Goal: Task Accomplishment & Management: Manage account settings

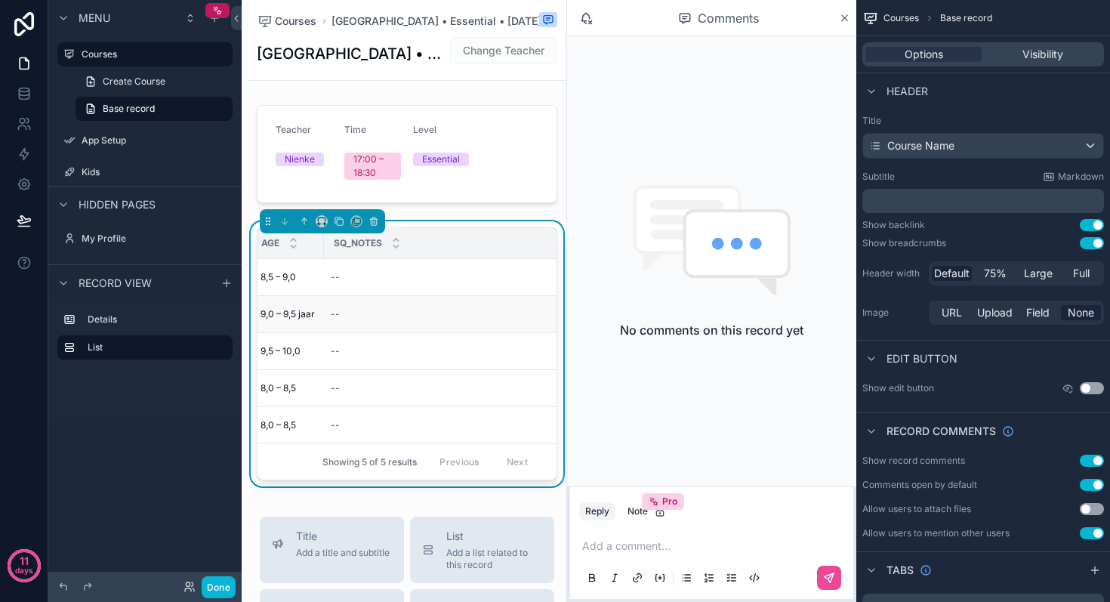
scroll to position [0, 248]
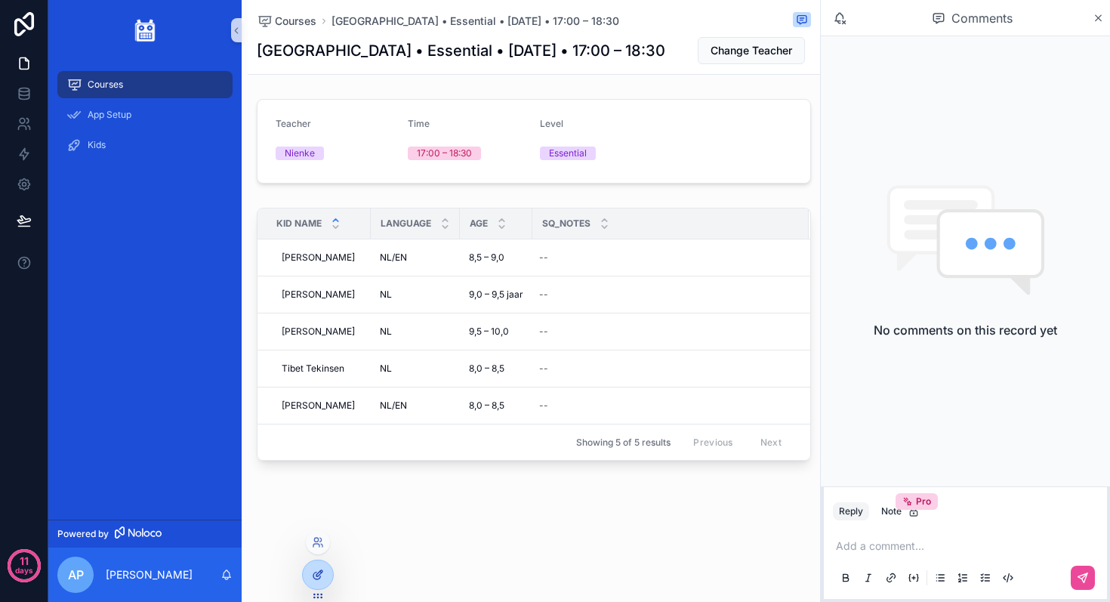
click at [316, 571] on icon at bounding box center [318, 574] width 12 height 12
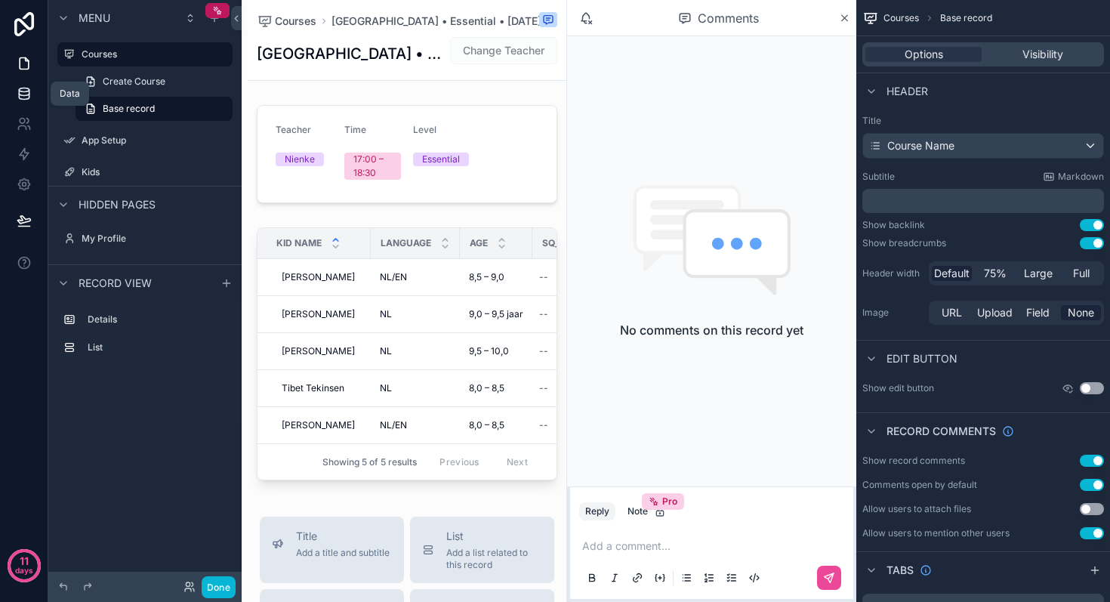
click at [20, 92] on icon at bounding box center [24, 93] width 15 height 15
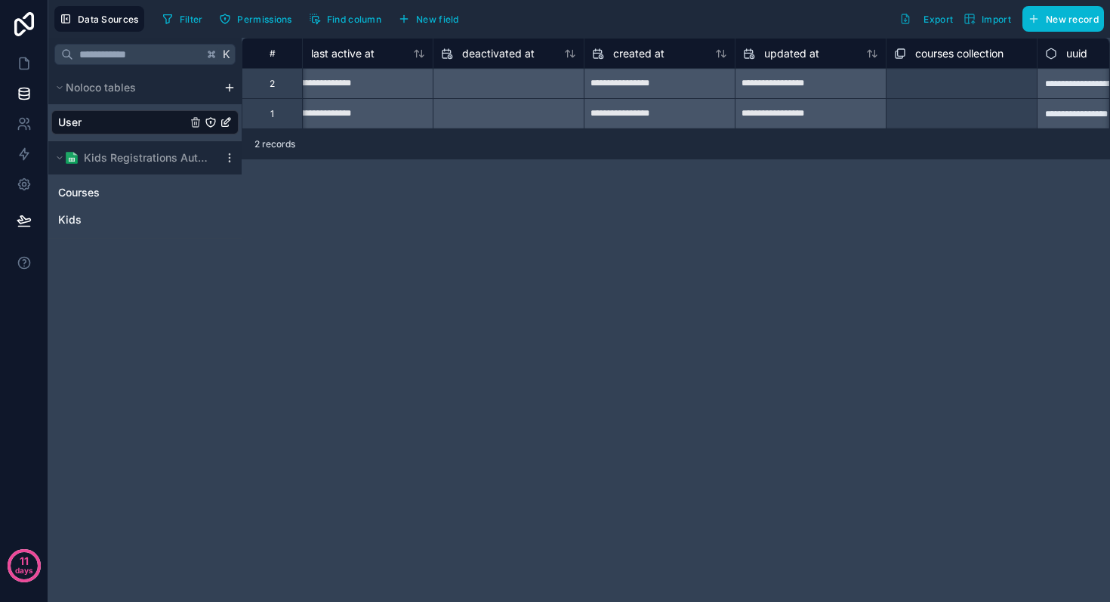
scroll to position [0, 1307]
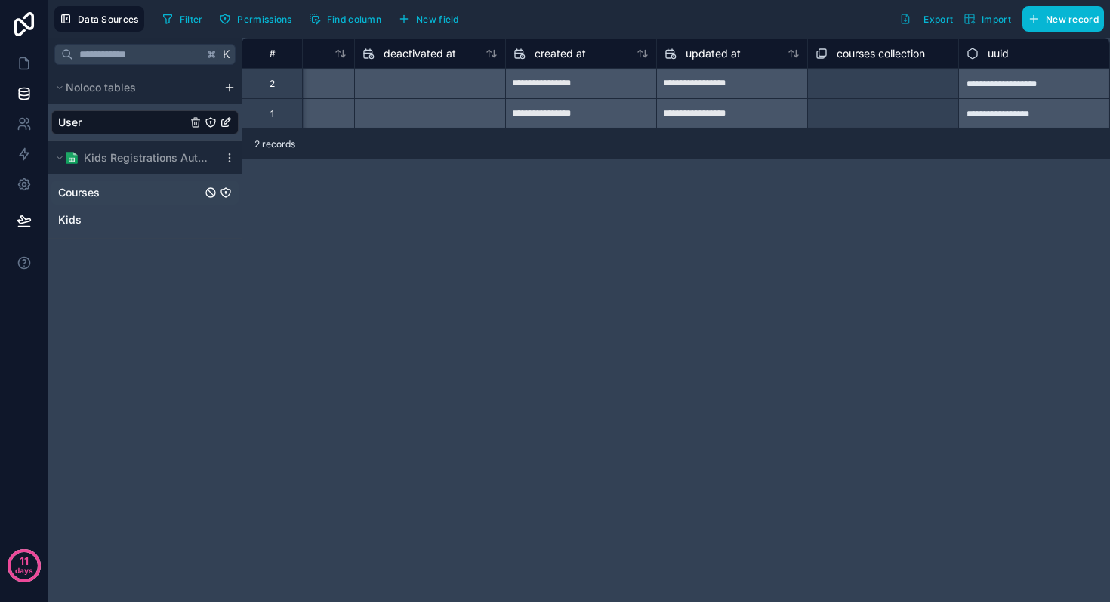
click at [82, 202] on div "Courses" at bounding box center [144, 192] width 187 height 24
click at [94, 194] on span "Courses" at bounding box center [79, 192] width 42 height 15
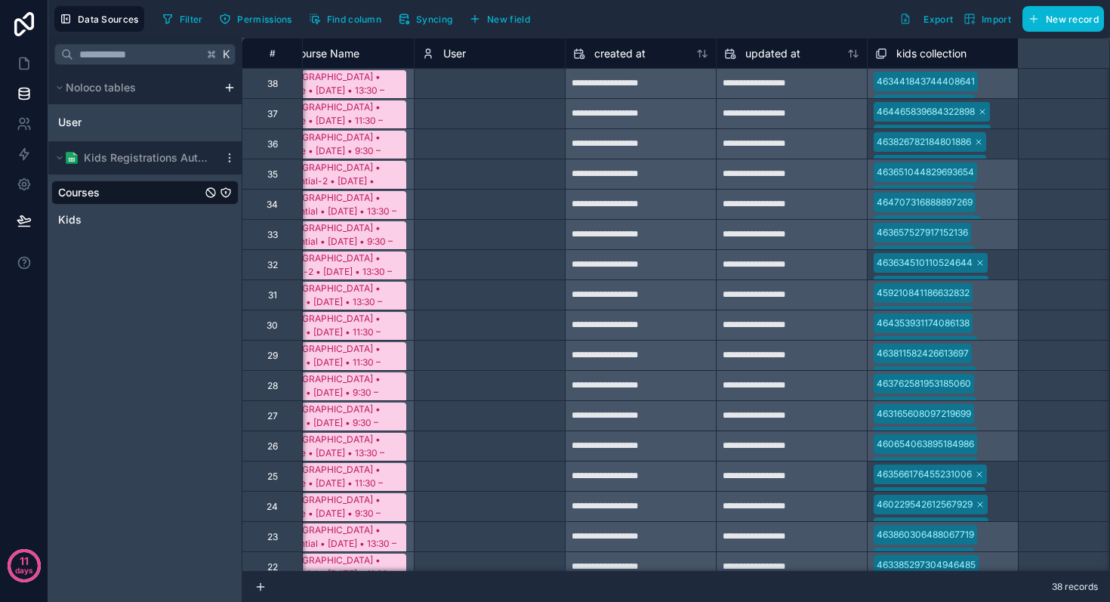
scroll to position [0, 1307]
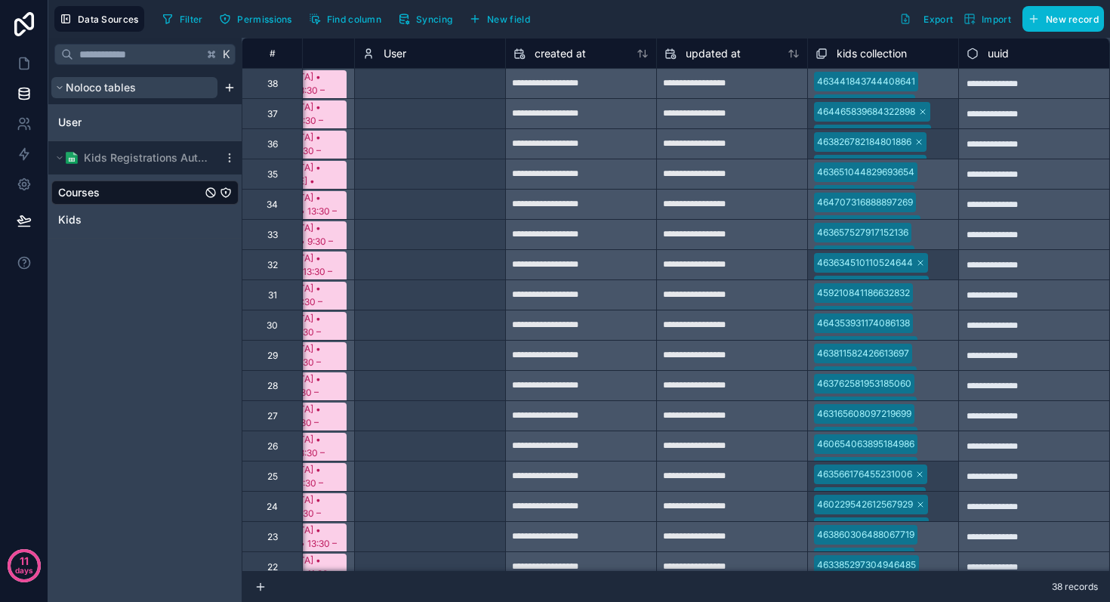
click at [108, 88] on span "Noloco tables" at bounding box center [101, 87] width 70 height 15
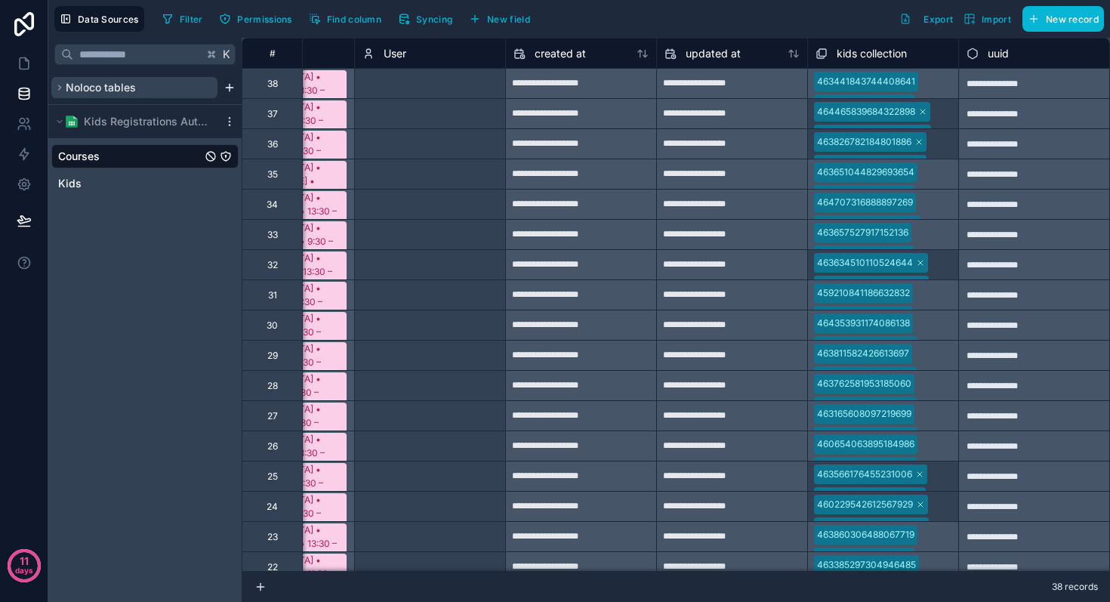
click at [108, 88] on span "Noloco tables" at bounding box center [101, 87] width 70 height 15
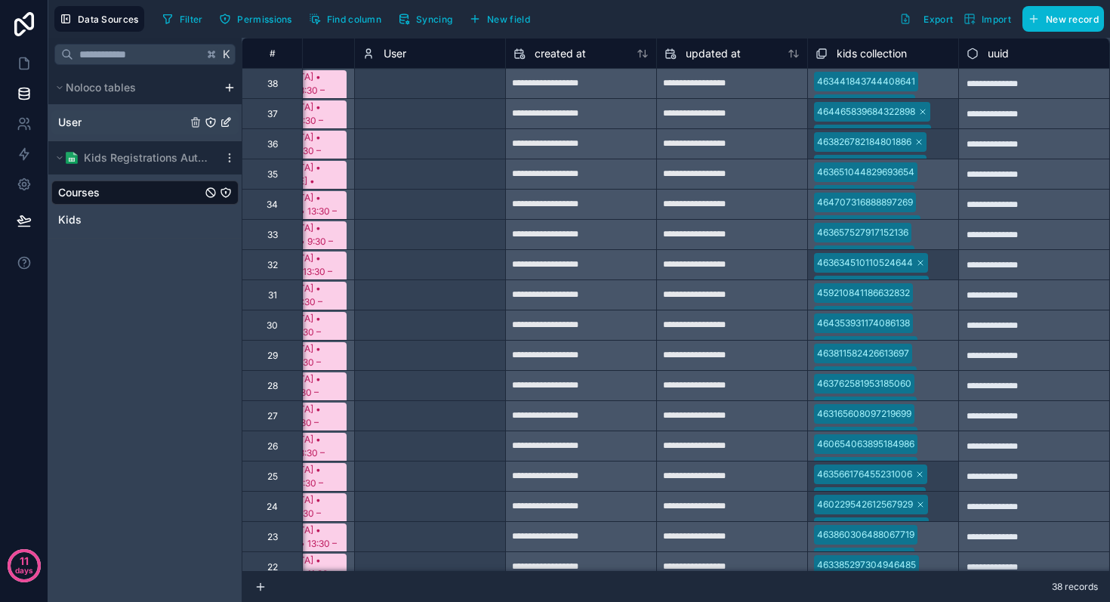
click at [83, 128] on link "User" at bounding box center [122, 122] width 128 height 15
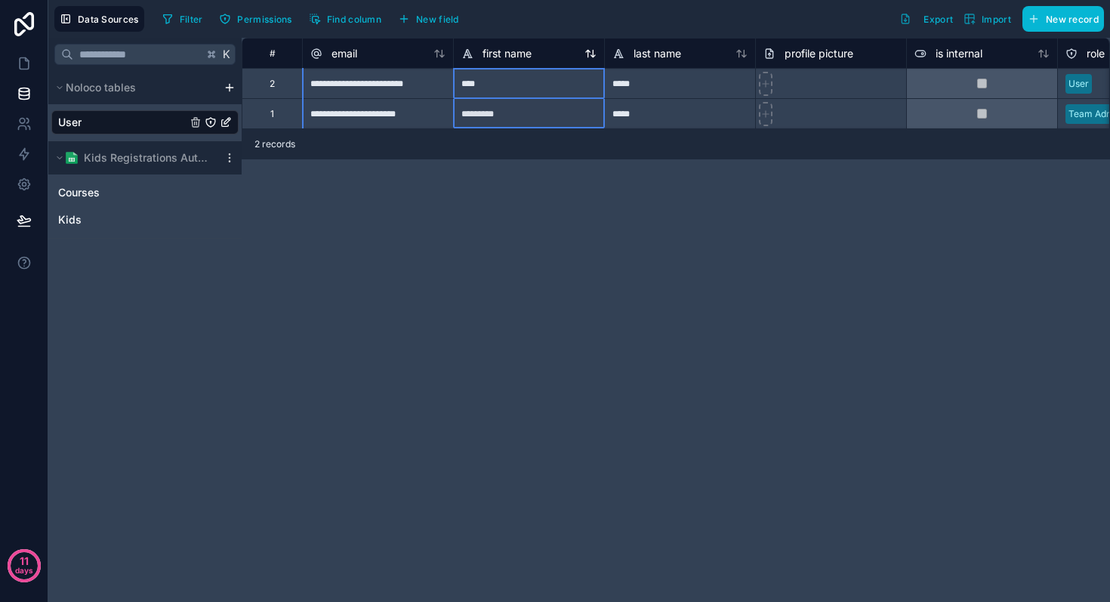
click at [468, 53] on icon at bounding box center [467, 54] width 12 height 18
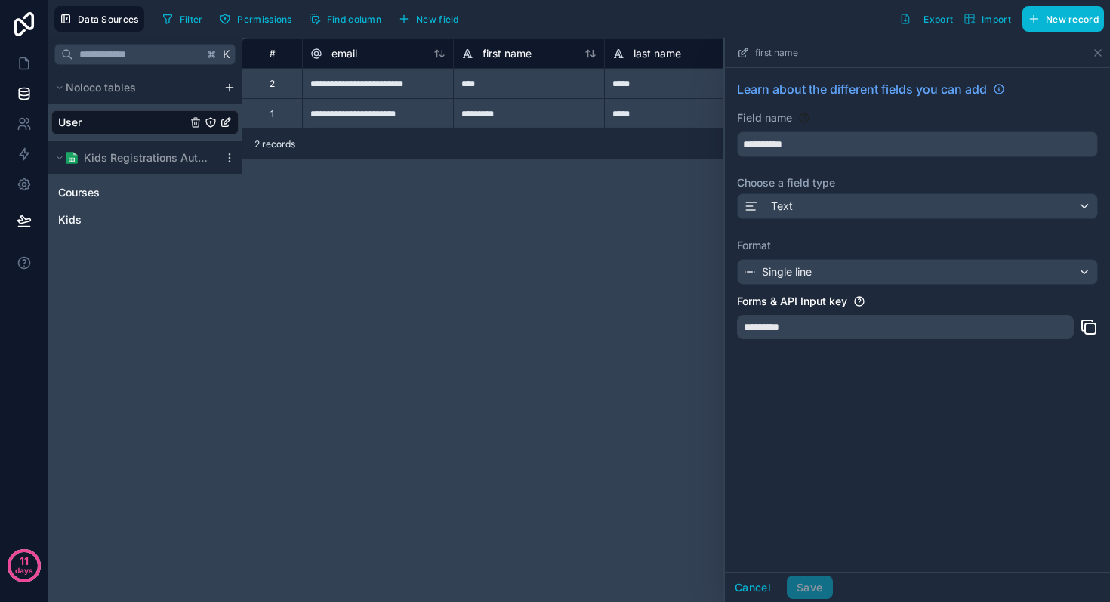
click at [494, 196] on div "**********" at bounding box center [676, 320] width 868 height 564
click at [1103, 57] on icon at bounding box center [1098, 53] width 12 height 12
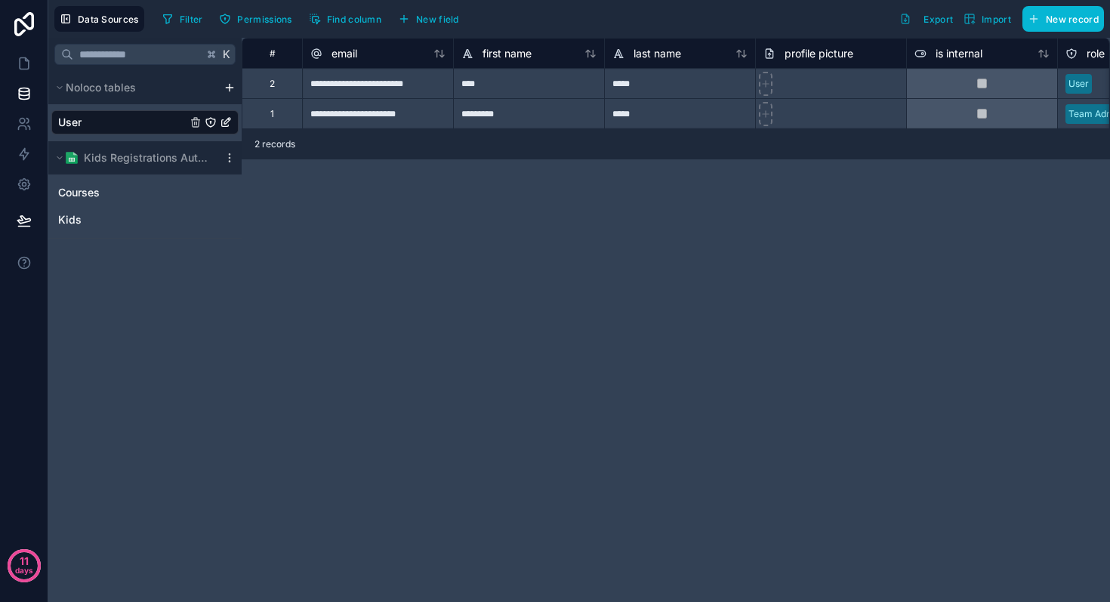
drag, startPoint x: 495, startPoint y: 123, endPoint x: 509, endPoint y: 118, distance: 14.6
click at [497, 122] on div "*********" at bounding box center [528, 113] width 151 height 30
click at [519, 113] on div "*********" at bounding box center [528, 113] width 151 height 30
click at [520, 113] on input "*********" at bounding box center [529, 113] width 150 height 29
type input "****"
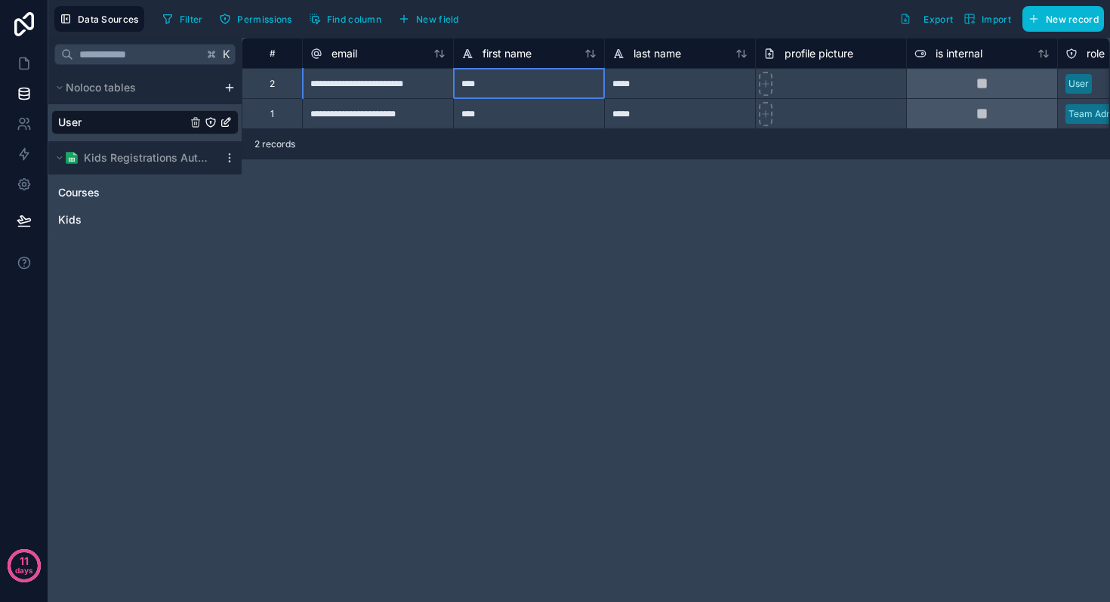
click at [522, 87] on div "****" at bounding box center [528, 83] width 151 height 30
click at [525, 85] on div "****" at bounding box center [528, 83] width 151 height 30
click at [525, 85] on input "****" at bounding box center [529, 83] width 150 height 29
click at [508, 84] on input "****" at bounding box center [529, 83] width 150 height 29
type input "*********"
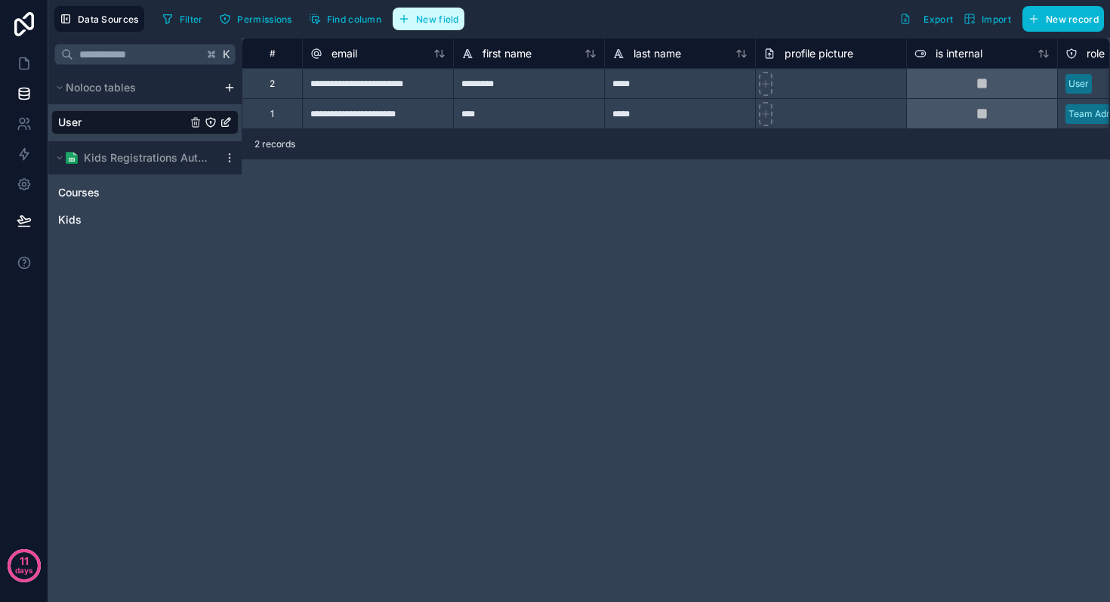
click at [427, 17] on span "New field" at bounding box center [437, 19] width 43 height 11
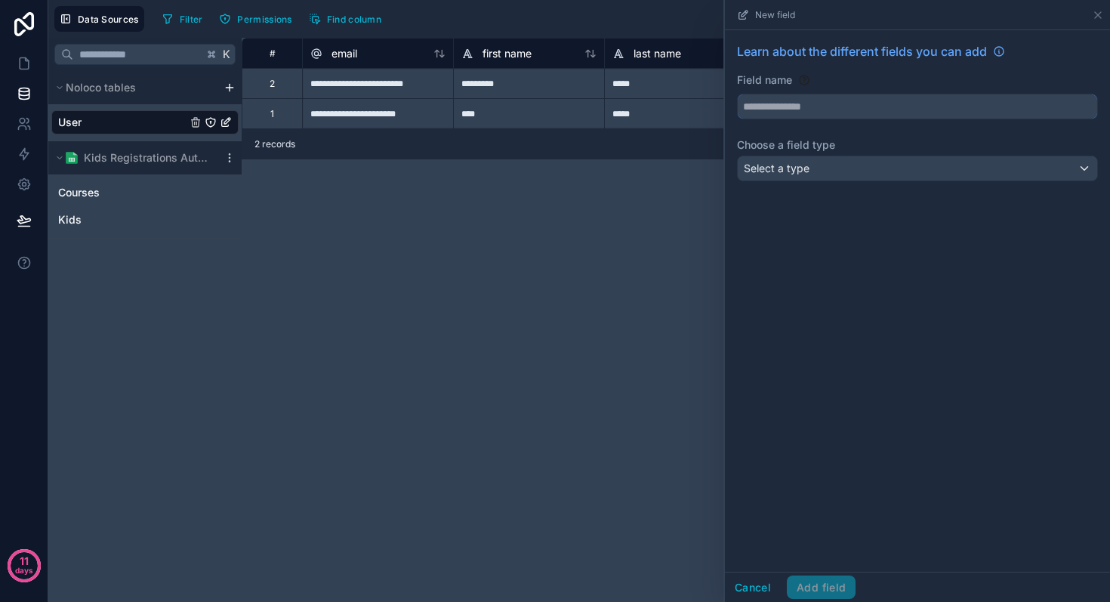
click at [774, 105] on input "text" at bounding box center [916, 106] width 359 height 24
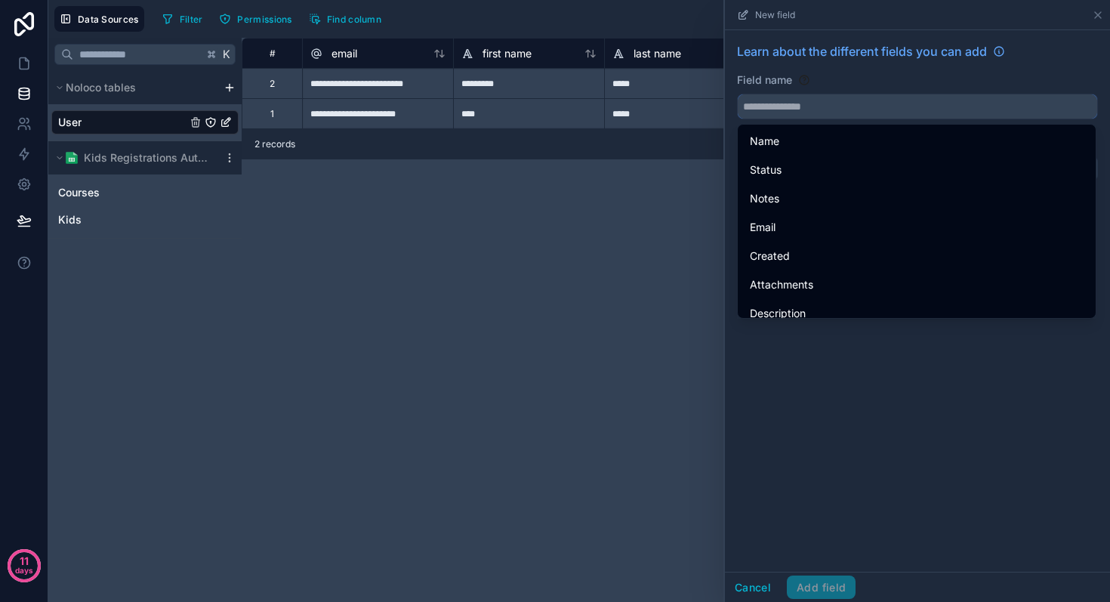
type input "*"
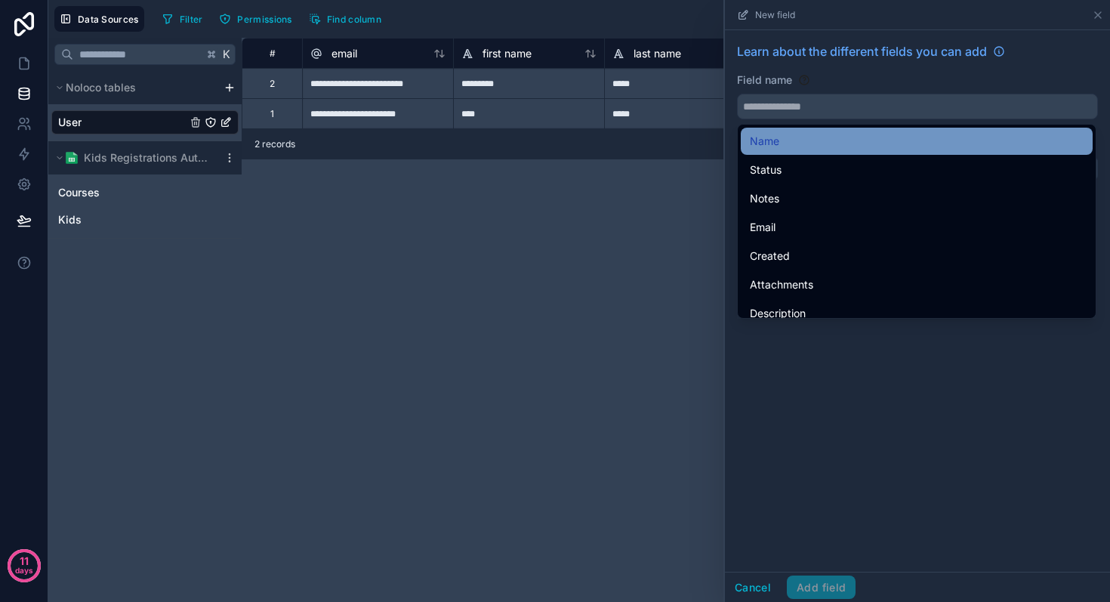
click at [784, 134] on div "Name" at bounding box center [917, 141] width 334 height 18
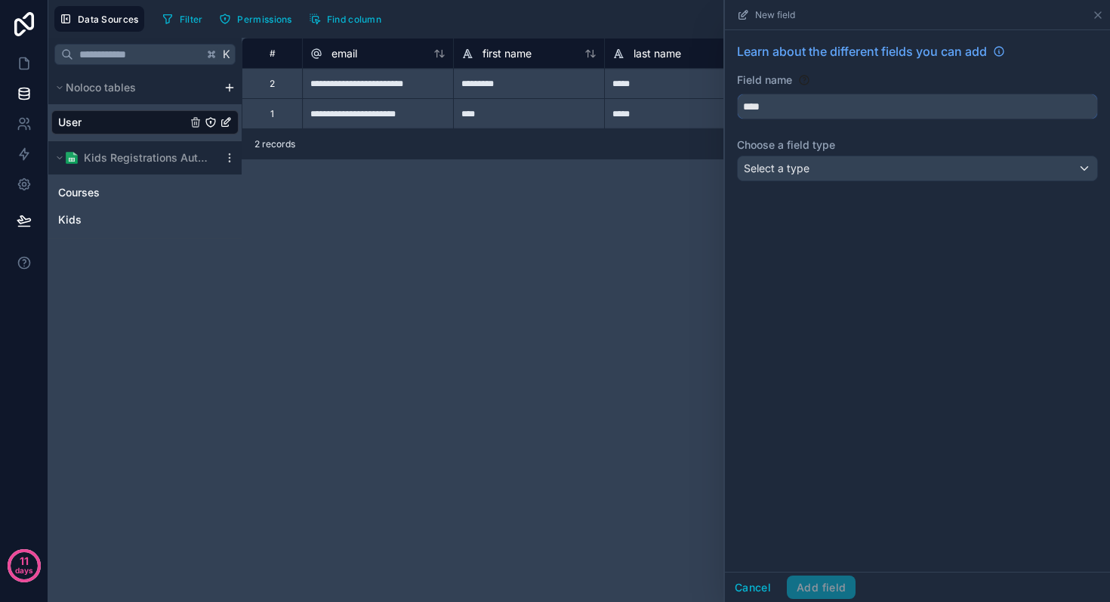
click at [784, 109] on input "****" at bounding box center [916, 106] width 359 height 24
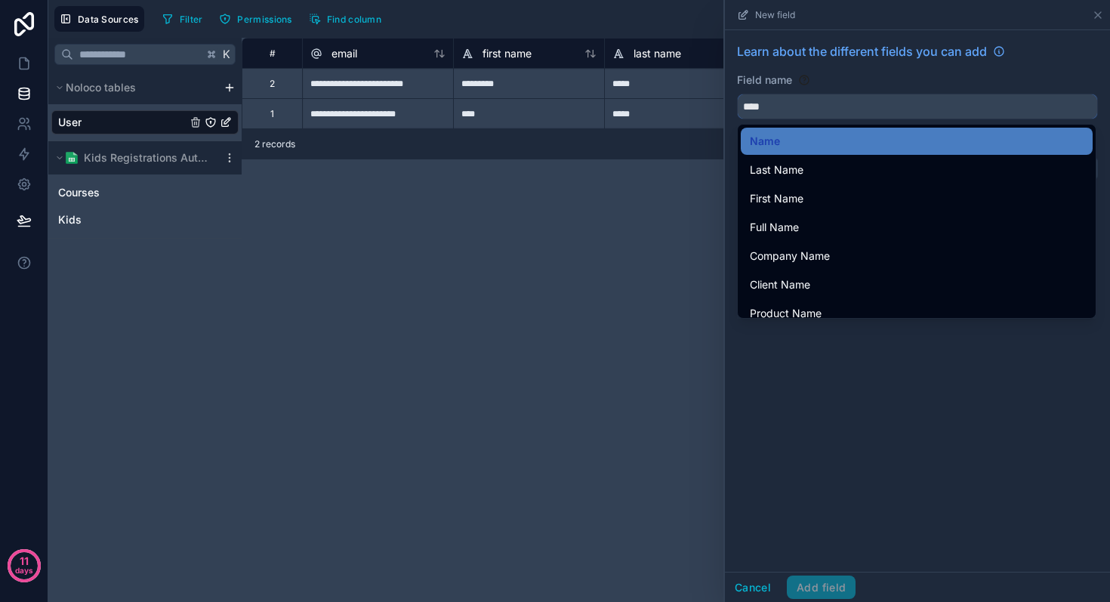
drag, startPoint x: 784, startPoint y: 109, endPoint x: 715, endPoint y: 104, distance: 69.6
click at [715, 104] on div "**********" at bounding box center [578, 301] width 1061 height 602
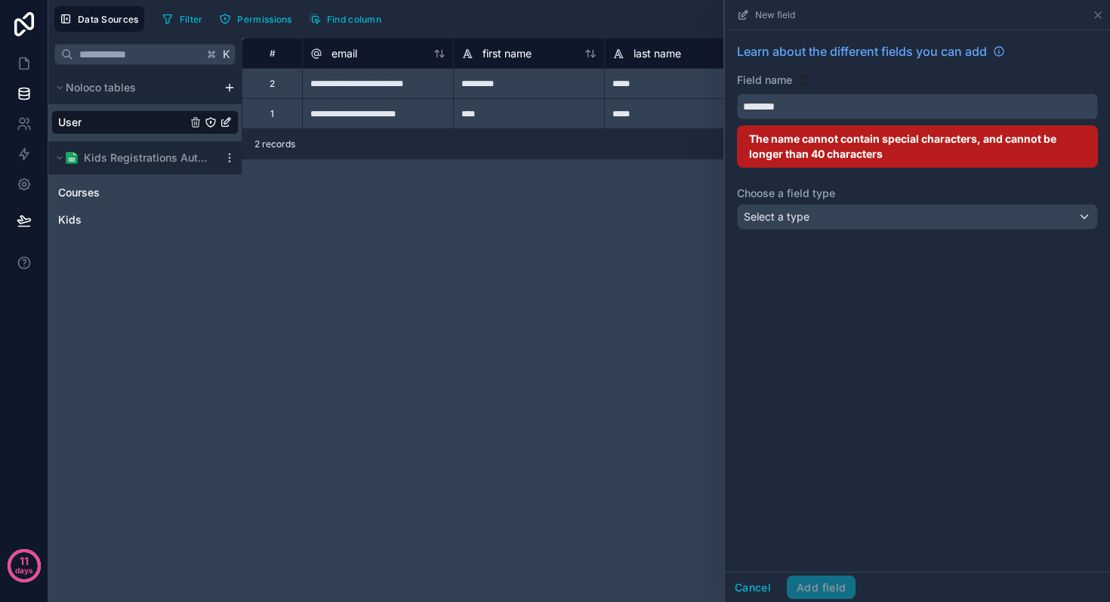
click at [737, 94] on button "*******" at bounding box center [917, 107] width 361 height 26
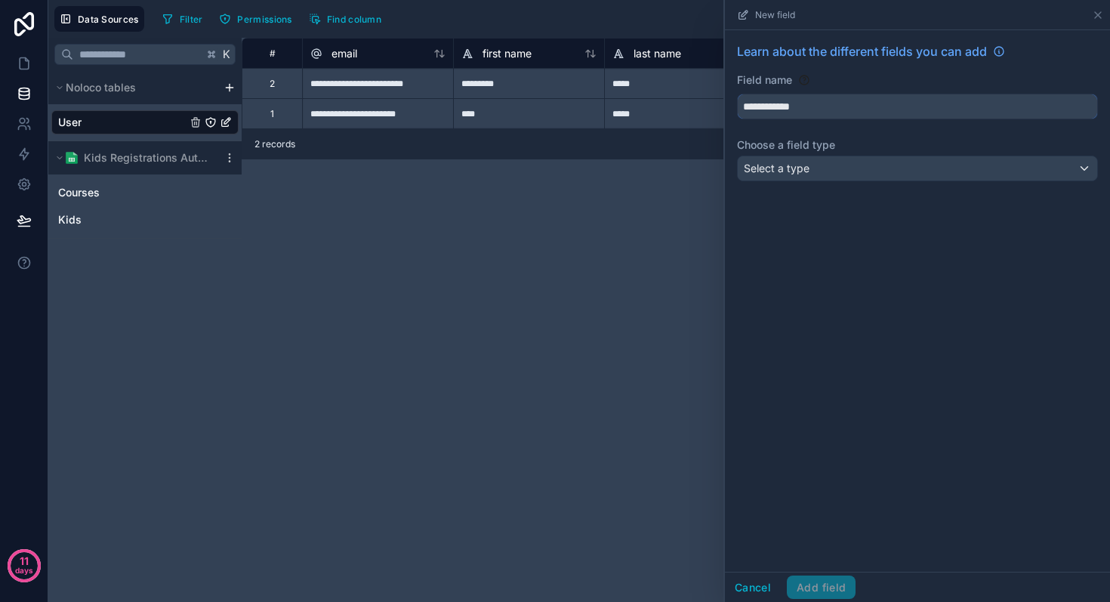
type input "**********"
click at [770, 168] on span "Select a type" at bounding box center [777, 168] width 66 height 13
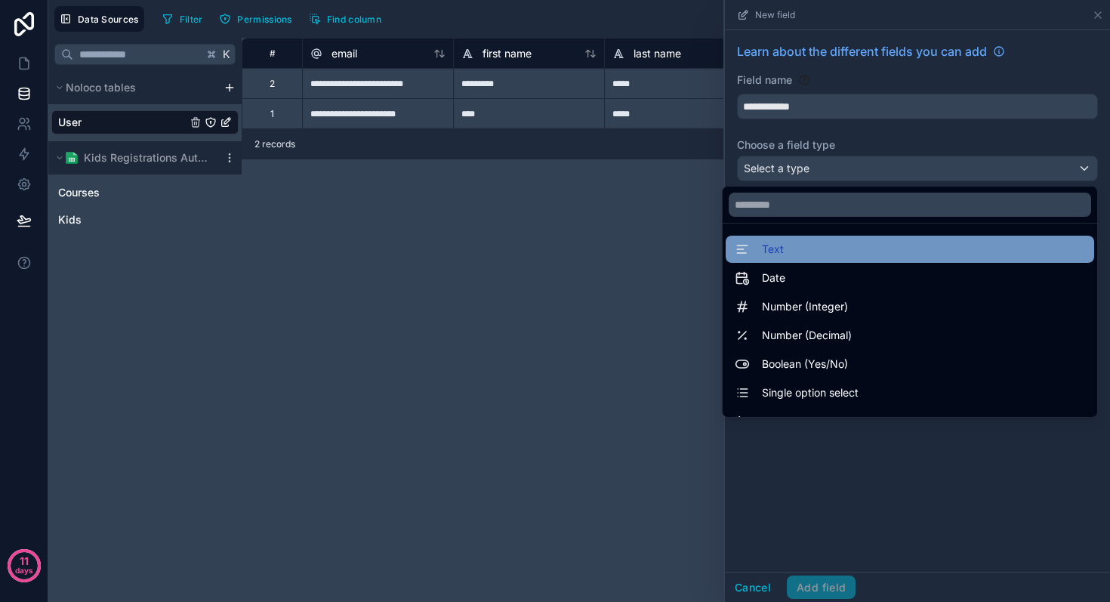
click at [777, 249] on span "Text" at bounding box center [773, 249] width 22 height 18
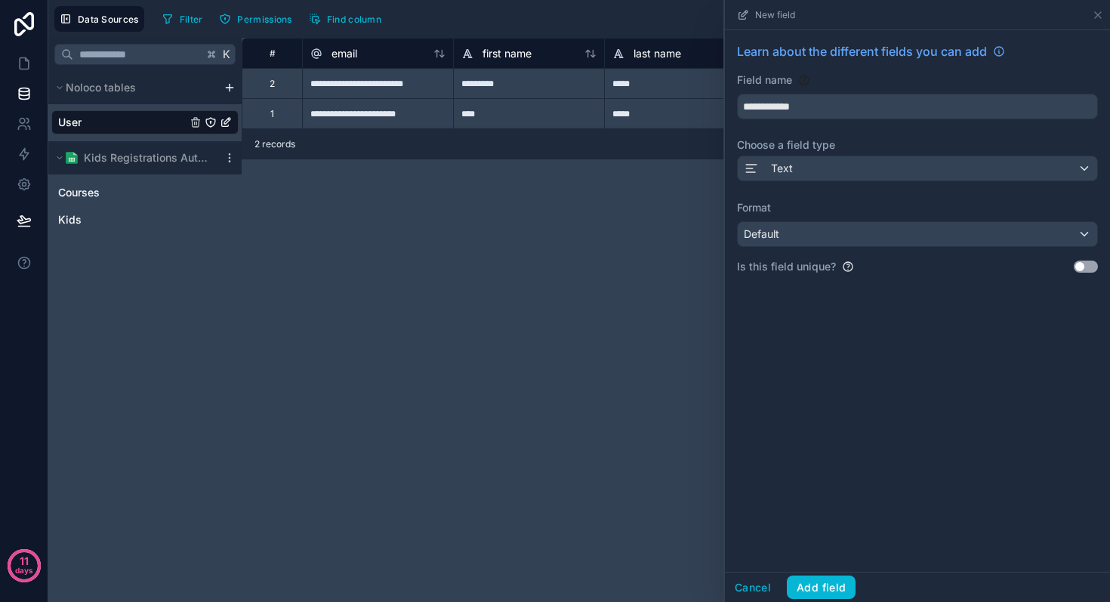
click at [797, 181] on div "Text" at bounding box center [917, 168] width 361 height 26
click at [797, 173] on div "Text" at bounding box center [916, 168] width 359 height 24
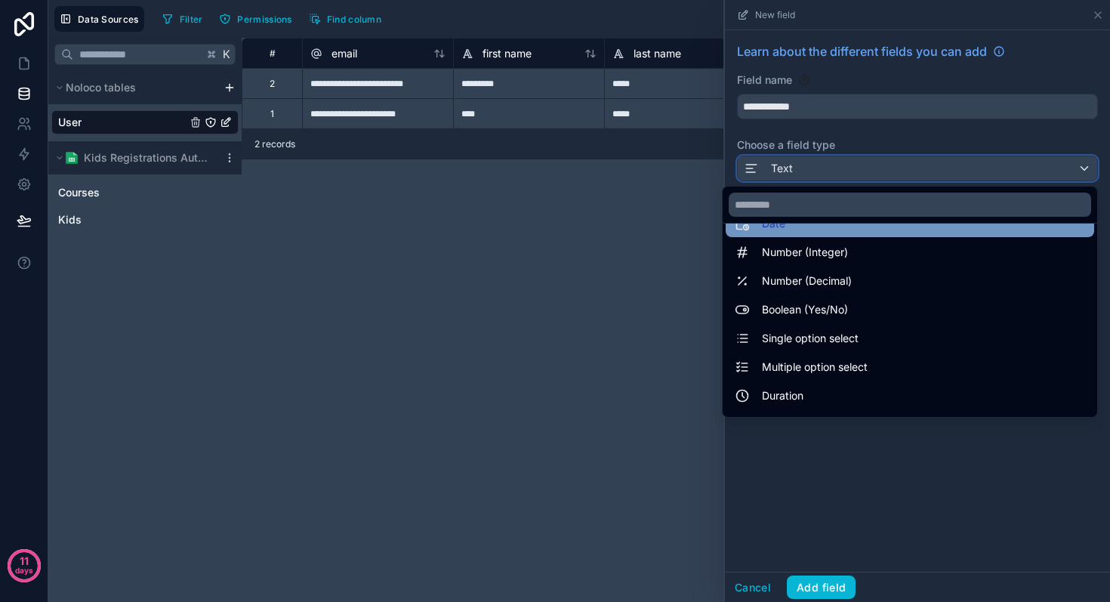
scroll to position [62, 0]
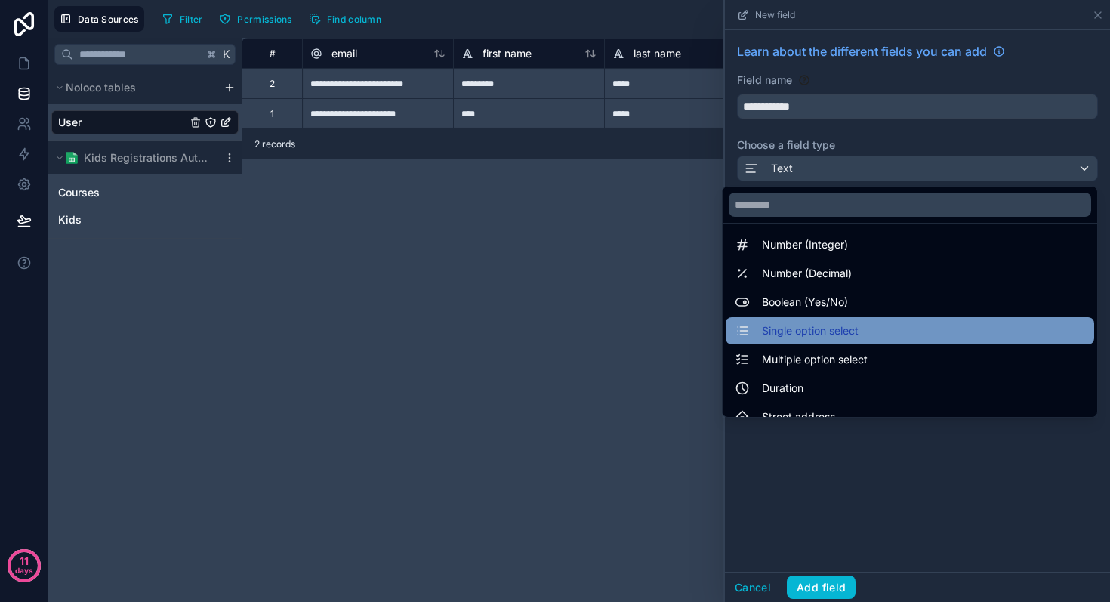
click at [799, 320] on div "Single option select" at bounding box center [909, 330] width 368 height 27
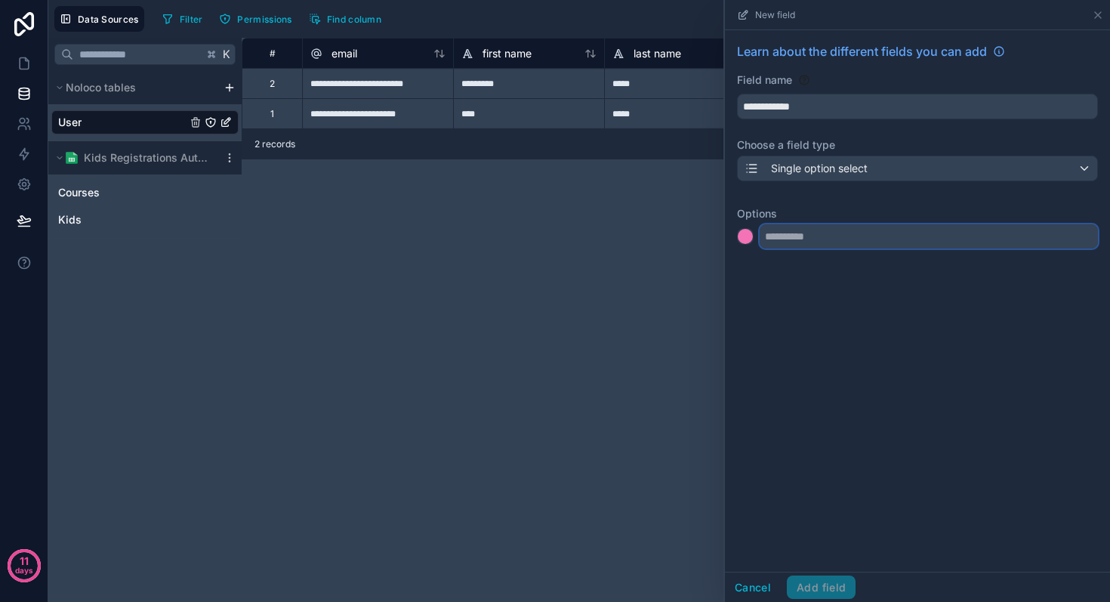
click at [804, 231] on input "text" at bounding box center [928, 236] width 338 height 24
click at [753, 244] on div at bounding box center [917, 236] width 361 height 24
click at [799, 246] on input "text" at bounding box center [928, 236] width 338 height 24
click at [774, 202] on div "Options" at bounding box center [917, 221] width 361 height 54
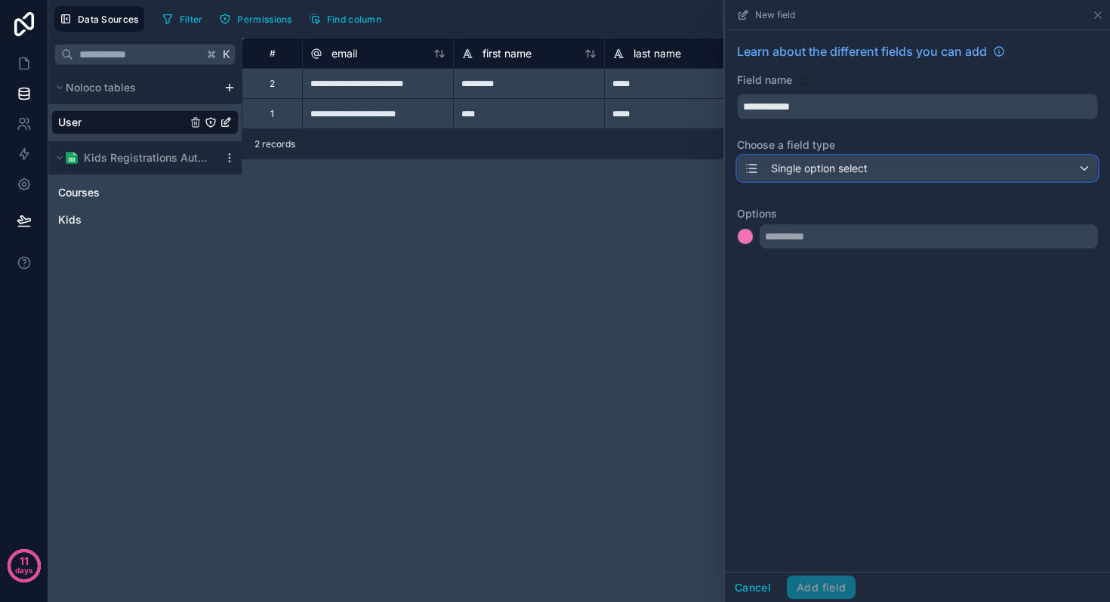
click at [793, 174] on span "Single option select" at bounding box center [819, 168] width 97 height 15
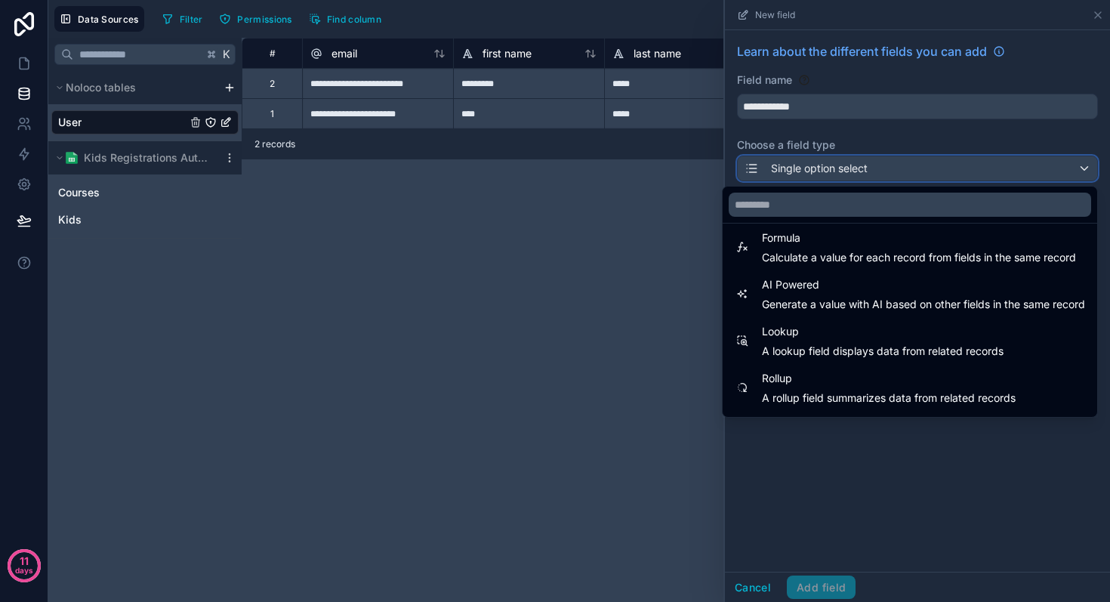
scroll to position [438, 0]
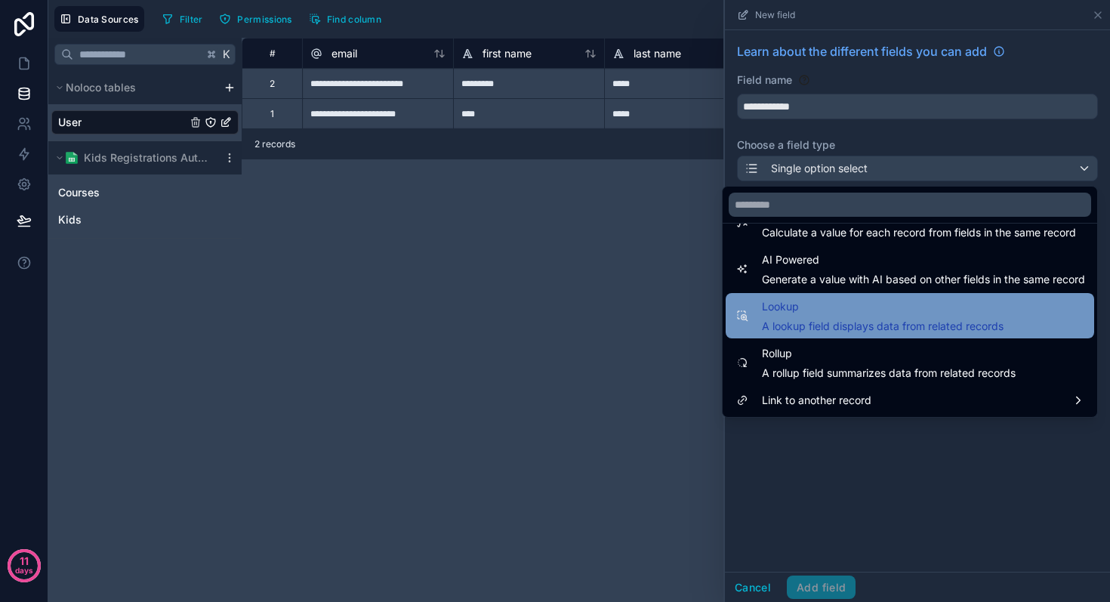
click at [797, 319] on span "A lookup field displays data from related records" at bounding box center [883, 326] width 242 height 15
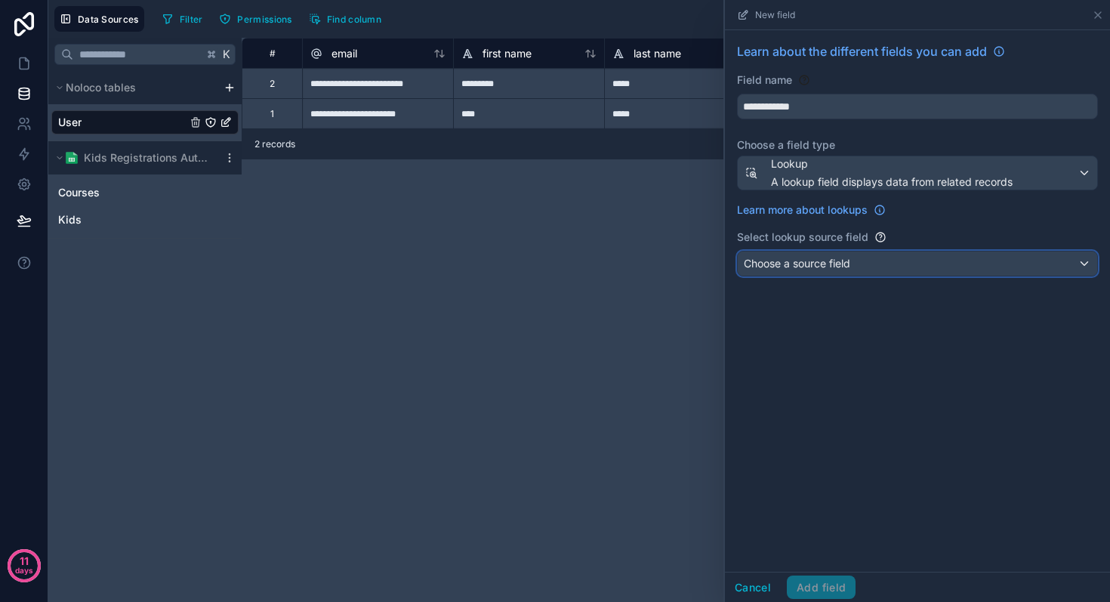
click at [802, 265] on span "Choose a source field" at bounding box center [797, 263] width 106 height 13
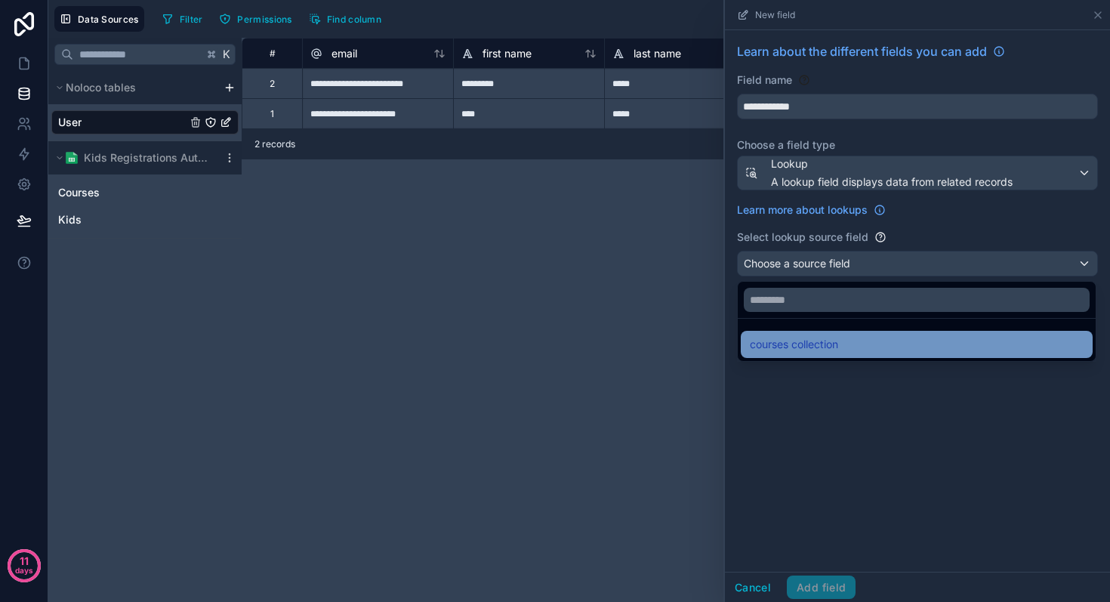
click at [793, 346] on span "courses collection" at bounding box center [794, 344] width 88 height 18
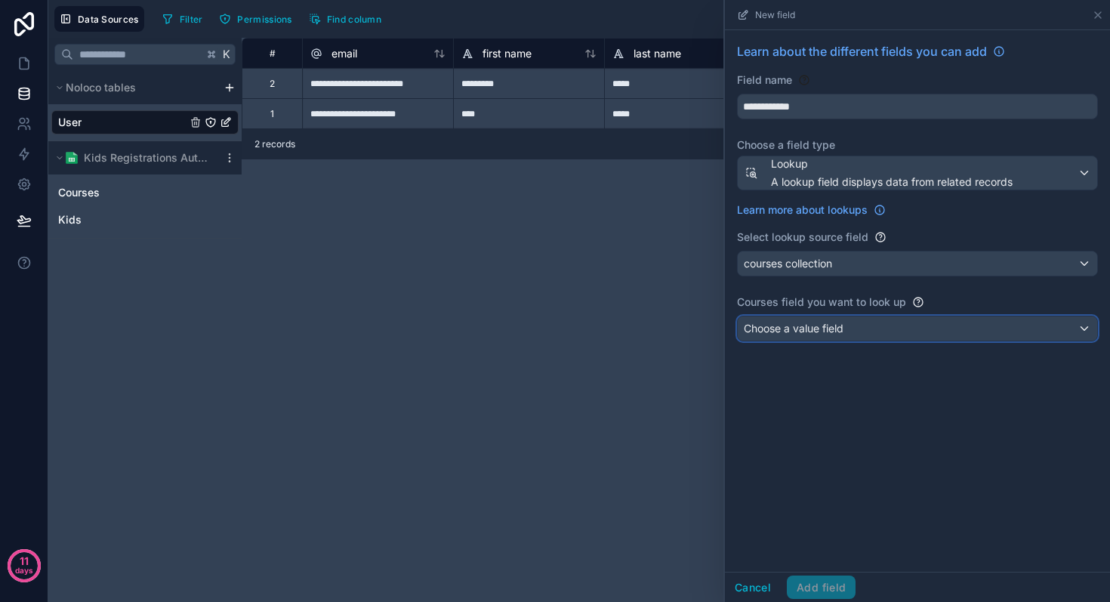
click at [796, 323] on span "Choose a value field" at bounding box center [794, 328] width 100 height 13
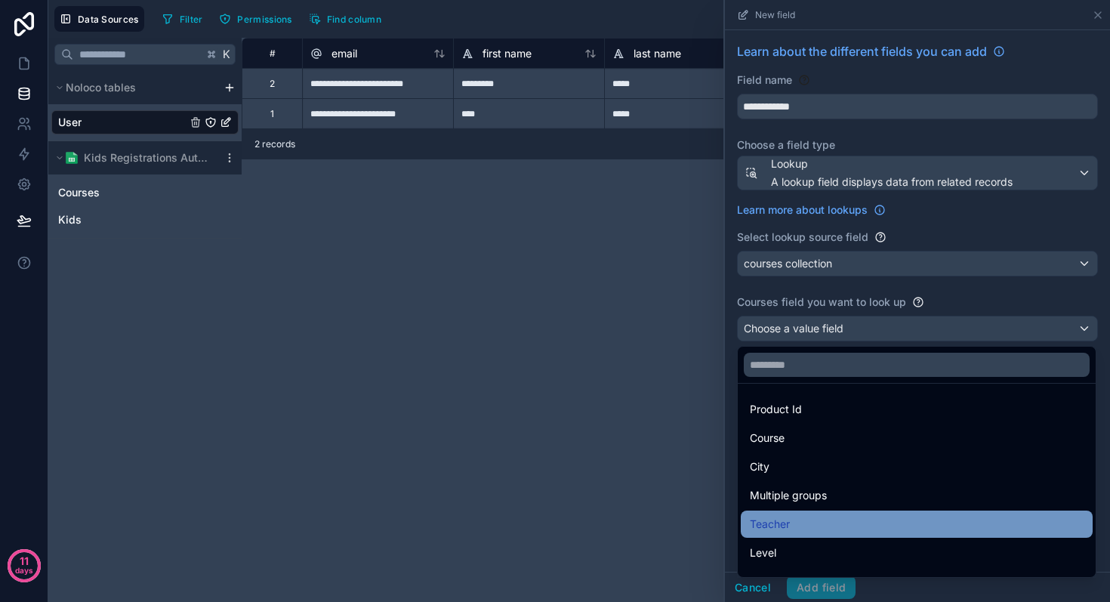
click at [803, 519] on div "Teacher" at bounding box center [917, 524] width 334 height 18
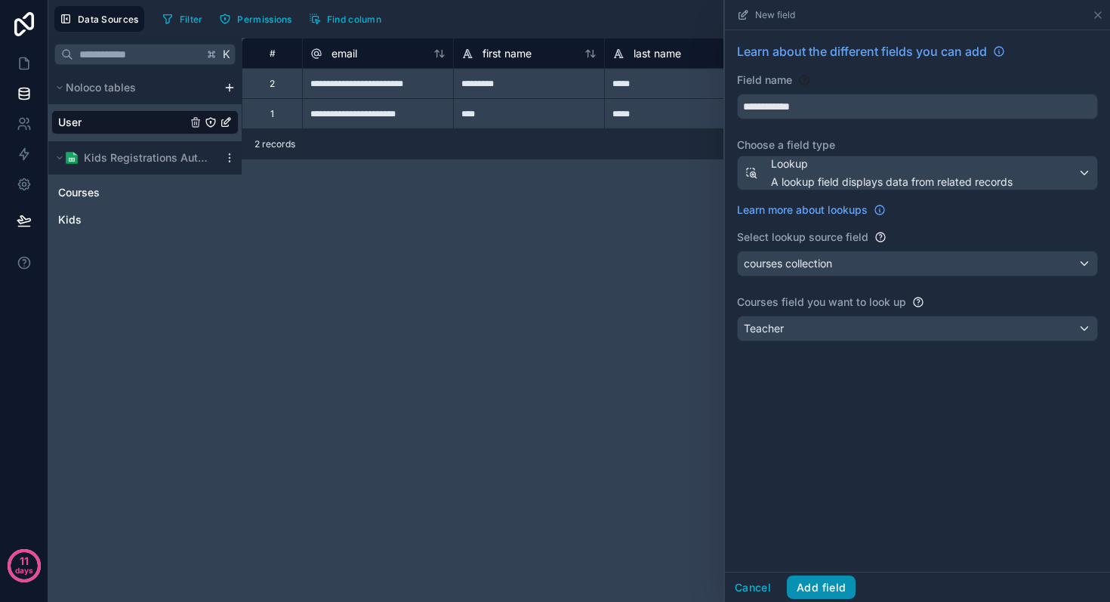
click at [820, 584] on button "Add field" at bounding box center [821, 587] width 69 height 24
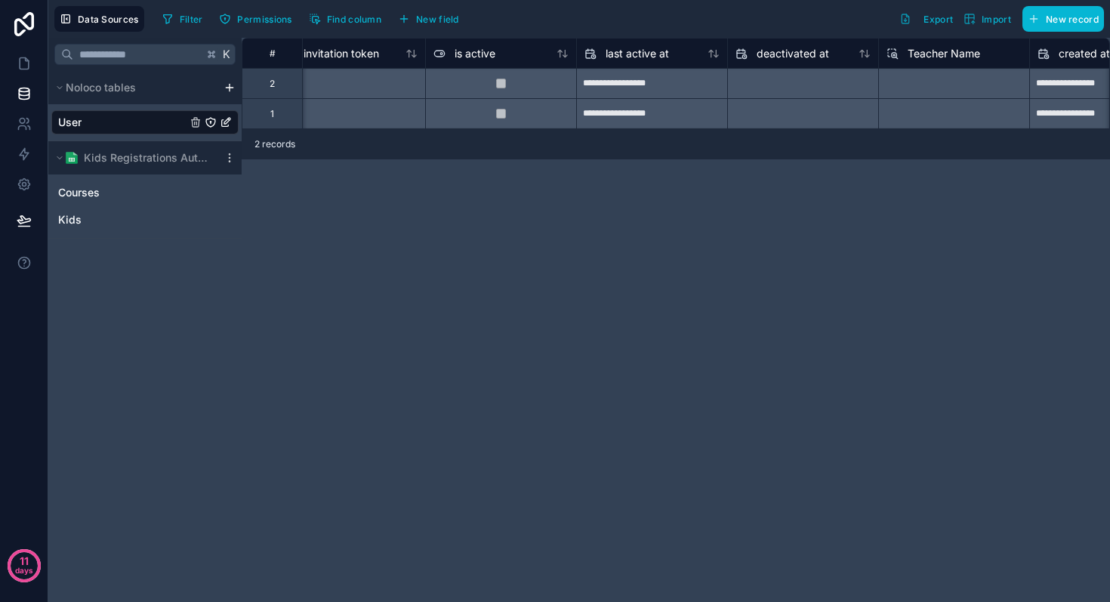
scroll to position [0, 1458]
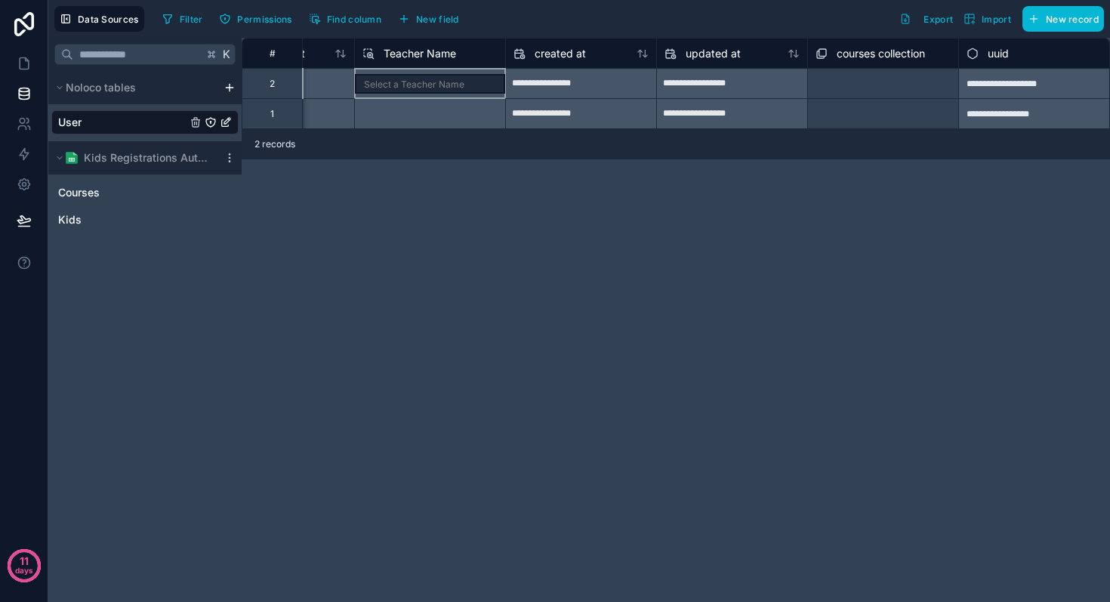
click at [429, 88] on div "Select a Teacher Name" at bounding box center [429, 83] width 151 height 30
click at [418, 104] on div "Select a Teacher Name" at bounding box center [429, 113] width 151 height 30
click at [418, 85] on div "Select a Teacher Name" at bounding box center [429, 83] width 151 height 30
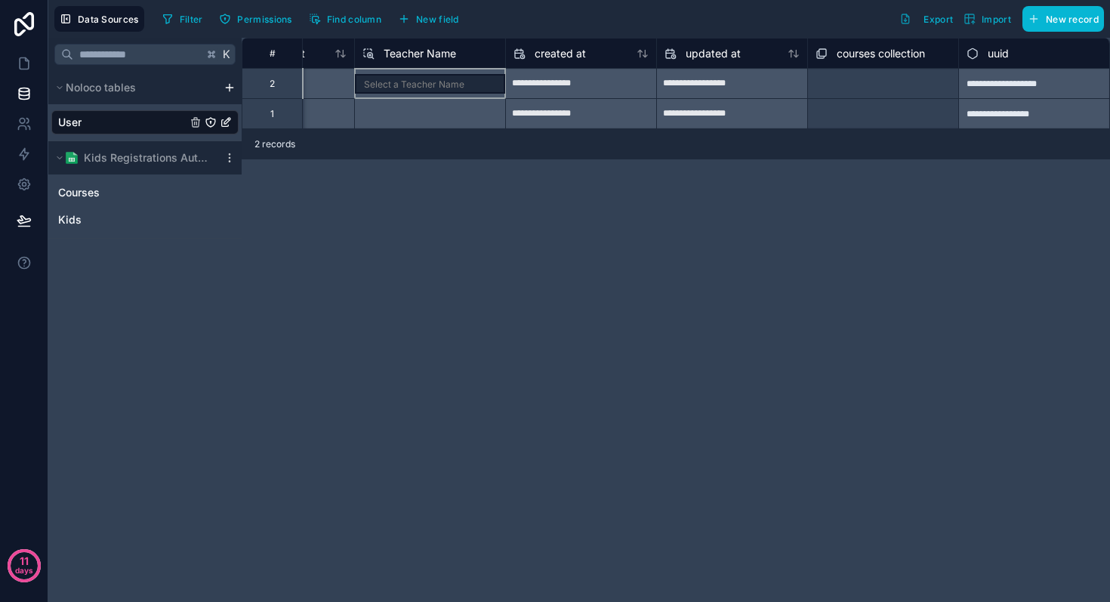
click at [414, 198] on div "**********" at bounding box center [676, 320] width 868 height 564
click at [368, 52] on icon at bounding box center [370, 54] width 5 height 5
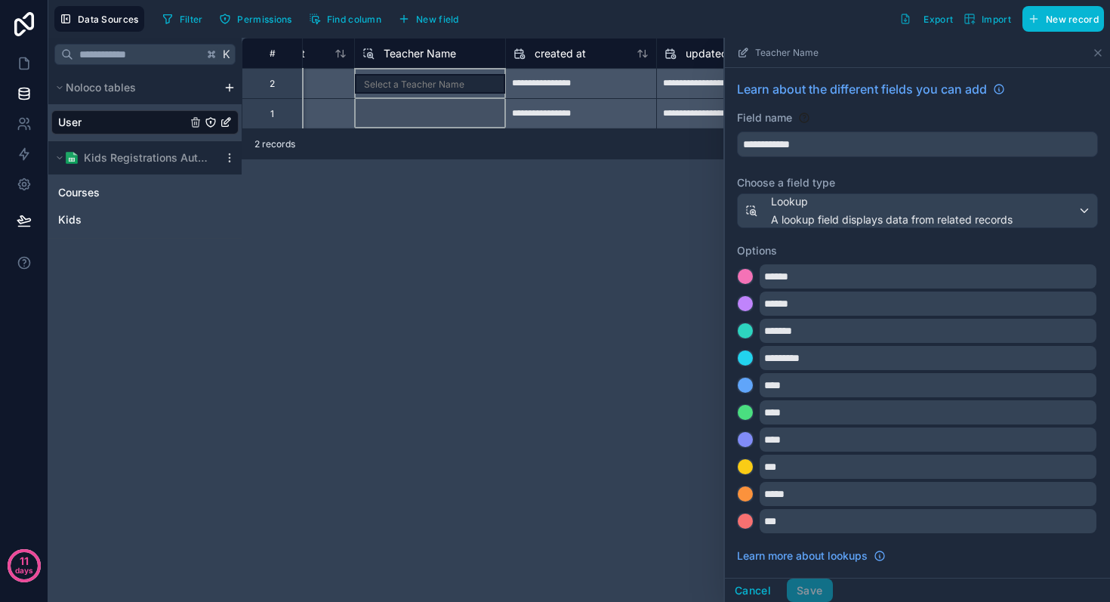
click at [477, 356] on div "**********" at bounding box center [676, 320] width 868 height 564
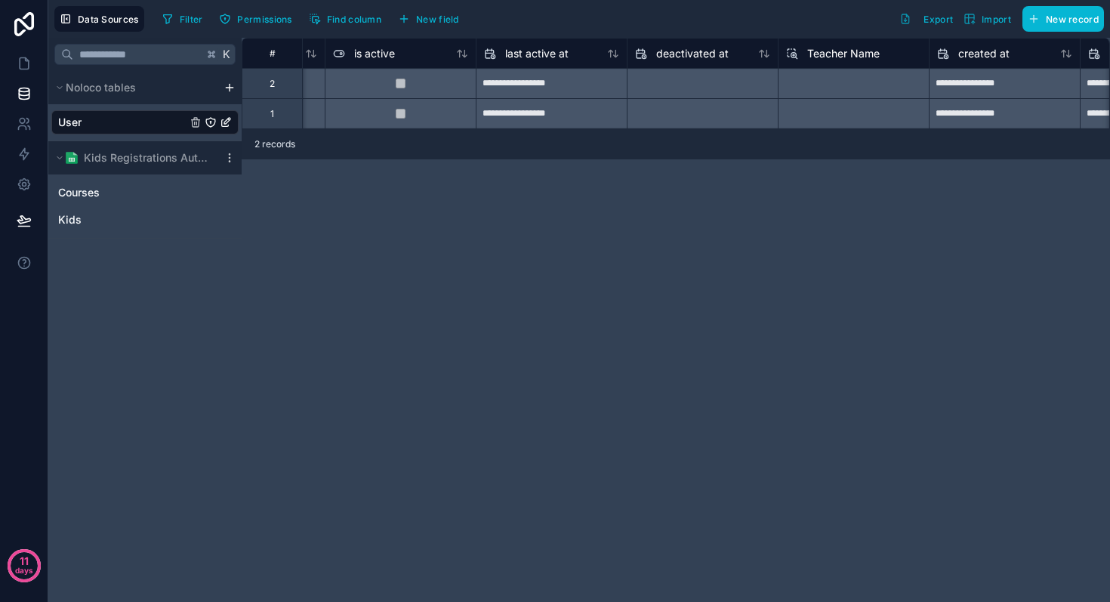
scroll to position [0, 1035]
click at [827, 81] on div "Select a Teacher Name" at bounding box center [852, 83] width 151 height 30
click at [823, 91] on div "Select a Teacher Name" at bounding box center [852, 83] width 151 height 30
click at [823, 90] on div "Select a Teacher Name" at bounding box center [852, 83] width 151 height 30
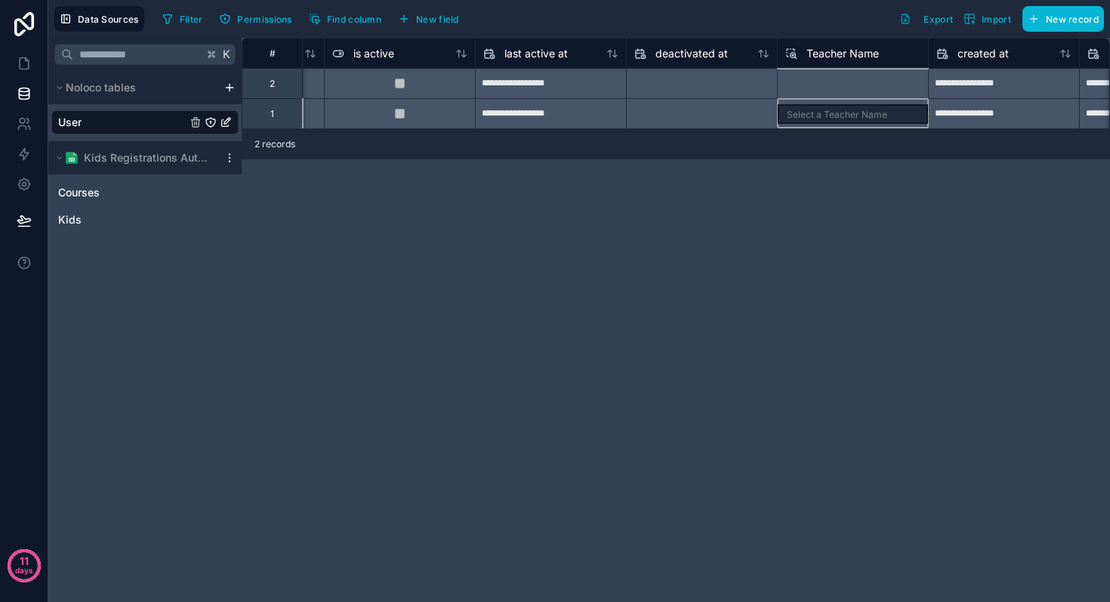
click at [814, 115] on div "Select a Teacher Name" at bounding box center [852, 113] width 151 height 30
click at [819, 93] on div "Select a Teacher Name" at bounding box center [852, 83] width 151 height 30
click at [856, 80] on div "Select a Teacher Name" at bounding box center [852, 83] width 151 height 30
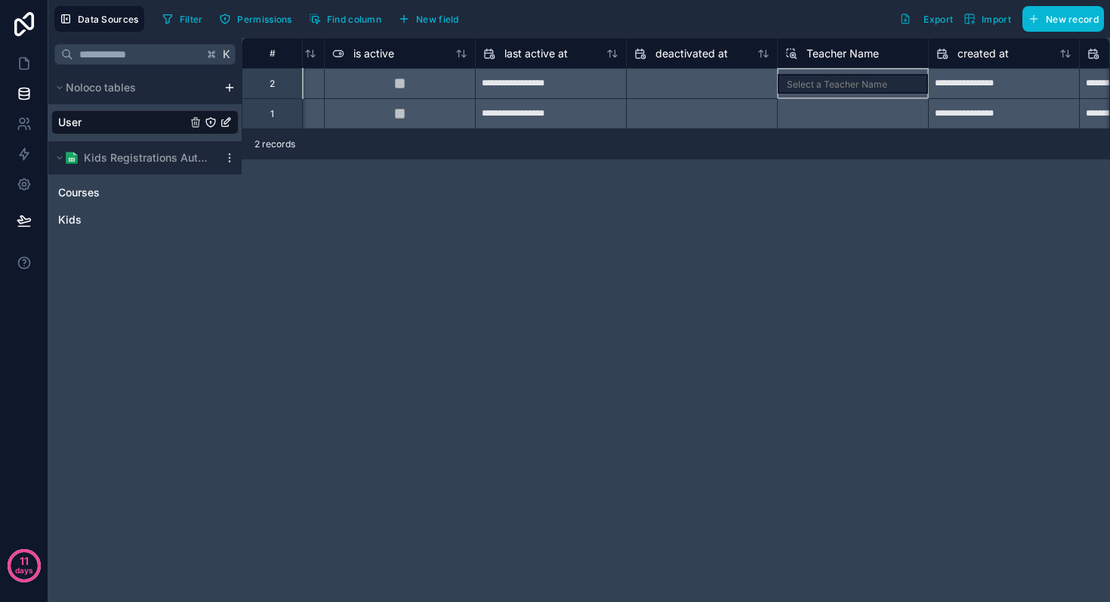
click at [822, 86] on div "Select a Teacher Name" at bounding box center [852, 83] width 151 height 30
click at [834, 89] on div "Select a Teacher Name" at bounding box center [852, 83] width 151 height 30
click at [821, 82] on div "Select a Teacher Name" at bounding box center [852, 83] width 151 height 30
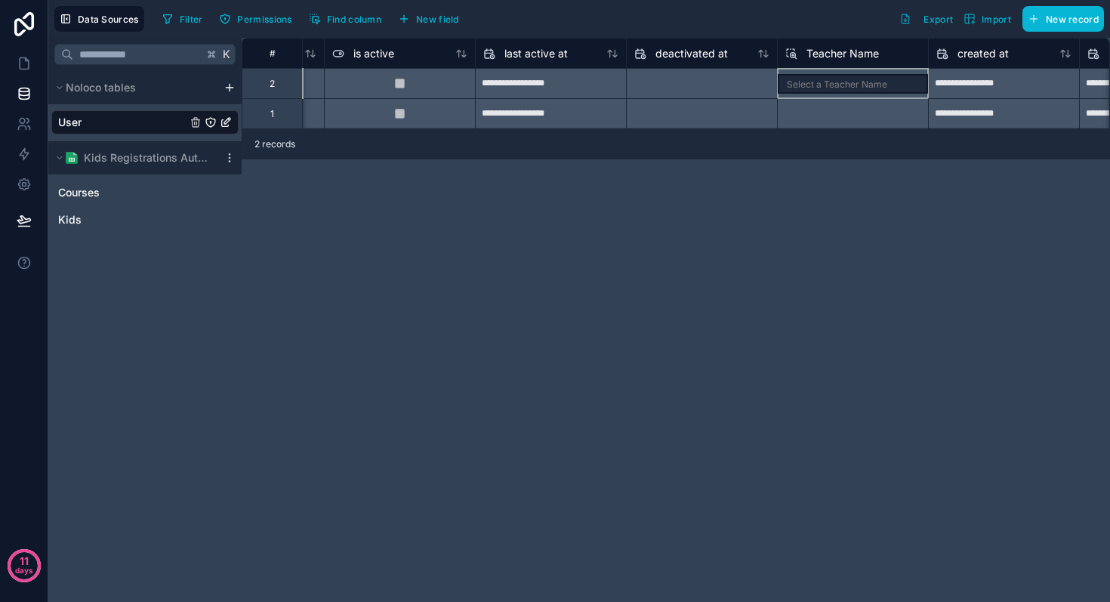
click at [795, 57] on icon at bounding box center [796, 58] width 2 height 2
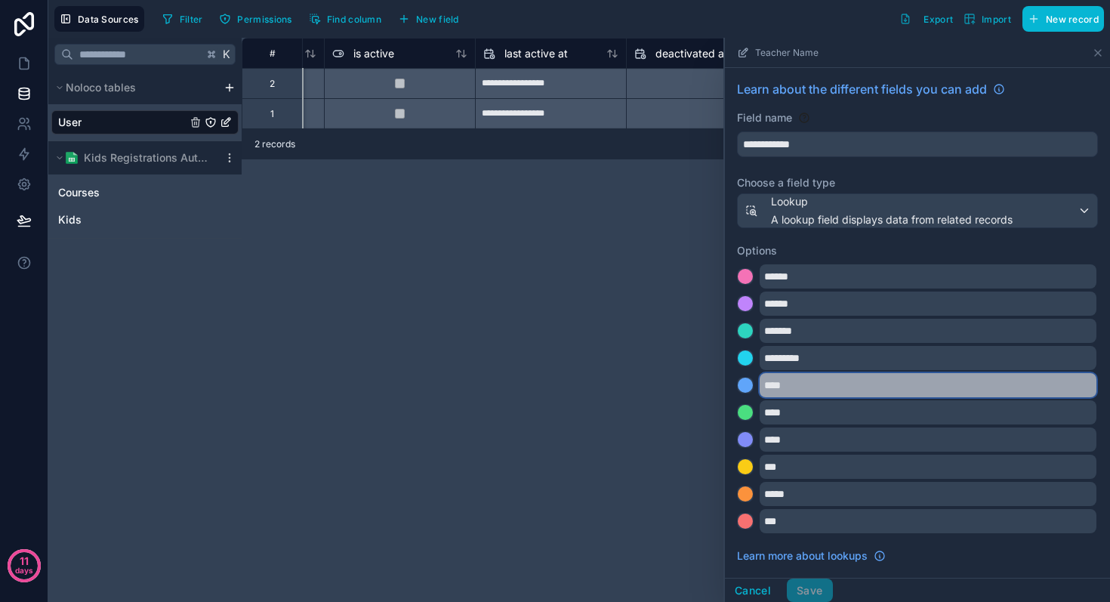
click at [783, 393] on input "****" at bounding box center [927, 385] width 337 height 24
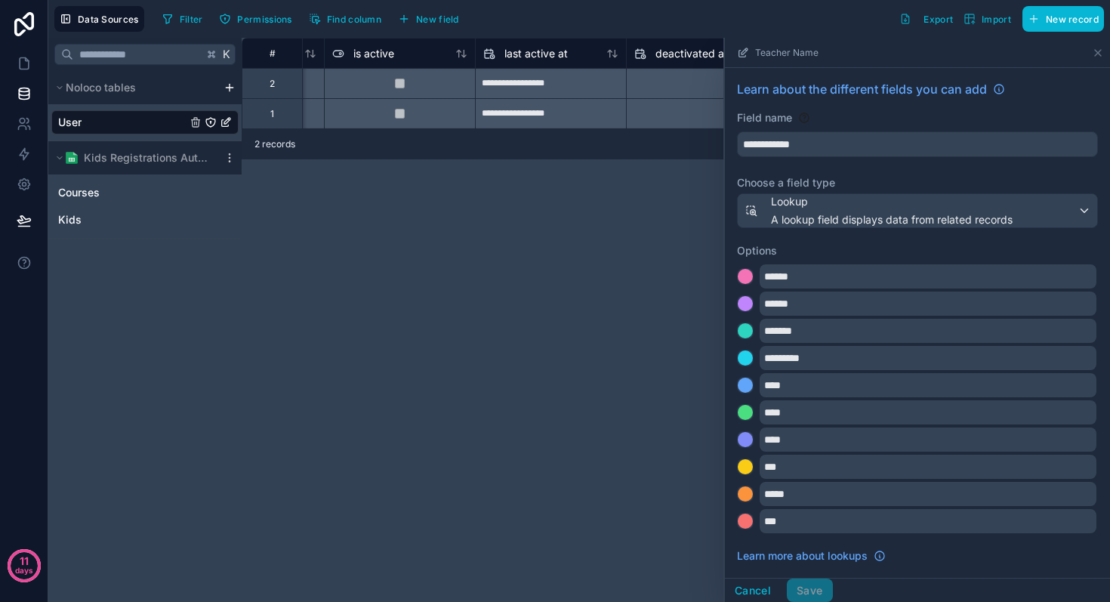
click at [654, 363] on div "**********" at bounding box center [676, 320] width 868 height 564
click at [748, 580] on button "Cancel" at bounding box center [753, 590] width 56 height 24
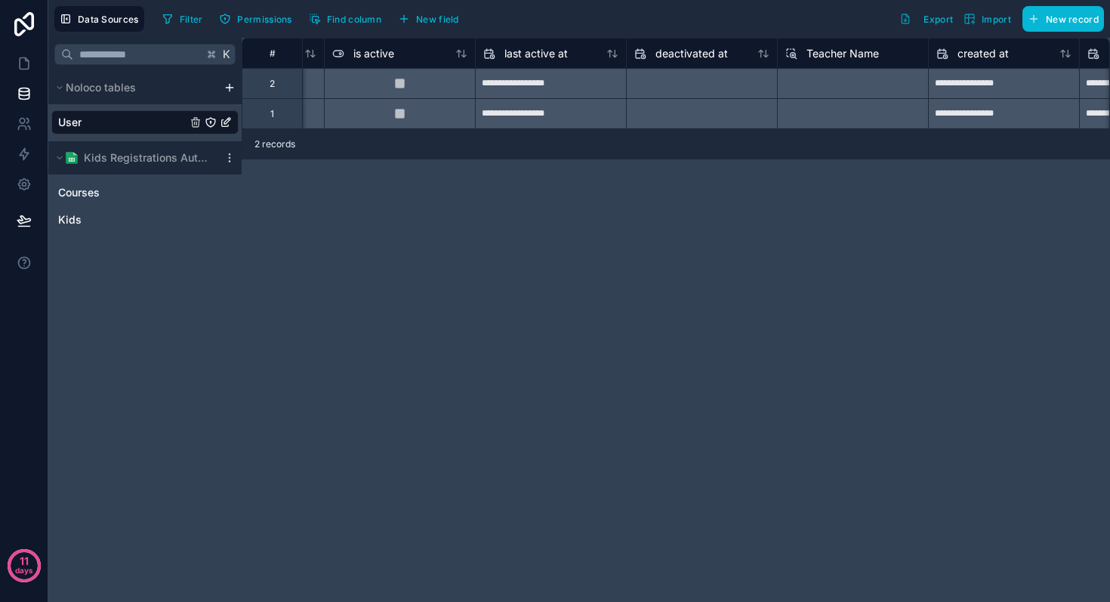
click at [792, 84] on div "Select a Teacher Name" at bounding box center [852, 83] width 151 height 30
click at [796, 116] on div "Select a Teacher Name" at bounding box center [852, 113] width 151 height 30
click at [799, 94] on div "Select a Teacher Name" at bounding box center [852, 83] width 151 height 30
click at [919, 82] on div "Select a Teacher Name" at bounding box center [852, 83] width 151 height 30
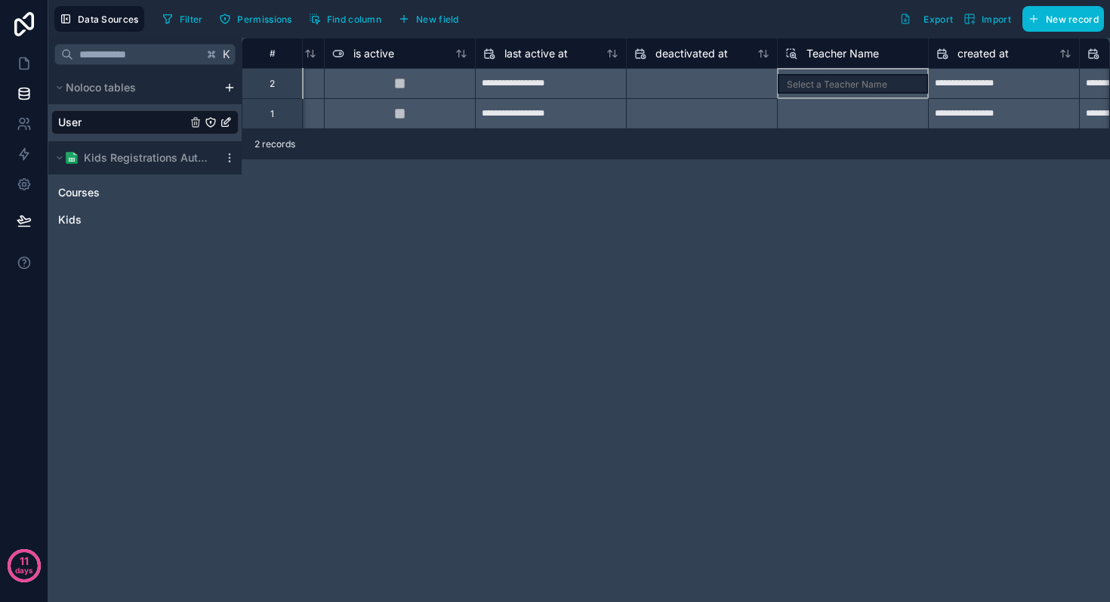
click at [919, 82] on div "Select a Teacher Name" at bounding box center [852, 83] width 151 height 30
click at [728, 83] on div at bounding box center [702, 84] width 150 height 24
click at [821, 84] on div "Select a Teacher Name" at bounding box center [852, 83] width 151 height 30
click at [946, 87] on div "**********" at bounding box center [1003, 84] width 150 height 24
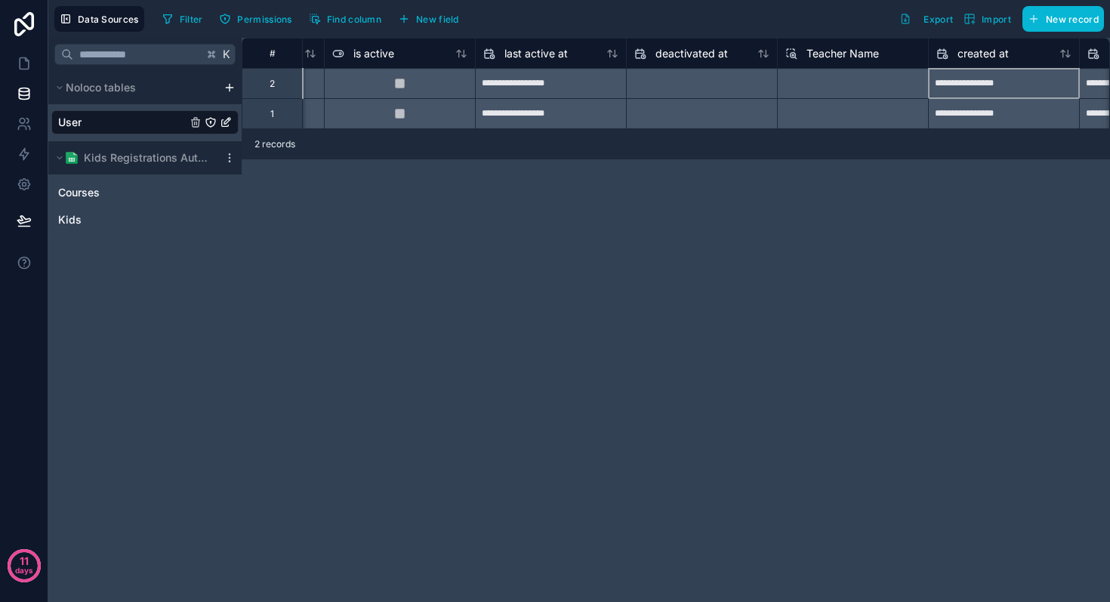
click at [946, 87] on div "**********" at bounding box center [1003, 84] width 150 height 24
click at [495, 85] on div "**********" at bounding box center [551, 84] width 150 height 24
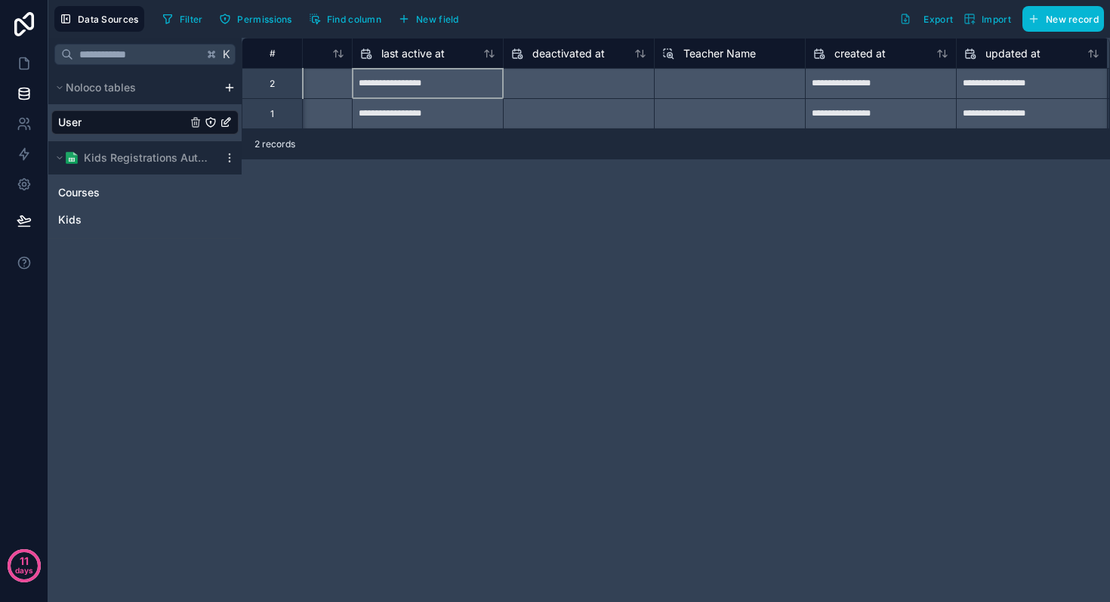
scroll to position [0, 1201]
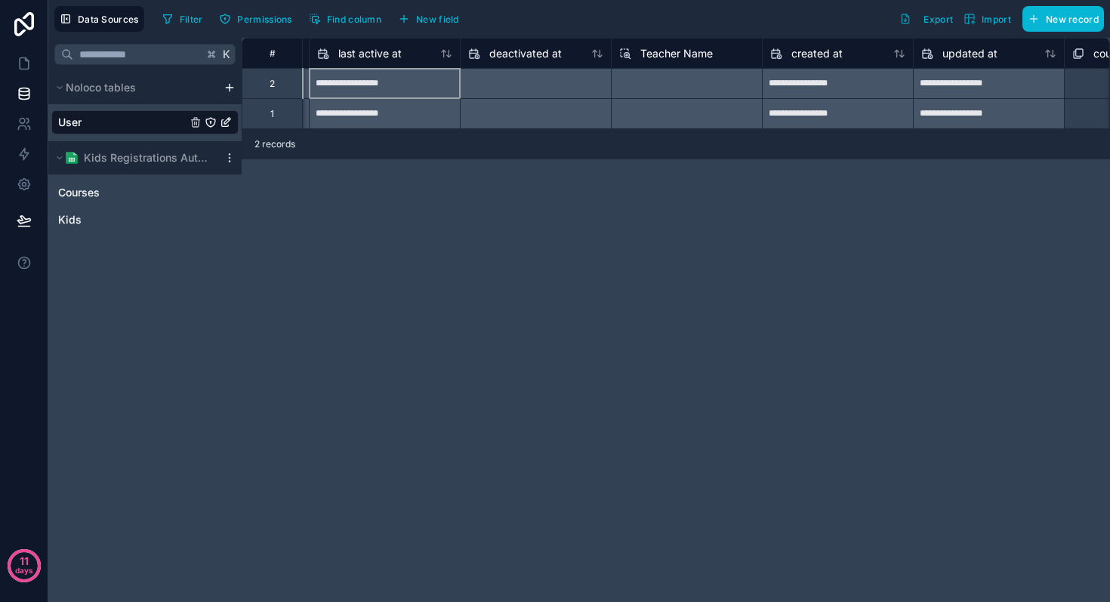
click at [664, 103] on div "Select a Teacher Name" at bounding box center [686, 113] width 151 height 30
click at [664, 115] on div "Select a Teacher Name" at bounding box center [686, 113] width 151 height 30
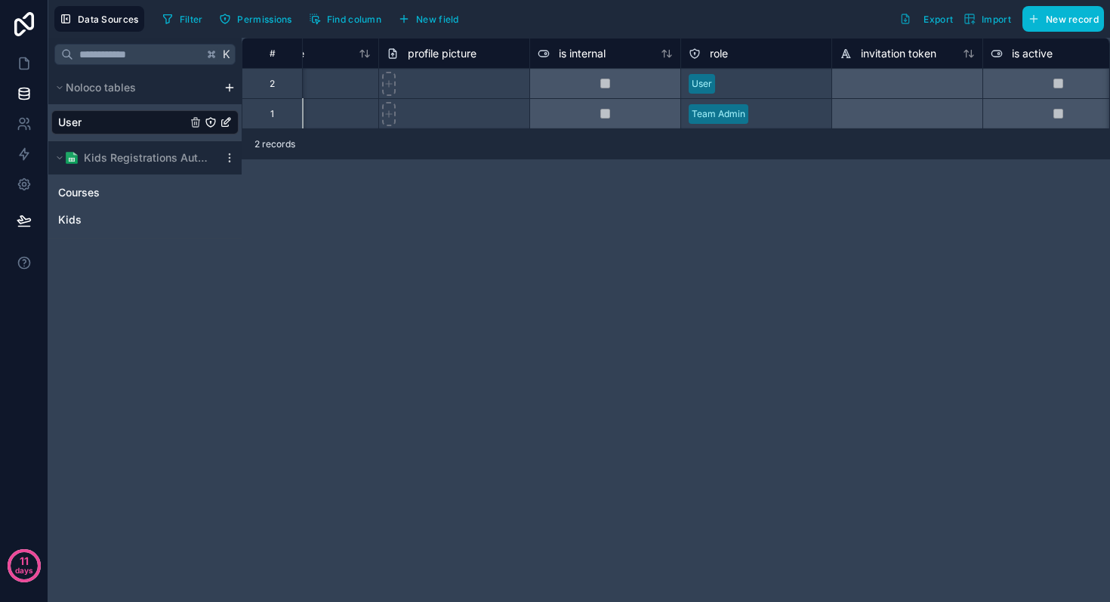
scroll to position [0, 202]
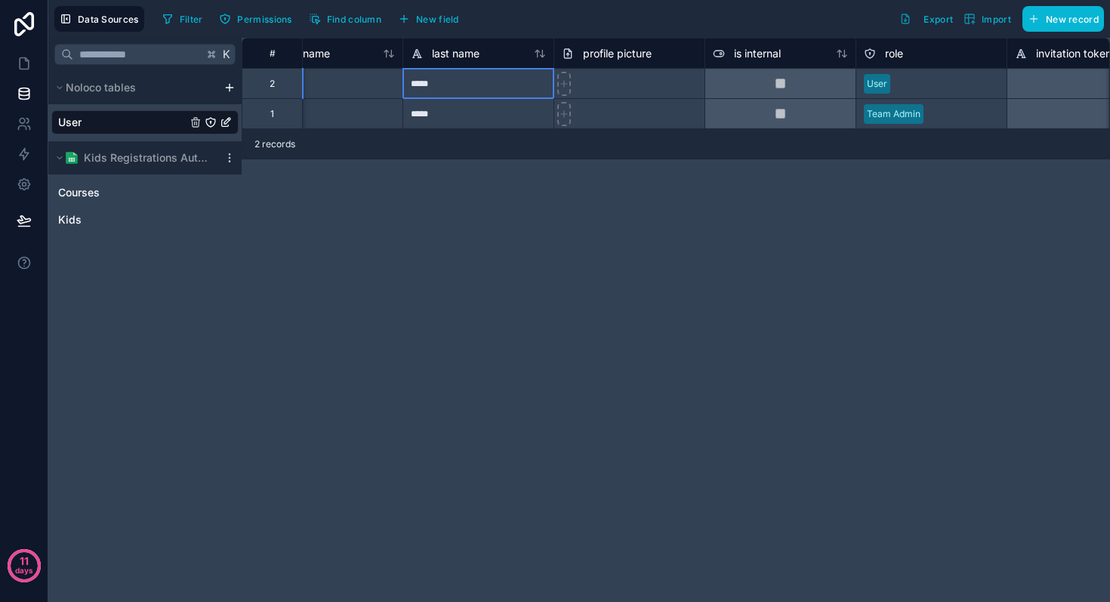
click at [476, 83] on div "*****" at bounding box center [477, 83] width 151 height 30
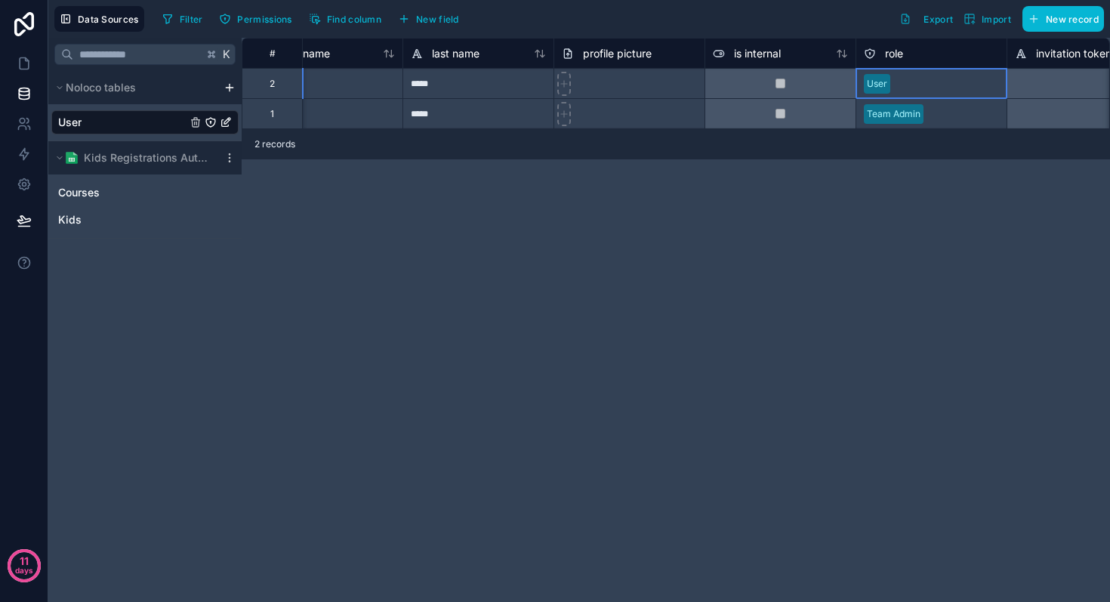
click at [946, 75] on div "User" at bounding box center [931, 83] width 150 height 23
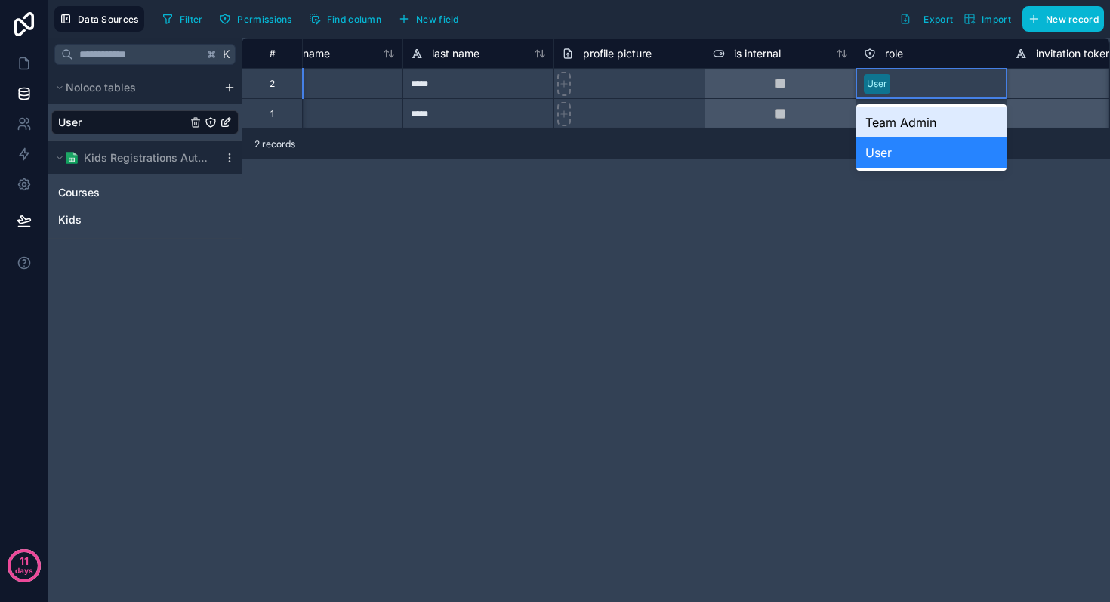
scroll to position [0, 251]
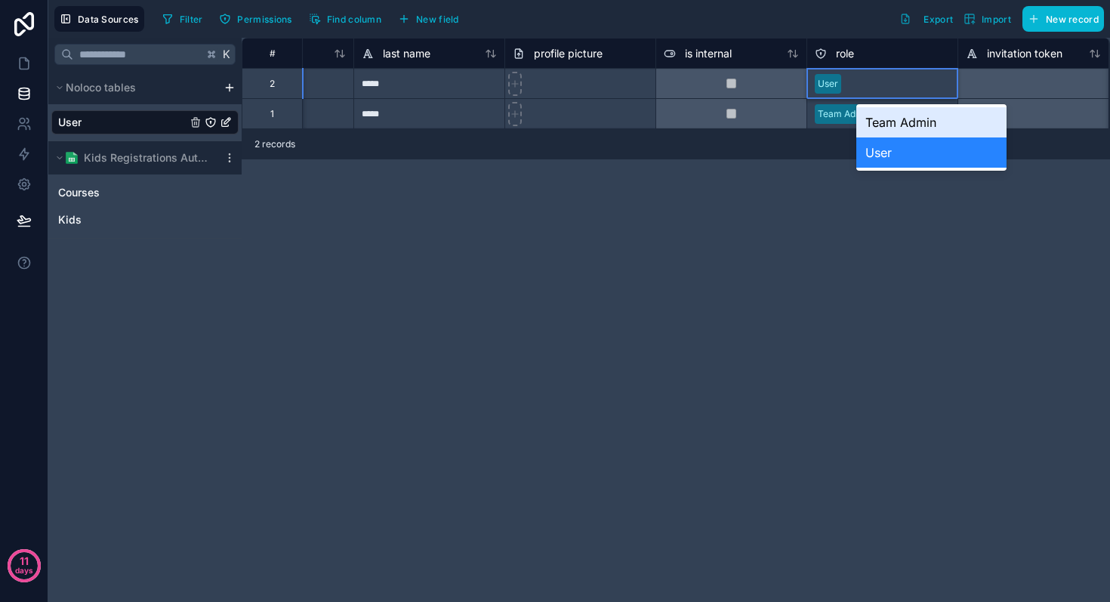
click at [1033, 68] on div at bounding box center [1032, 83] width 151 height 30
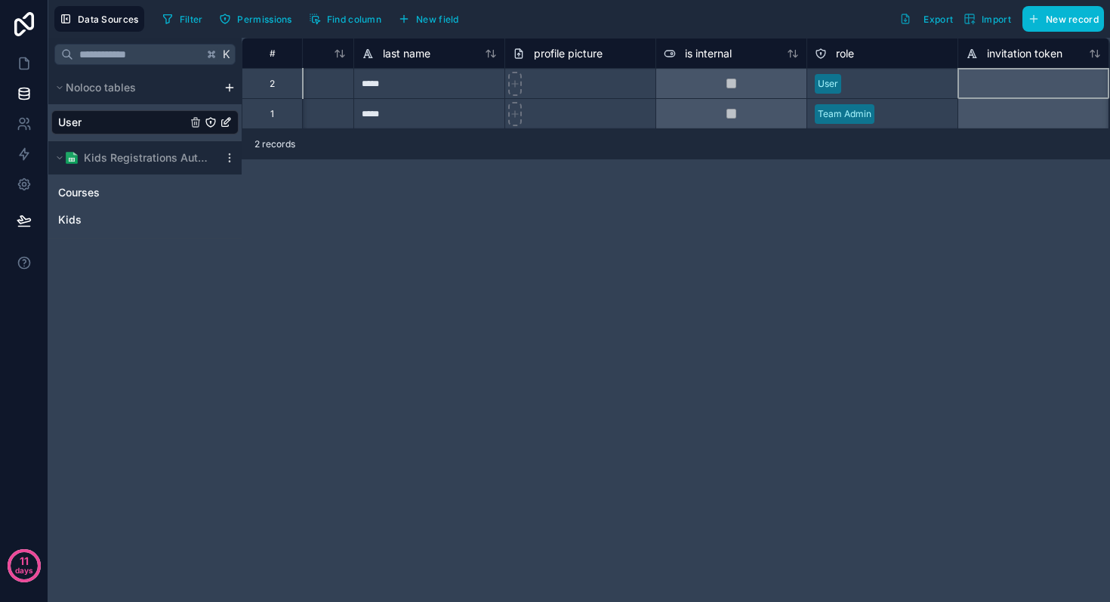
click at [1005, 84] on div at bounding box center [1032, 83] width 151 height 30
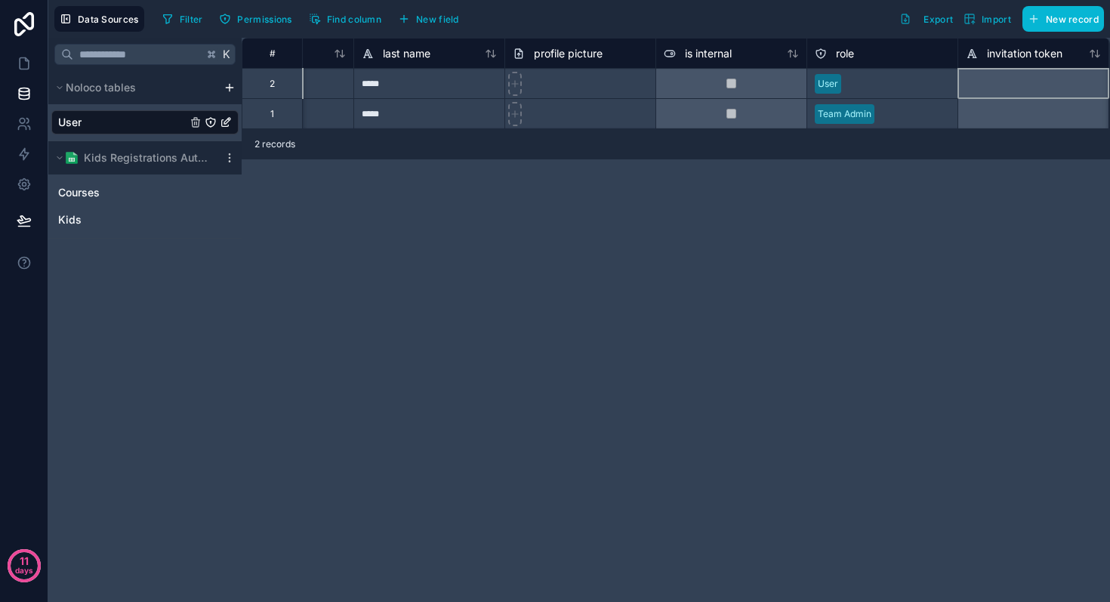
click at [1005, 84] on div at bounding box center [1032, 83] width 151 height 30
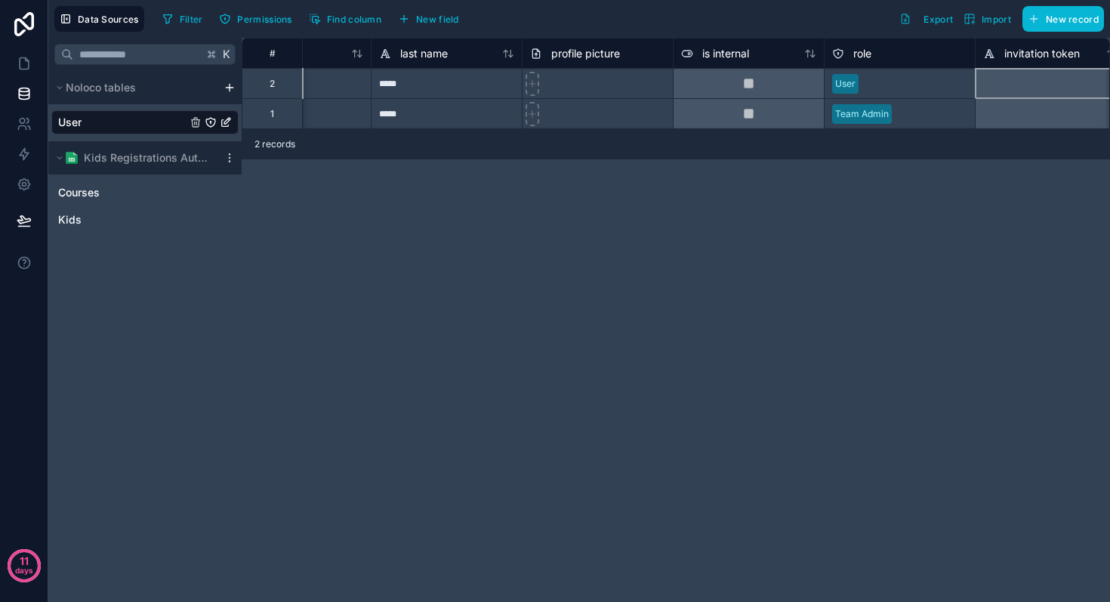
scroll to position [0, 230]
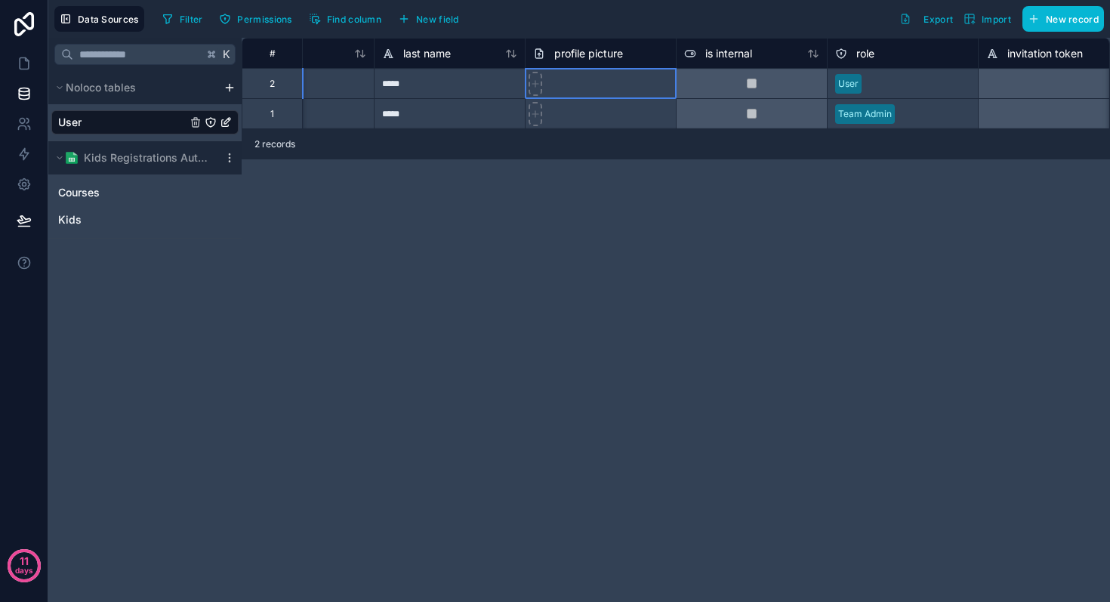
click at [620, 89] on div at bounding box center [600, 83] width 151 height 30
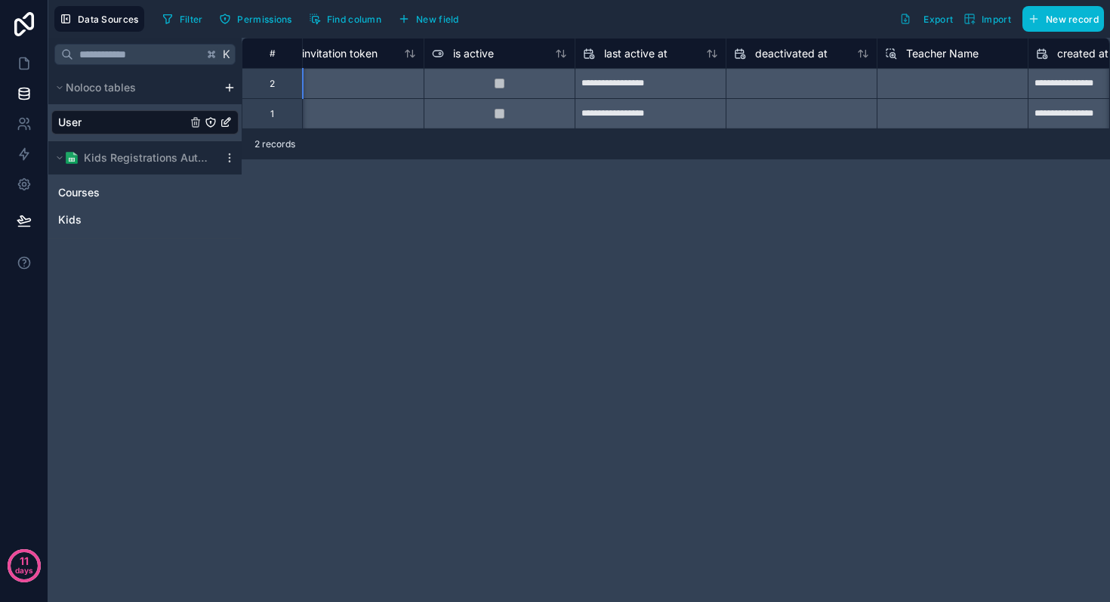
scroll to position [0, 1077]
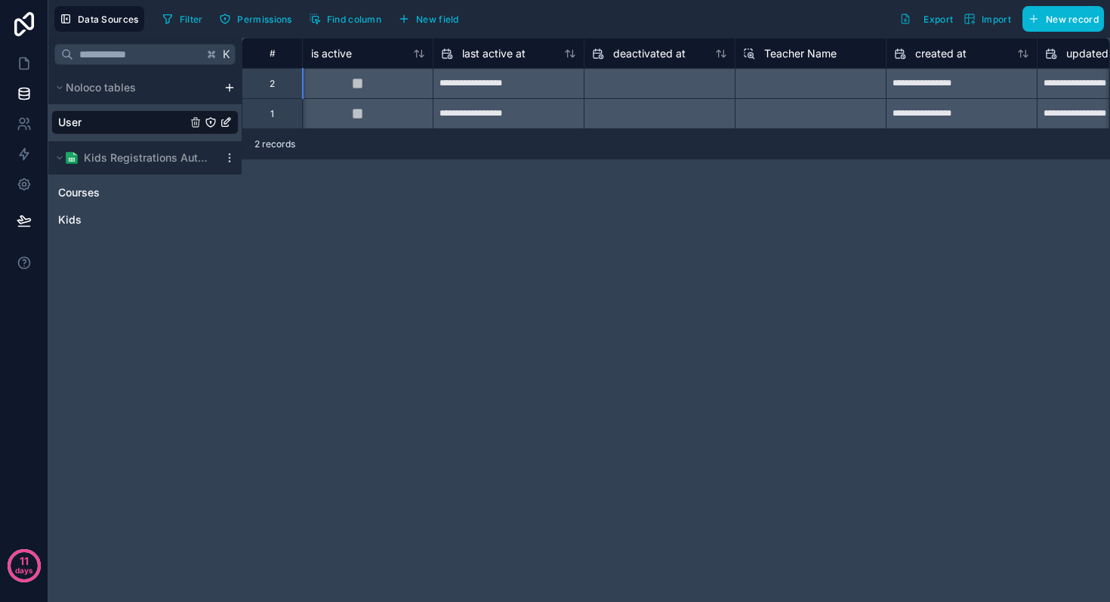
click at [784, 85] on div "Select a Teacher Name" at bounding box center [809, 83] width 151 height 30
click at [777, 84] on div "Select a Teacher Name" at bounding box center [809, 83] width 151 height 30
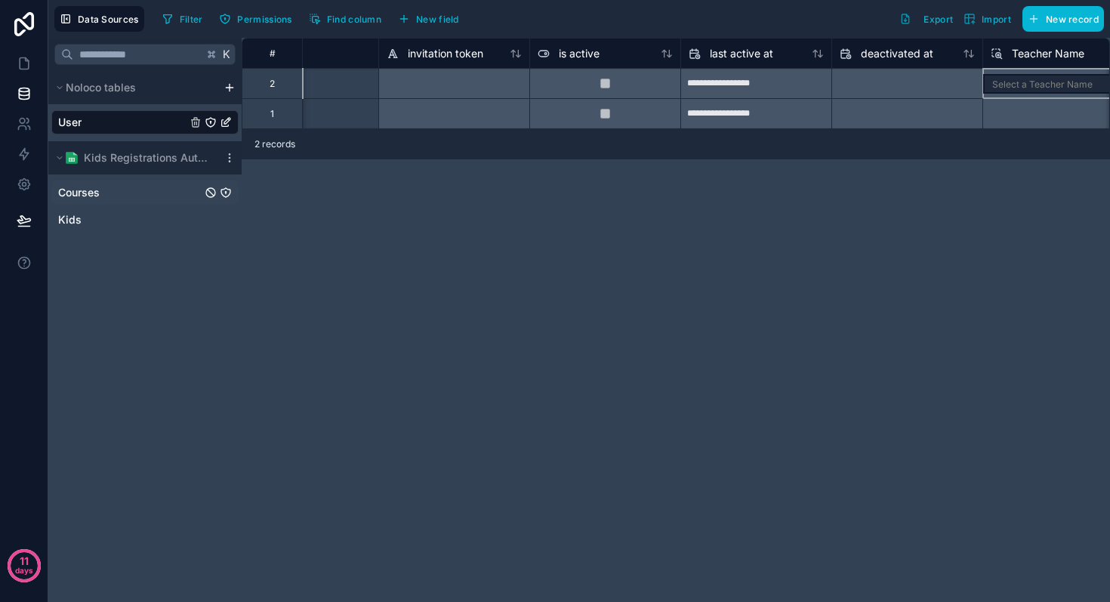
type input "****"
click at [98, 203] on div "Courses" at bounding box center [144, 192] width 187 height 24
click at [88, 197] on span "Courses" at bounding box center [79, 192] width 42 height 15
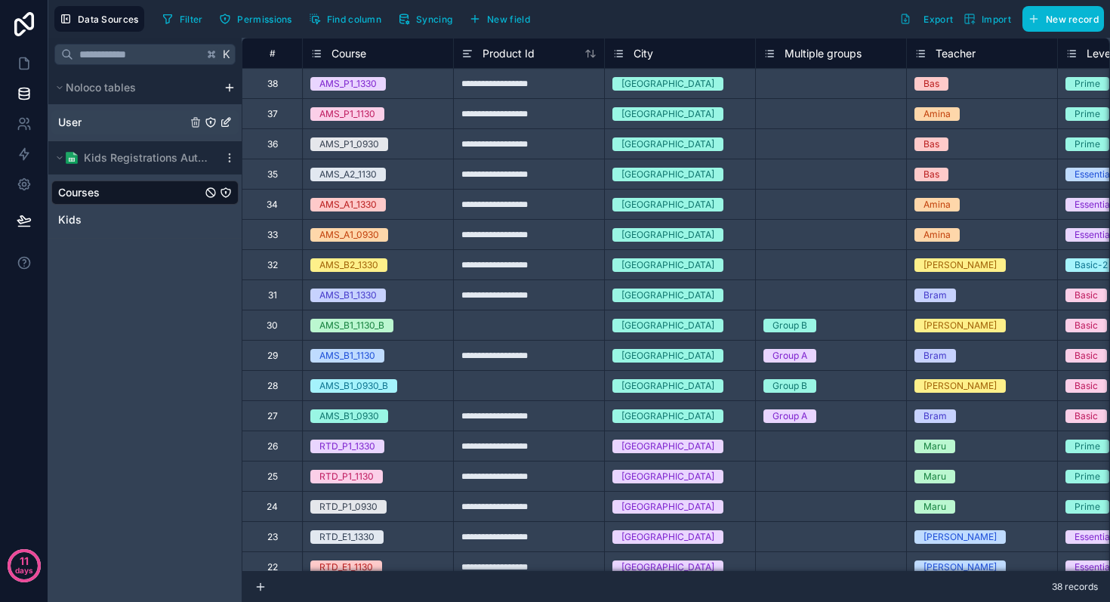
click at [105, 110] on div "User" at bounding box center [144, 122] width 187 height 24
click at [70, 115] on span "User" at bounding box center [69, 122] width 23 height 15
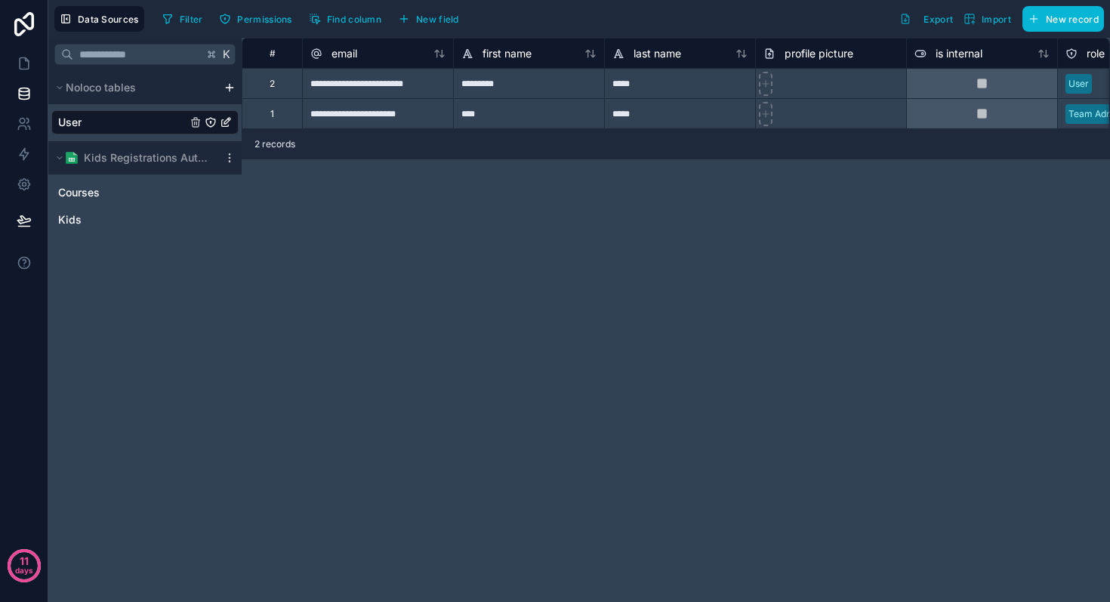
click at [224, 124] on icon "User" at bounding box center [227, 121] width 6 height 6
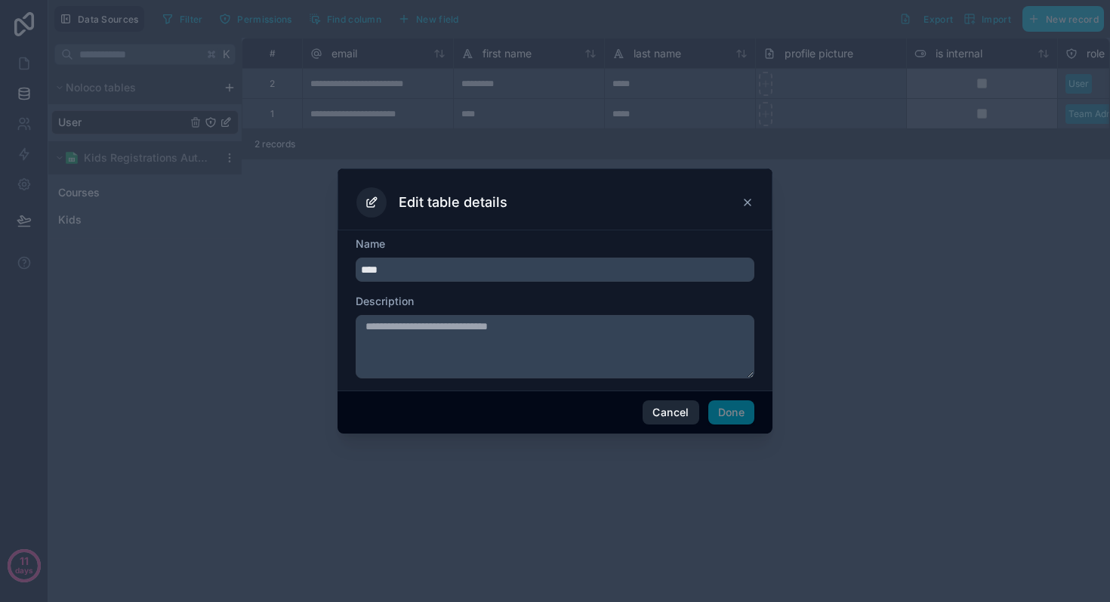
click at [664, 419] on button "Cancel" at bounding box center [670, 412] width 56 height 24
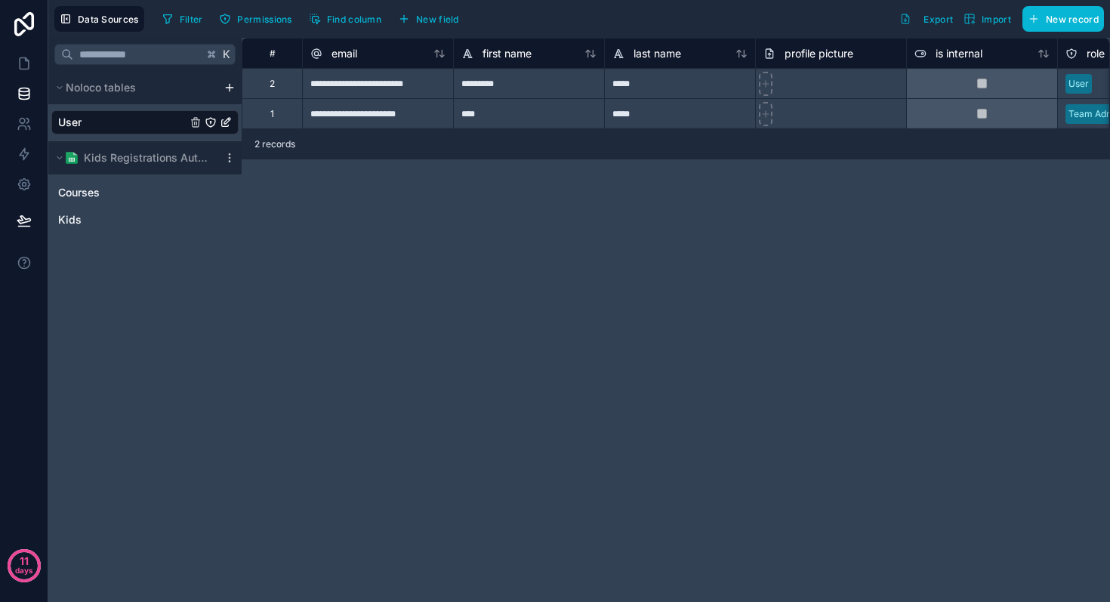
click at [211, 121] on icon "User" at bounding box center [211, 122] width 12 height 12
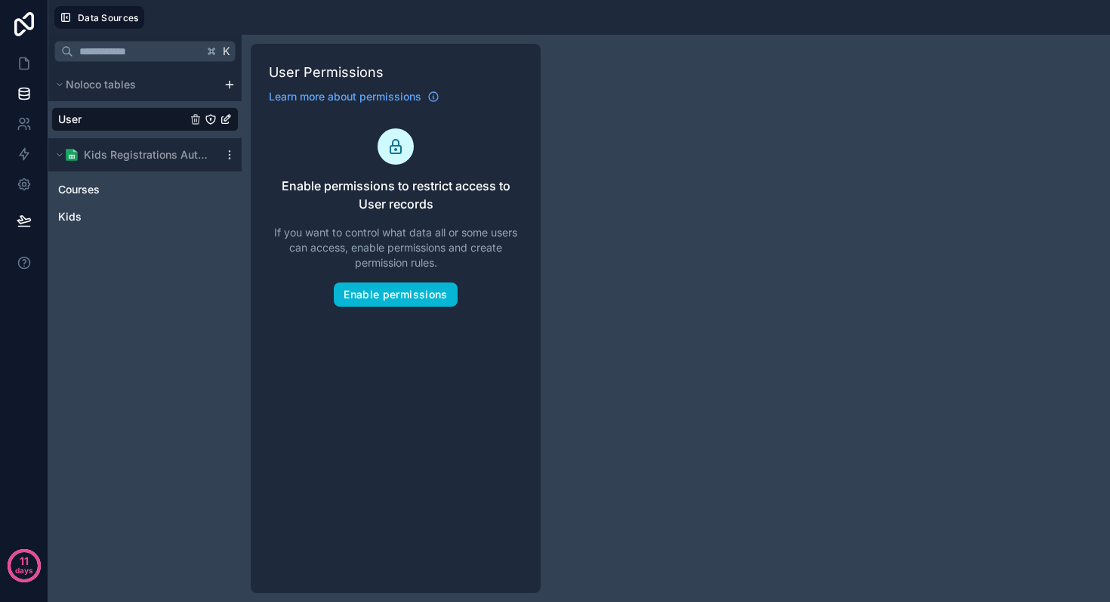
click at [584, 249] on div "K Noloco tables User Kids Registrations Autumn 2025 Courses Kids User Permissio…" at bounding box center [578, 318] width 1061 height 567
click at [174, 174] on div "Courses Kids" at bounding box center [144, 199] width 187 height 57
click at [165, 192] on link "Courses" at bounding box center [129, 189] width 143 height 15
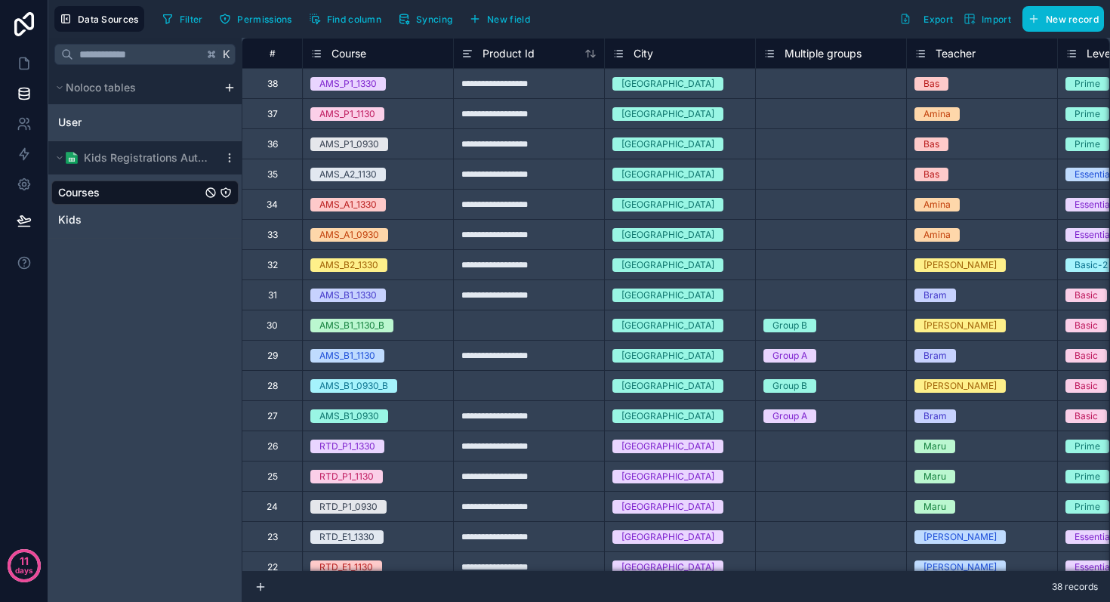
click at [185, 106] on div "User" at bounding box center [144, 119] width 187 height 30
click at [177, 118] on link "User" at bounding box center [122, 122] width 128 height 15
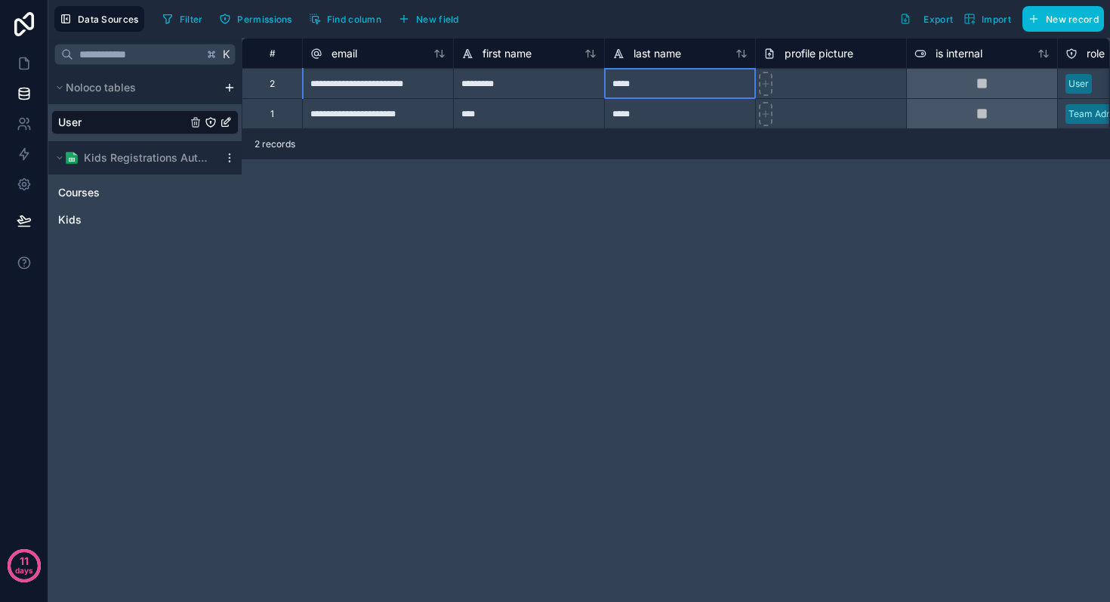
click at [638, 85] on div "*****" at bounding box center [679, 83] width 151 height 30
click at [632, 85] on div "*****" at bounding box center [679, 83] width 151 height 30
click at [632, 85] on input "*****" at bounding box center [680, 83] width 150 height 29
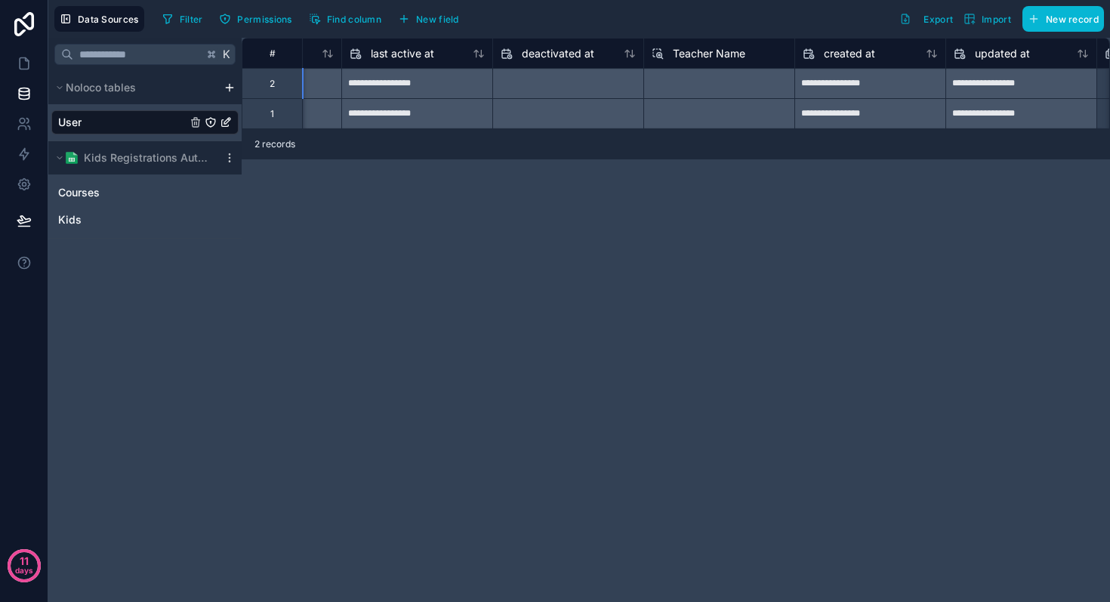
scroll to position [0, 1187]
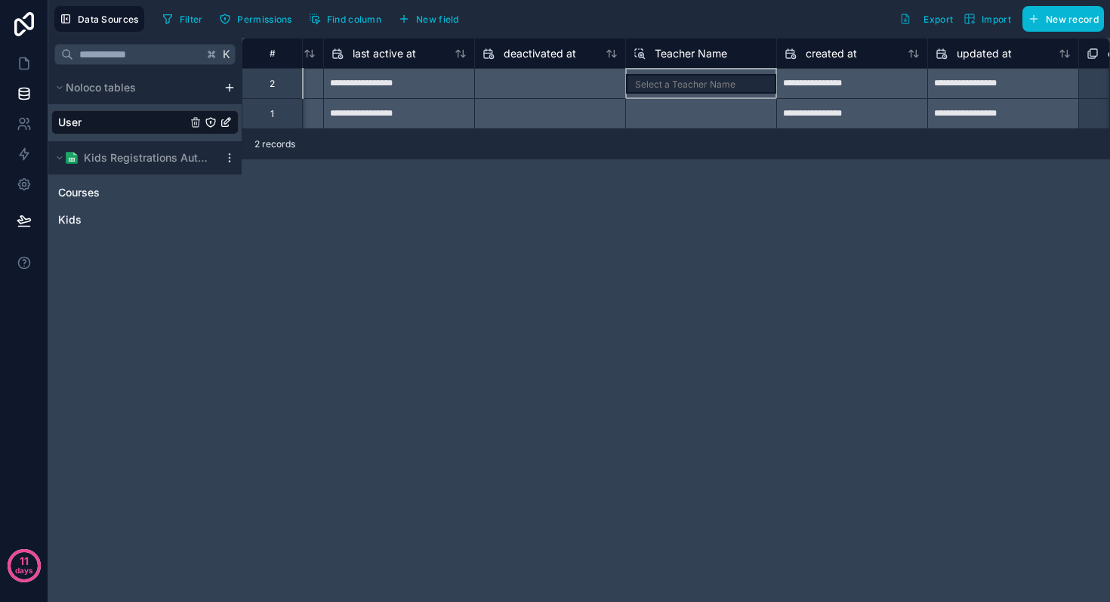
click at [705, 86] on div "Select a Teacher Name" at bounding box center [700, 83] width 151 height 30
click at [643, 54] on icon at bounding box center [641, 54] width 5 height 5
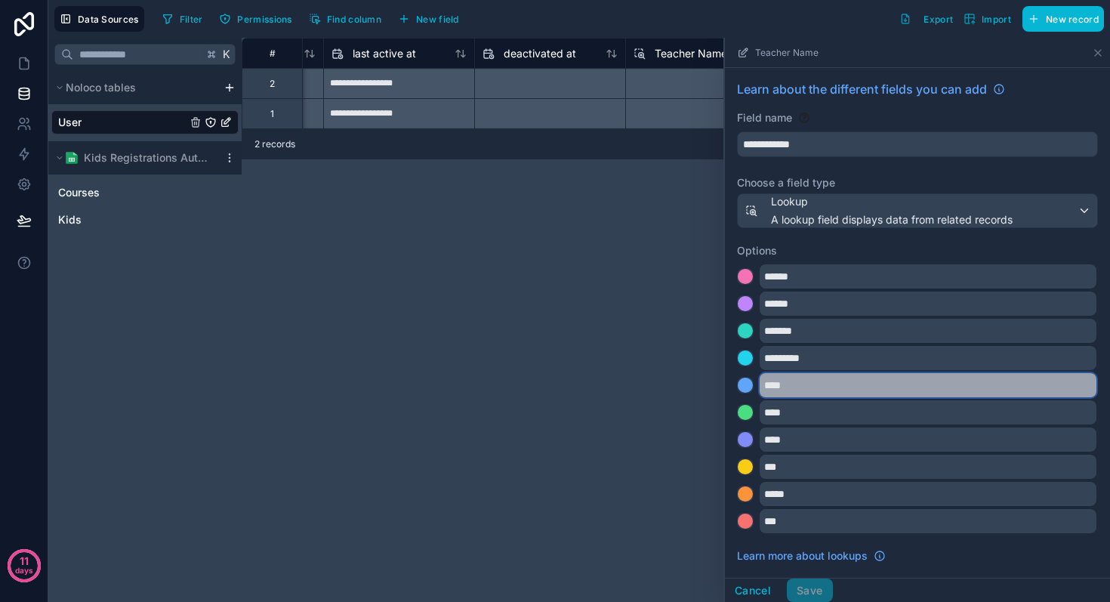
click at [826, 383] on input "****" at bounding box center [927, 385] width 337 height 24
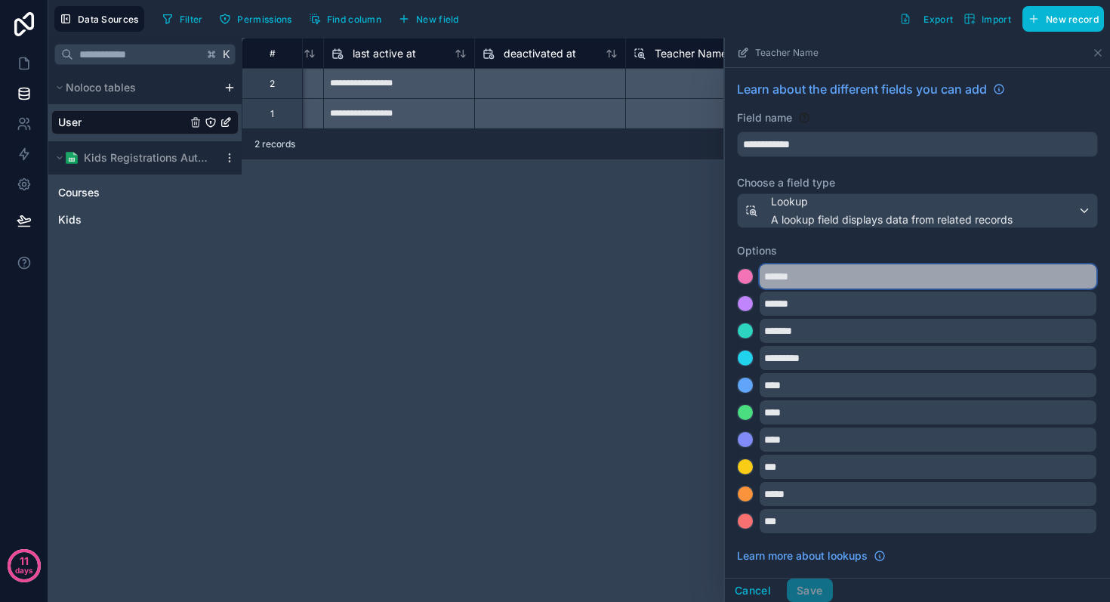
click at [777, 269] on input "******" at bounding box center [927, 276] width 337 height 24
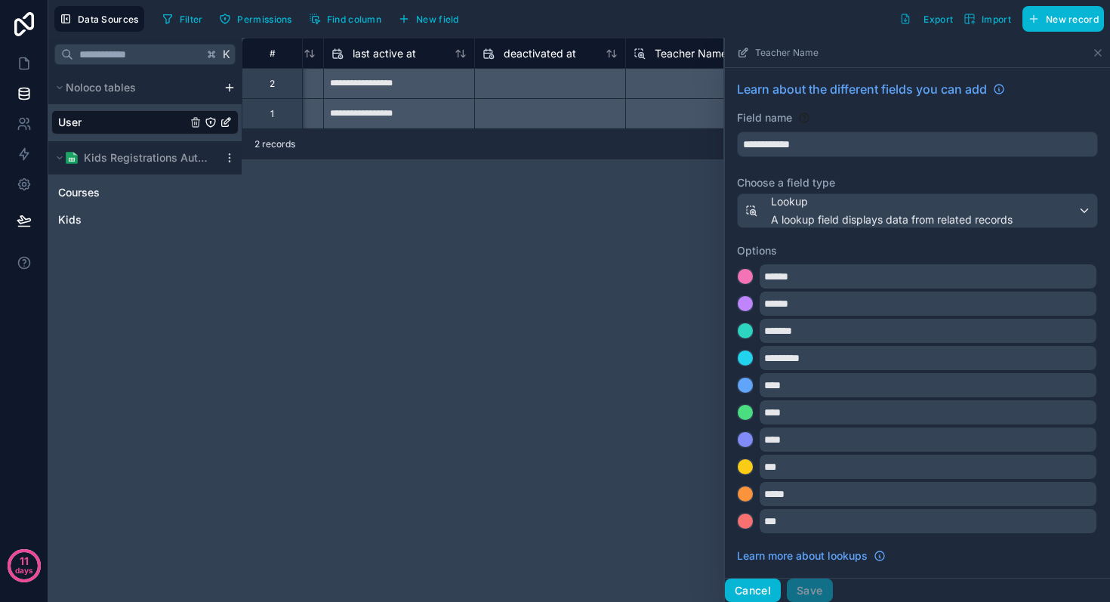
click at [750, 591] on button "Cancel" at bounding box center [753, 590] width 56 height 24
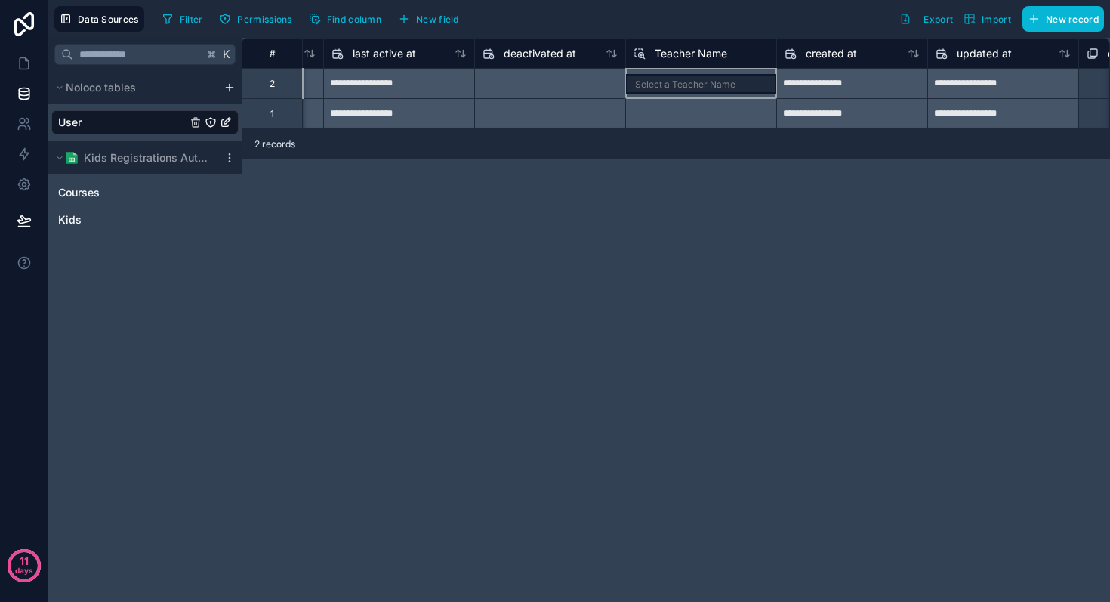
click at [704, 88] on div "Select a Teacher Name" at bounding box center [700, 83] width 151 height 30
click at [641, 50] on icon at bounding box center [639, 54] width 12 height 18
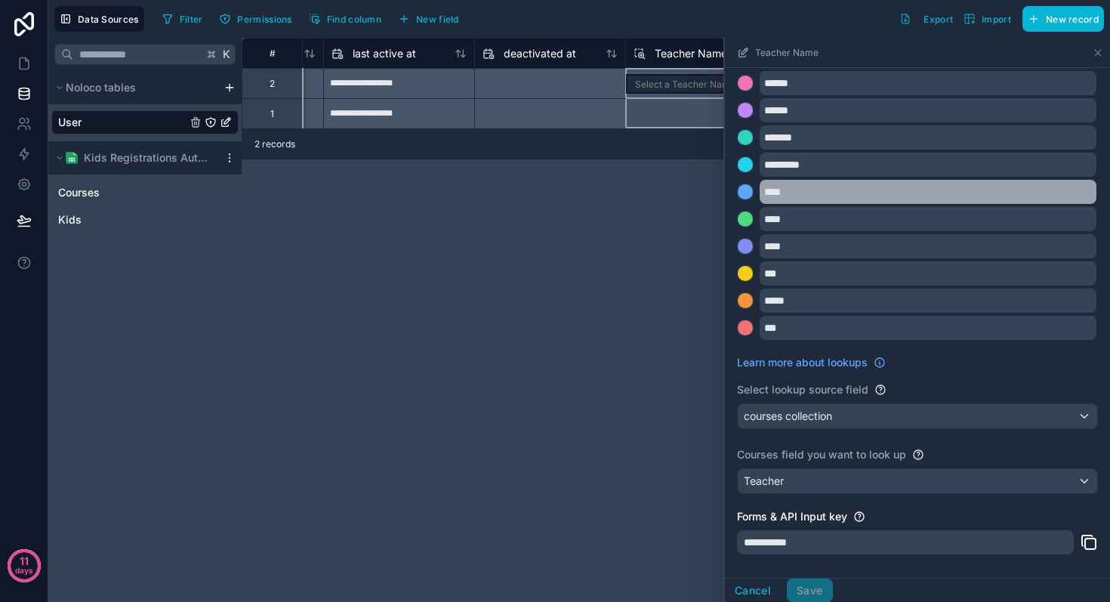
scroll to position [249, 0]
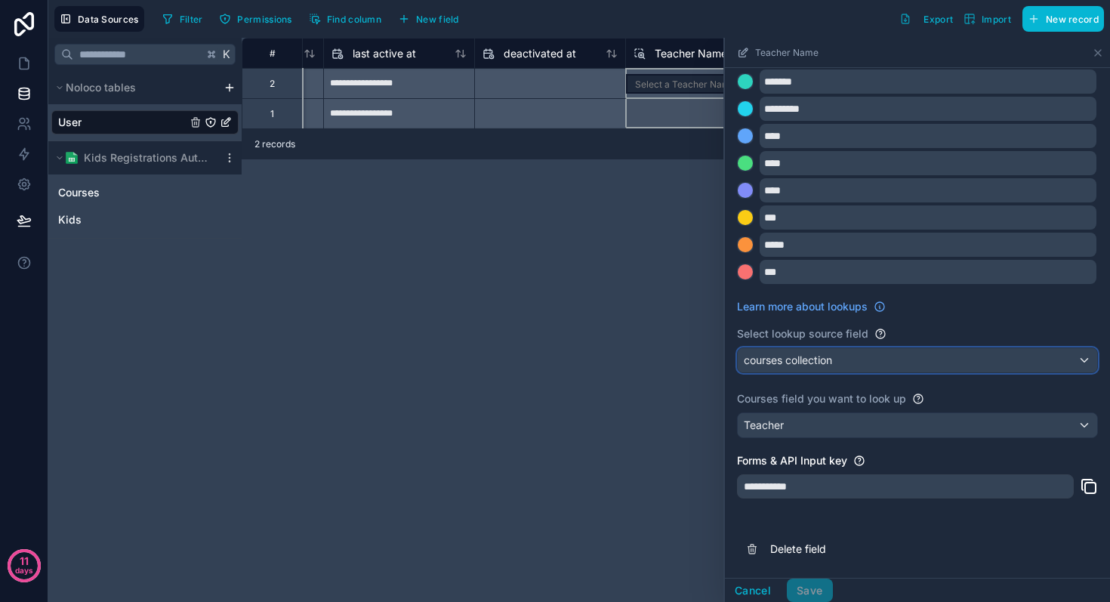
click at [842, 356] on div "courses collection" at bounding box center [916, 360] width 359 height 24
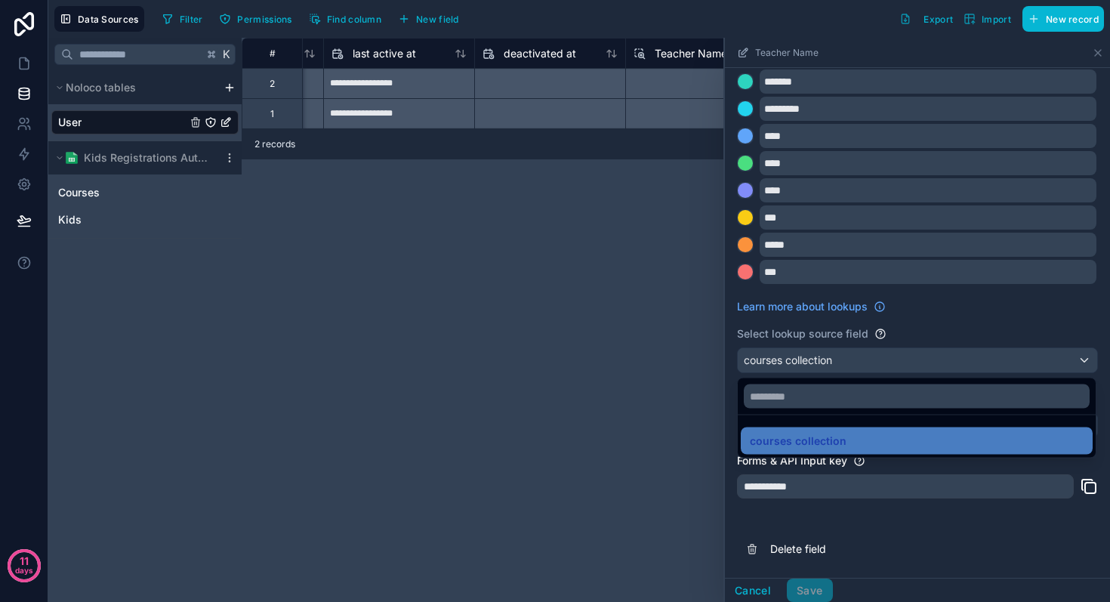
click at [910, 352] on div at bounding box center [917, 320] width 385 height 564
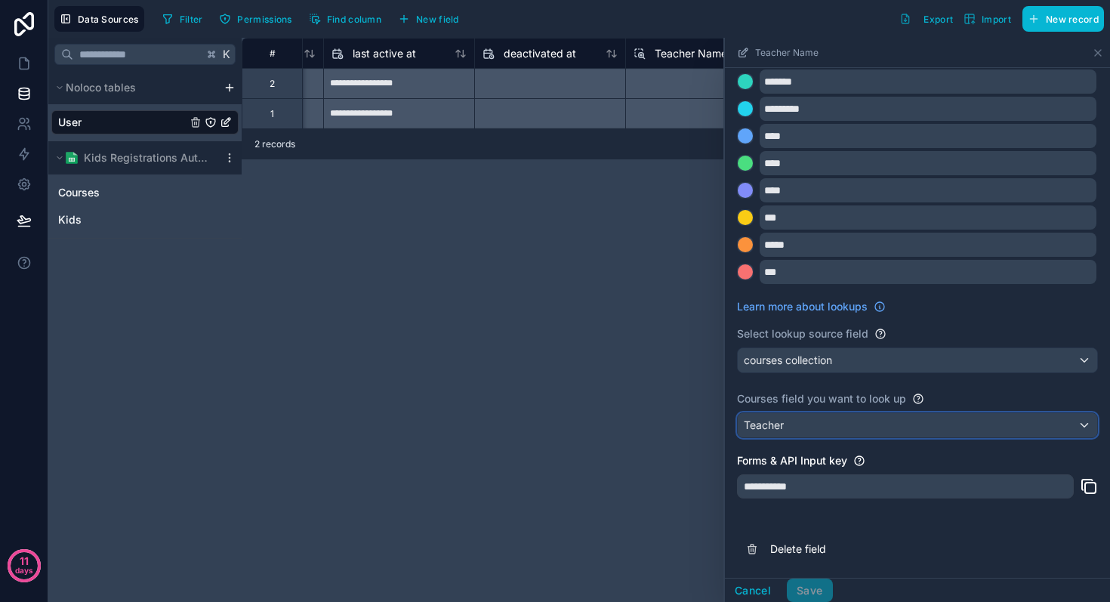
click at [835, 427] on div "Teacher" at bounding box center [916, 425] width 359 height 24
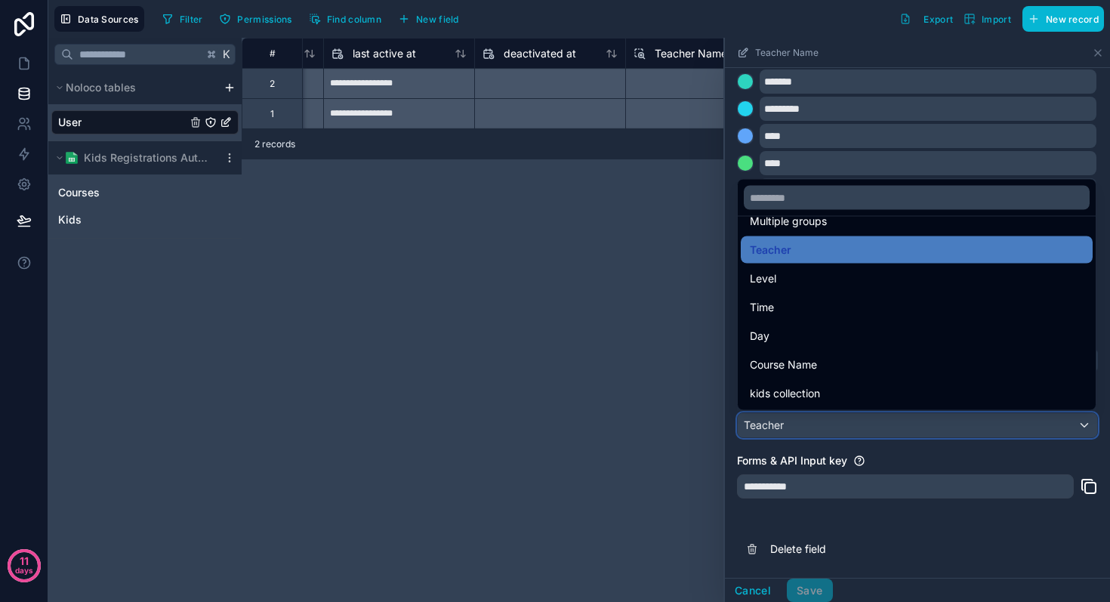
scroll to position [0, 0]
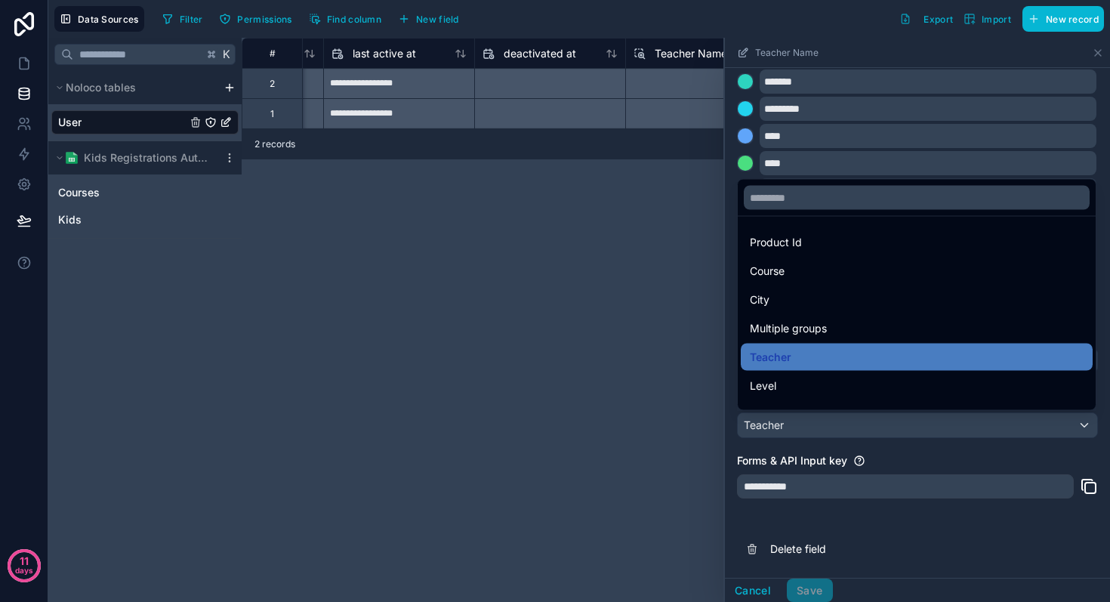
click at [637, 427] on div "**********" at bounding box center [676, 320] width 868 height 564
click at [784, 483] on div at bounding box center [917, 320] width 385 height 564
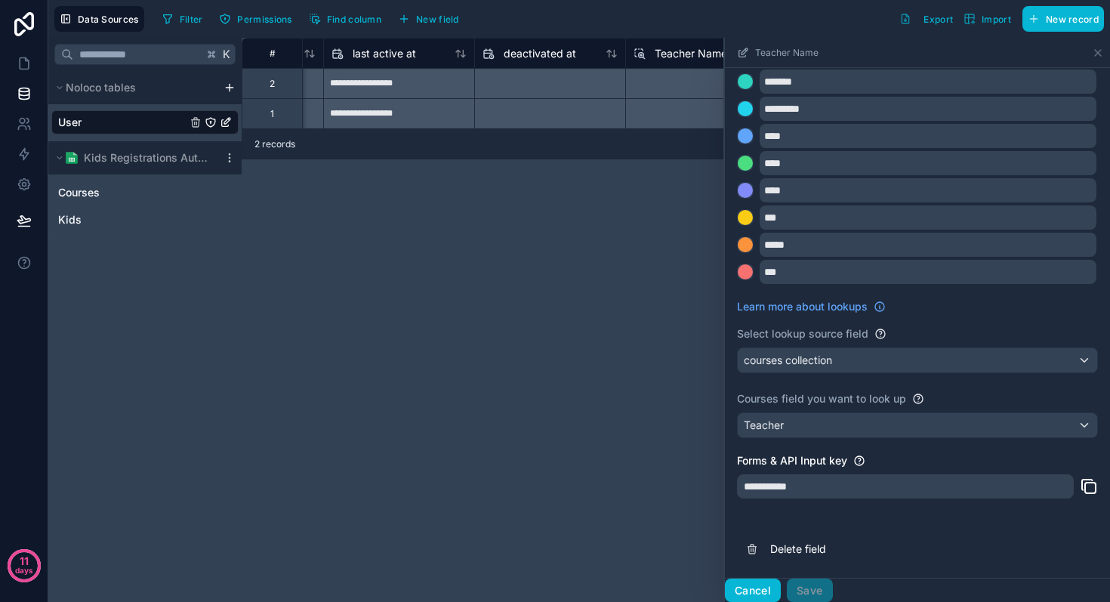
click at [765, 593] on button "Cancel" at bounding box center [753, 590] width 56 height 24
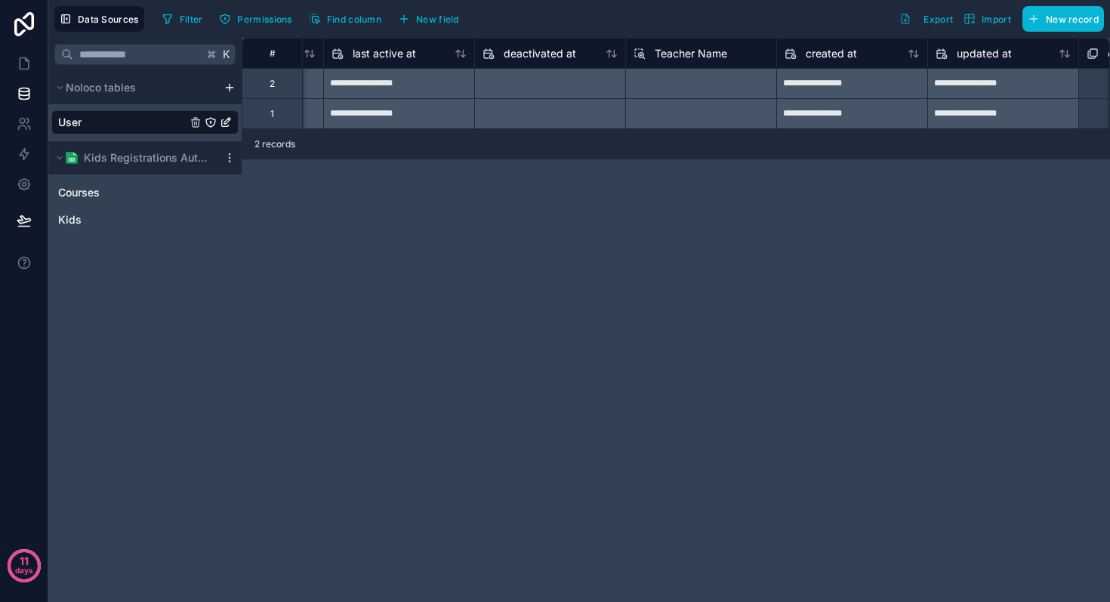
click at [679, 57] on span "Teacher Name" at bounding box center [690, 53] width 72 height 15
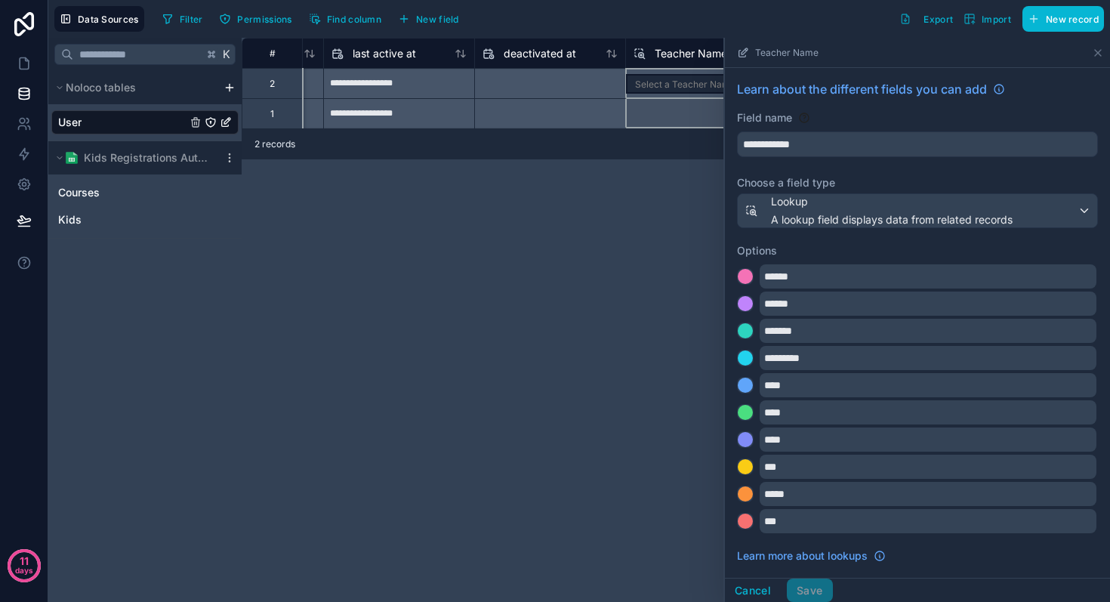
click at [682, 161] on div "**********" at bounding box center [676, 320] width 868 height 564
click at [645, 52] on div "Teacher Name" at bounding box center [680, 54] width 94 height 18
click at [636, 51] on icon at bounding box center [639, 54] width 12 height 18
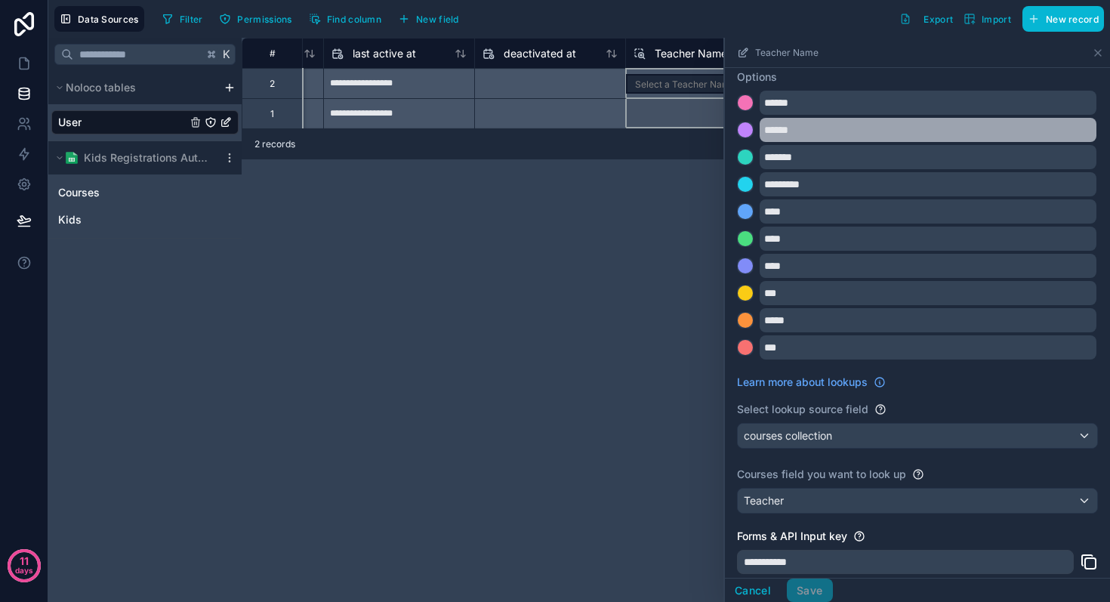
scroll to position [249, 0]
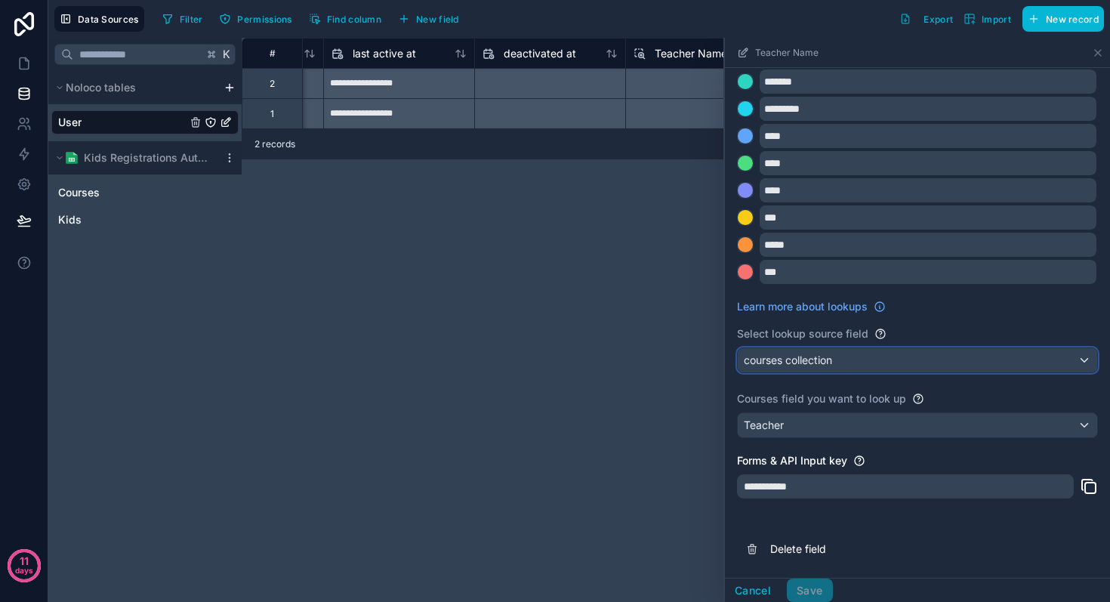
click at [846, 365] on div "courses collection" at bounding box center [916, 360] width 359 height 24
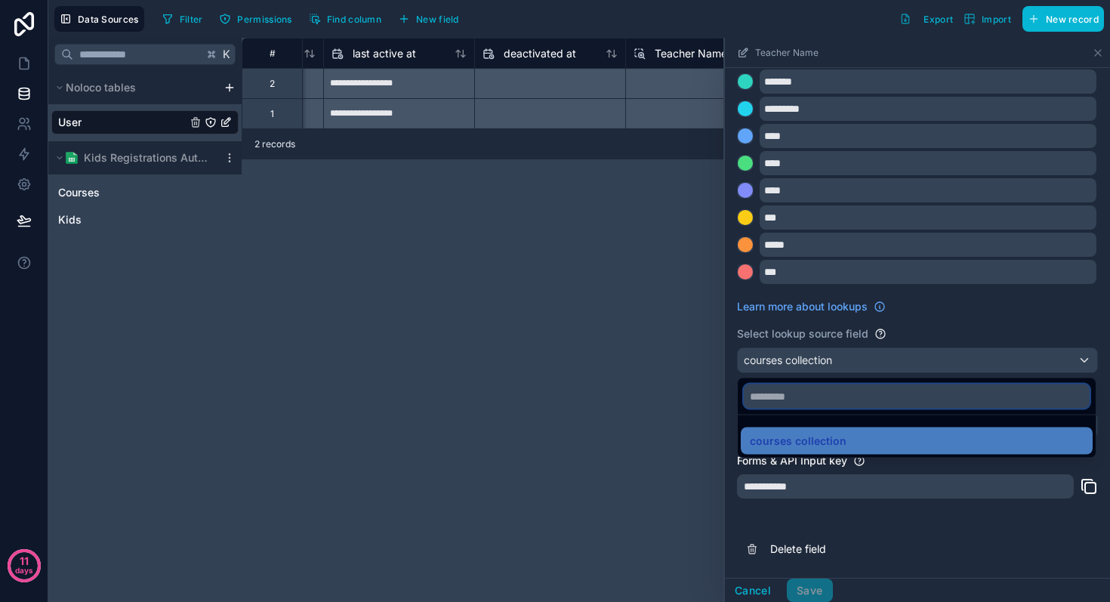
click at [814, 402] on input "text" at bounding box center [917, 396] width 346 height 24
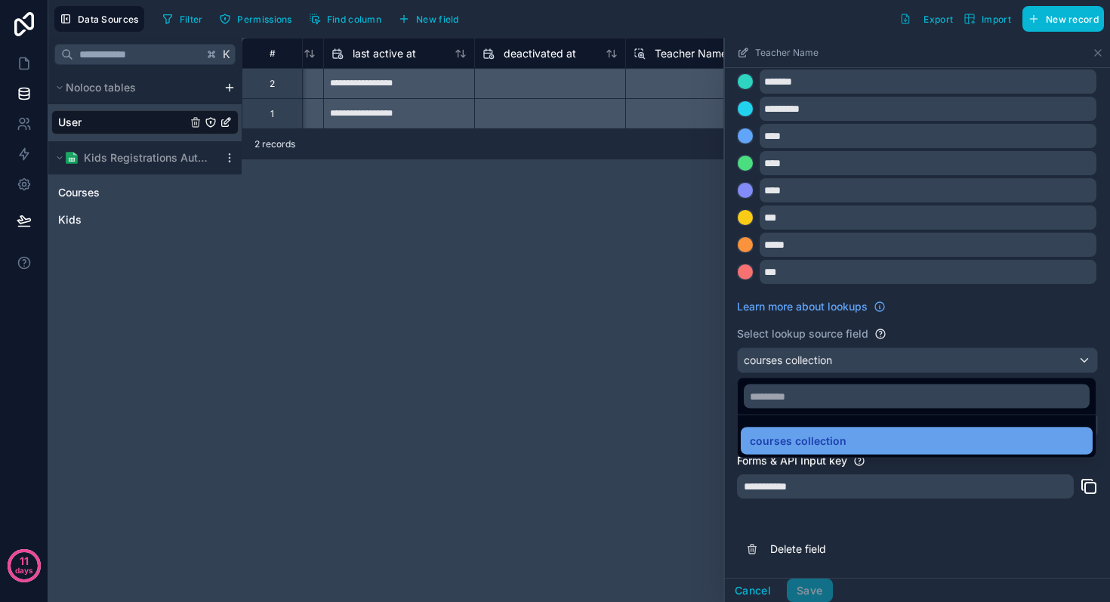
click at [814, 434] on span "courses collection" at bounding box center [798, 441] width 97 height 18
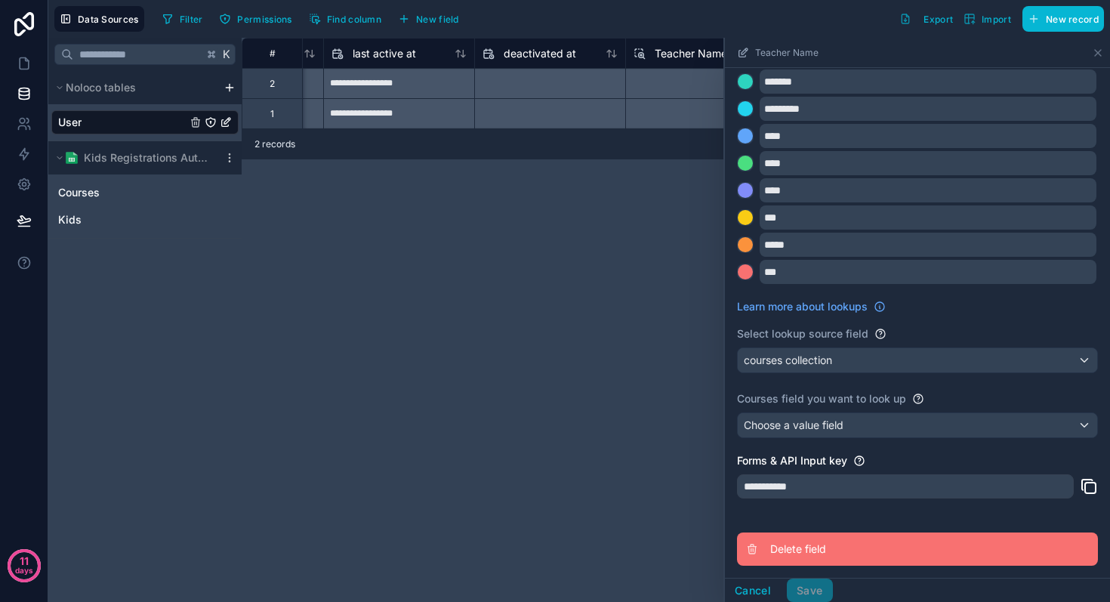
click at [793, 542] on span "Delete field" at bounding box center [878, 548] width 217 height 15
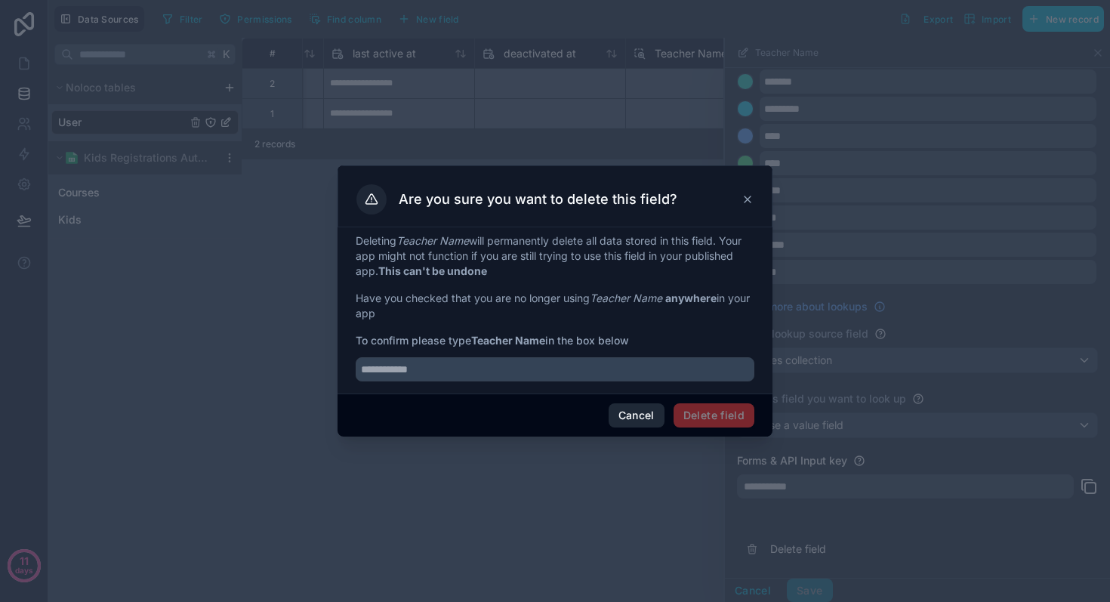
click at [620, 414] on button "Cancel" at bounding box center [636, 415] width 56 height 24
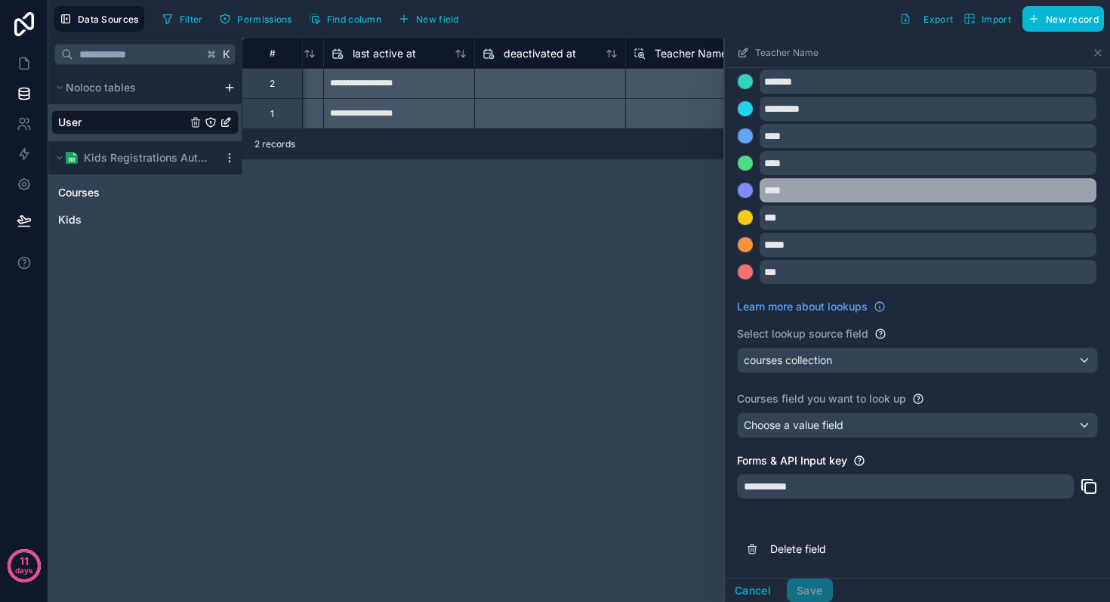
scroll to position [0, 0]
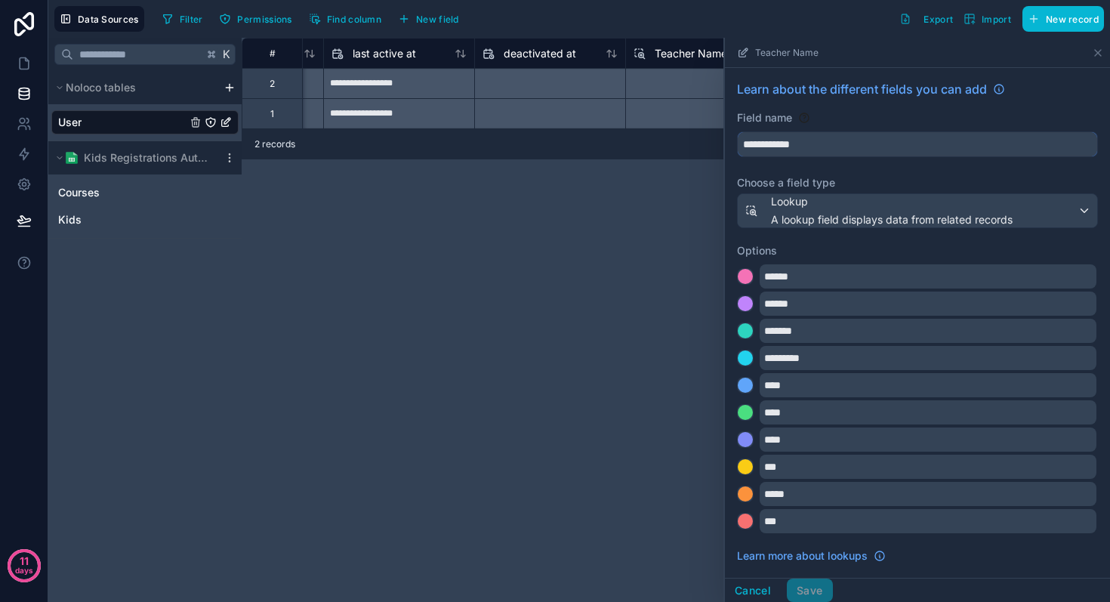
click at [820, 149] on input "**********" at bounding box center [916, 144] width 359 height 24
click at [685, 218] on div "**********" at bounding box center [676, 320] width 868 height 564
click at [642, 54] on icon at bounding box center [639, 54] width 12 height 18
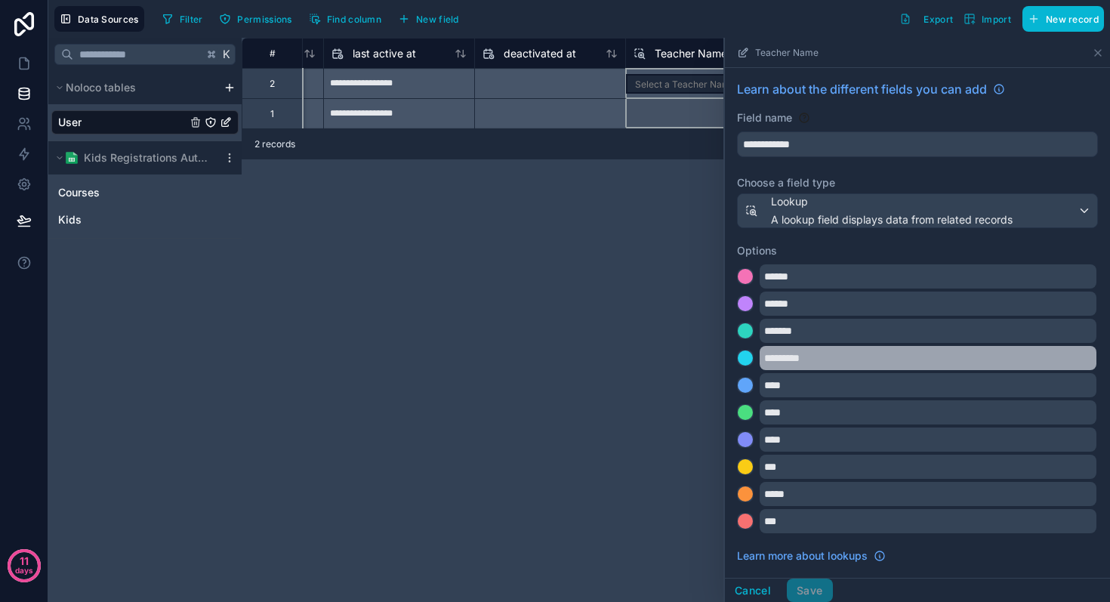
scroll to position [249, 0]
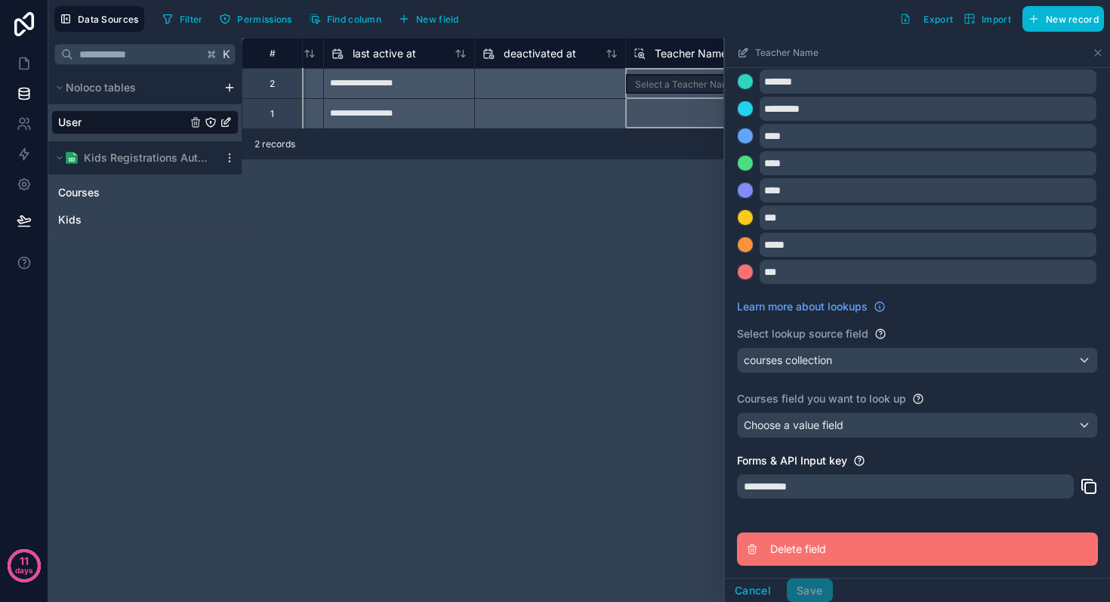
click at [831, 547] on span "Delete field" at bounding box center [878, 548] width 217 height 15
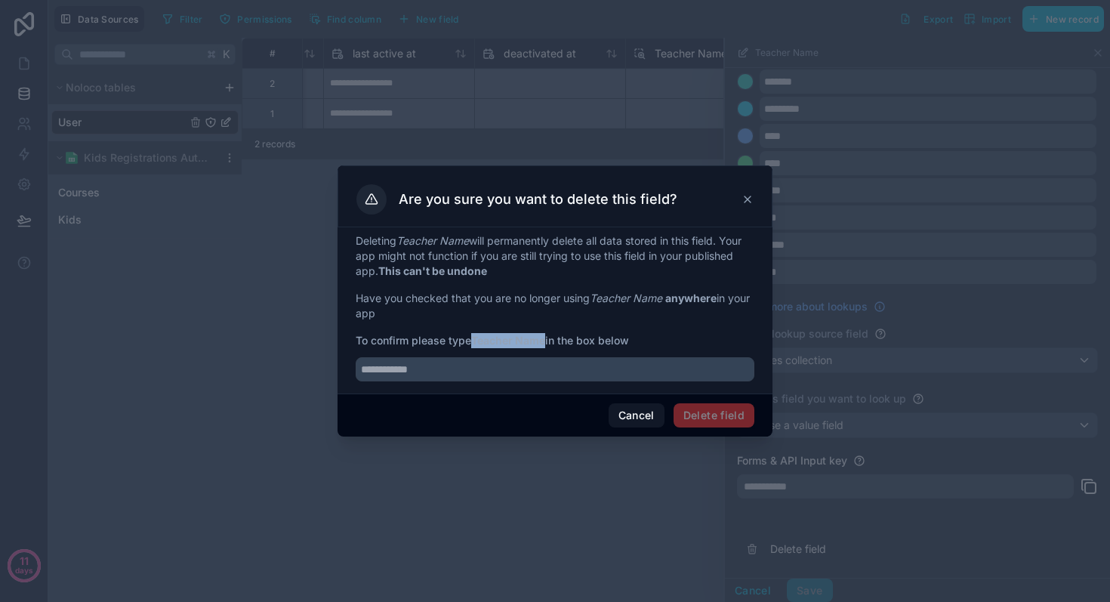
drag, startPoint x: 477, startPoint y: 340, endPoint x: 547, endPoint y: 341, distance: 70.2
click at [545, 341] on strong "Teacher Name" at bounding box center [508, 340] width 74 height 13
copy strong "Teacher Name"
click at [535, 374] on input "text" at bounding box center [555, 369] width 399 height 24
paste input "**********"
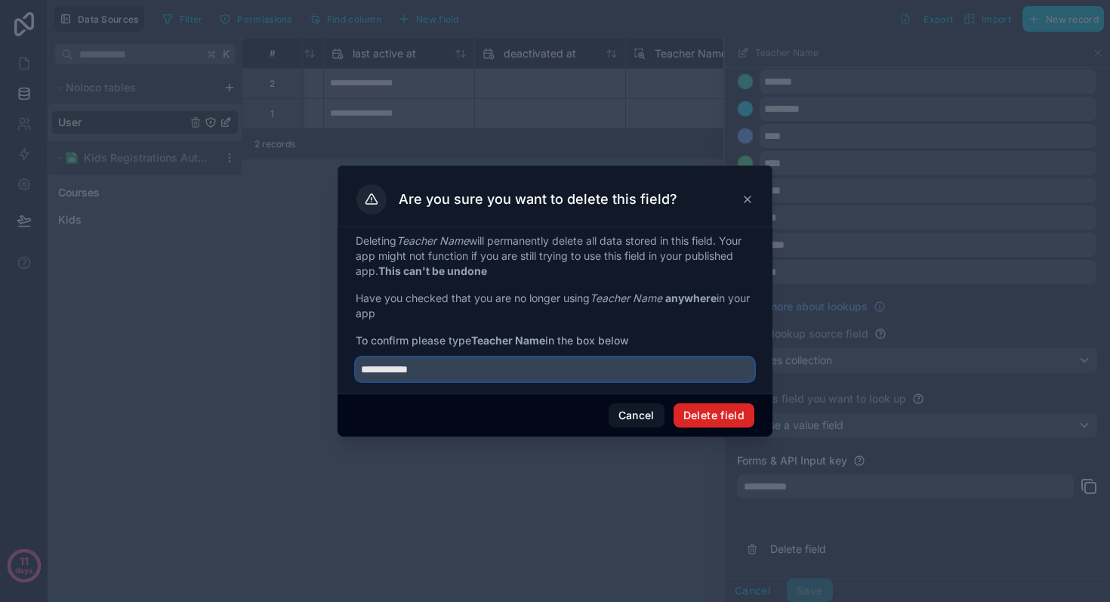
type input "**********"
click at [708, 414] on button "Delete field" at bounding box center [713, 415] width 81 height 24
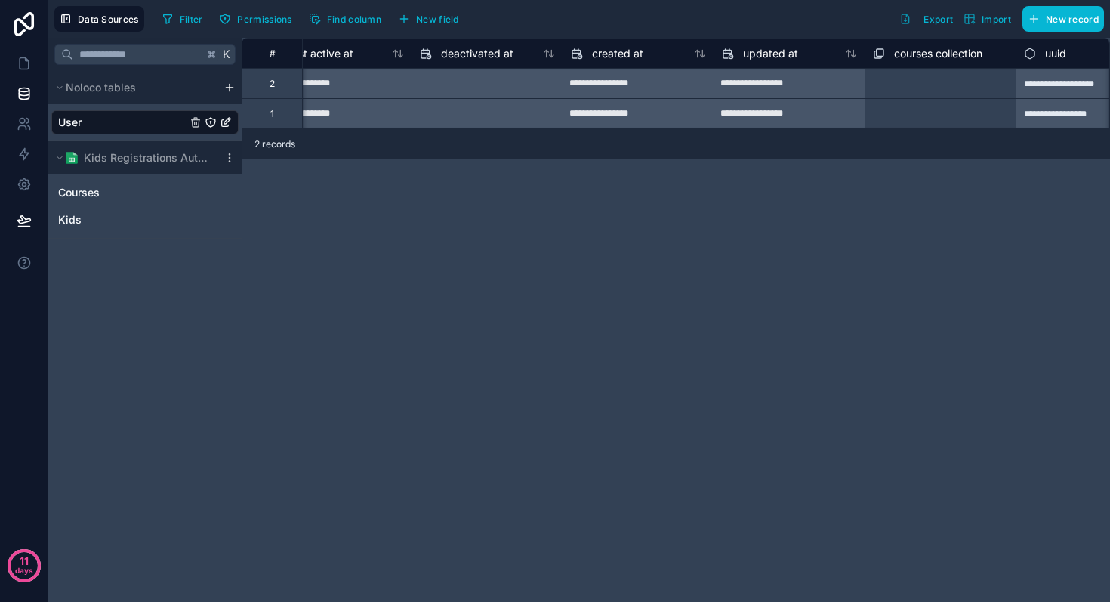
scroll to position [0, 1307]
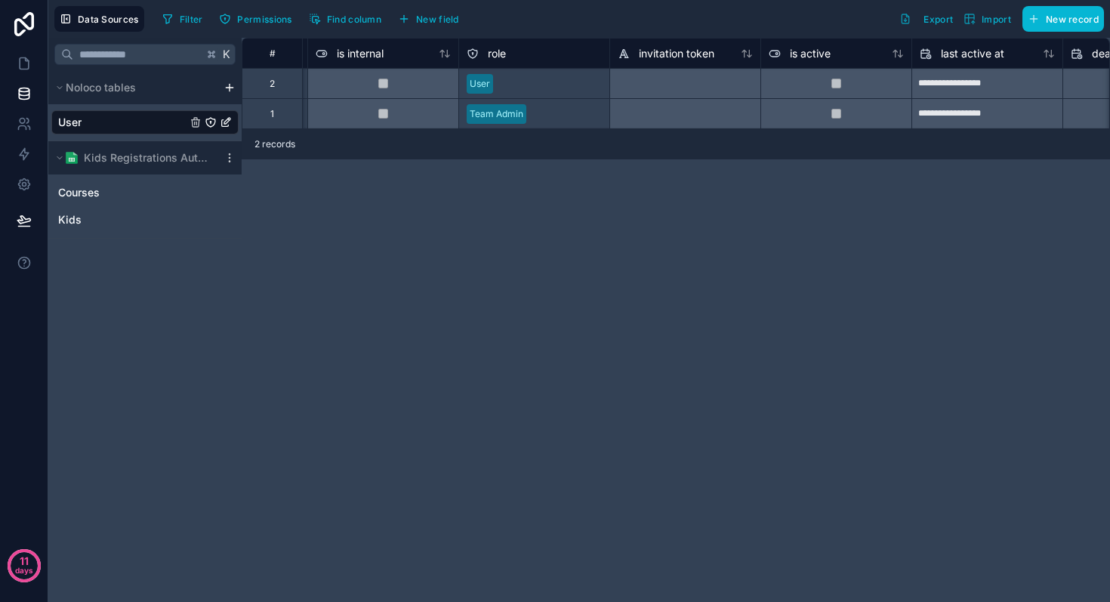
scroll to position [0, 573]
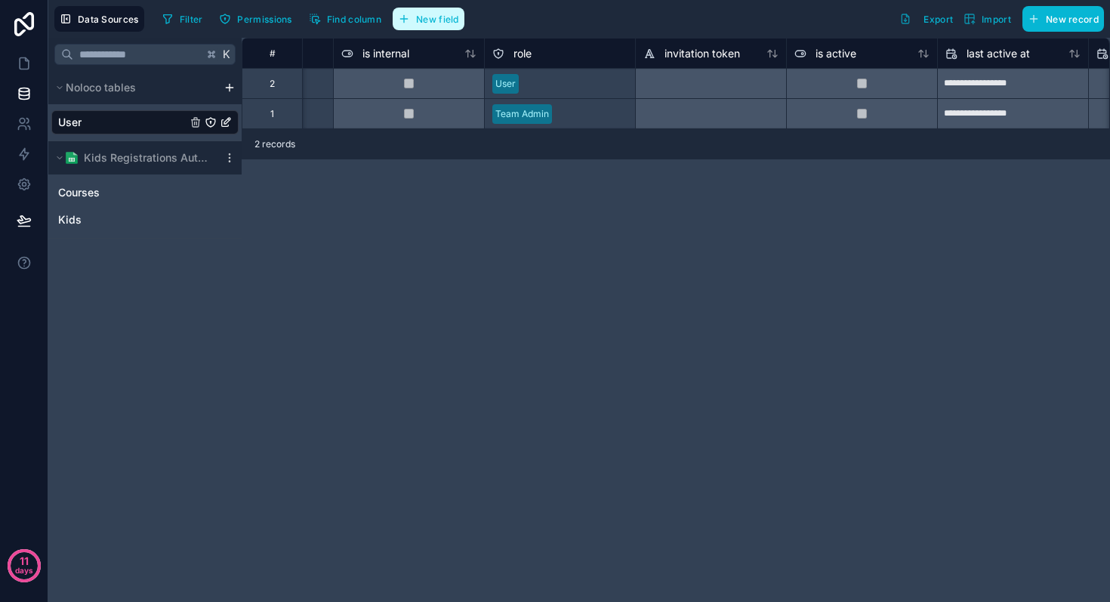
click at [454, 15] on span "New field" at bounding box center [437, 19] width 43 height 11
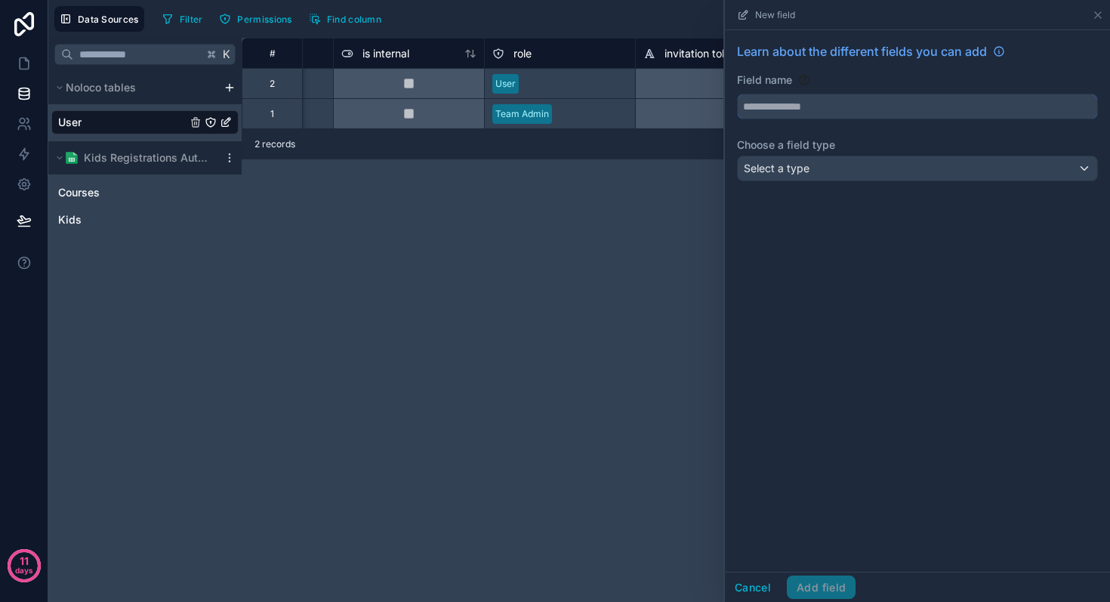
click at [781, 107] on input "text" at bounding box center [916, 106] width 359 height 24
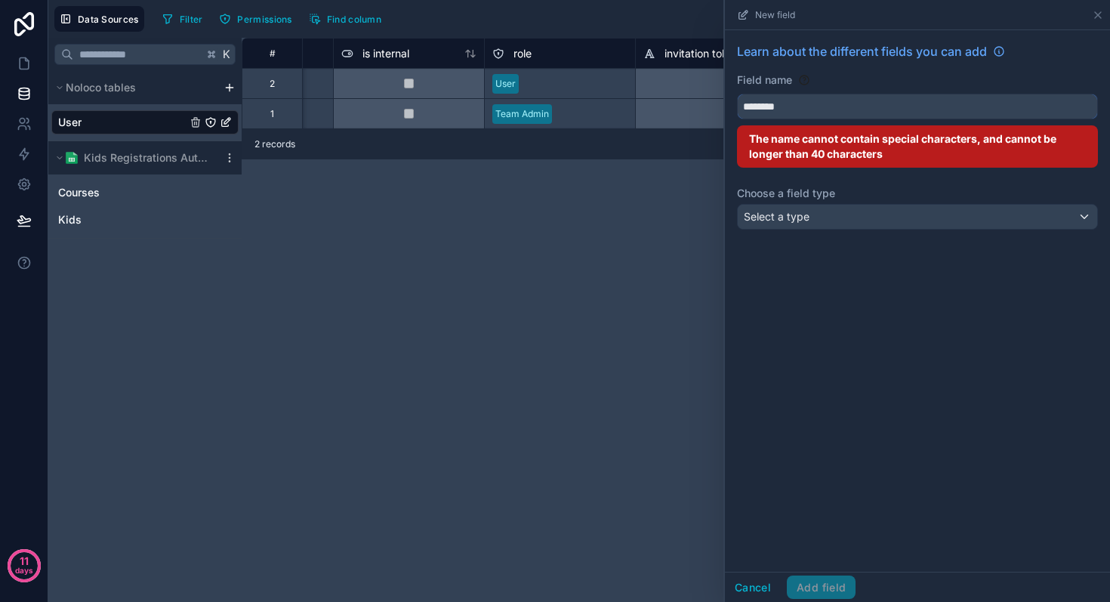
click at [737, 94] on button "*******" at bounding box center [917, 107] width 361 height 26
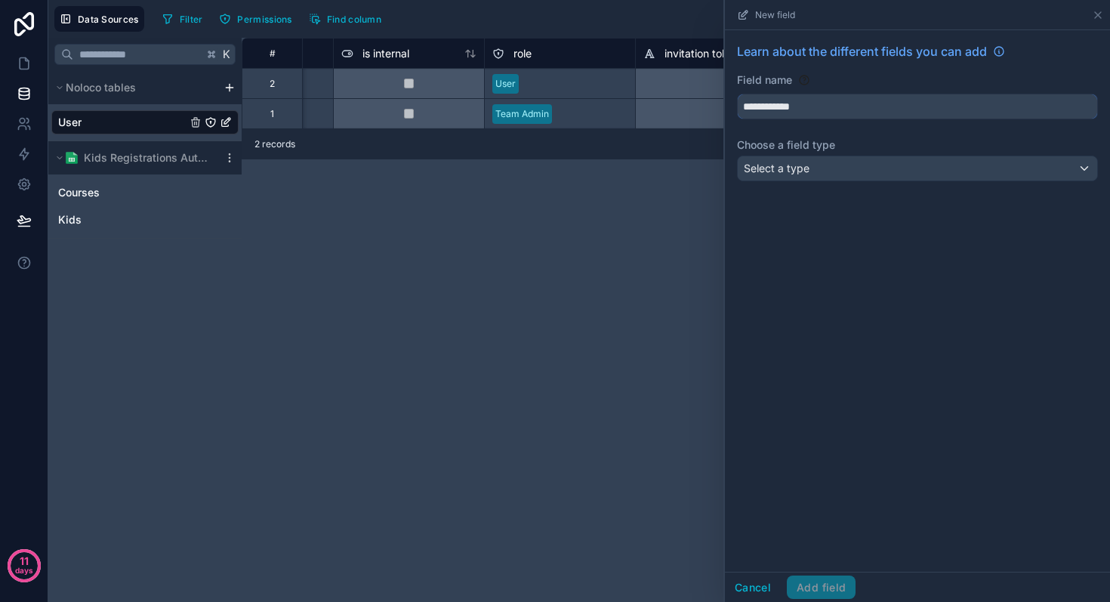
type input "**********"
click at [857, 171] on div "Select a type" at bounding box center [916, 168] width 359 height 24
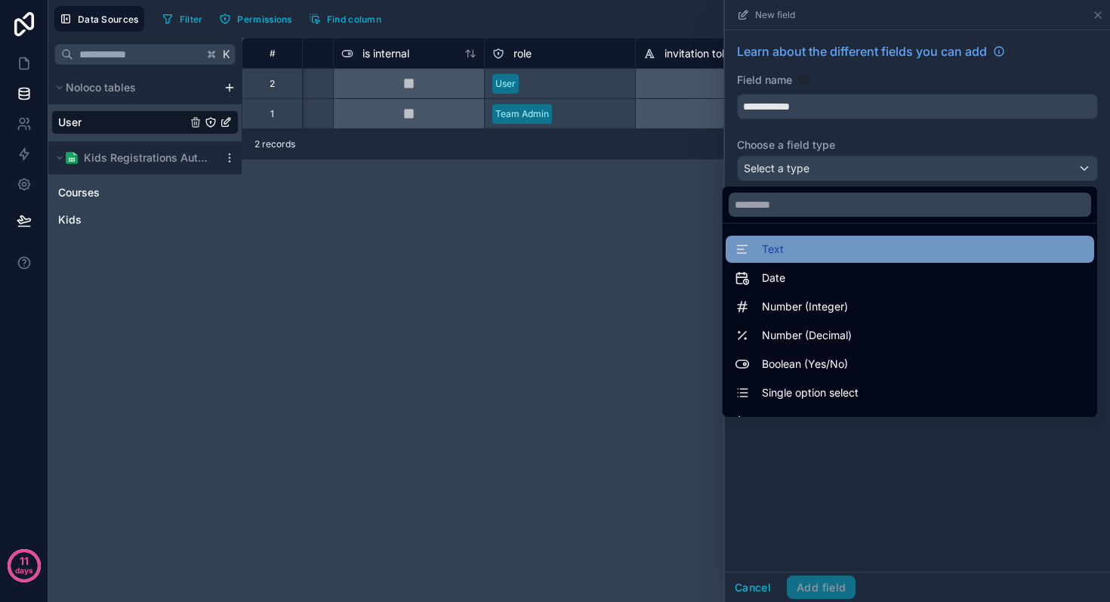
click at [762, 255] on span "Text" at bounding box center [773, 249] width 22 height 18
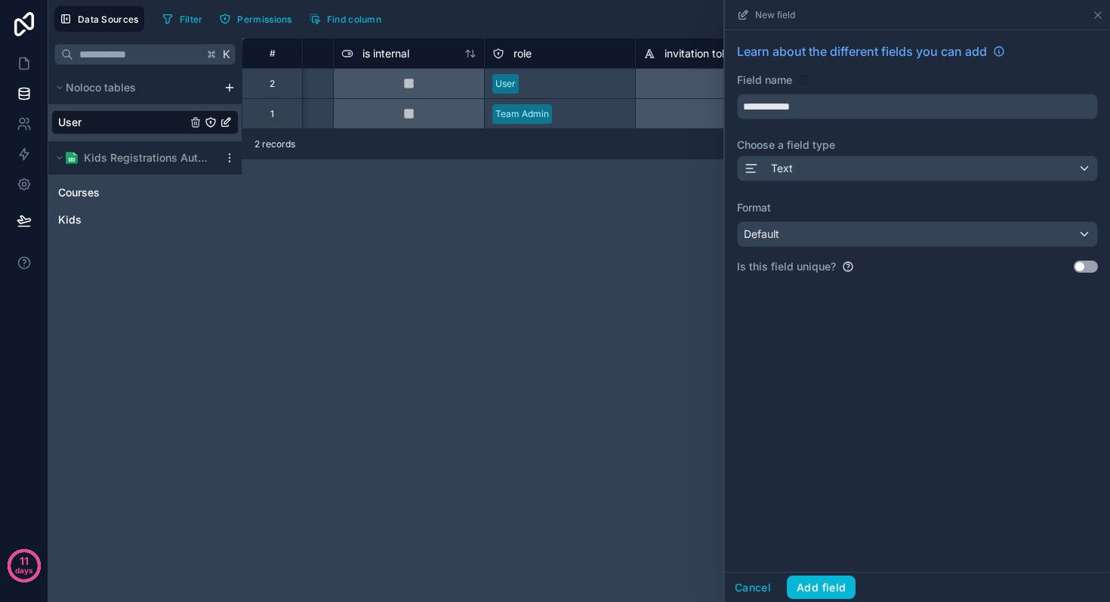
click at [1091, 269] on button "Use setting" at bounding box center [1085, 266] width 24 height 12
click at [814, 583] on button "Add field" at bounding box center [821, 587] width 69 height 24
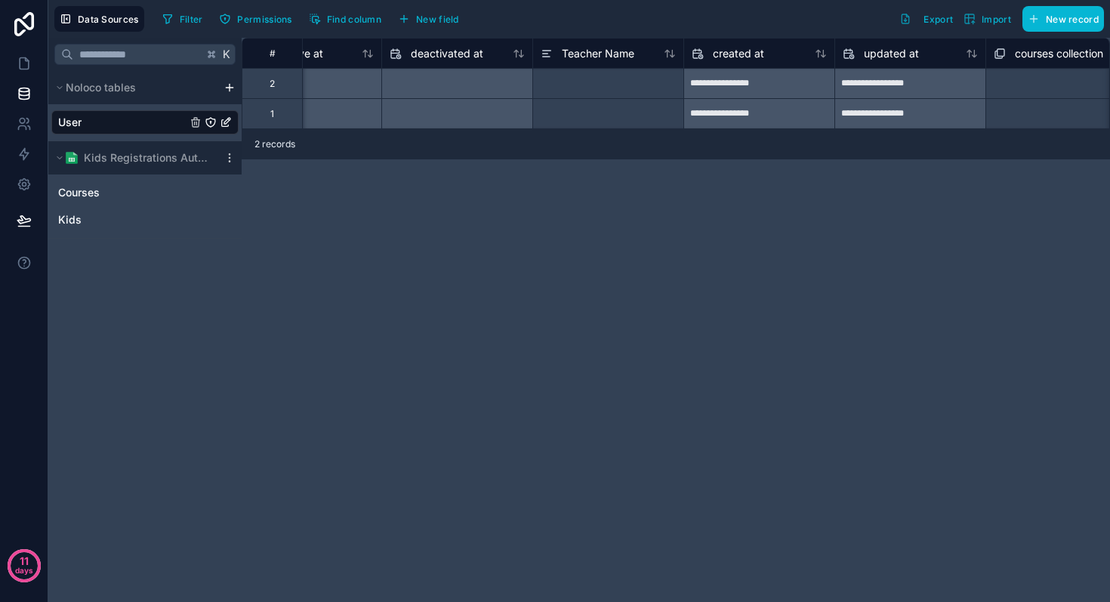
scroll to position [0, 1253]
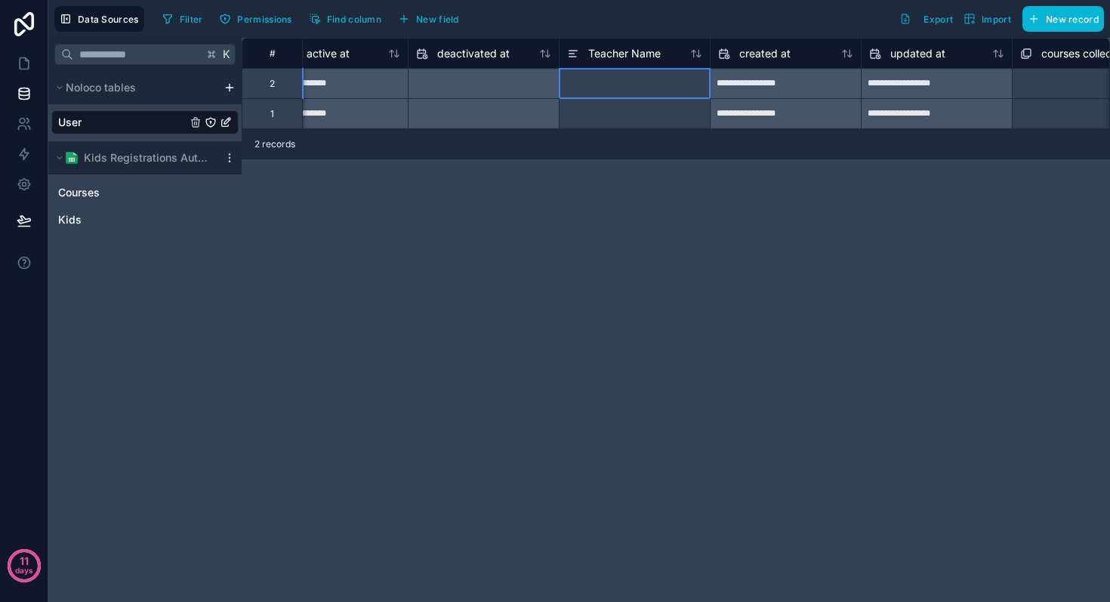
click at [639, 82] on div at bounding box center [634, 83] width 151 height 30
type input "****"
click at [608, 200] on div "**********" at bounding box center [676, 320] width 868 height 564
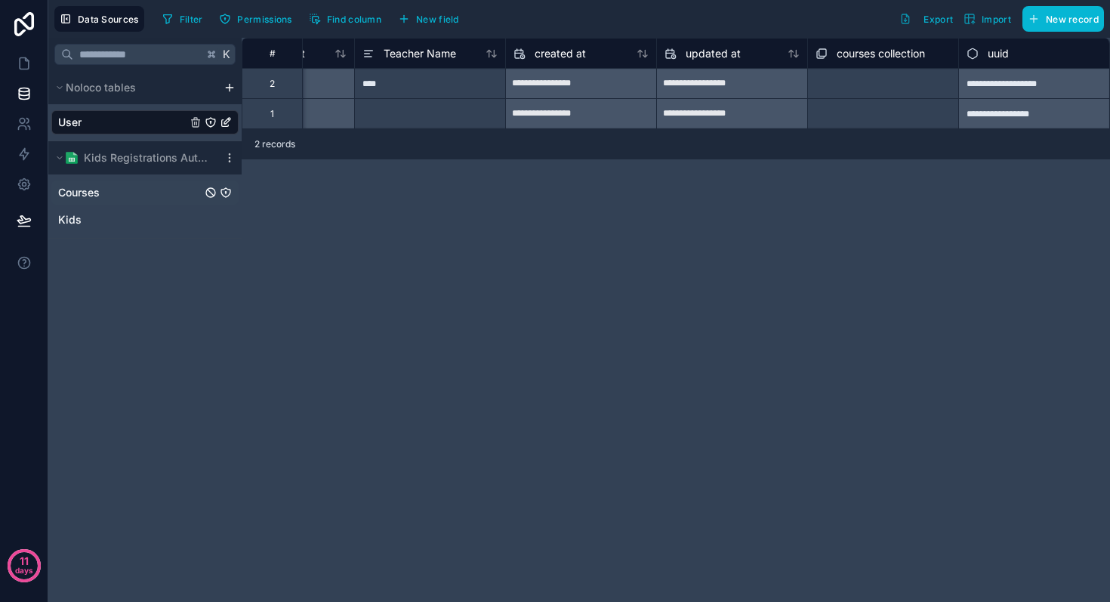
drag, startPoint x: 79, startPoint y: 201, endPoint x: 87, endPoint y: 198, distance: 8.8
click at [79, 201] on div "Courses" at bounding box center [144, 192] width 187 height 24
click at [91, 190] on span "Courses" at bounding box center [79, 192] width 42 height 15
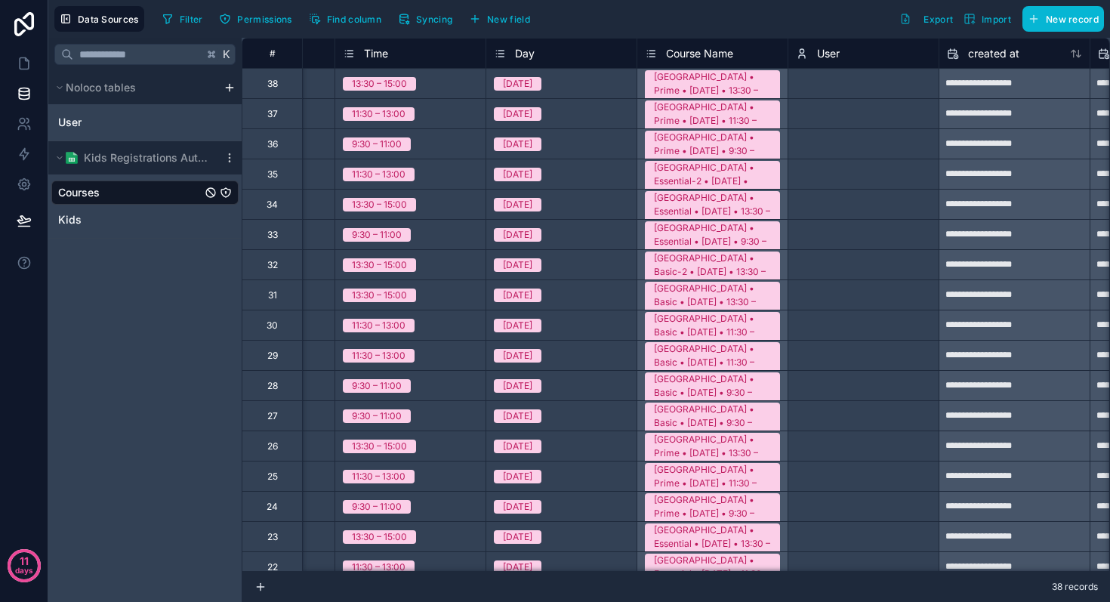
scroll to position [0, 882]
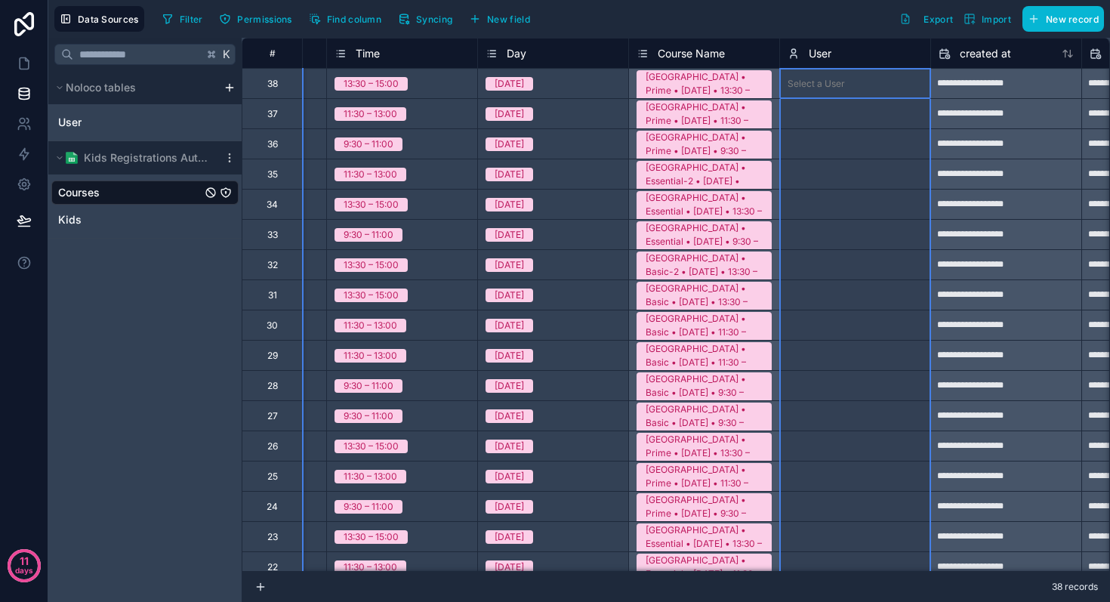
click at [793, 49] on icon at bounding box center [793, 54] width 12 height 18
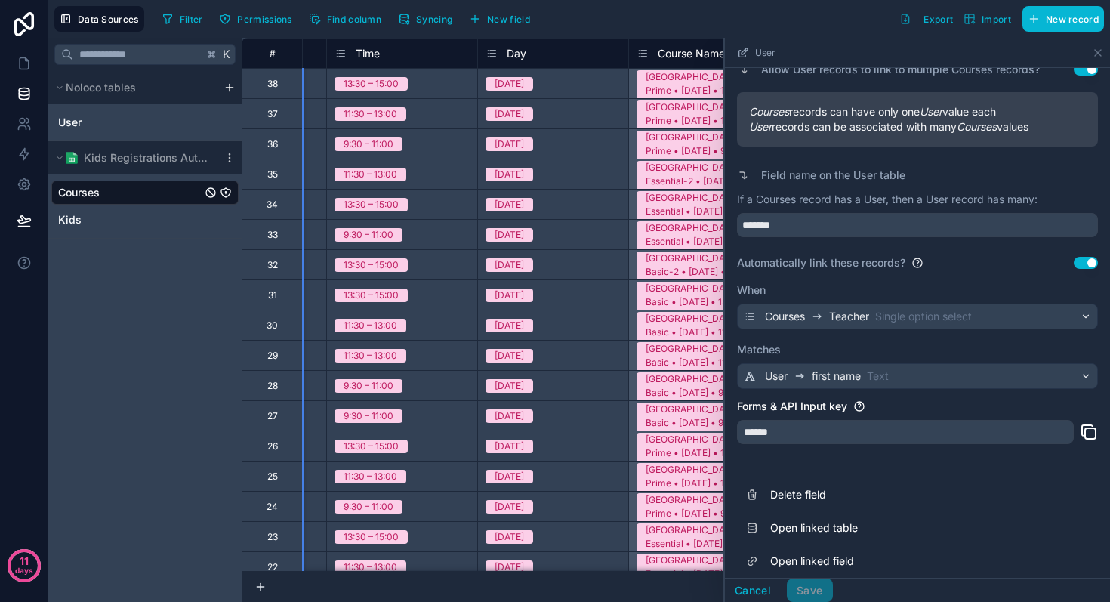
scroll to position [218, 0]
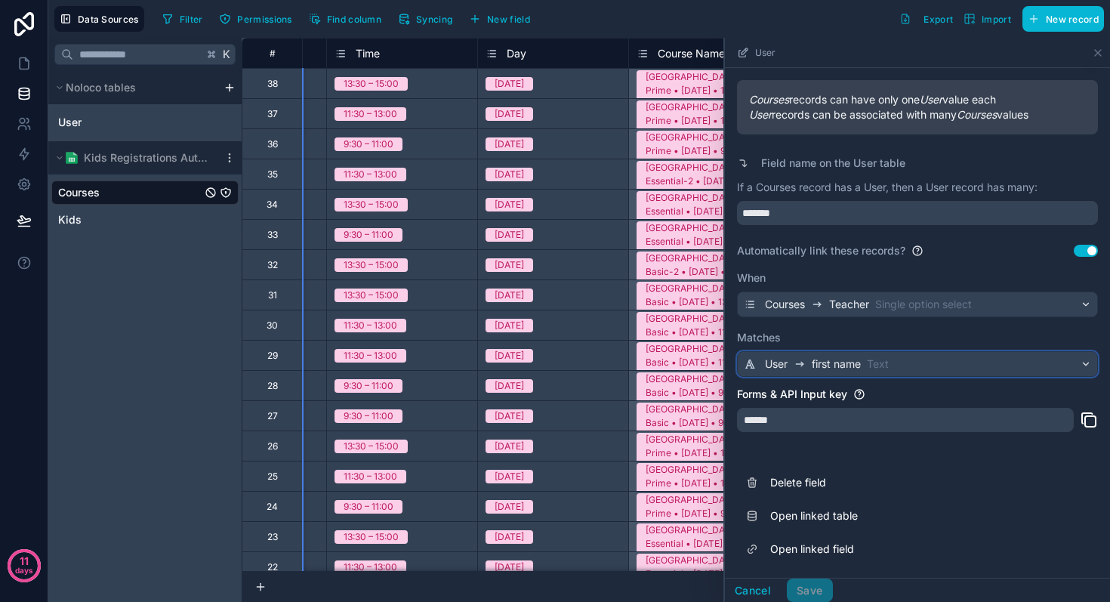
click at [845, 362] on span "first name" at bounding box center [835, 363] width 49 height 15
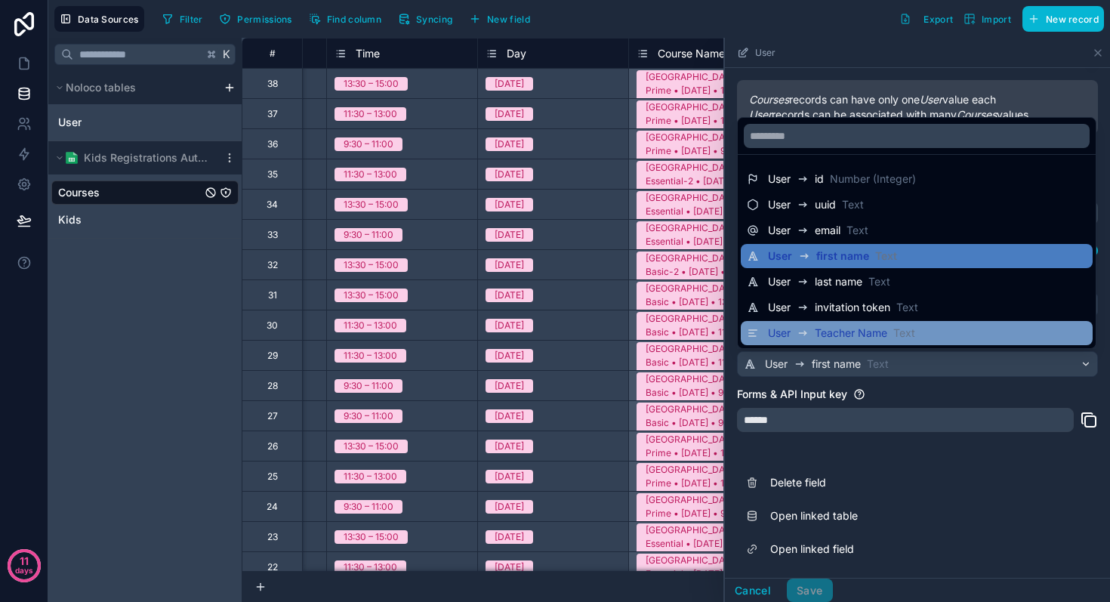
click at [879, 337] on span "Teacher Name" at bounding box center [850, 332] width 72 height 15
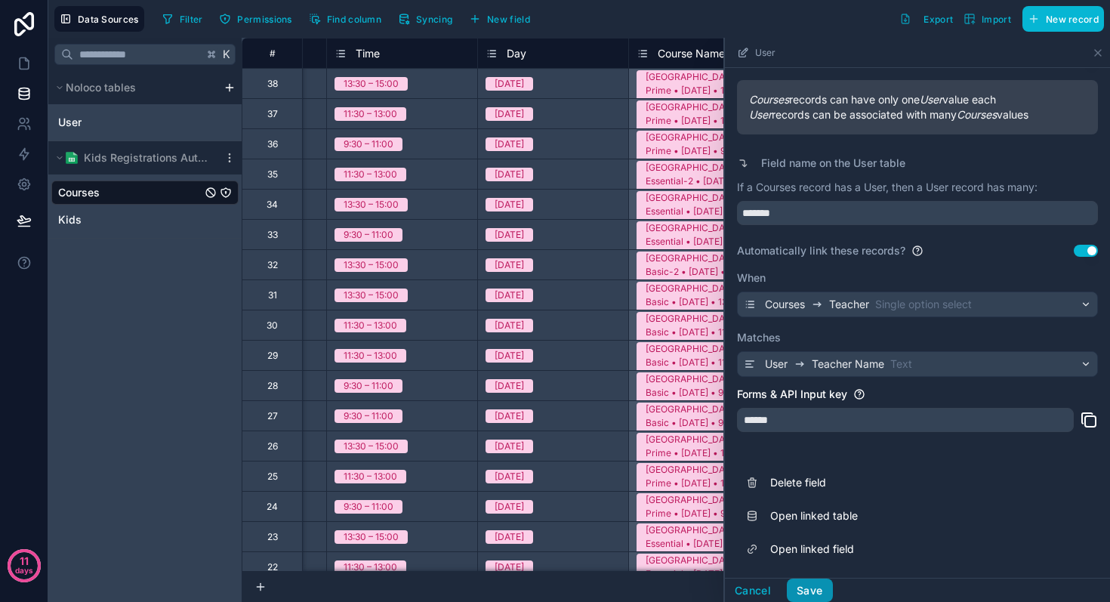
click at [816, 589] on button "Save" at bounding box center [809, 590] width 45 height 24
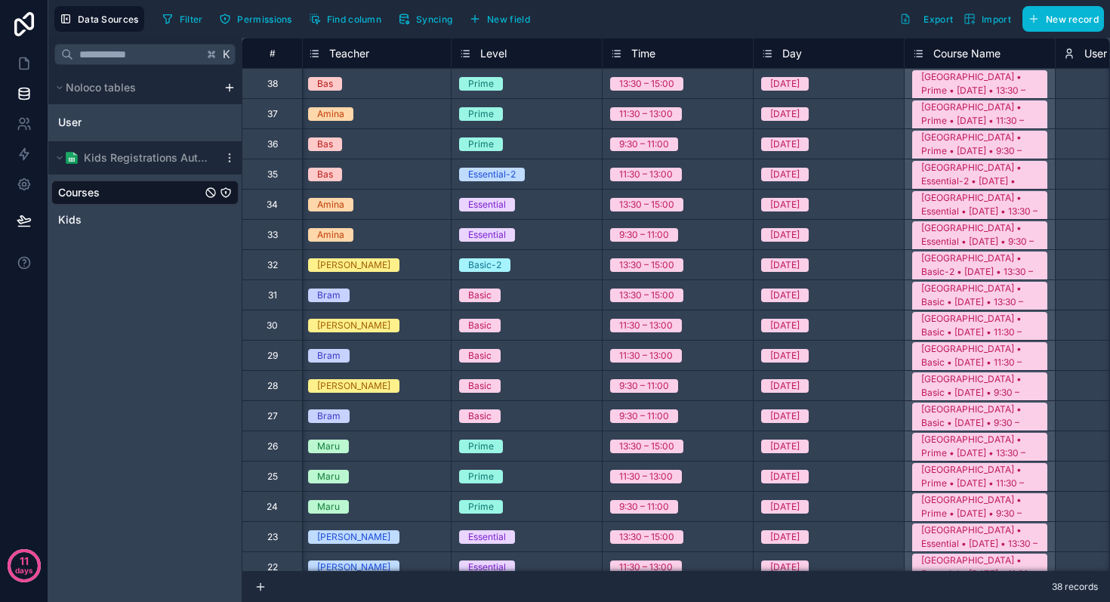
scroll to position [0, 506]
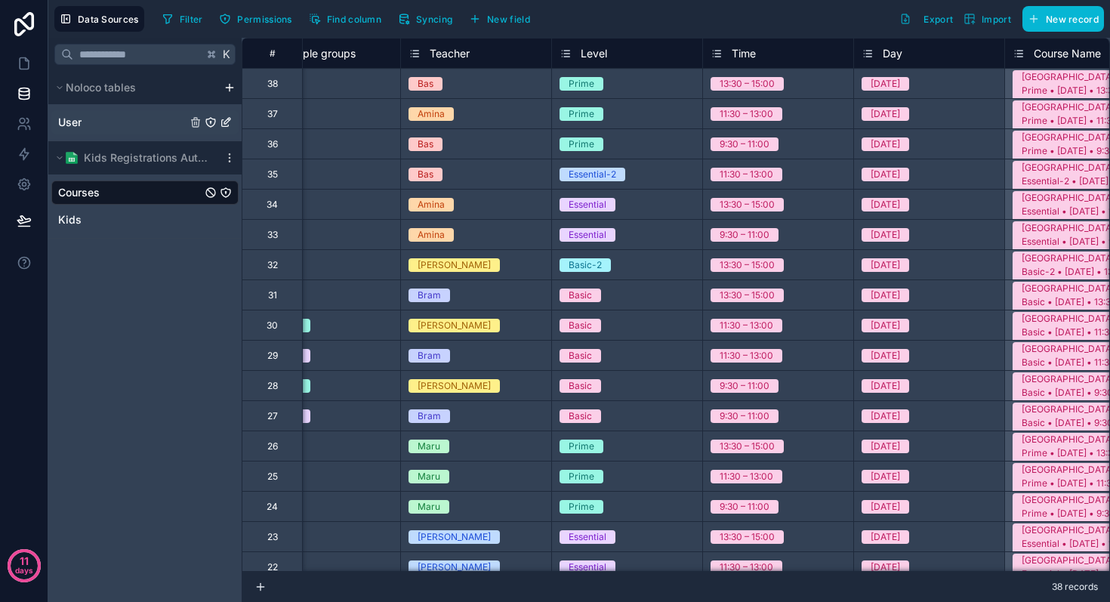
click at [91, 127] on link "User" at bounding box center [122, 122] width 128 height 15
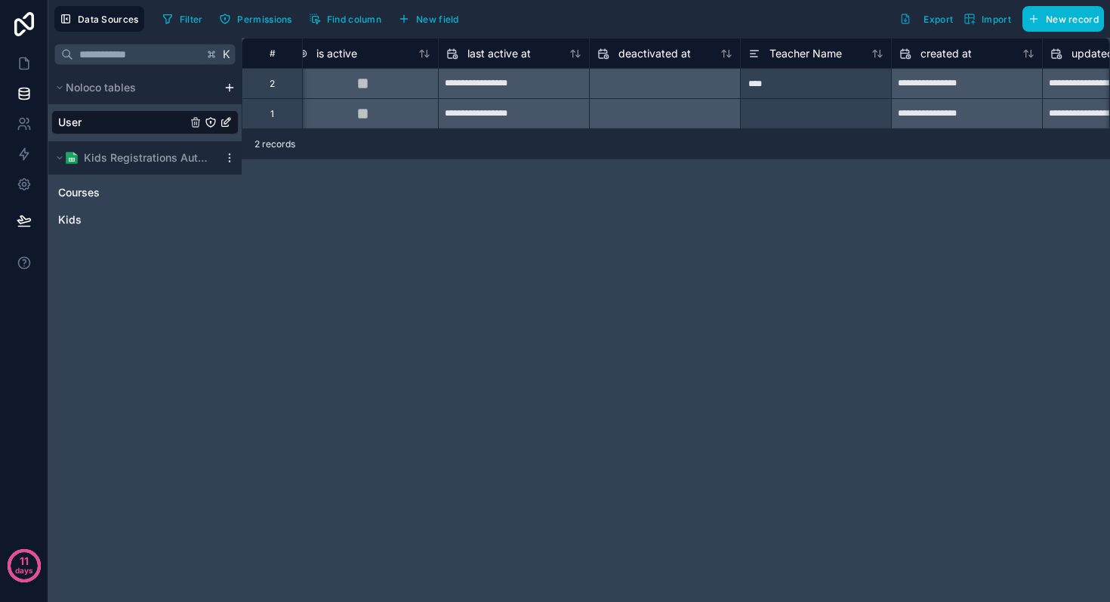
scroll to position [0, 1153]
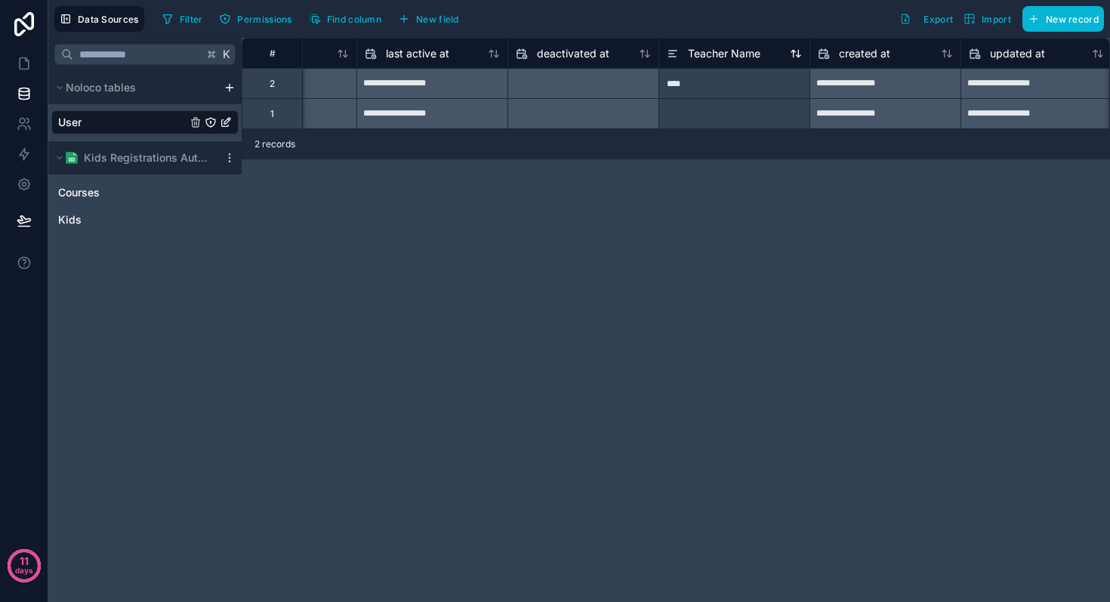
click at [676, 52] on icon at bounding box center [673, 54] width 12 height 18
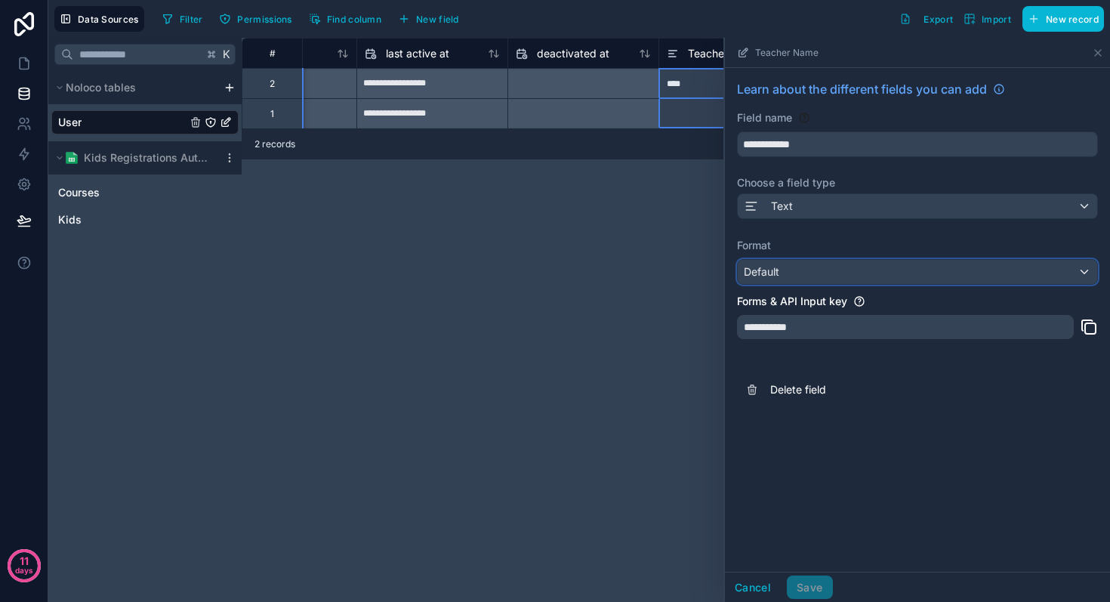
click at [787, 268] on div "Default" at bounding box center [916, 272] width 359 height 24
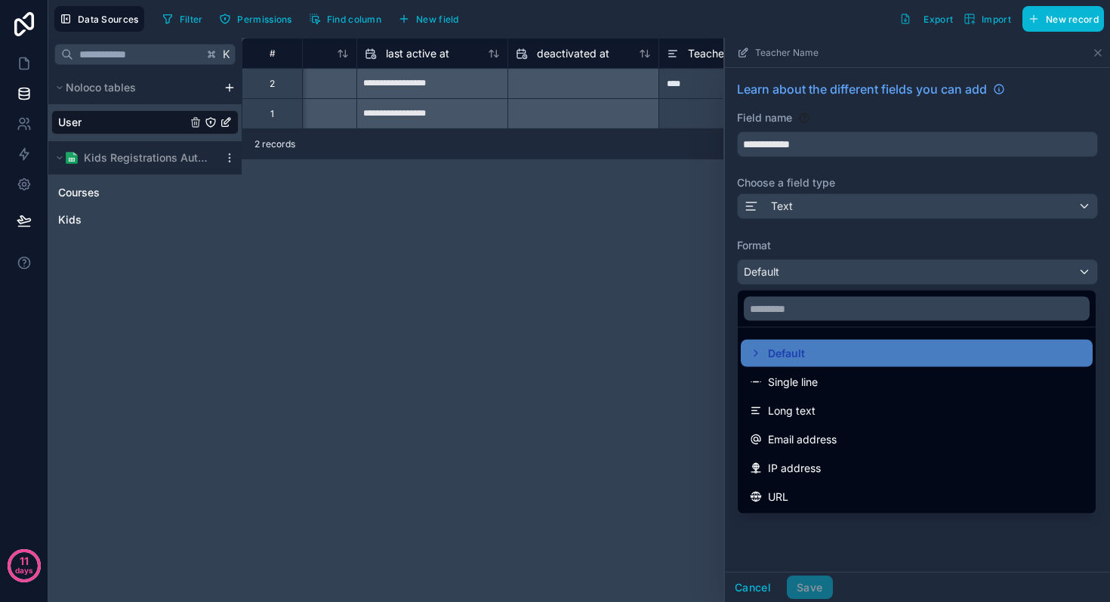
click at [816, 200] on div at bounding box center [917, 320] width 385 height 564
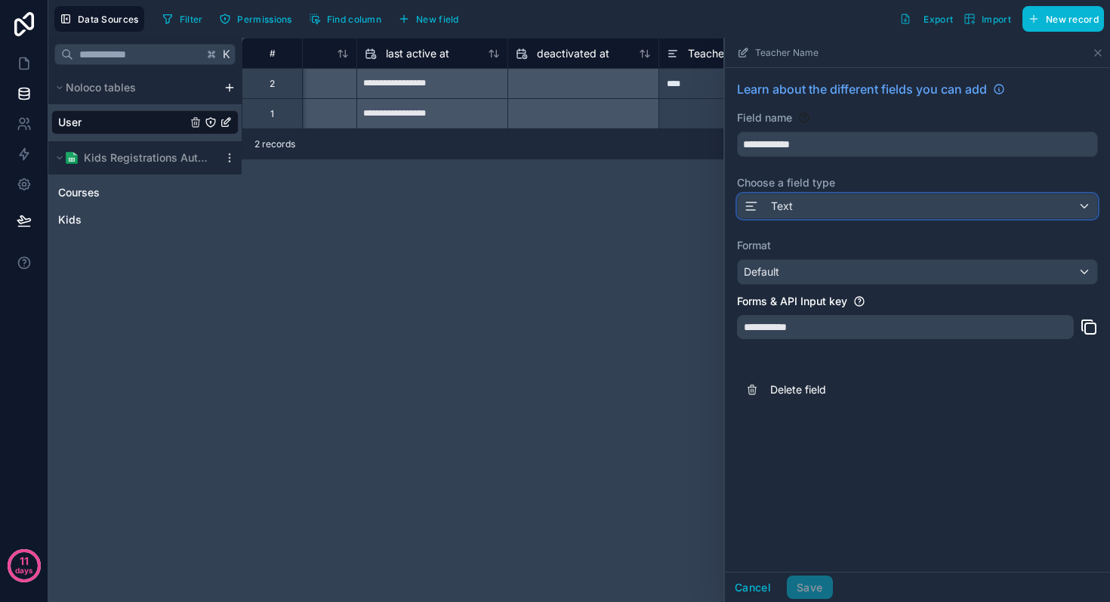
click at [808, 208] on div "Text" at bounding box center [916, 206] width 359 height 24
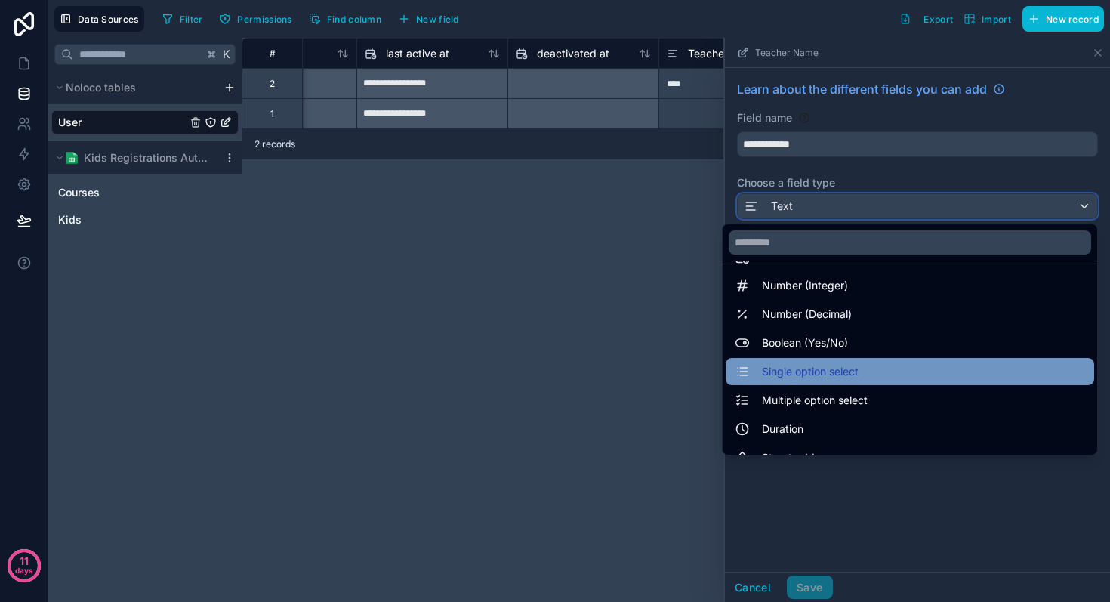
scroll to position [58, 0]
click at [839, 375] on span "Single option select" at bounding box center [810, 372] width 97 height 18
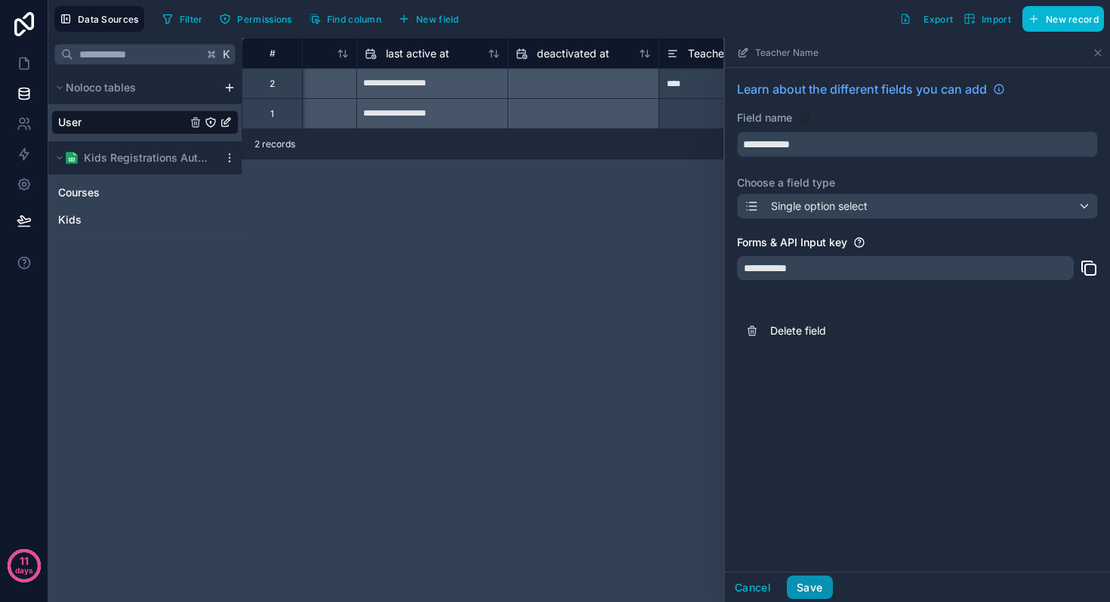
click at [814, 583] on button "Save" at bounding box center [809, 587] width 45 height 24
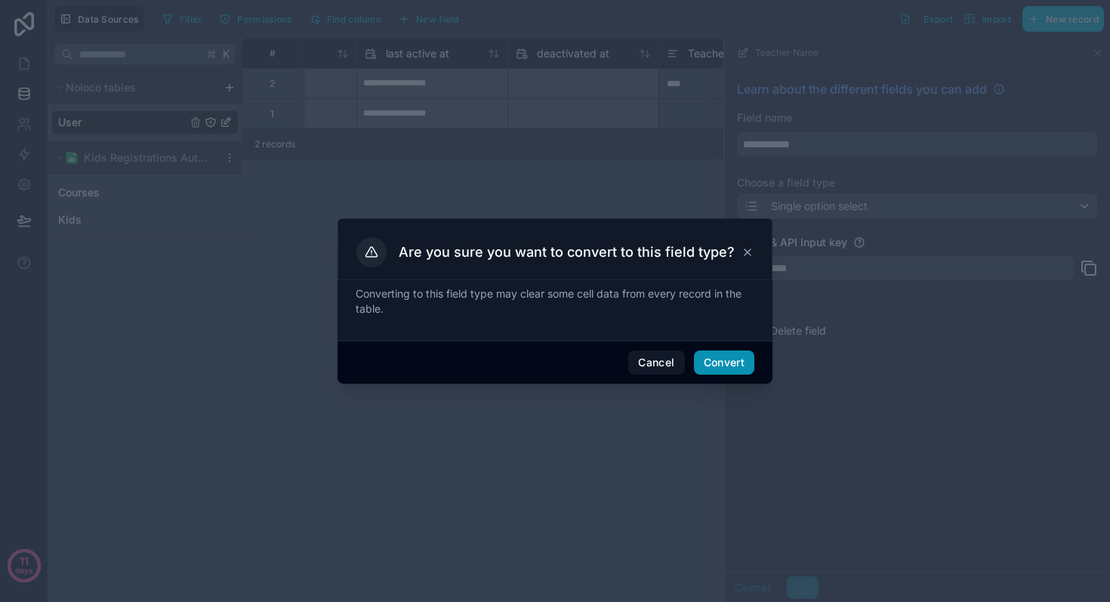
click at [723, 364] on button "Convert" at bounding box center [724, 362] width 60 height 24
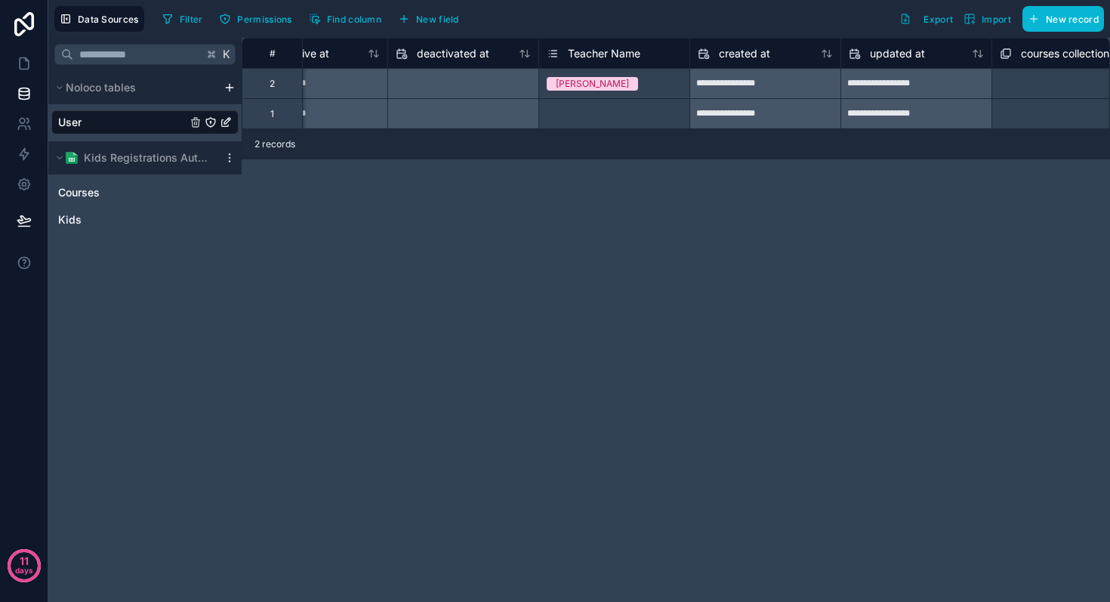
scroll to position [0, 1458]
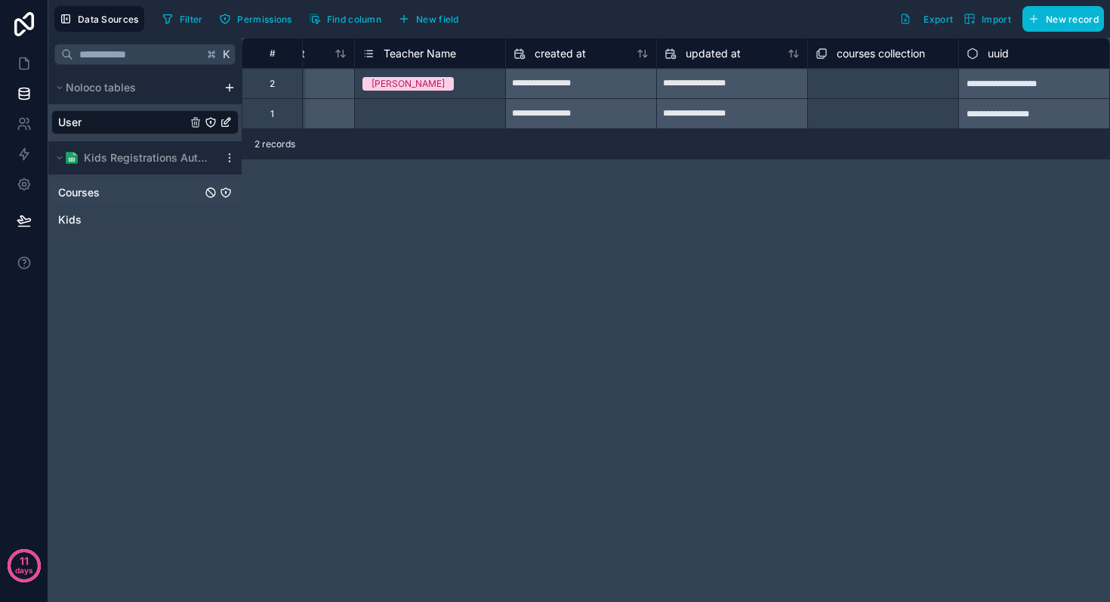
click at [79, 194] on span "Courses" at bounding box center [79, 192] width 42 height 15
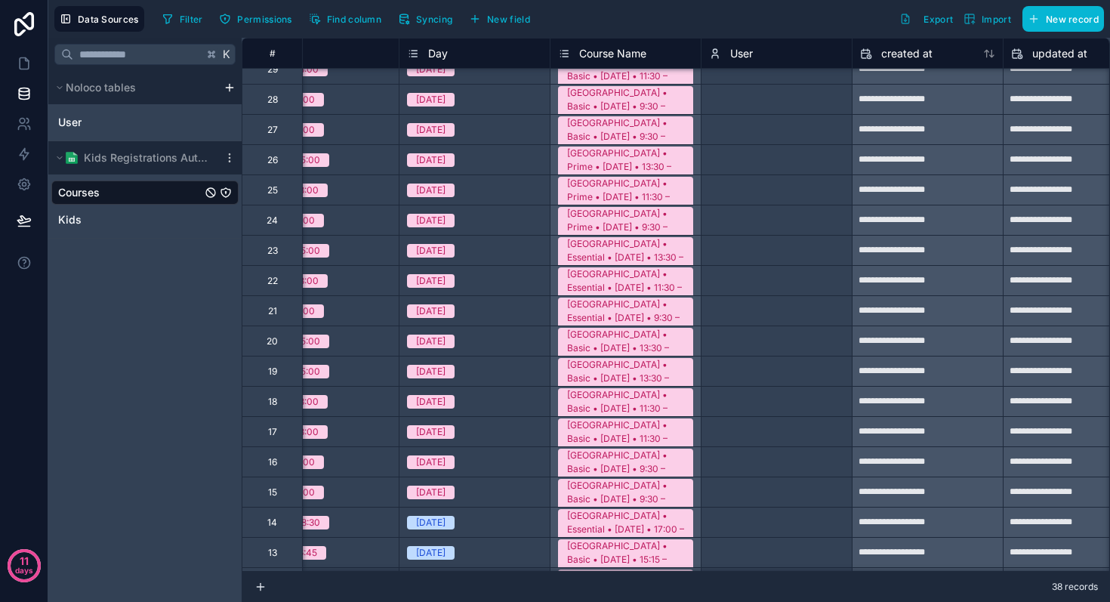
scroll to position [286, 1019]
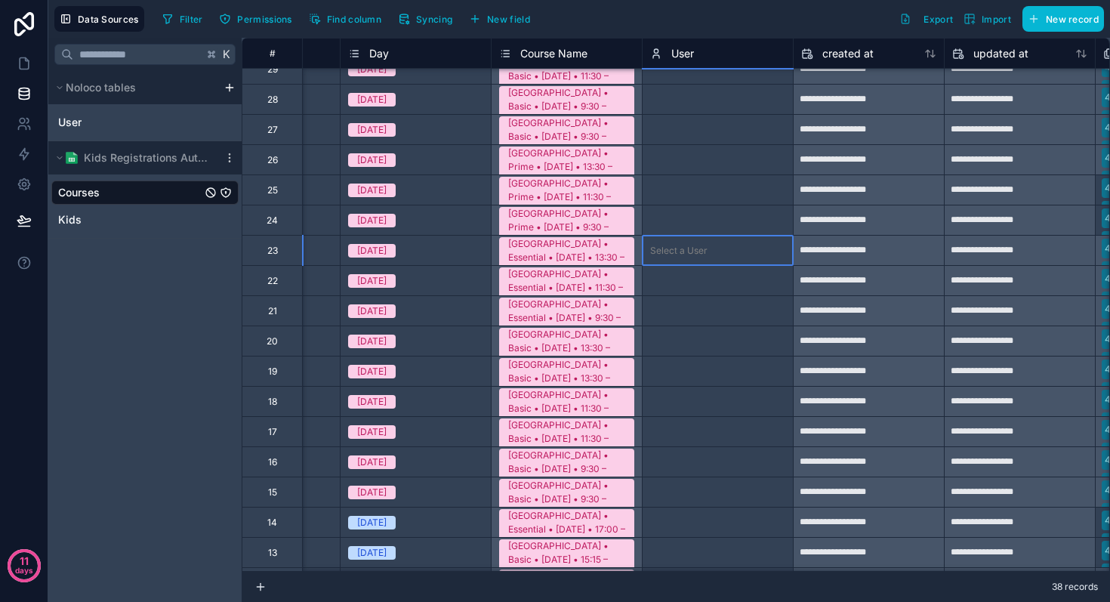
click at [722, 257] on div at bounding box center [749, 250] width 72 height 15
click at [103, 122] on link "User" at bounding box center [122, 122] width 128 height 15
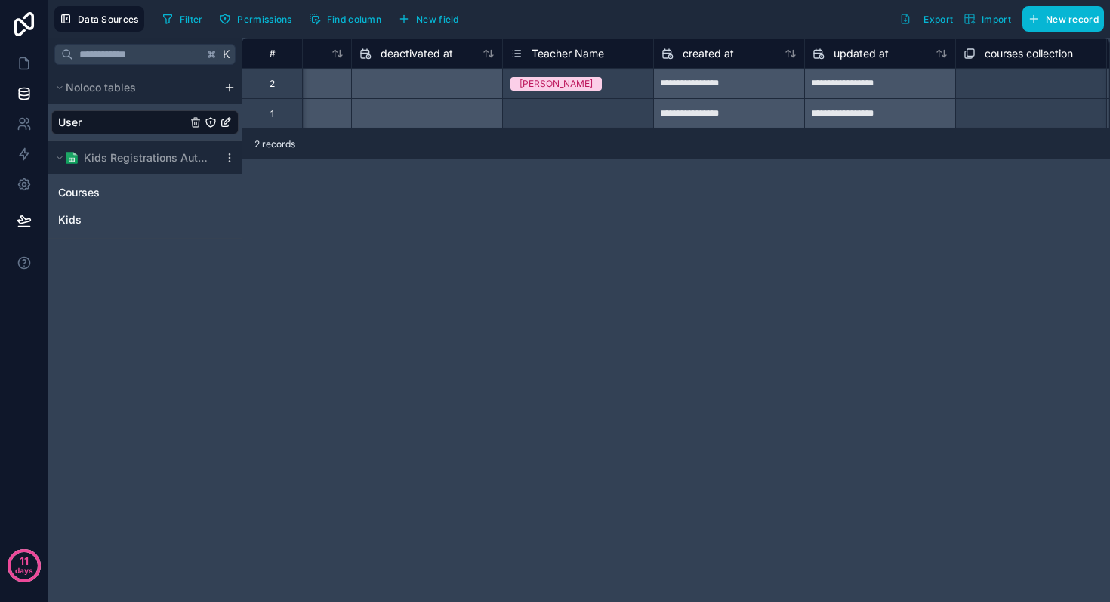
scroll to position [0, 1310]
click at [78, 194] on span "Courses" at bounding box center [79, 192] width 42 height 15
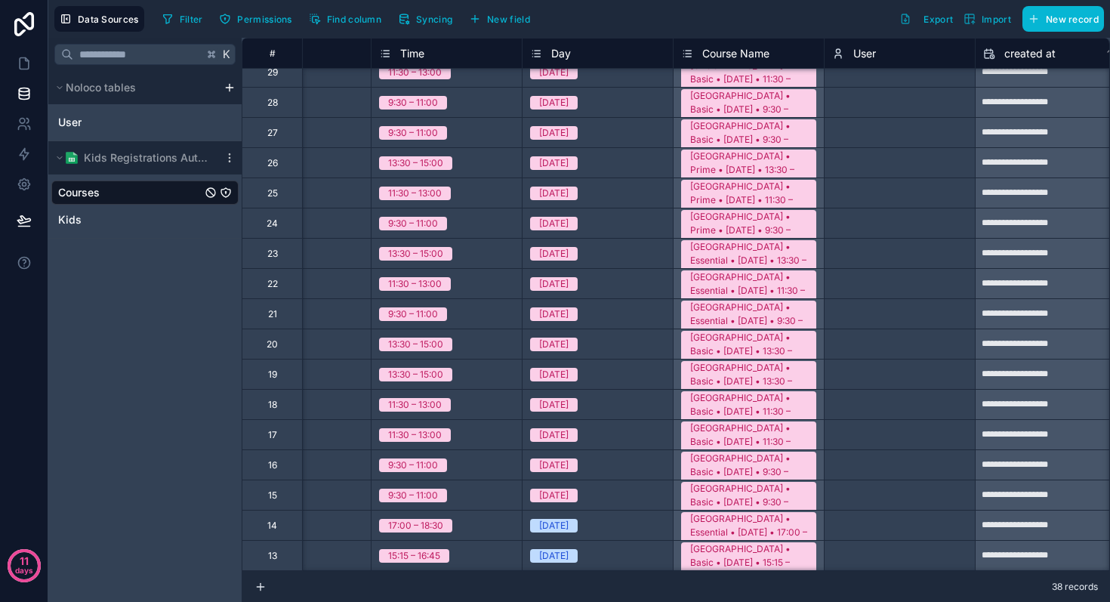
scroll to position [0, 837]
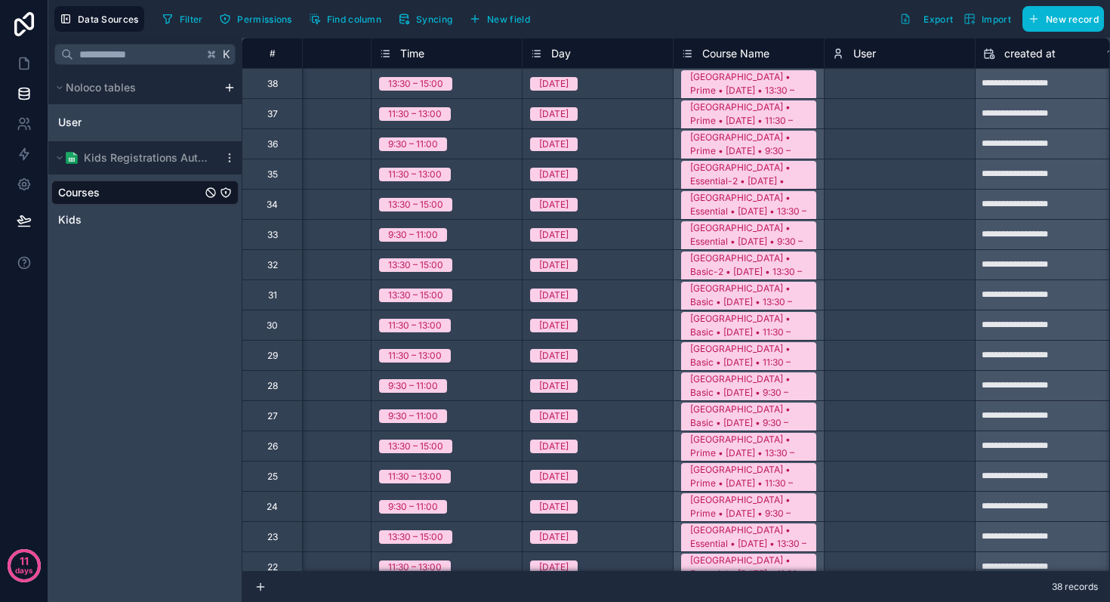
click at [842, 54] on icon at bounding box center [838, 54] width 12 height 18
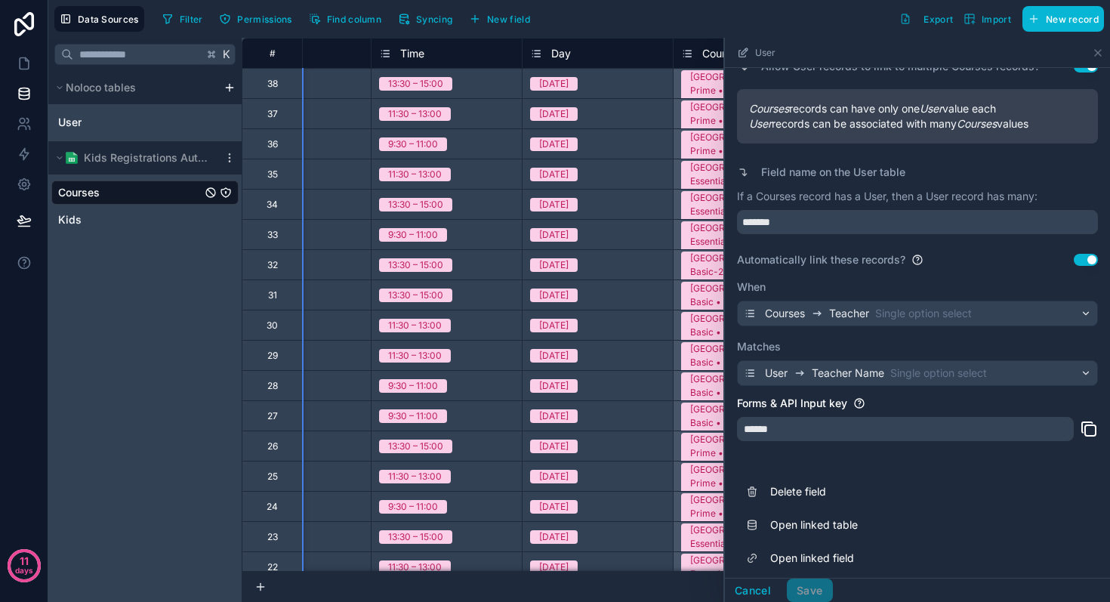
scroll to position [207, 0]
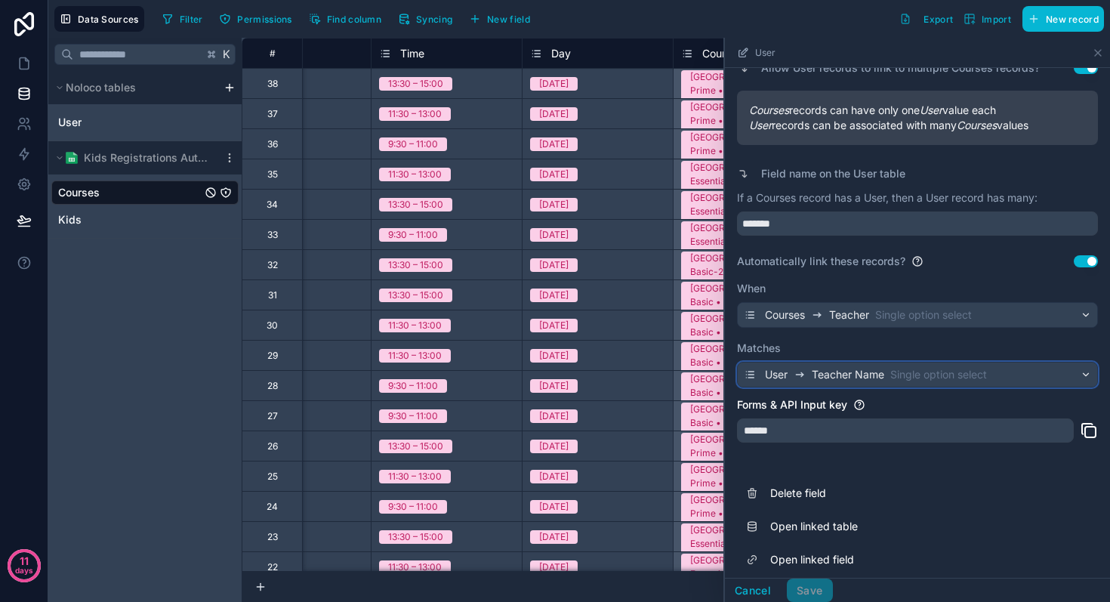
click at [833, 375] on span "Teacher Name" at bounding box center [847, 374] width 72 height 15
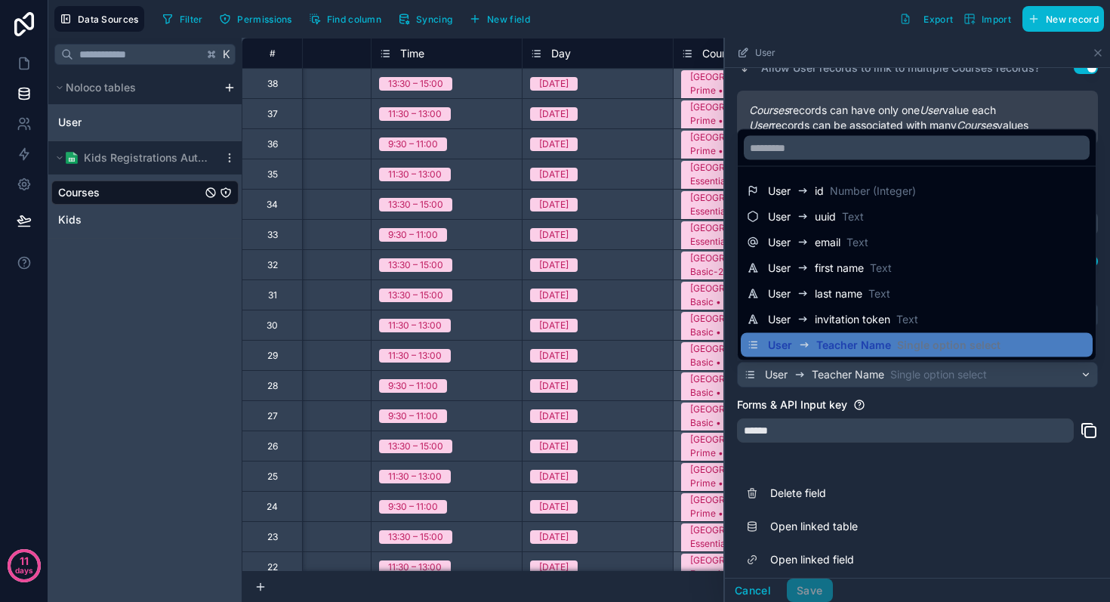
click at [873, 373] on div at bounding box center [917, 320] width 385 height 564
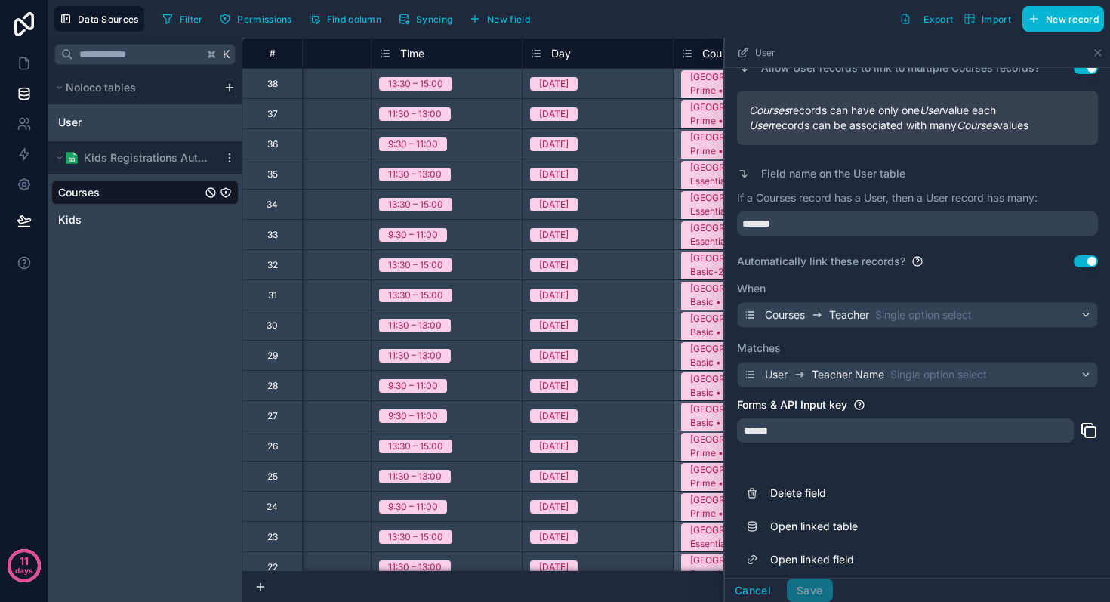
scroll to position [218, 0]
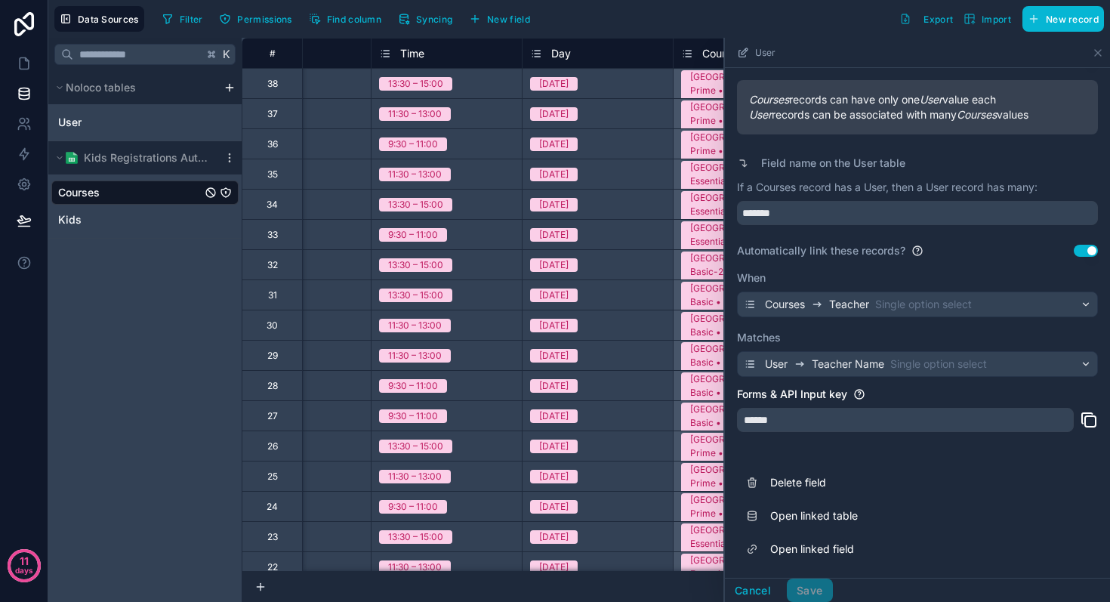
click at [206, 302] on div "K Noloco tables User Kids Registrations Autumn 2025 Courses Kids" at bounding box center [144, 320] width 193 height 564
click at [1095, 50] on icon at bounding box center [1098, 53] width 6 height 6
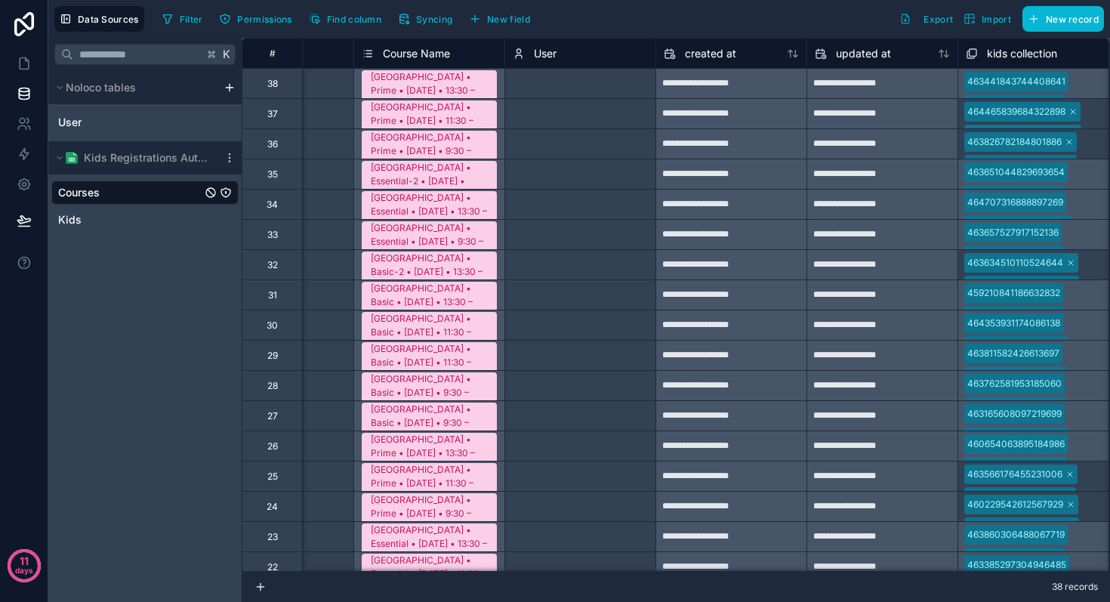
scroll to position [0, 1307]
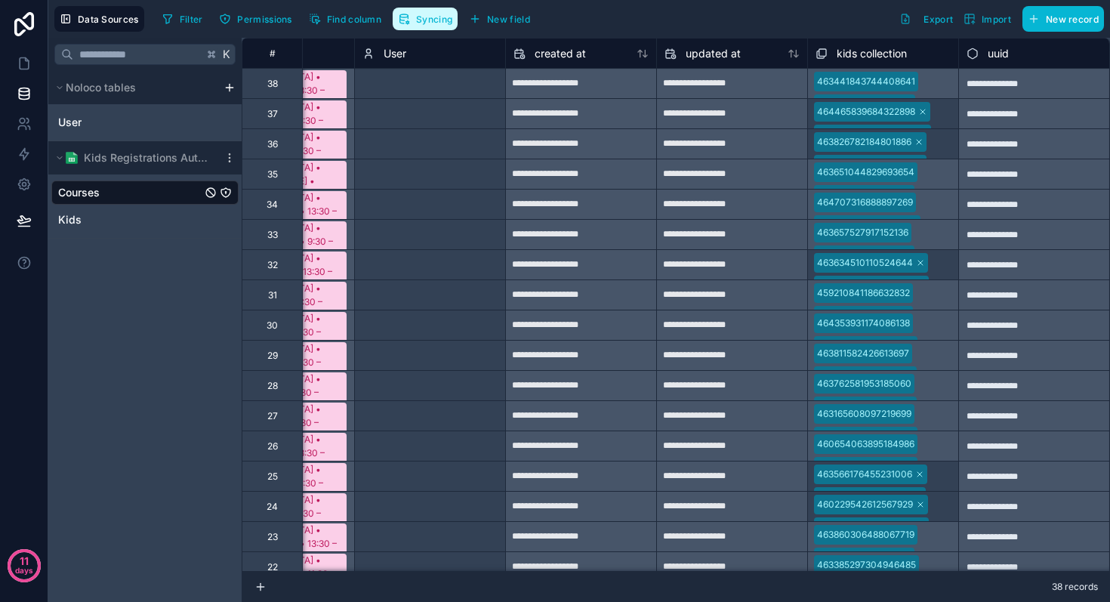
click at [439, 23] on span "Syncing" at bounding box center [434, 19] width 36 height 11
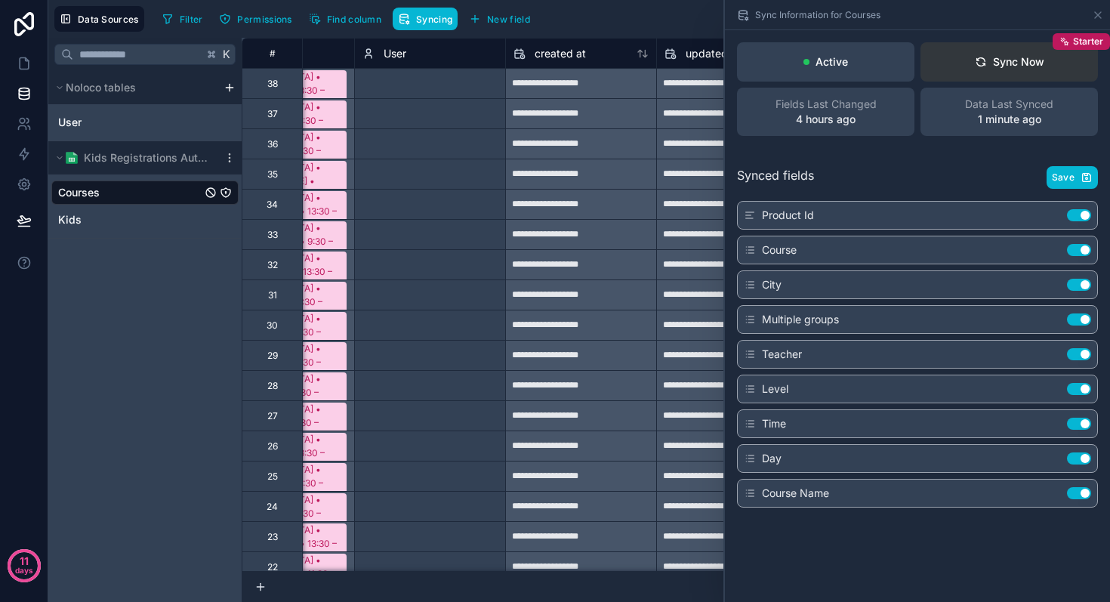
click at [1019, 60] on div "Sync Now" at bounding box center [1009, 61] width 69 height 15
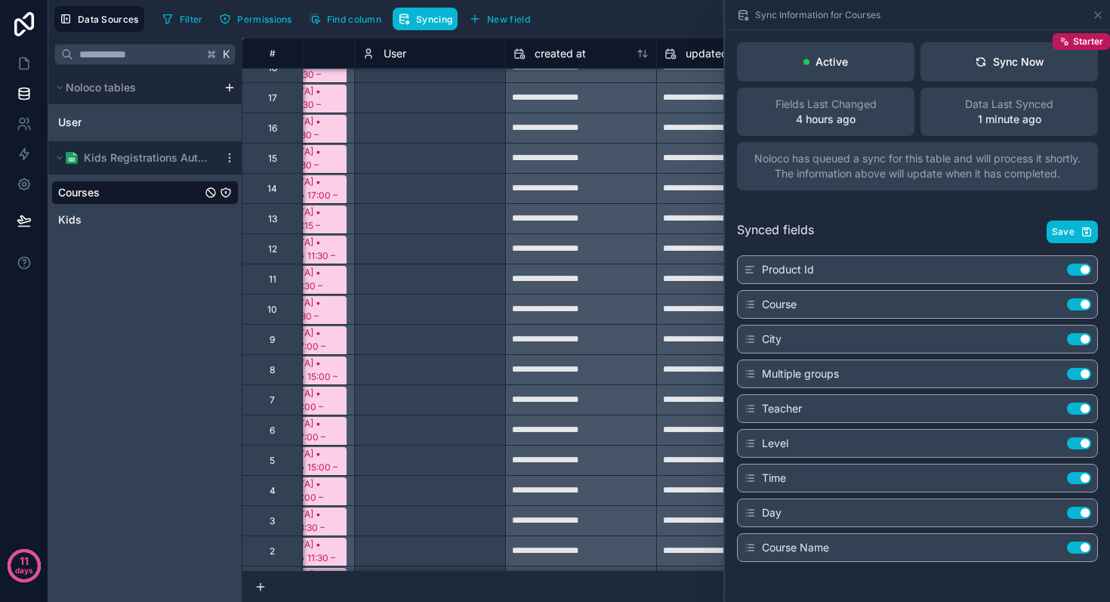
scroll to position [645, 1307]
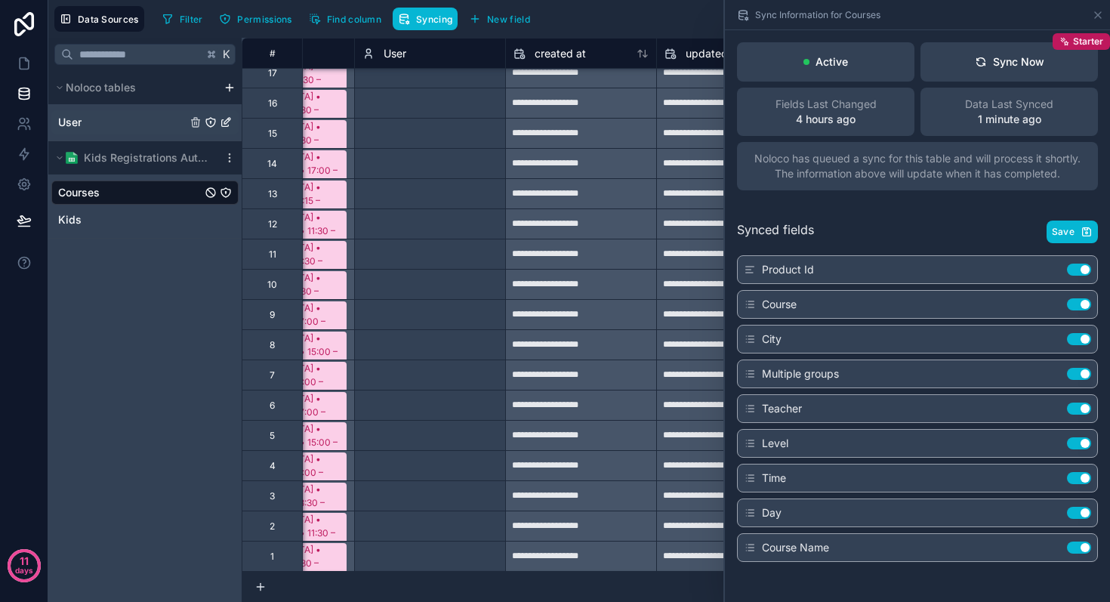
click at [86, 122] on link "User" at bounding box center [122, 122] width 128 height 15
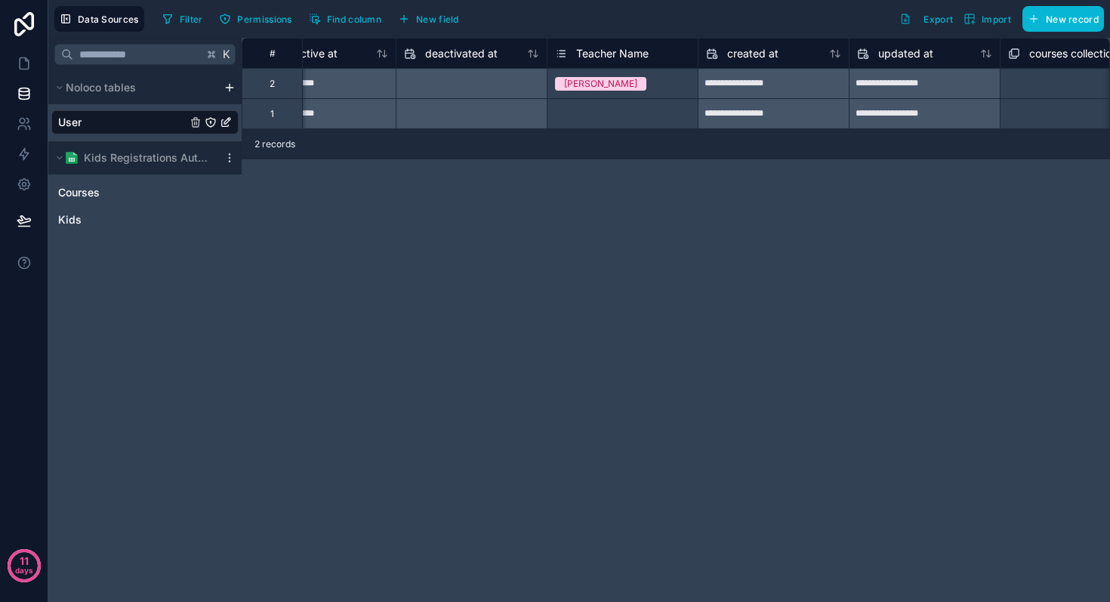
scroll to position [0, 1390]
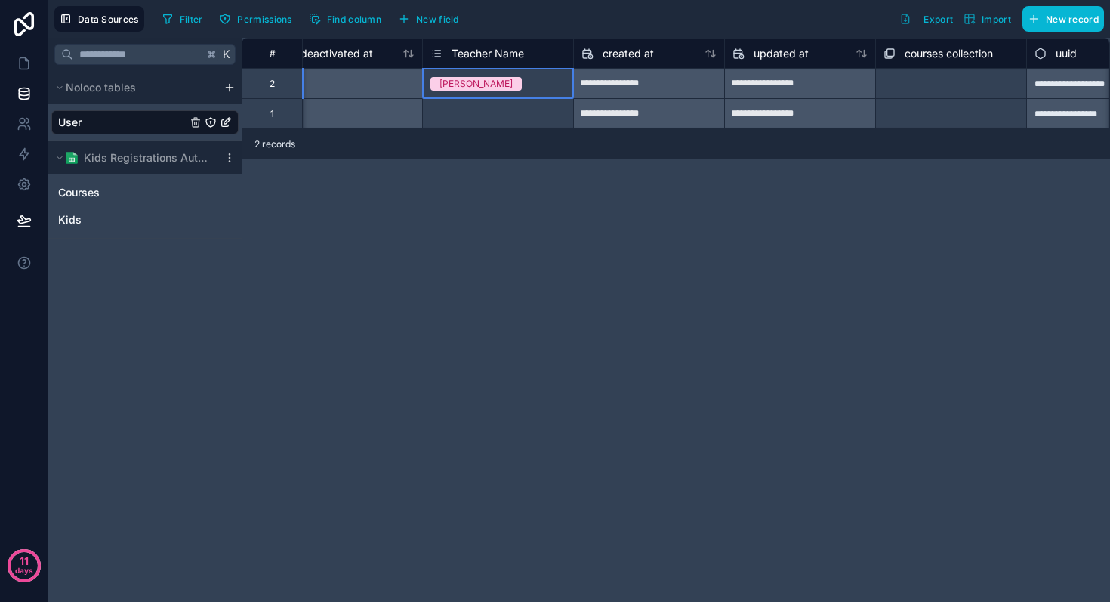
click at [489, 84] on div "[PERSON_NAME]" at bounding box center [498, 83] width 150 height 17
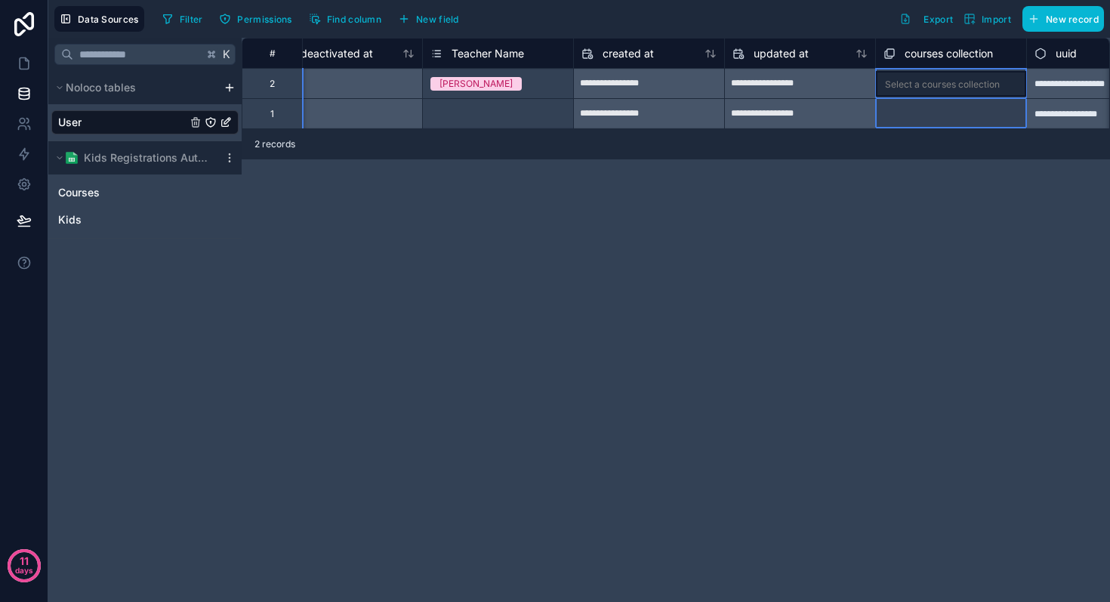
click at [891, 57] on icon at bounding box center [888, 54] width 7 height 7
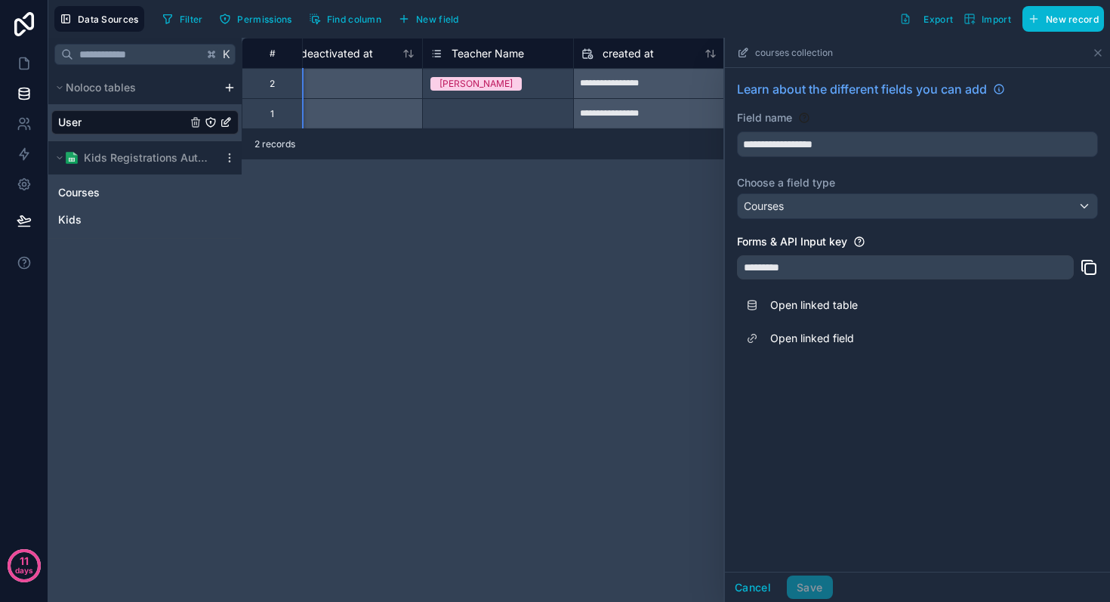
click at [600, 231] on div "**********" at bounding box center [676, 320] width 868 height 564
click at [1096, 49] on icon at bounding box center [1098, 53] width 12 height 12
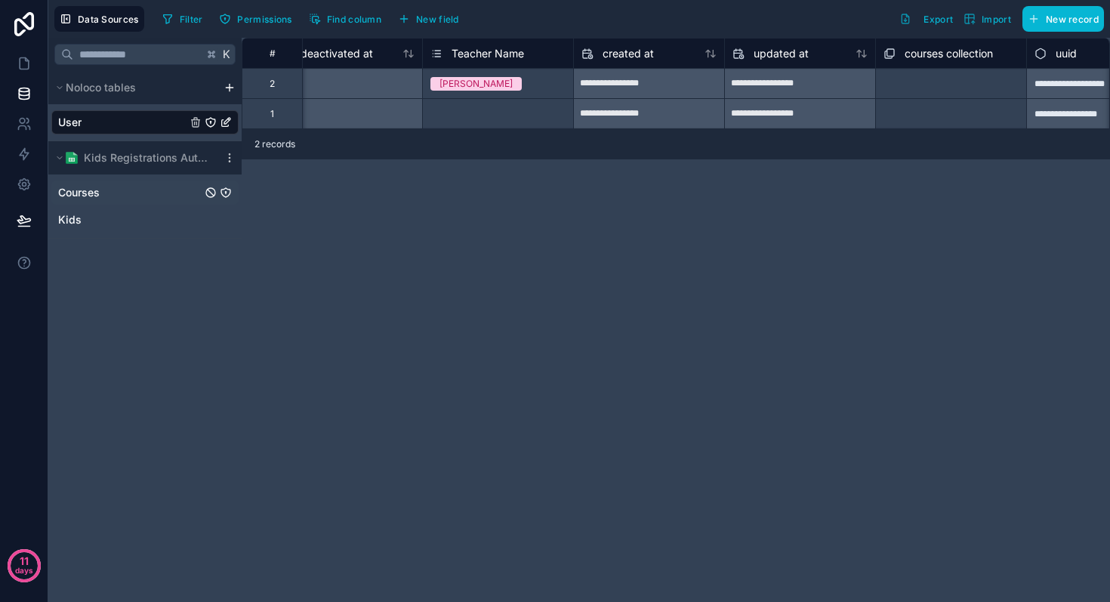
click at [88, 192] on span "Courses" at bounding box center [79, 192] width 42 height 15
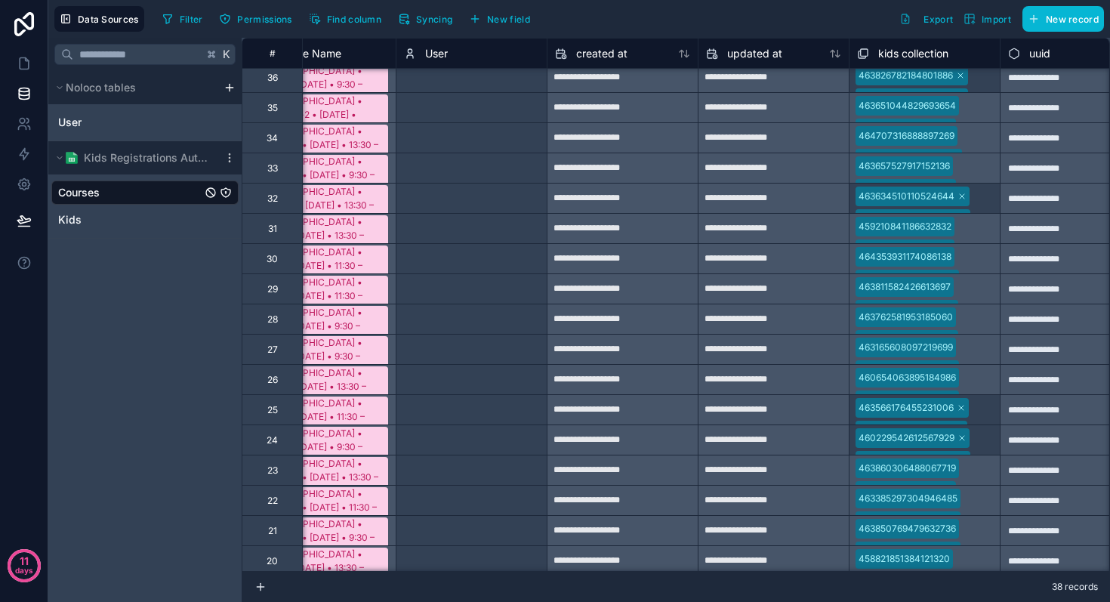
scroll to position [0, 1265]
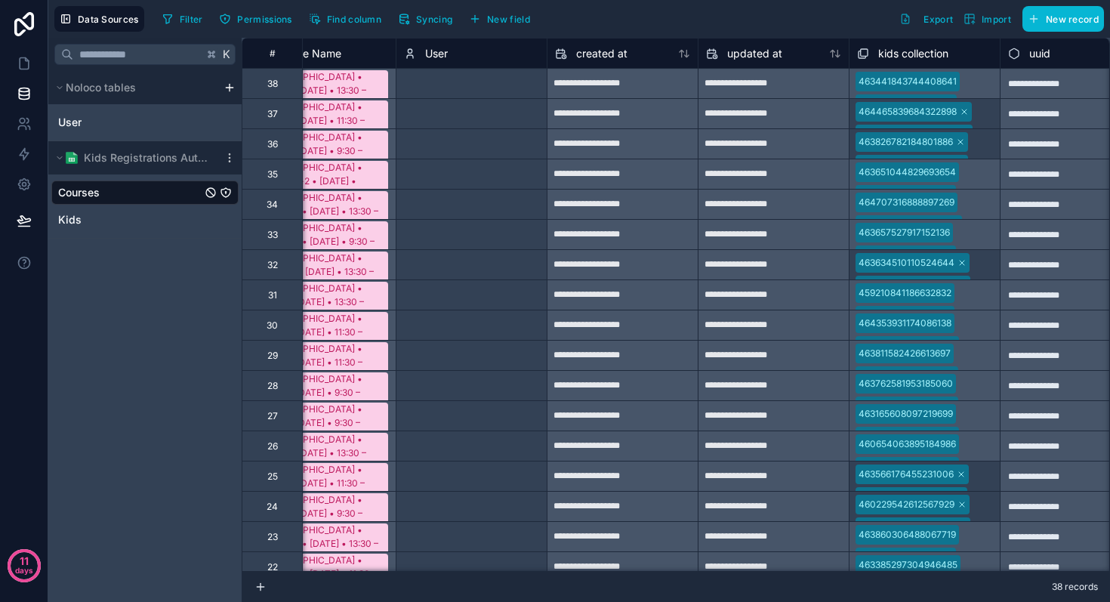
click at [413, 56] on icon at bounding box center [410, 54] width 12 height 18
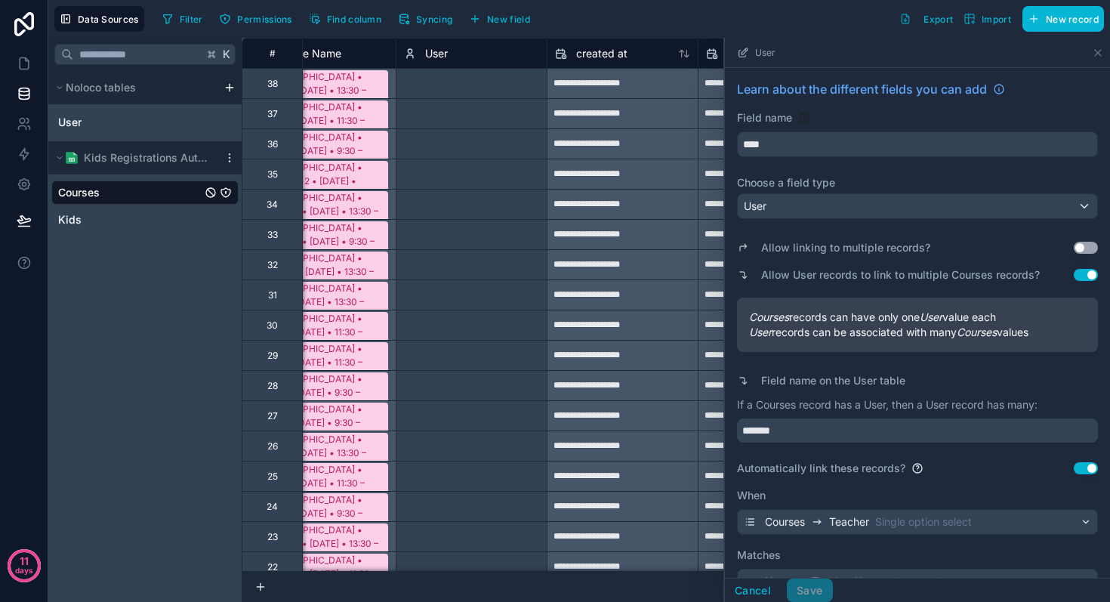
click at [1082, 470] on button "Use setting" at bounding box center [1085, 468] width 24 height 12
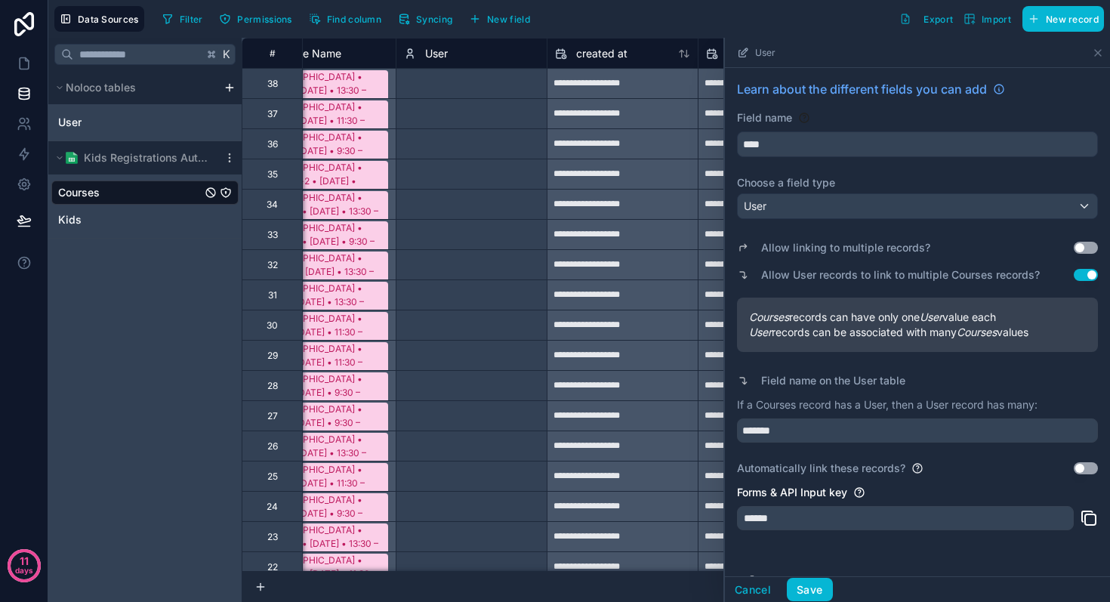
scroll to position [99, 0]
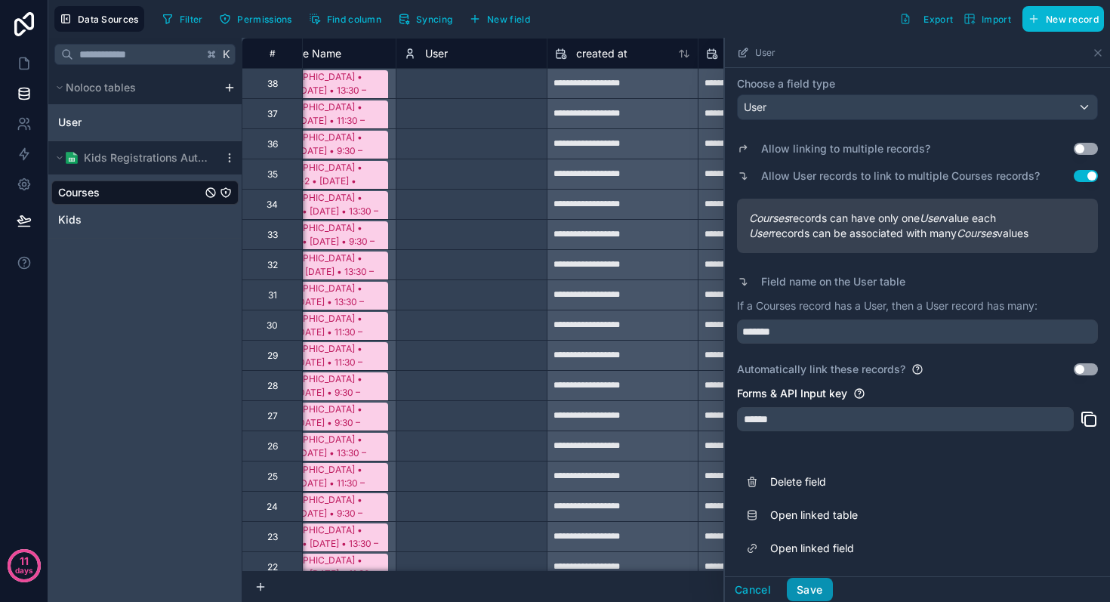
click at [817, 590] on button "Save" at bounding box center [809, 589] width 45 height 24
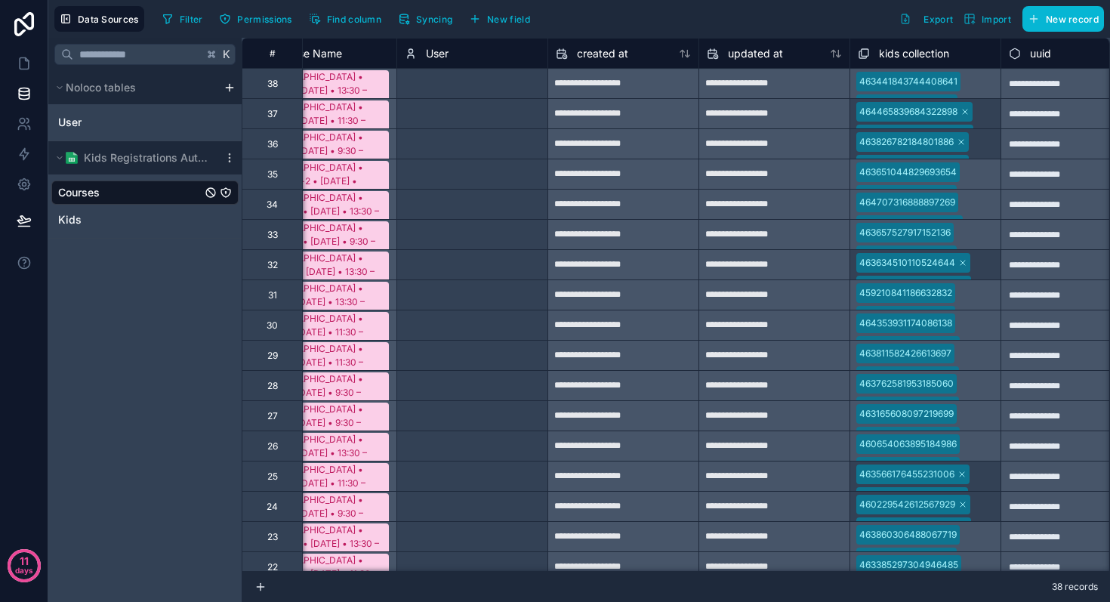
scroll to position [0, 1307]
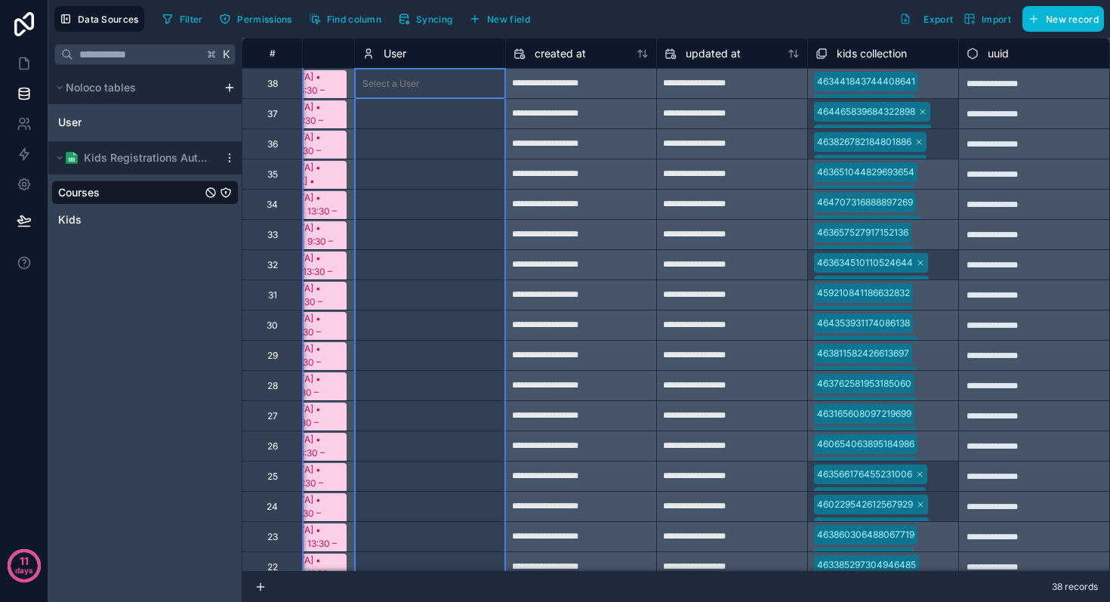
click at [367, 52] on icon at bounding box center [368, 51] width 4 height 4
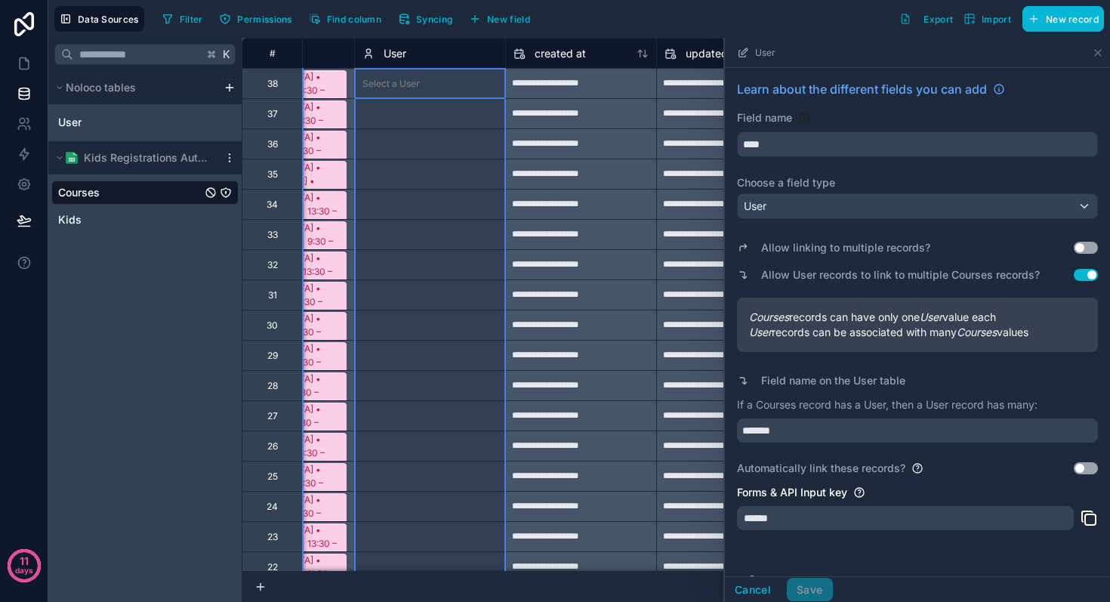
click at [1093, 468] on button "Use setting" at bounding box center [1085, 468] width 24 height 12
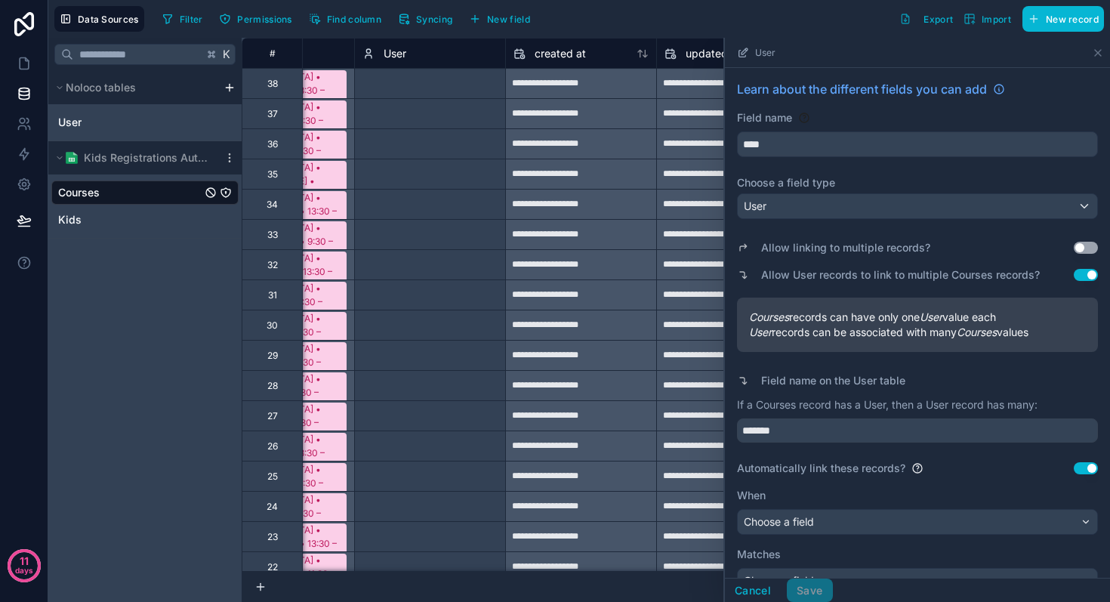
scroll to position [216, 0]
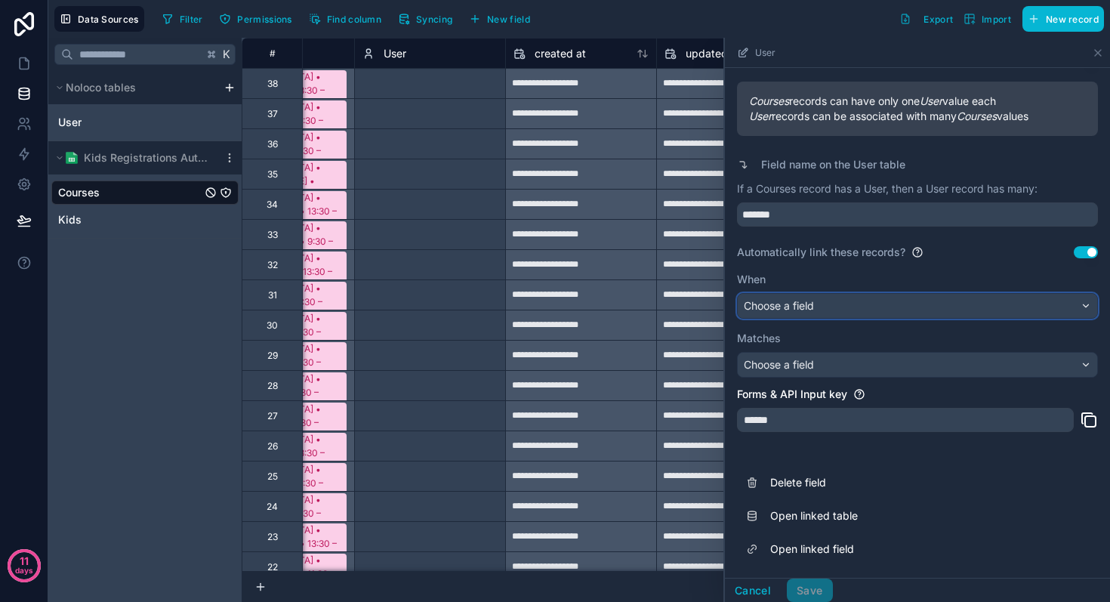
click at [839, 309] on div "Choose a field" at bounding box center [916, 306] width 359 height 24
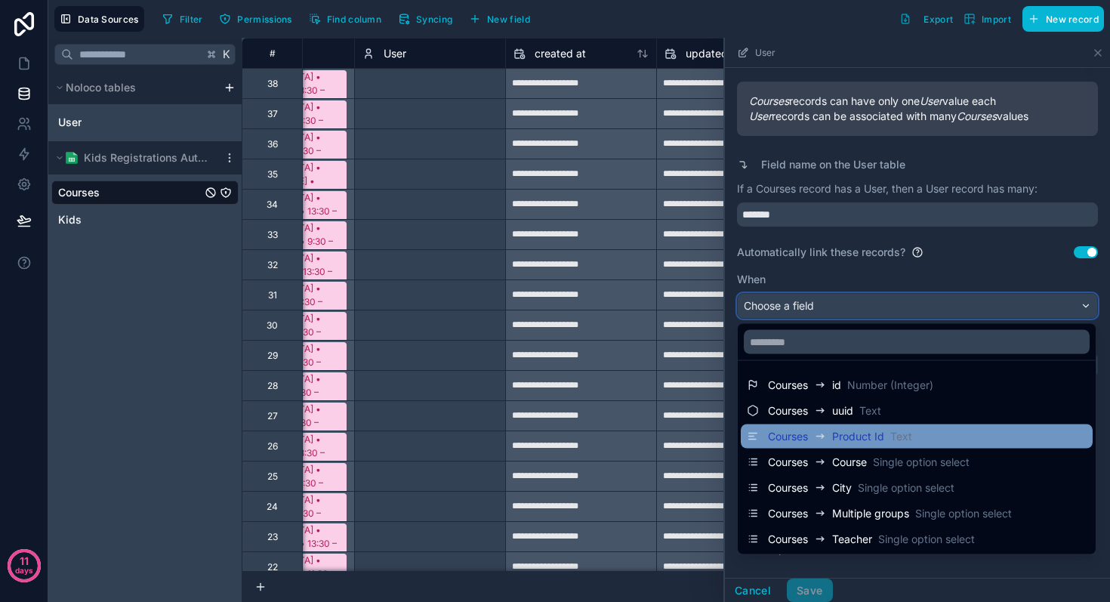
scroll to position [103, 0]
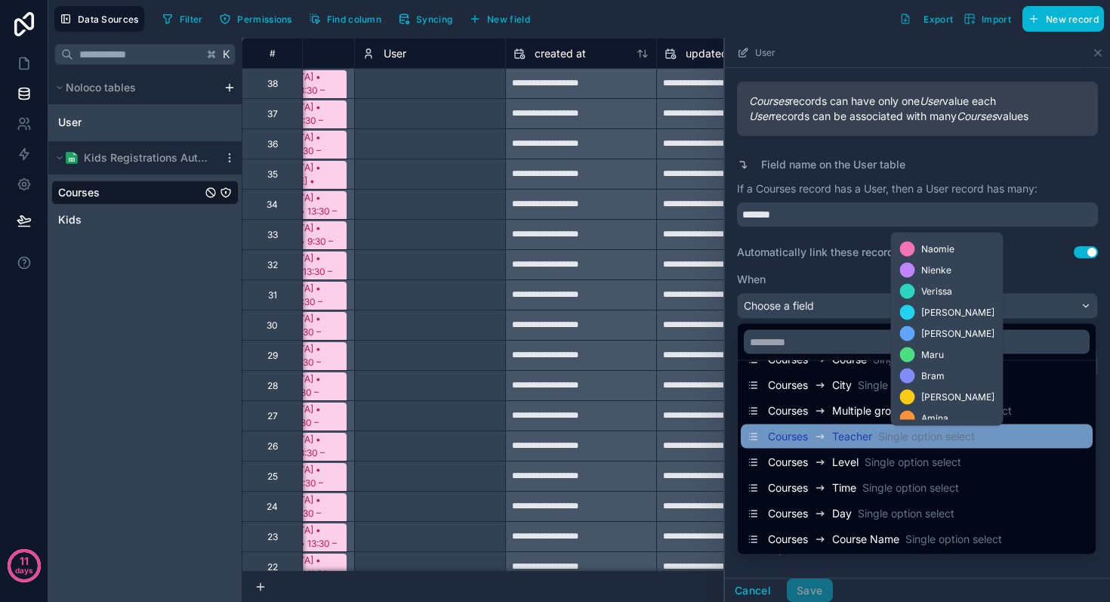
click at [956, 439] on span "Single option select" at bounding box center [926, 436] width 97 height 15
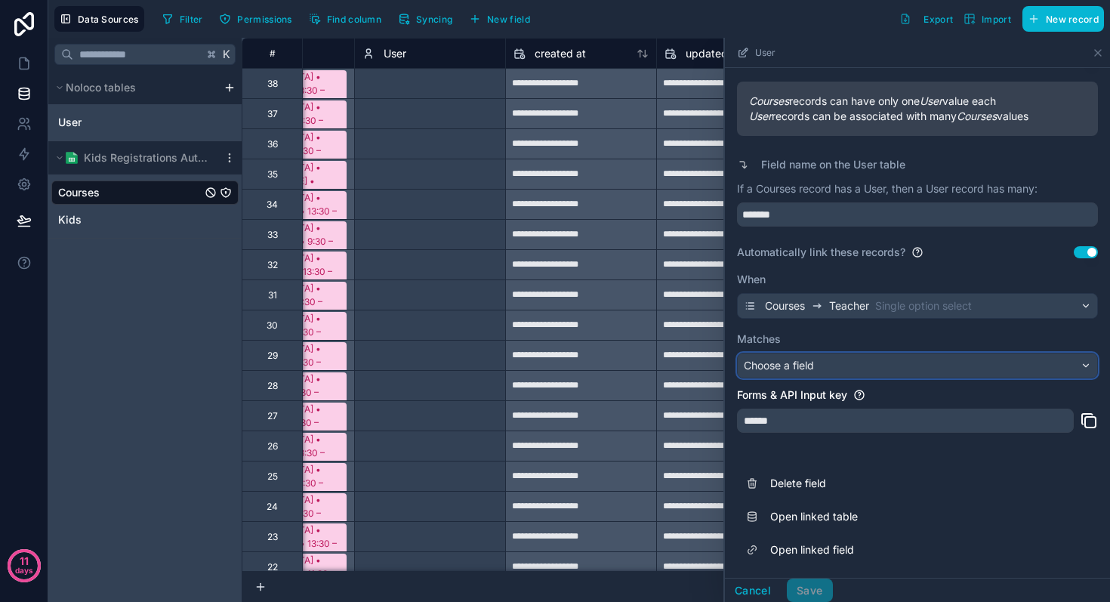
click at [839, 365] on div "Choose a field" at bounding box center [916, 365] width 359 height 24
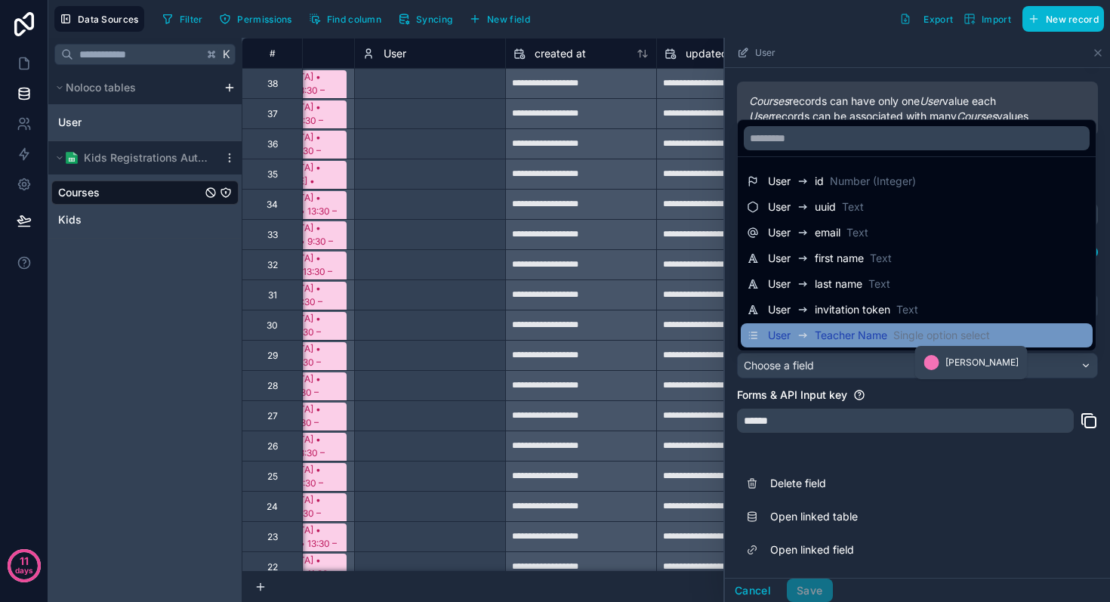
click at [949, 334] on span "Single option select" at bounding box center [941, 335] width 97 height 15
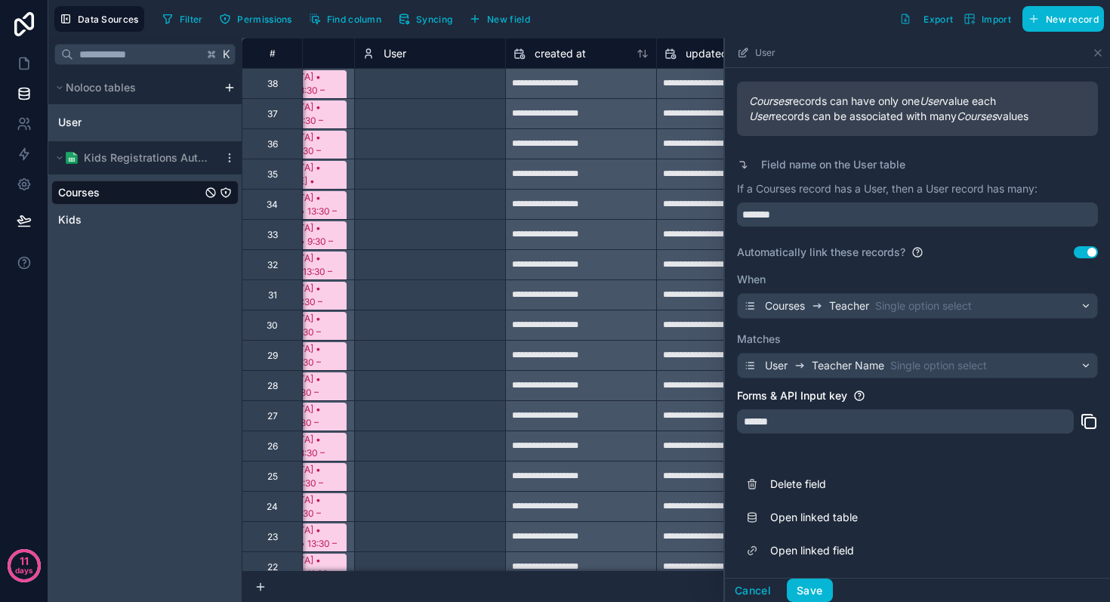
scroll to position [218, 0]
click at [814, 590] on button "Save" at bounding box center [809, 590] width 45 height 24
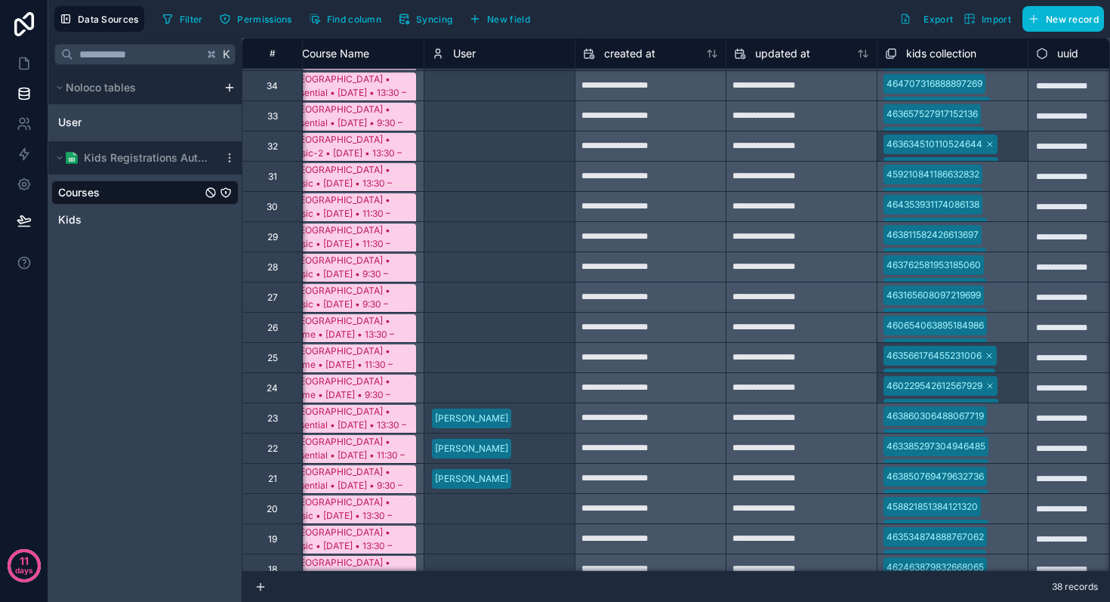
scroll to position [119, 1237]
click at [122, 120] on link "User" at bounding box center [122, 122] width 128 height 15
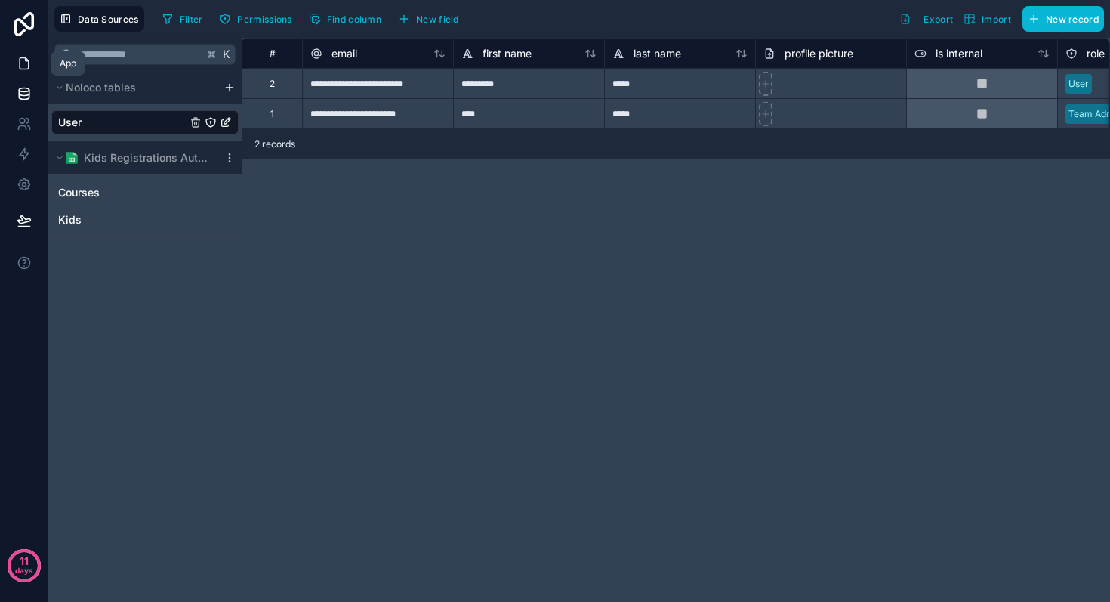
click at [11, 66] on link at bounding box center [24, 63] width 48 height 30
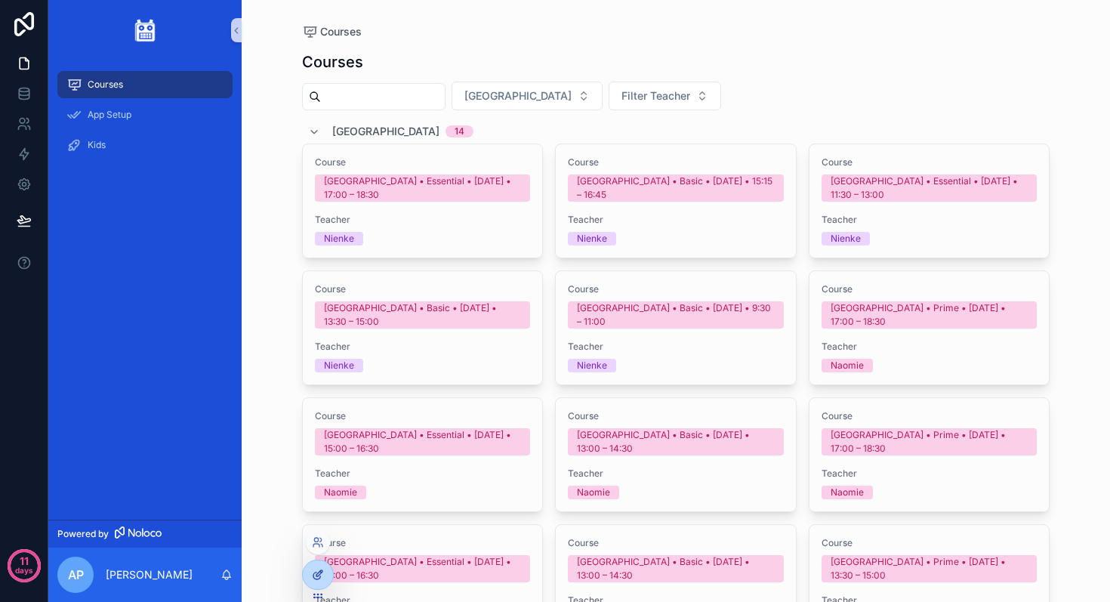
click at [319, 577] on icon at bounding box center [316, 575] width 7 height 7
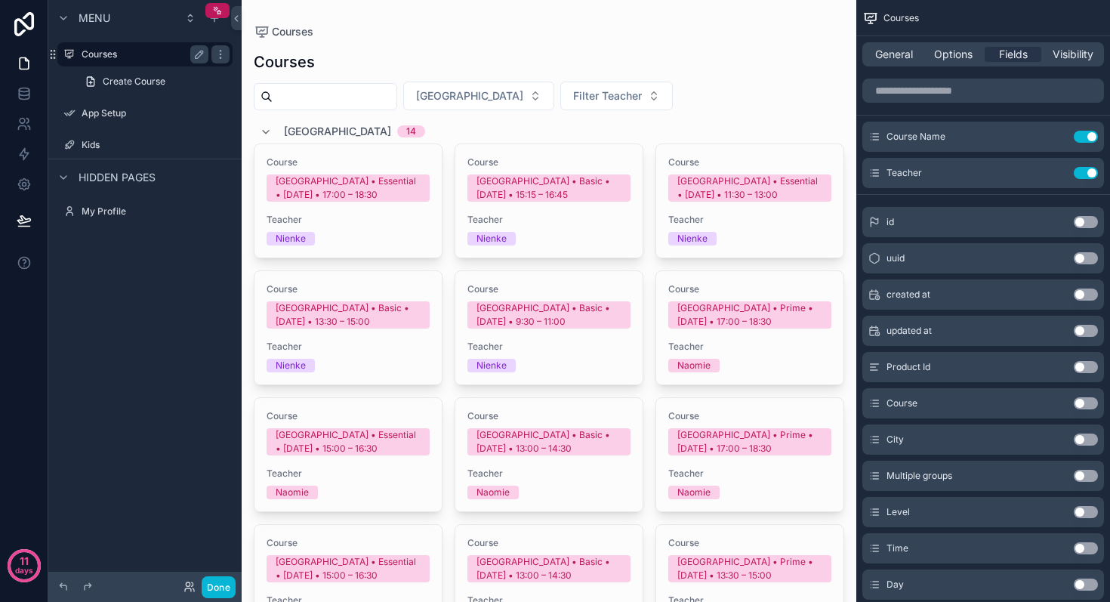
click at [128, 57] on label "Courses" at bounding box center [142, 54] width 121 height 12
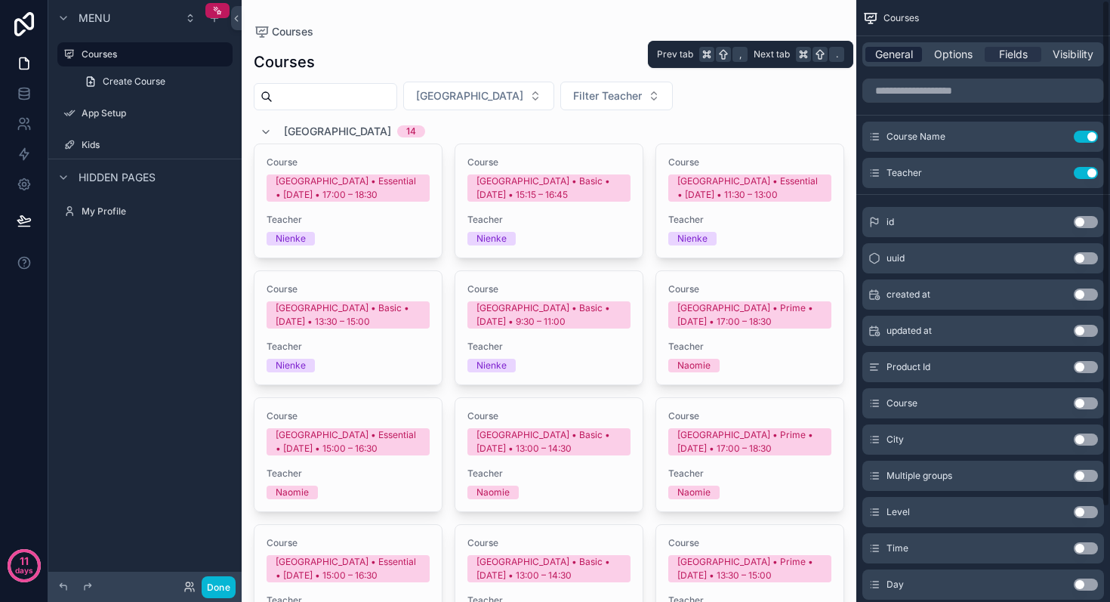
click at [907, 53] on span "General" at bounding box center [894, 54] width 38 height 15
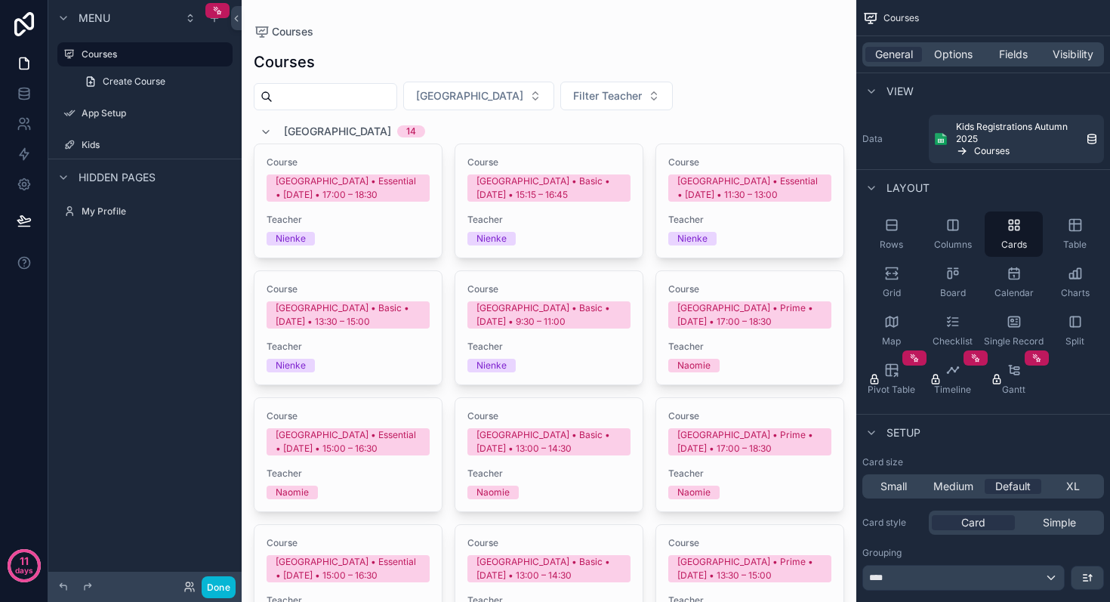
click at [948, 53] on span "Options" at bounding box center [953, 54] width 38 height 15
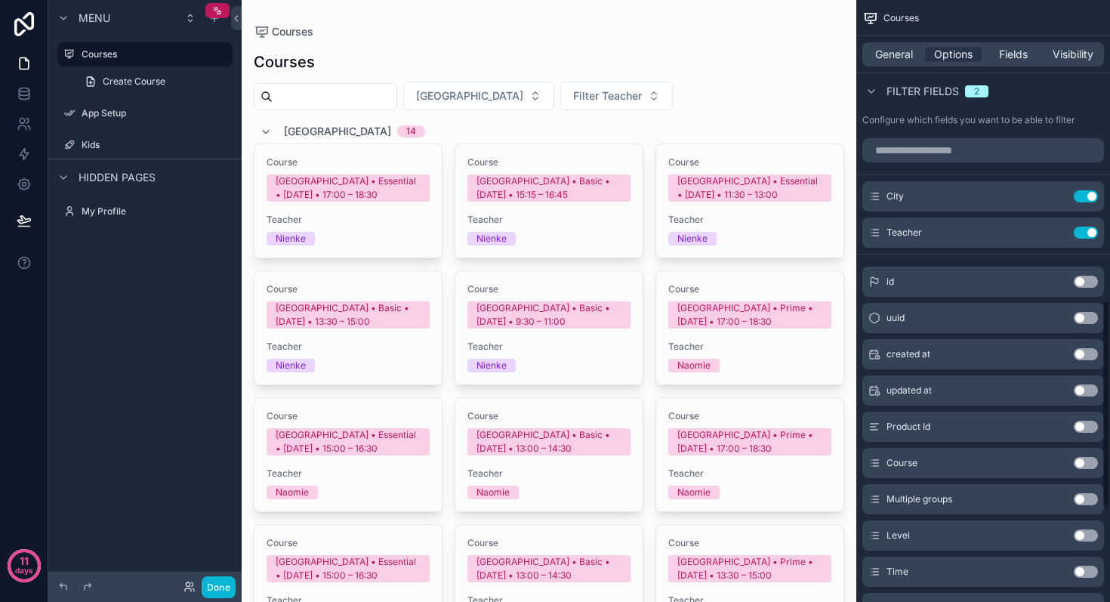
scroll to position [975, 0]
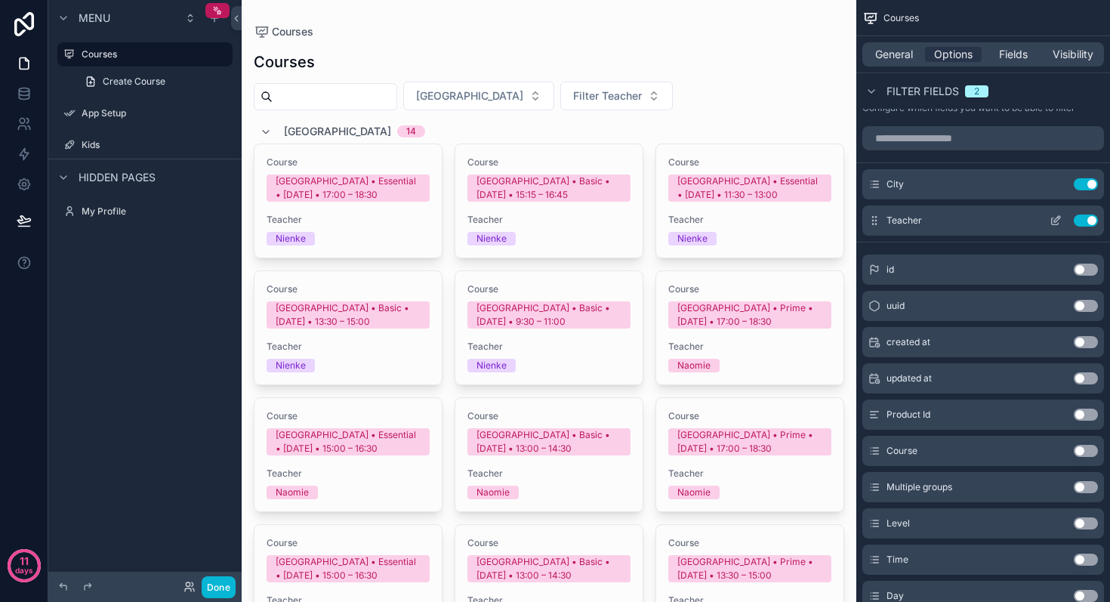
click at [1056, 220] on icon "scrollable content" at bounding box center [1057, 219] width 6 height 6
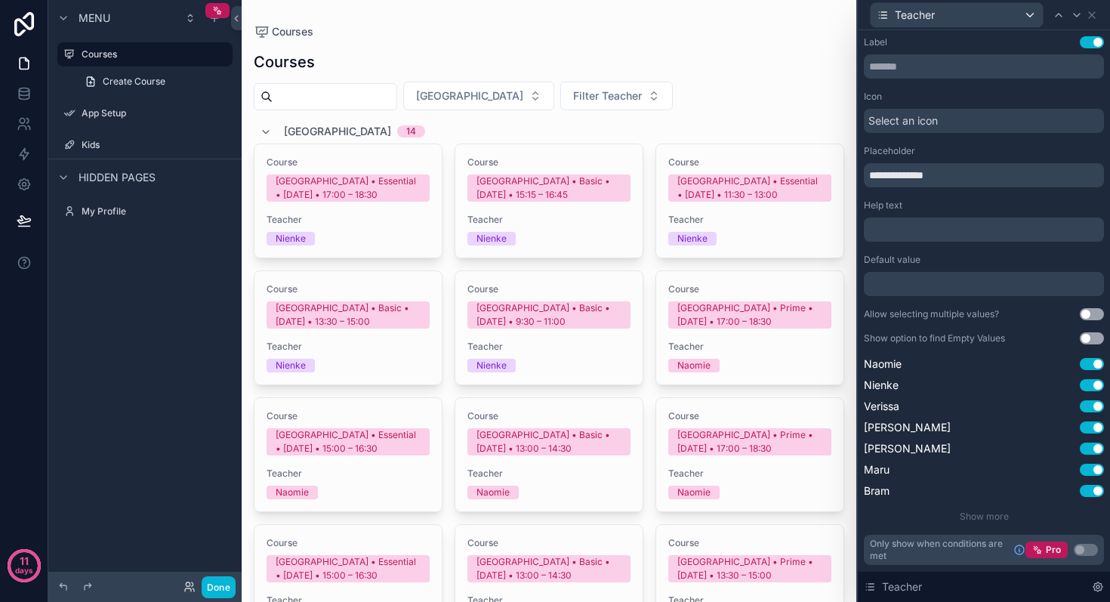
click at [944, 288] on div at bounding box center [984, 284] width 240 height 24
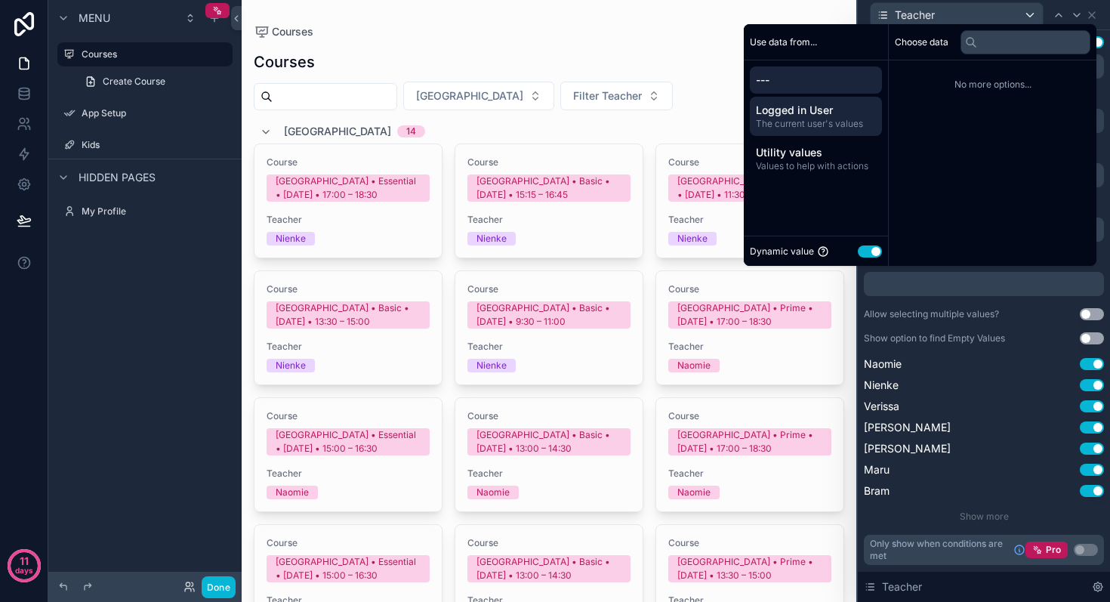
click at [827, 119] on span "The current user's values" at bounding box center [816, 124] width 120 height 12
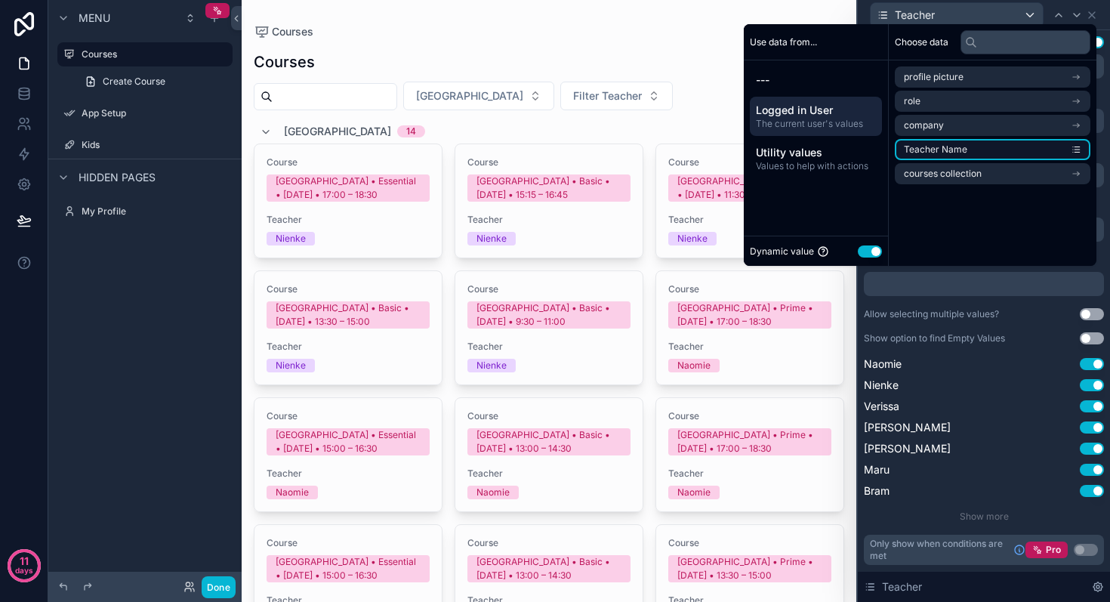
click at [947, 148] on span "Teacher Name" at bounding box center [935, 149] width 63 height 12
click at [937, 147] on span "Teacher Name" at bounding box center [935, 149] width 63 height 12
click at [1055, 151] on li "Teacher Name" at bounding box center [992, 149] width 196 height 21
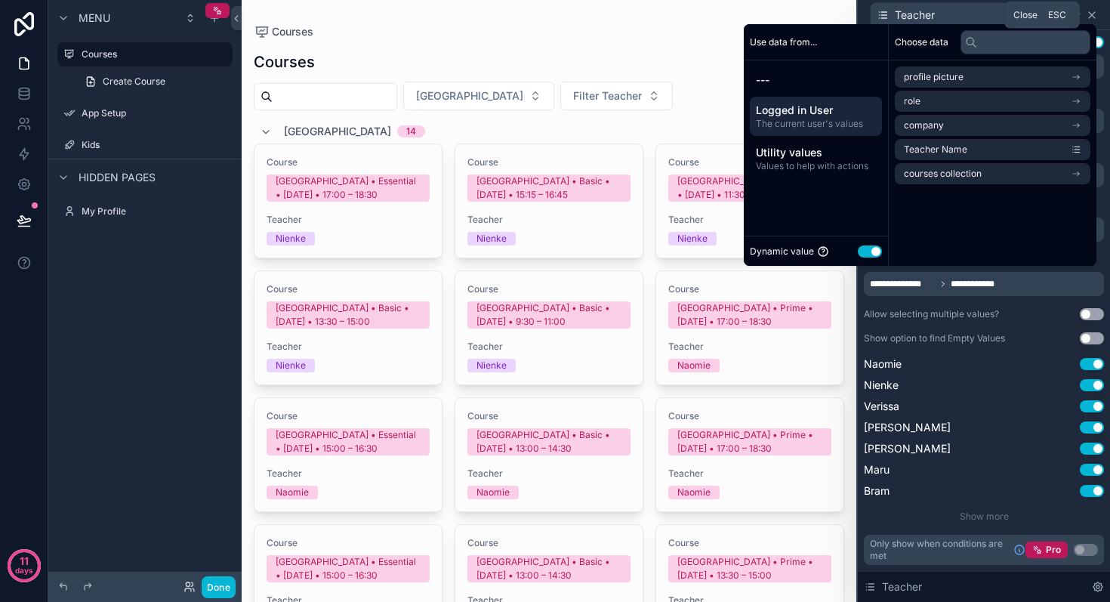
click at [1093, 11] on icon at bounding box center [1091, 15] width 12 height 12
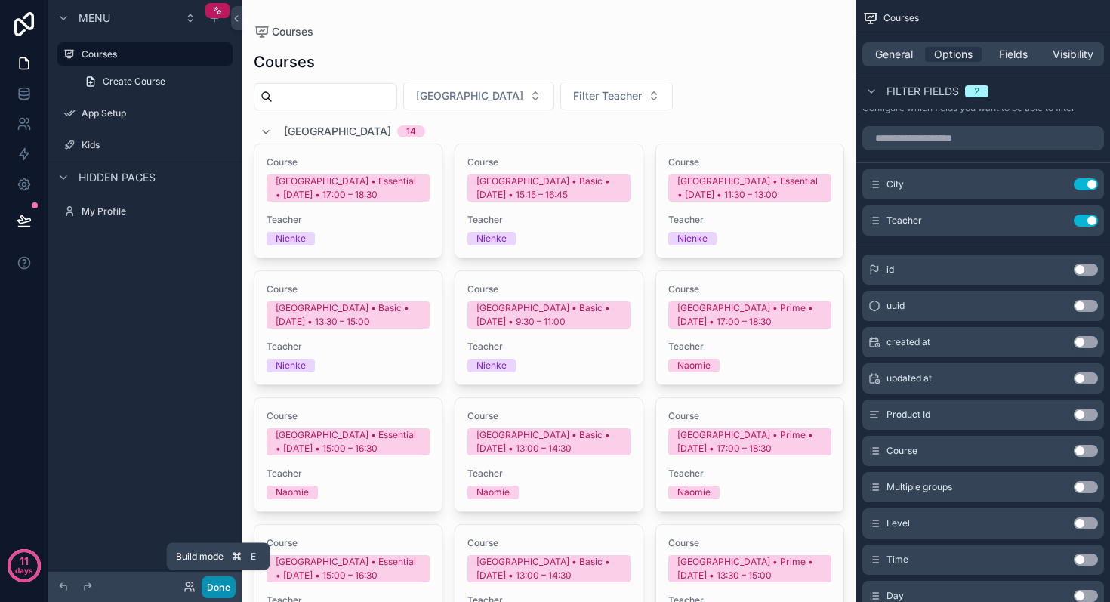
click at [226, 589] on button "Done" at bounding box center [219, 587] width 34 height 22
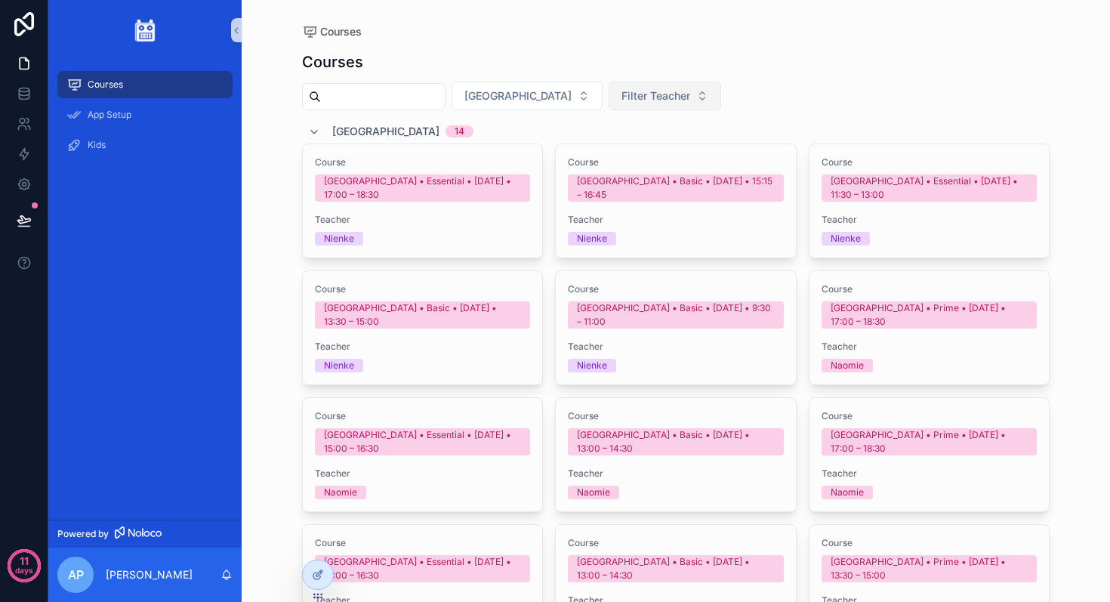
click at [608, 88] on button "Filter Teacher" at bounding box center [664, 96] width 112 height 29
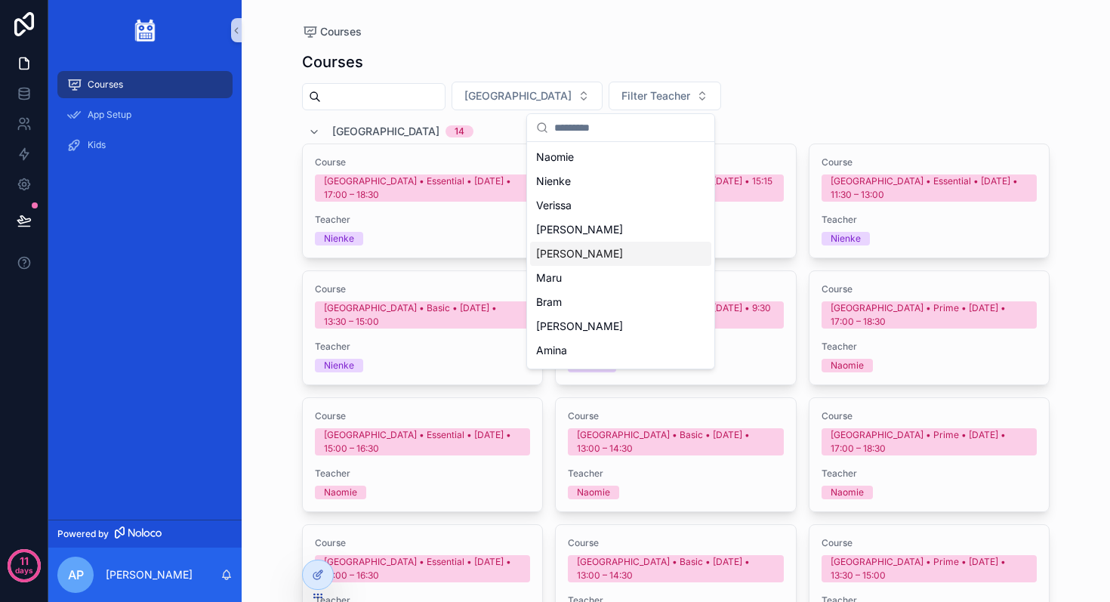
click at [559, 258] on div "[PERSON_NAME]" at bounding box center [620, 254] width 181 height 24
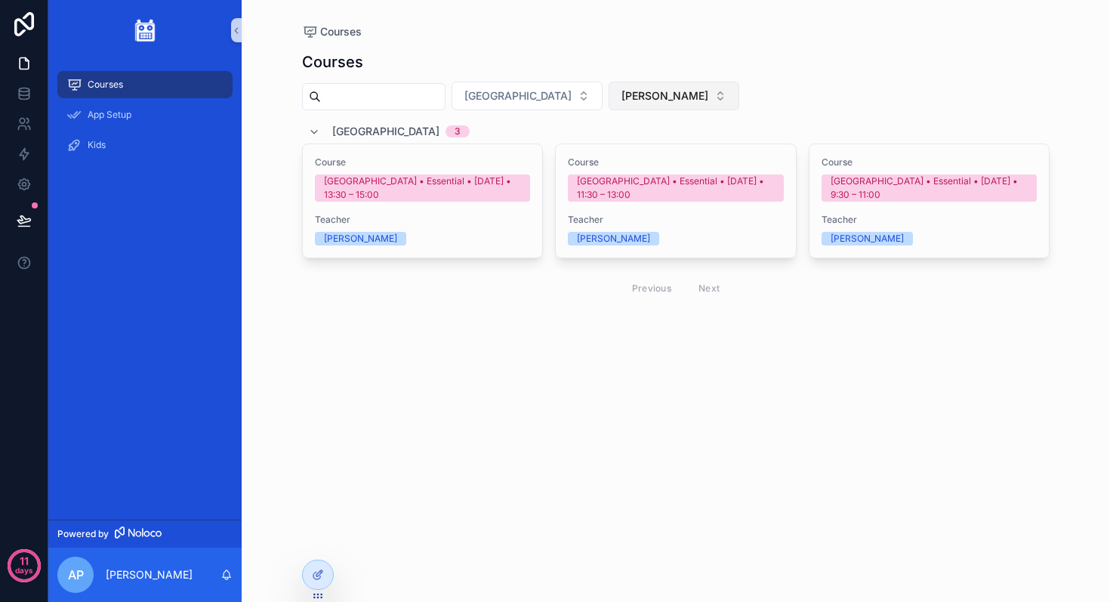
click at [608, 97] on button "[PERSON_NAME]" at bounding box center [673, 96] width 131 height 29
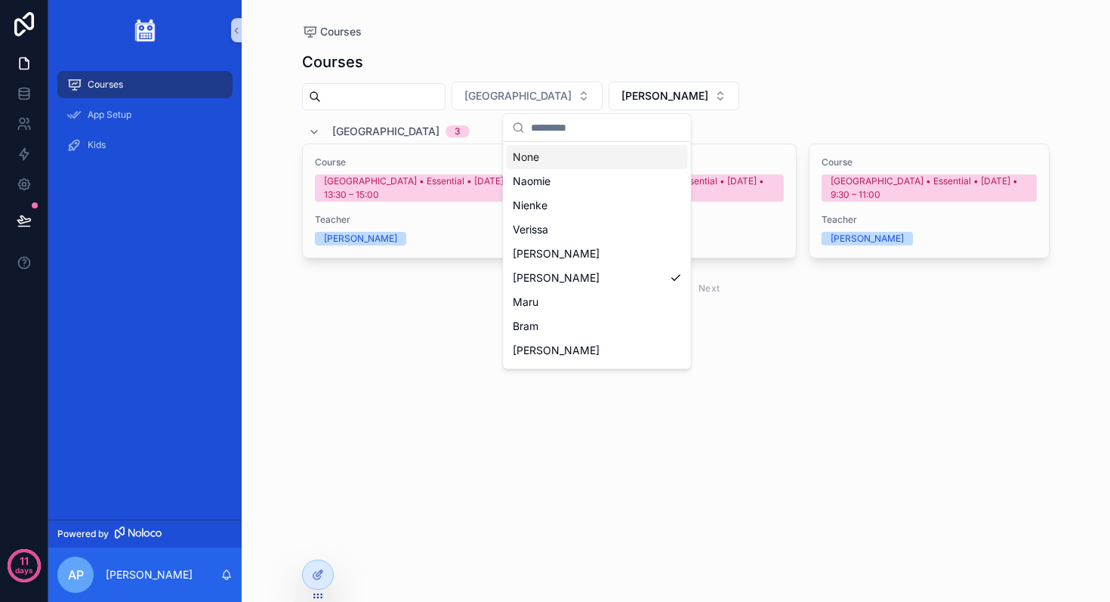
click at [528, 154] on div "None" at bounding box center [596, 157] width 181 height 24
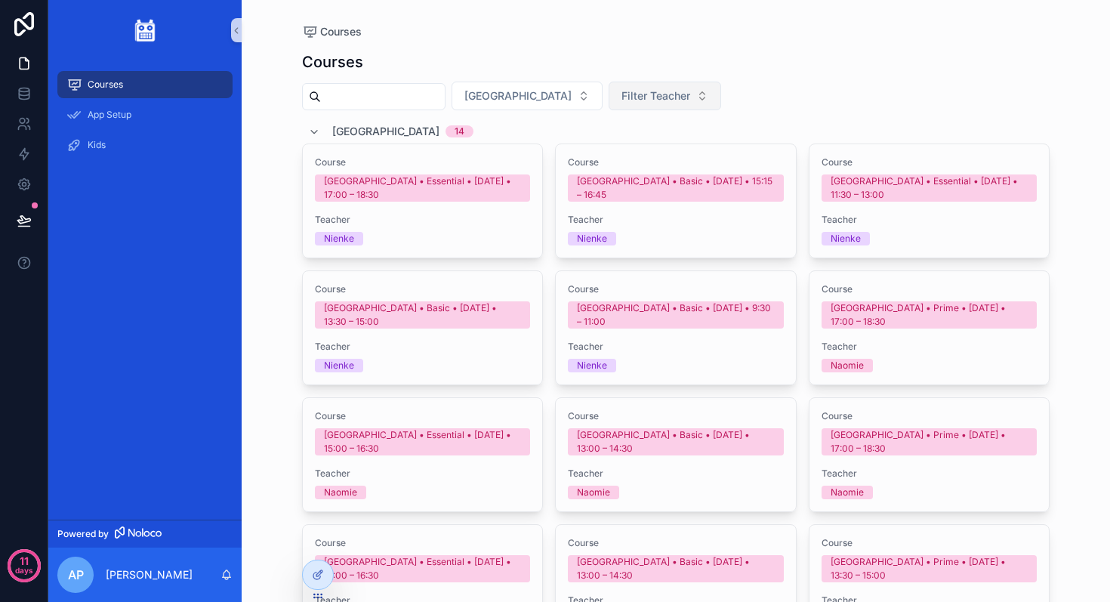
click at [621, 96] on span "Filter Teacher" at bounding box center [655, 95] width 69 height 15
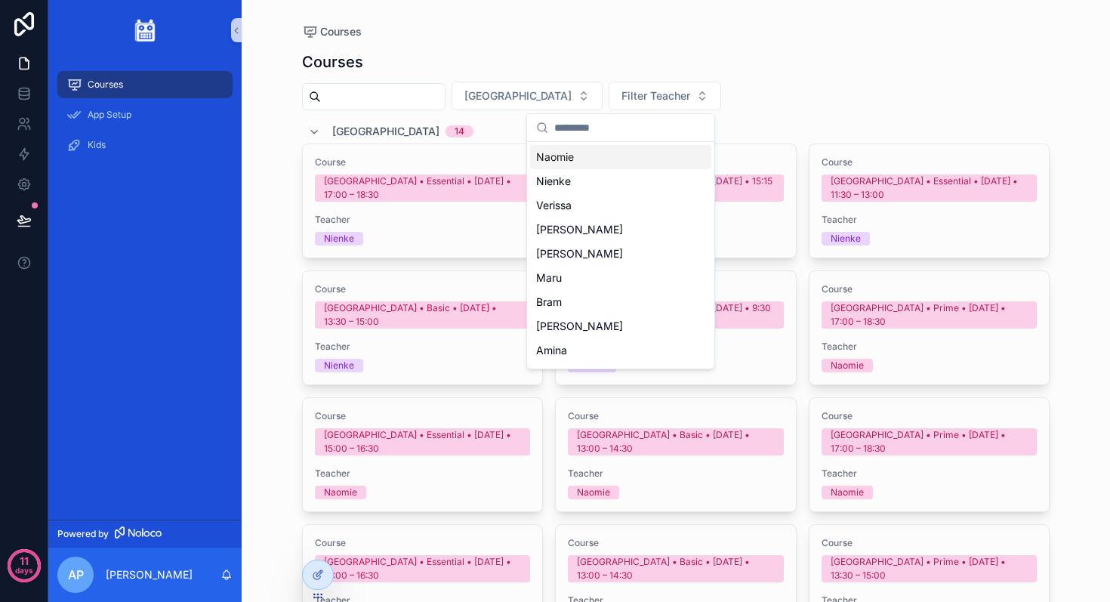
click at [697, 82] on div "Filter City Filter Teacher" at bounding box center [676, 96] width 748 height 29
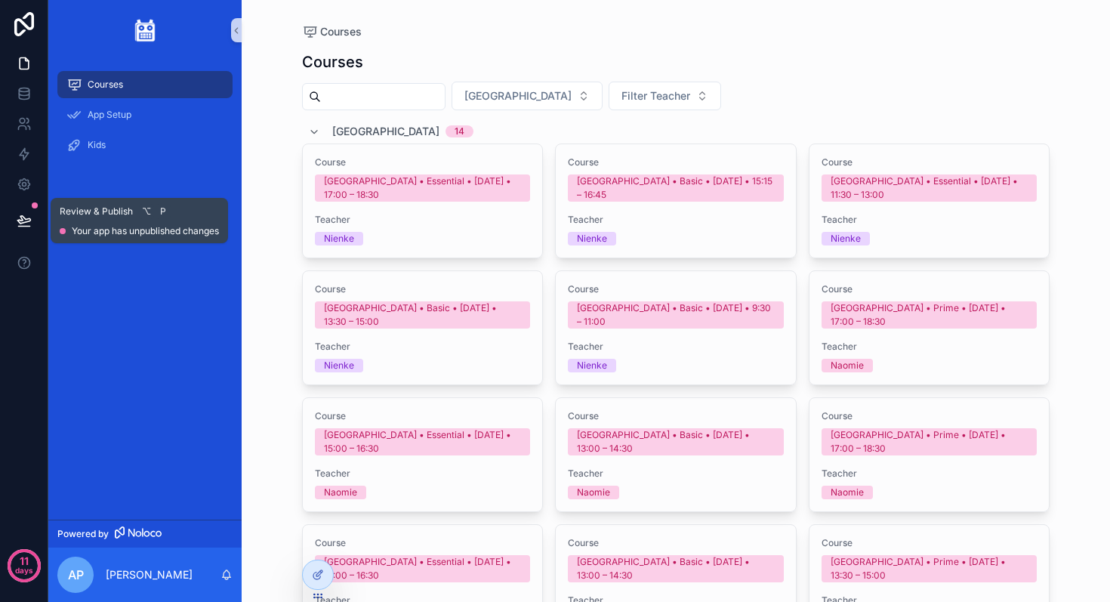
click at [127, 220] on div "Review & Publish ⌥ P Your app has unpublished changes" at bounding box center [139, 220] width 159 height 33
click at [30, 225] on icon at bounding box center [24, 220] width 15 height 15
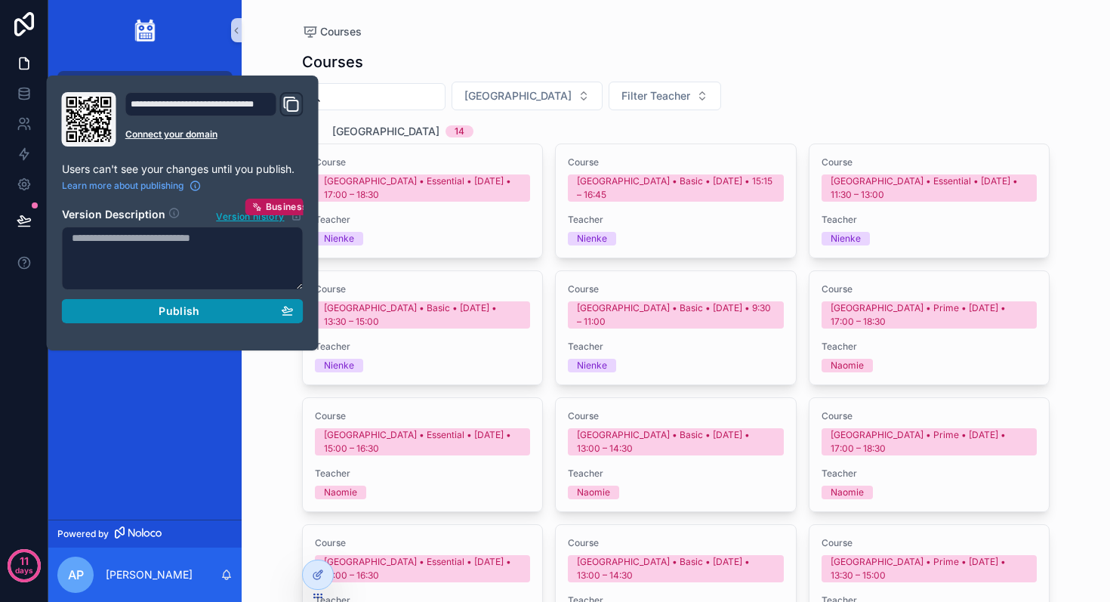
click at [206, 310] on div "Publish" at bounding box center [183, 311] width 222 height 14
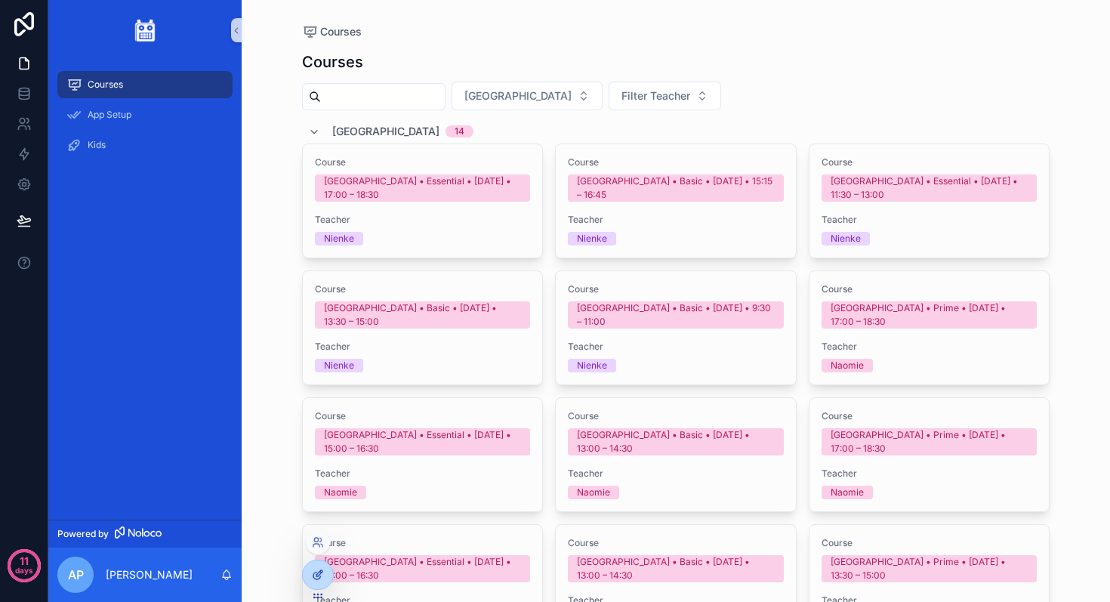
click at [309, 577] on div at bounding box center [318, 574] width 30 height 29
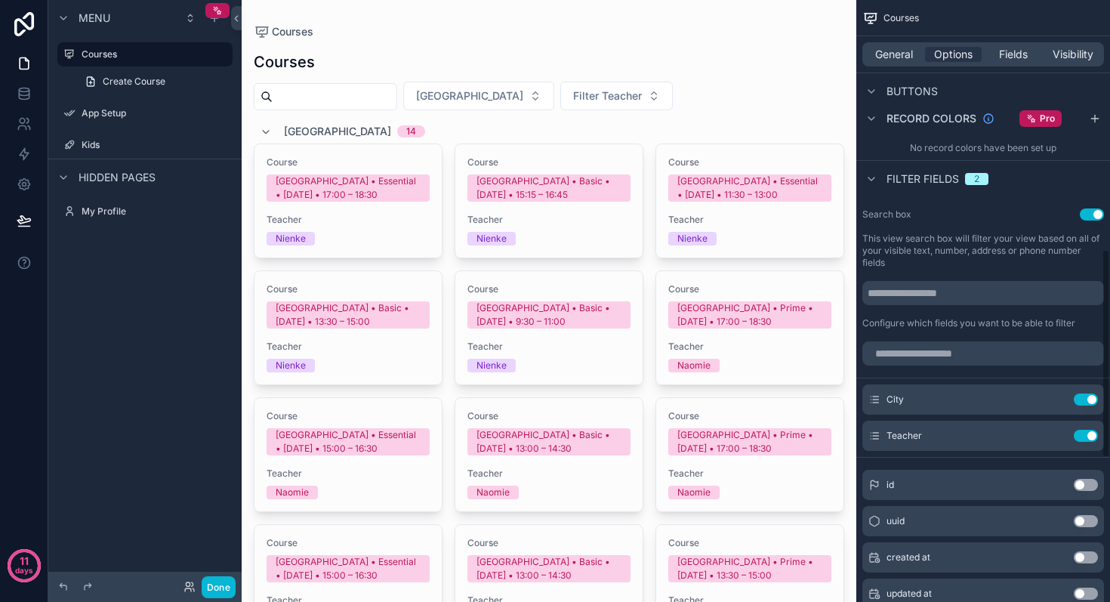
scroll to position [762, 0]
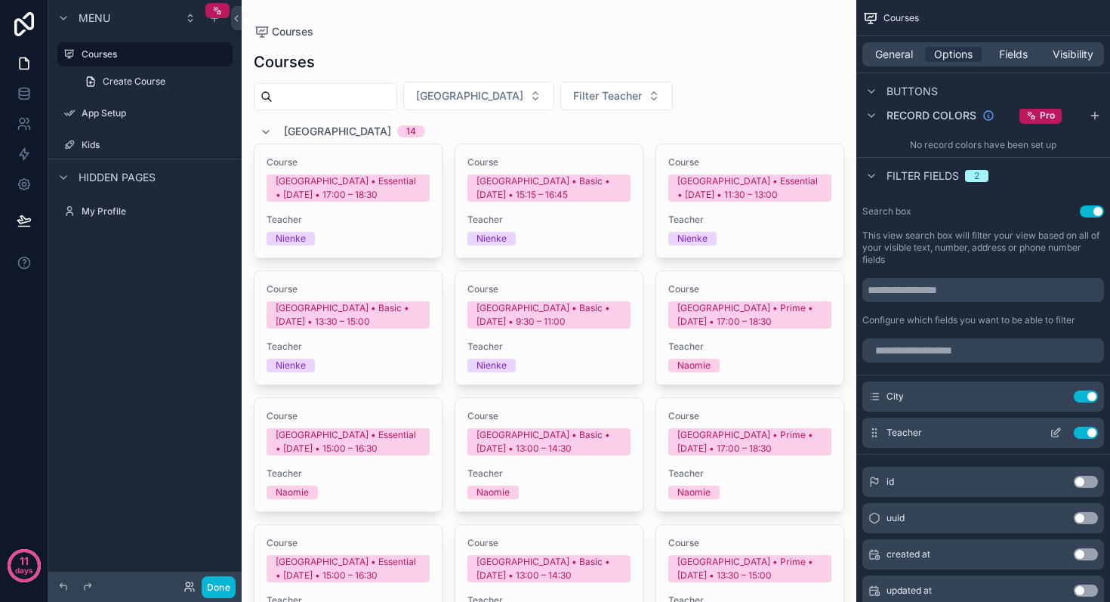
click at [1055, 433] on icon "scrollable content" at bounding box center [1057, 431] width 6 height 6
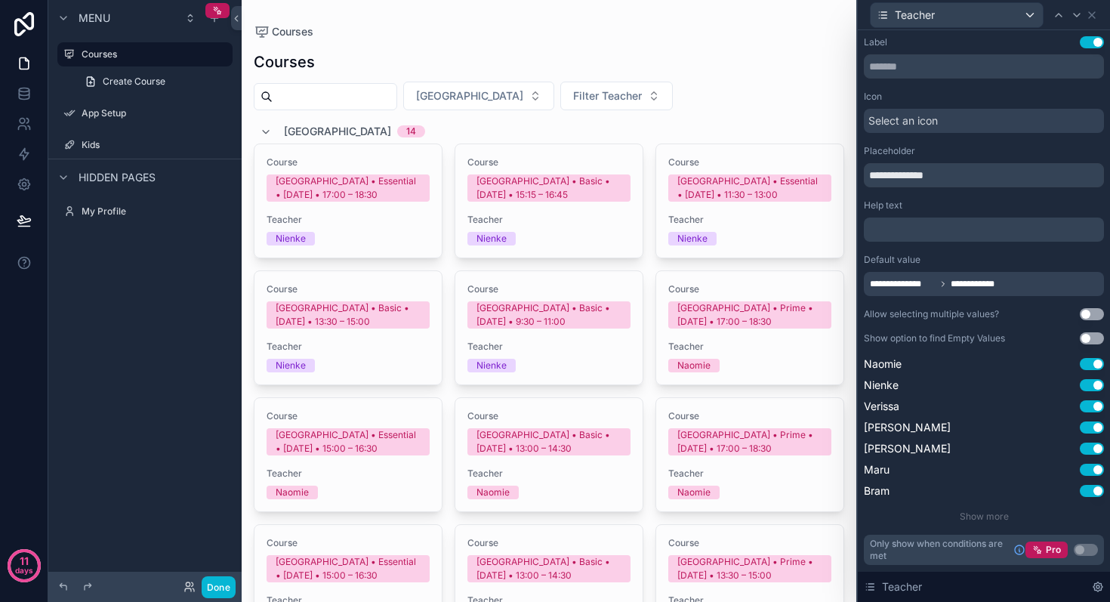
click at [1090, 343] on button "Use setting" at bounding box center [1091, 338] width 24 height 12
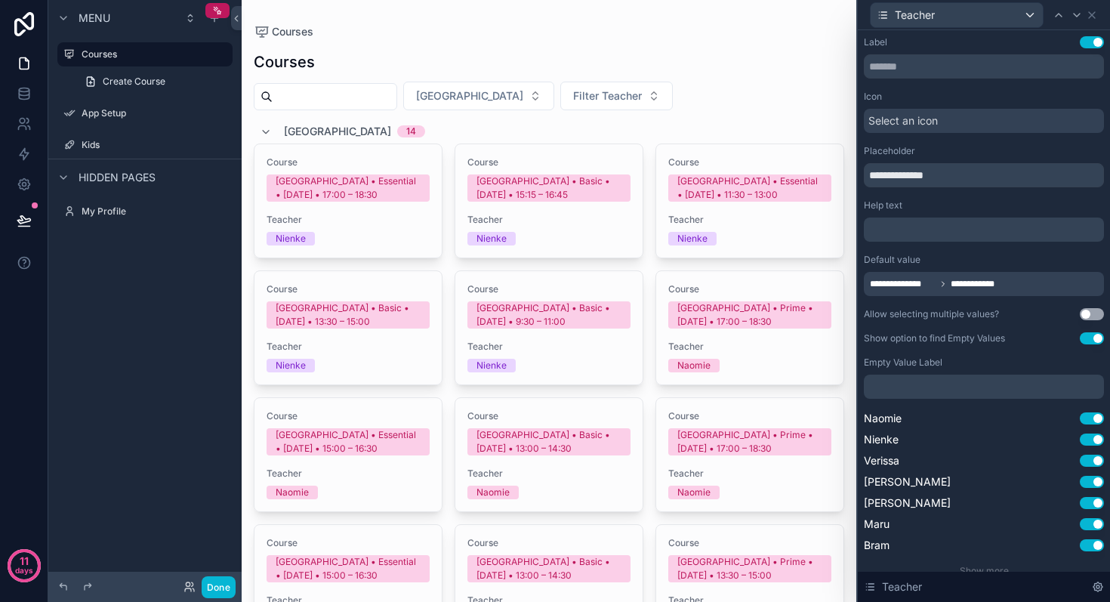
click at [1090, 343] on button "Use setting" at bounding box center [1091, 338] width 24 height 12
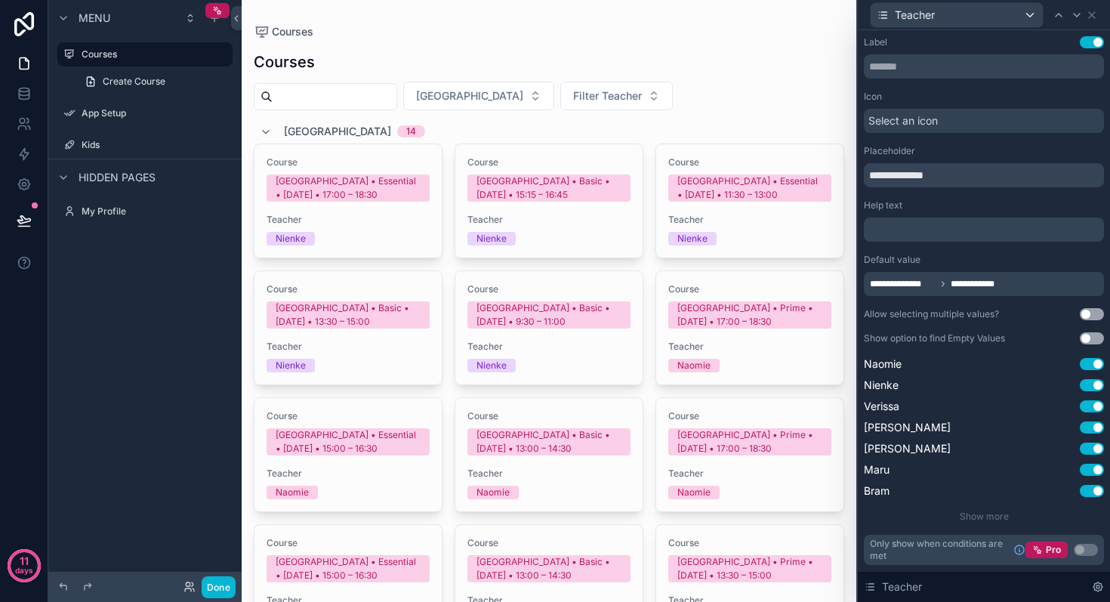
click at [1087, 42] on button "Use setting" at bounding box center [1091, 42] width 24 height 12
click at [605, 94] on button "Filter Teacher" at bounding box center [616, 96] width 112 height 29
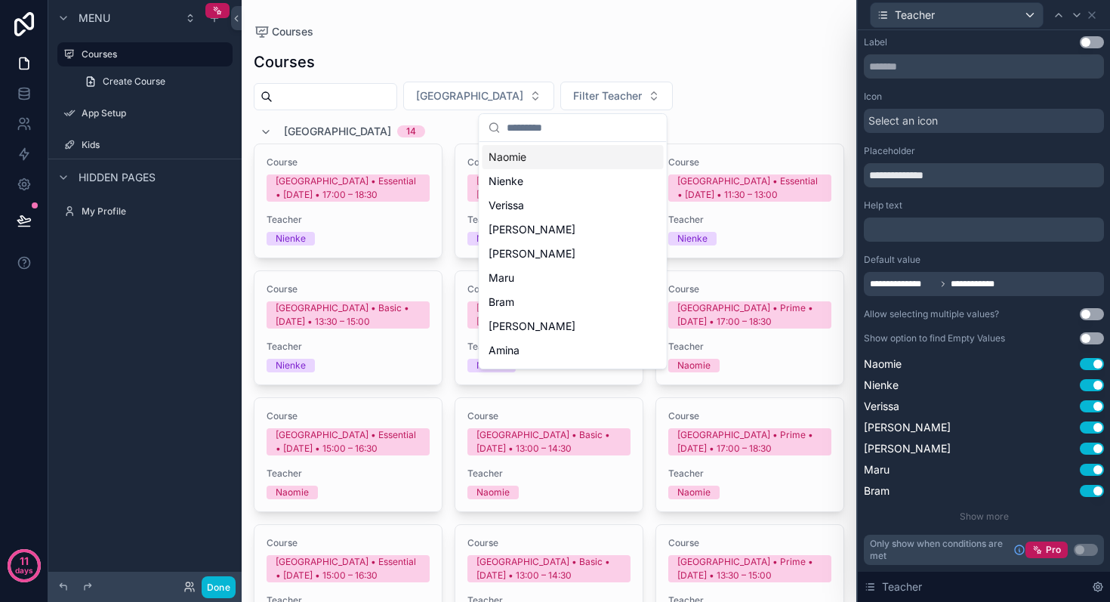
click at [560, 149] on div "Naomie" at bounding box center [572, 157] width 181 height 24
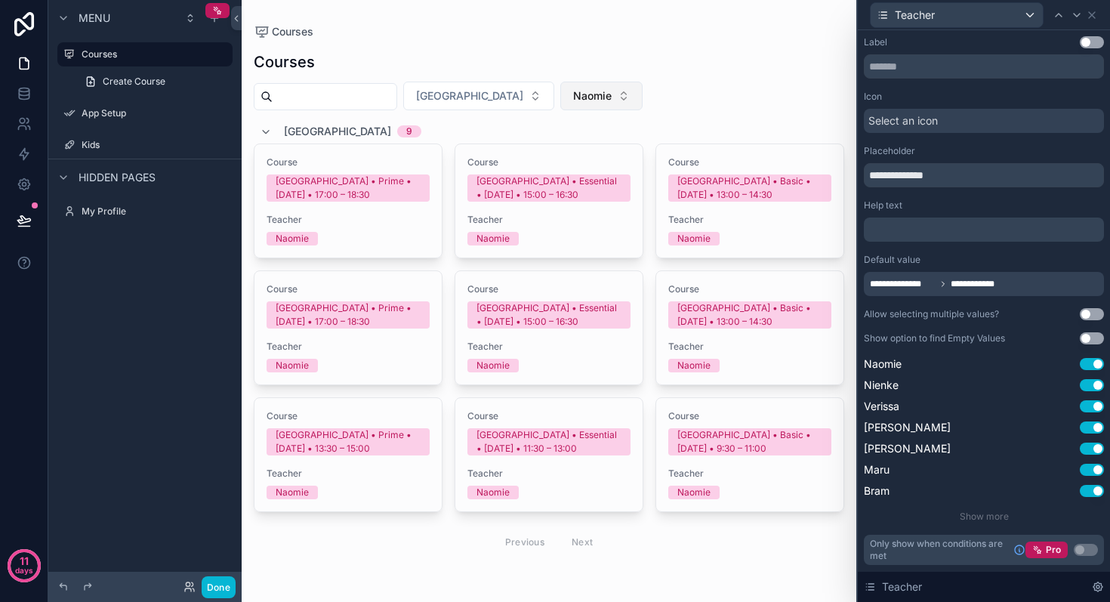
click at [580, 103] on button "Naomie" at bounding box center [601, 96] width 82 height 29
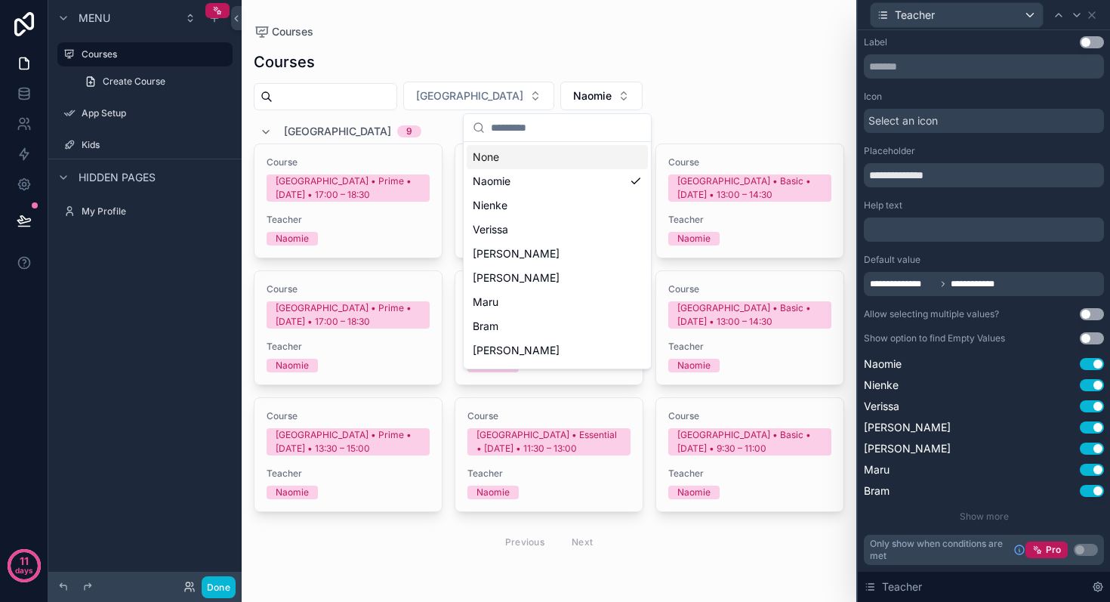
click at [1095, 45] on button "Use setting" at bounding box center [1091, 42] width 24 height 12
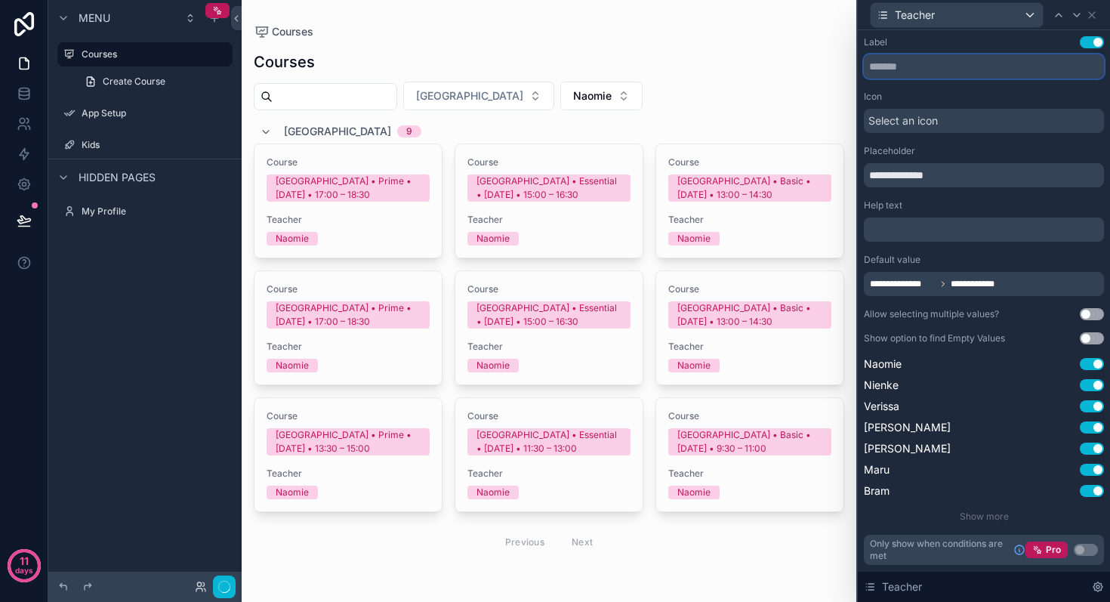
click at [991, 64] on input "text" at bounding box center [984, 66] width 240 height 24
click at [1007, 44] on div "Label Use setting" at bounding box center [984, 42] width 240 height 12
click at [975, 512] on span "Show more" at bounding box center [983, 515] width 49 height 11
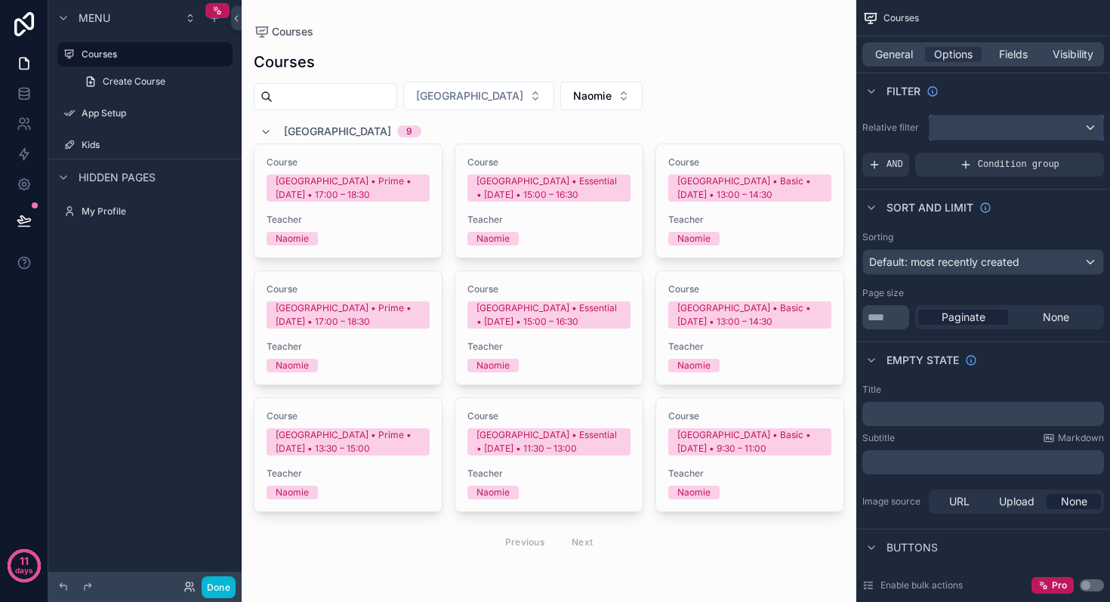
click at [965, 128] on div "scrollable content" at bounding box center [1016, 127] width 174 height 24
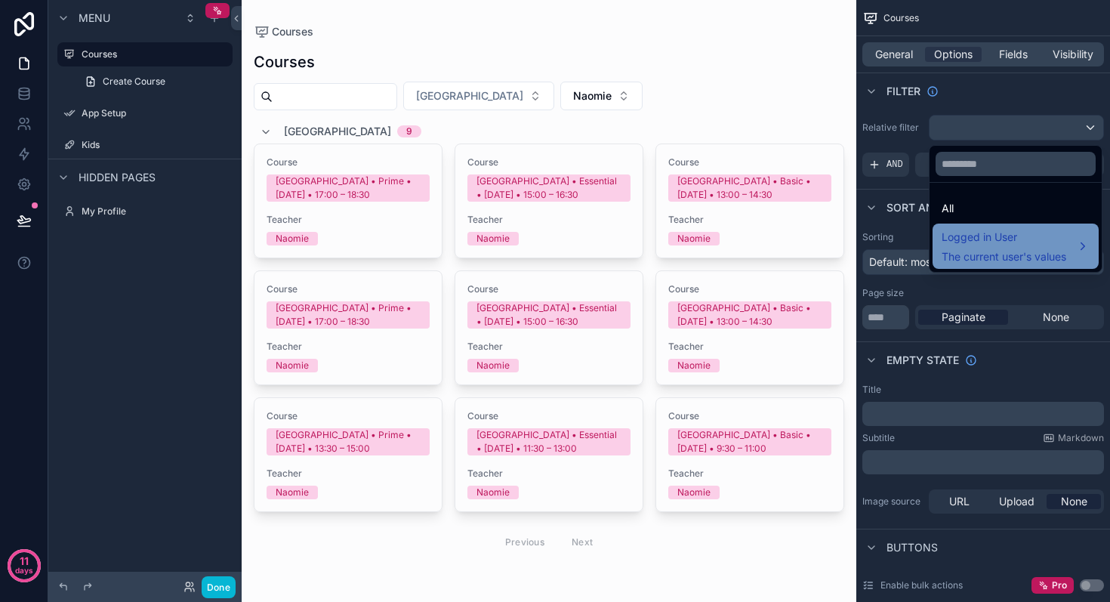
click at [979, 237] on span "Logged in User" at bounding box center [1003, 237] width 125 height 18
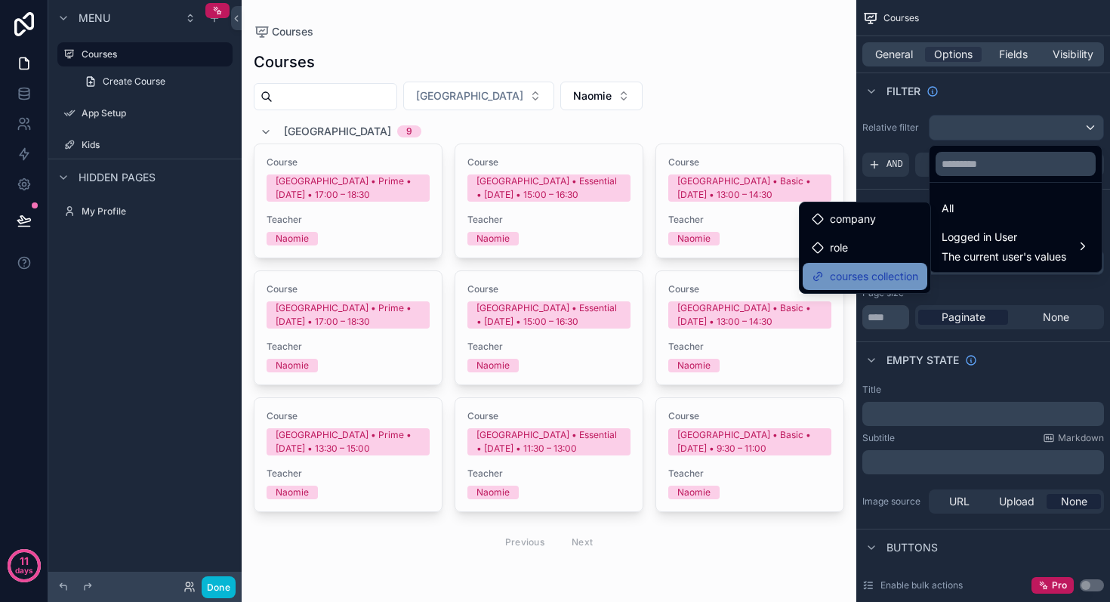
click at [901, 279] on span "courses collection" at bounding box center [874, 276] width 88 height 18
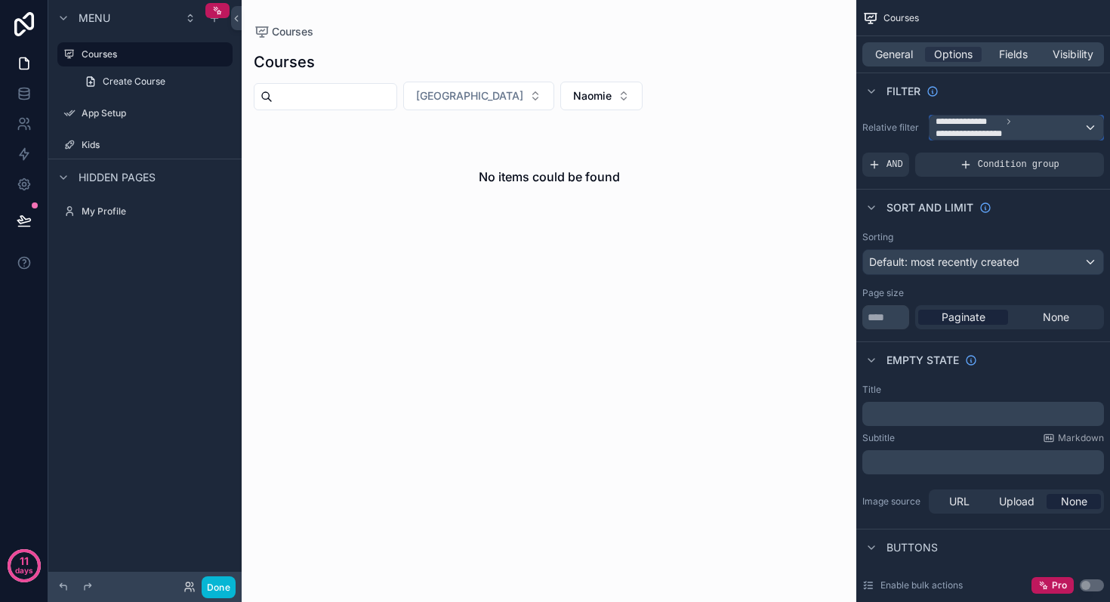
click at [1011, 131] on span "**********" at bounding box center [974, 134] width 79 height 12
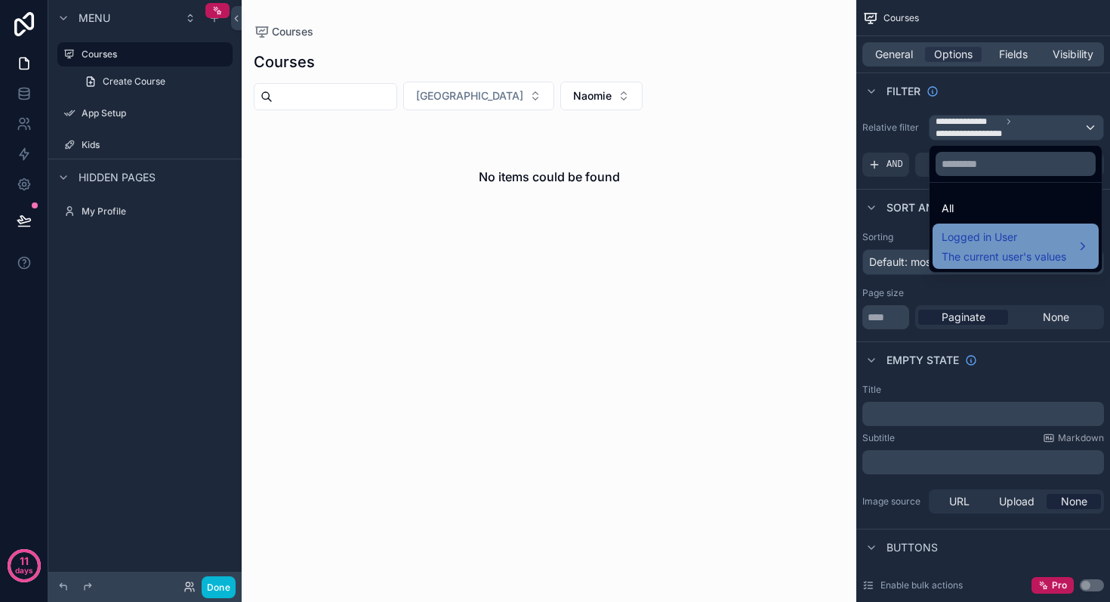
click at [990, 245] on span "Logged in User" at bounding box center [1003, 237] width 125 height 18
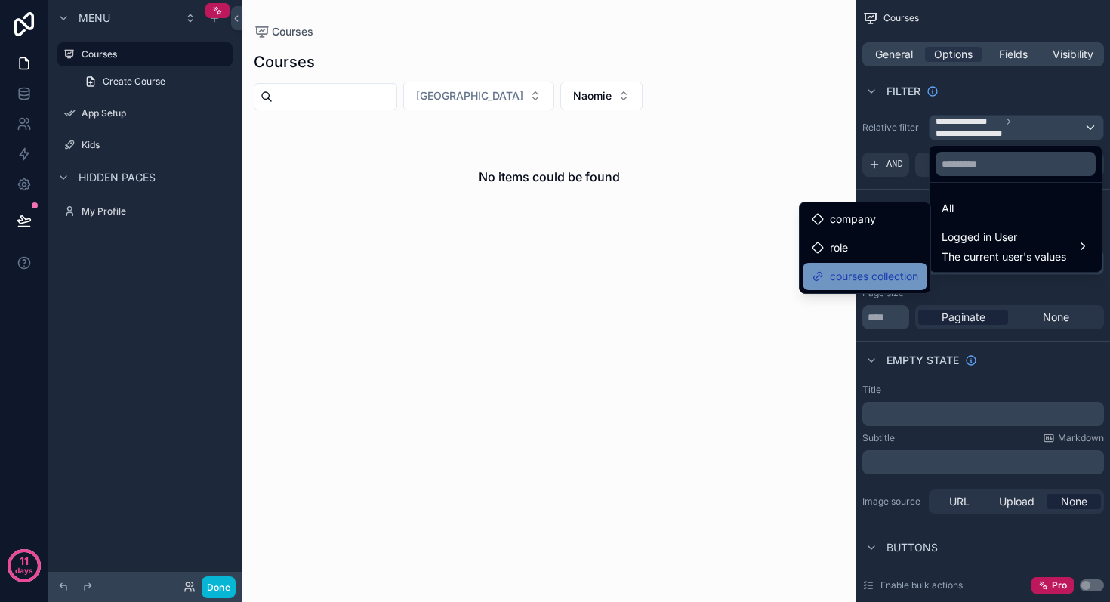
click at [890, 279] on span "courses collection" at bounding box center [874, 276] width 88 height 18
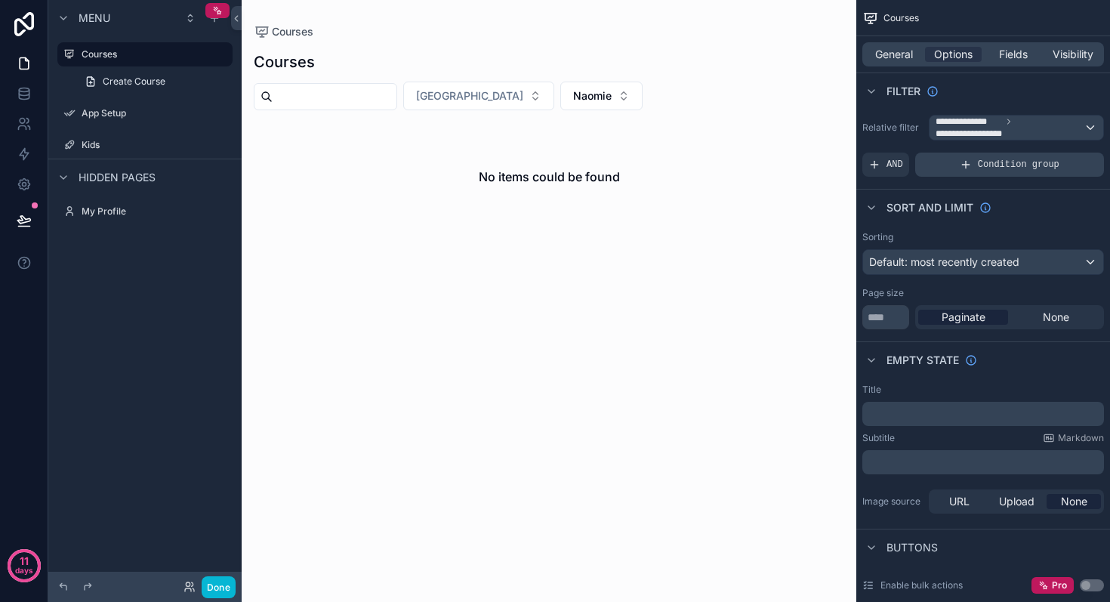
click at [962, 165] on icon "scrollable content" at bounding box center [965, 165] width 7 height 0
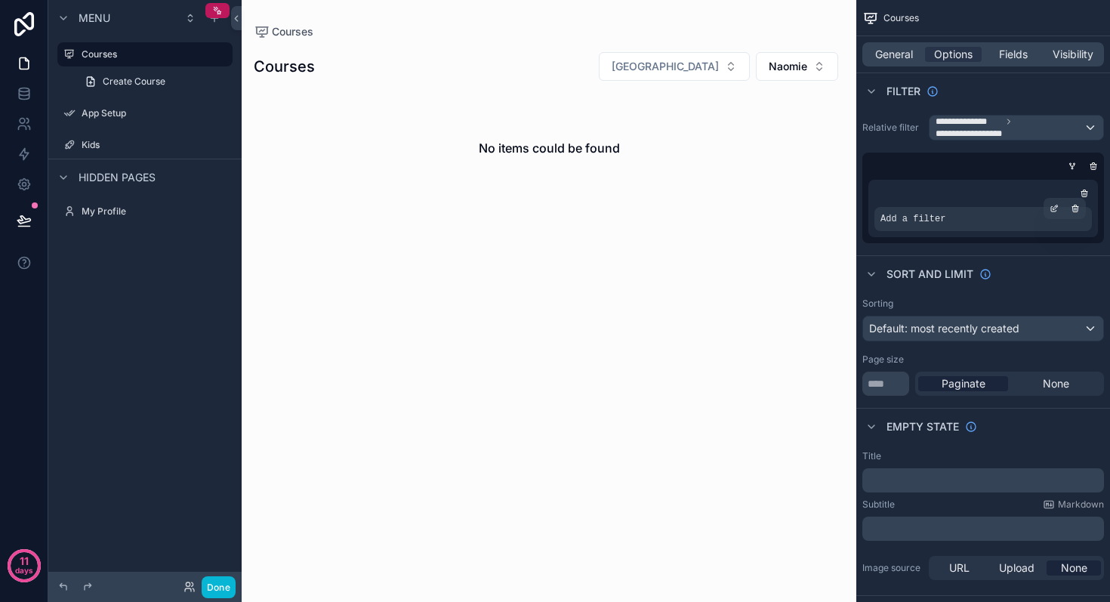
click at [927, 226] on div "Add a filter" at bounding box center [982, 219] width 217 height 24
click at [948, 166] on div "scrollable content" at bounding box center [980, 166] width 242 height 15
click at [1088, 167] on icon "scrollable content" at bounding box center [1092, 166] width 9 height 9
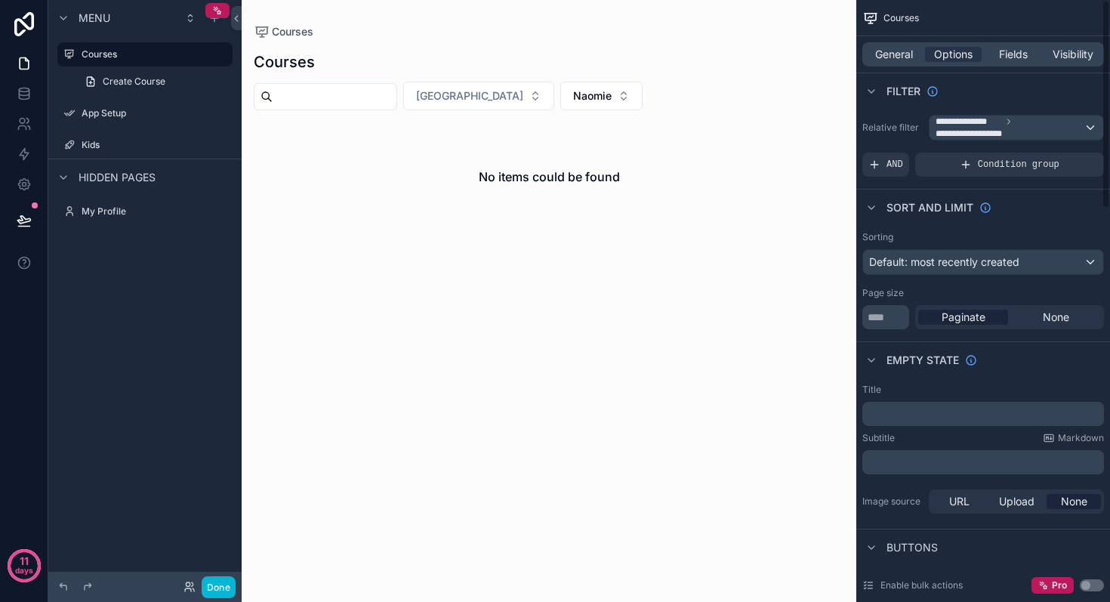
click at [873, 177] on div "**********" at bounding box center [983, 146] width 254 height 74
click at [882, 169] on div "AND" at bounding box center [885, 164] width 47 height 24
click at [932, 165] on span "Add a filter" at bounding box center [900, 165] width 65 height 12
click at [1072, 154] on div "scrollable content" at bounding box center [1065, 153] width 21 height 21
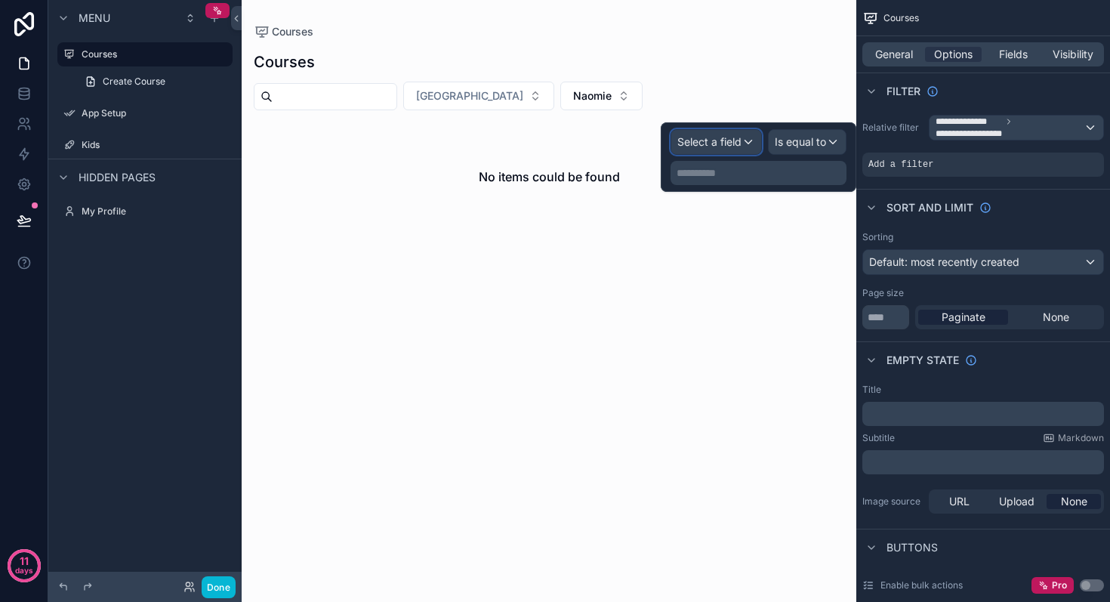
click at [731, 140] on span "Select a field" at bounding box center [709, 141] width 64 height 13
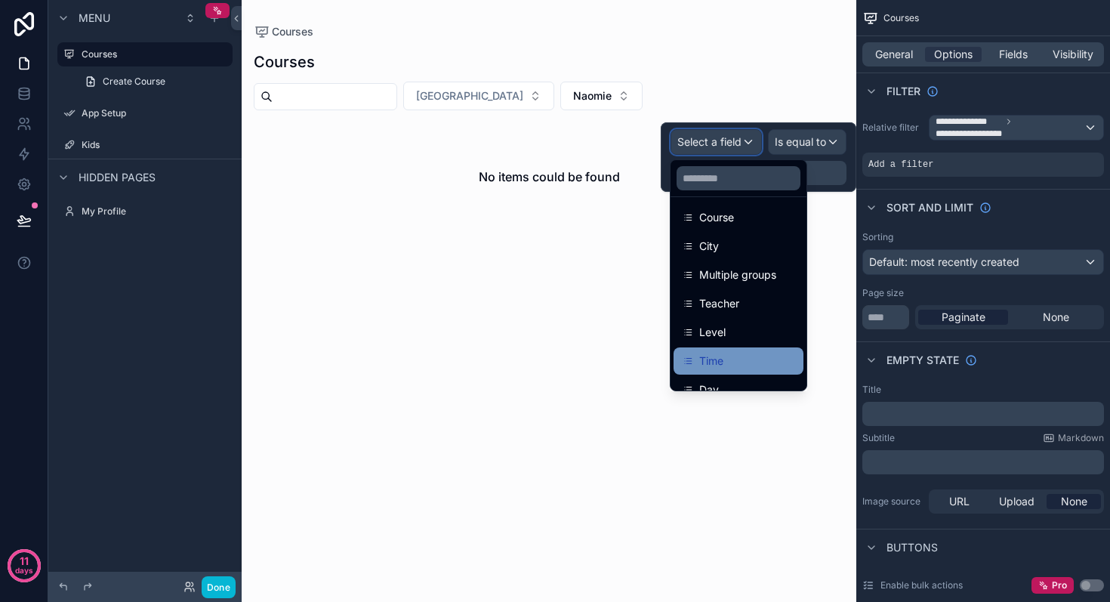
scroll to position [152, 0]
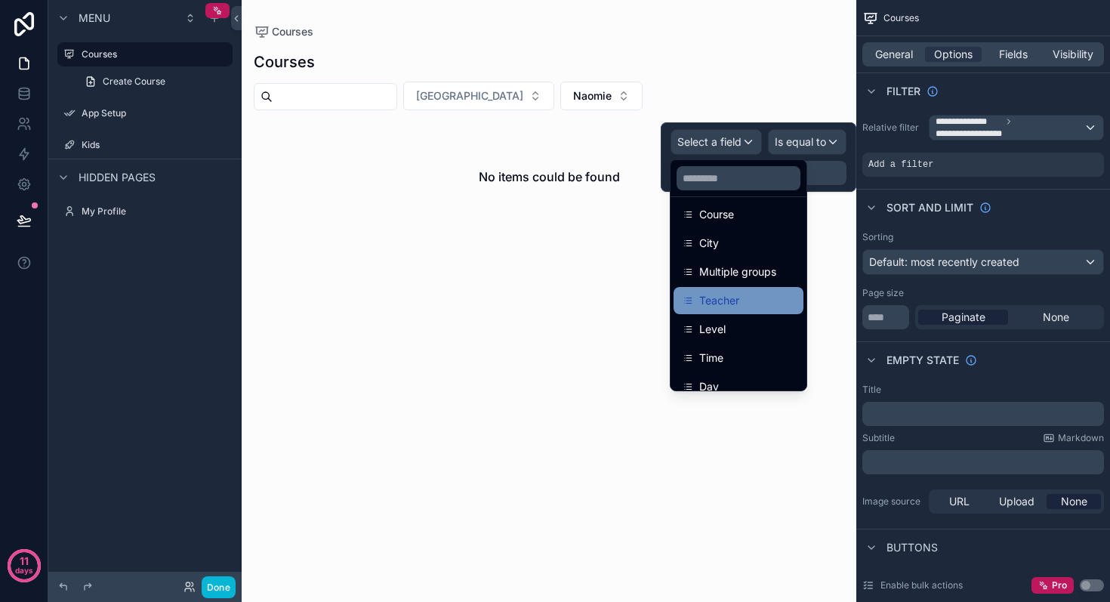
click at [734, 300] on span "Teacher" at bounding box center [719, 300] width 40 height 18
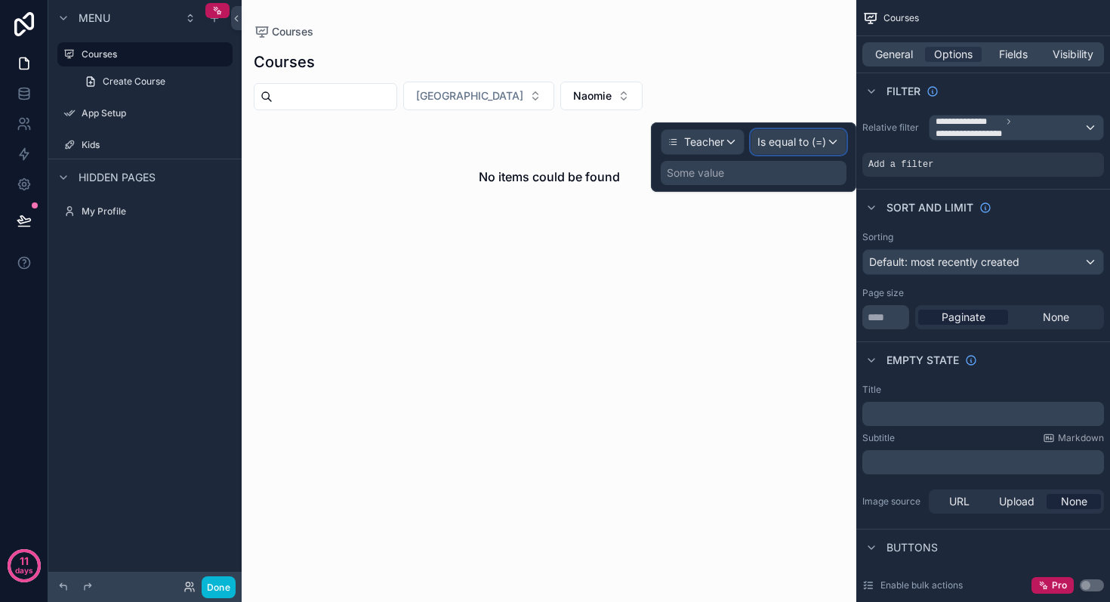
click at [777, 134] on span "Is equal to (=)" at bounding box center [791, 141] width 69 height 15
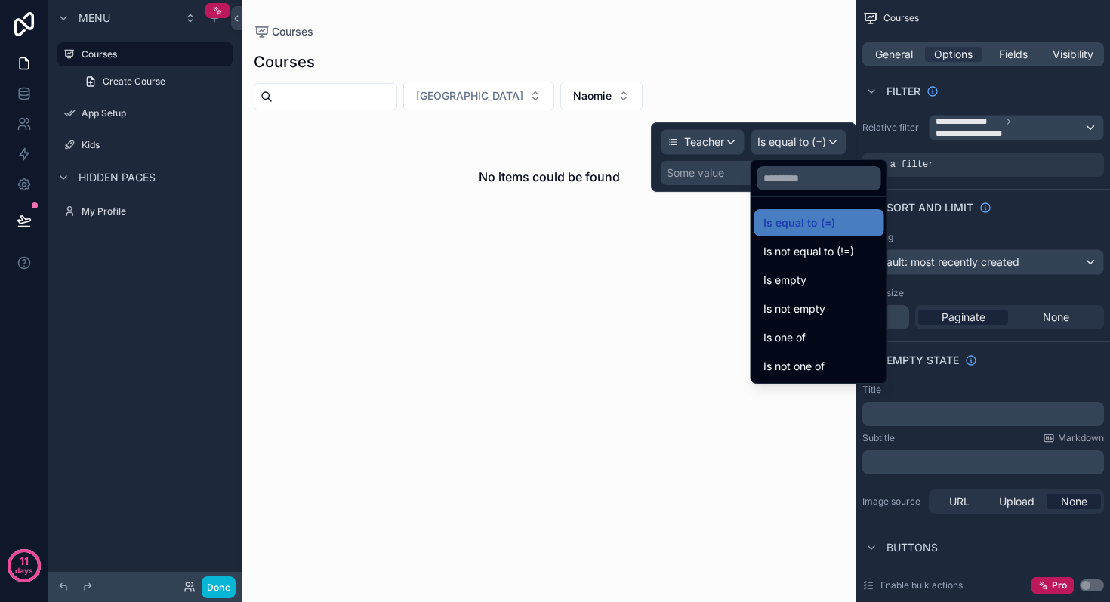
click at [700, 182] on div at bounding box center [753, 156] width 205 height 69
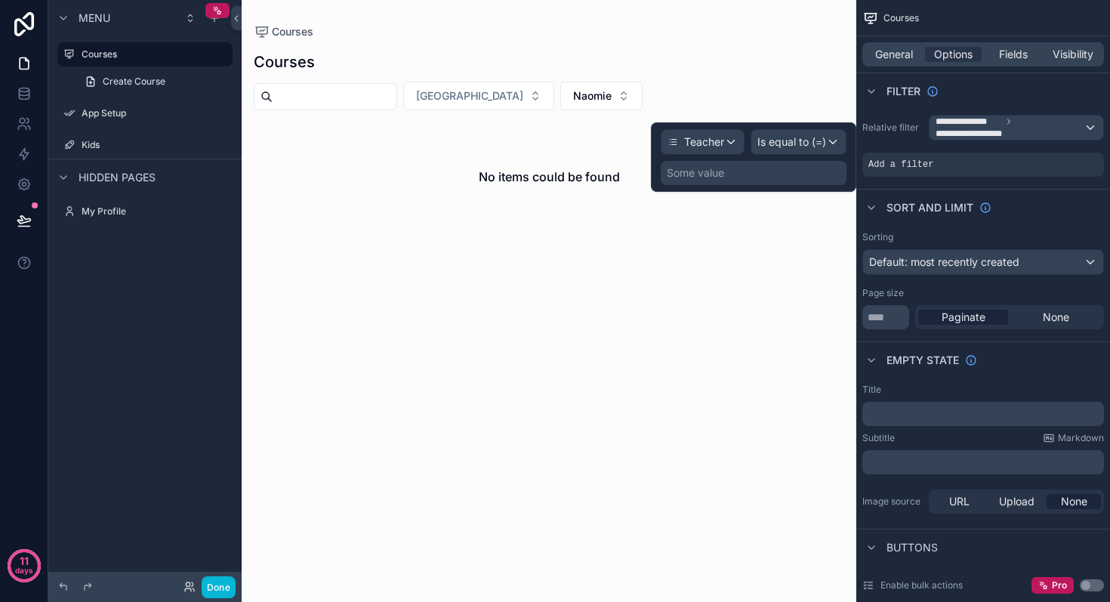
click at [706, 176] on div "Some value" at bounding box center [695, 172] width 57 height 15
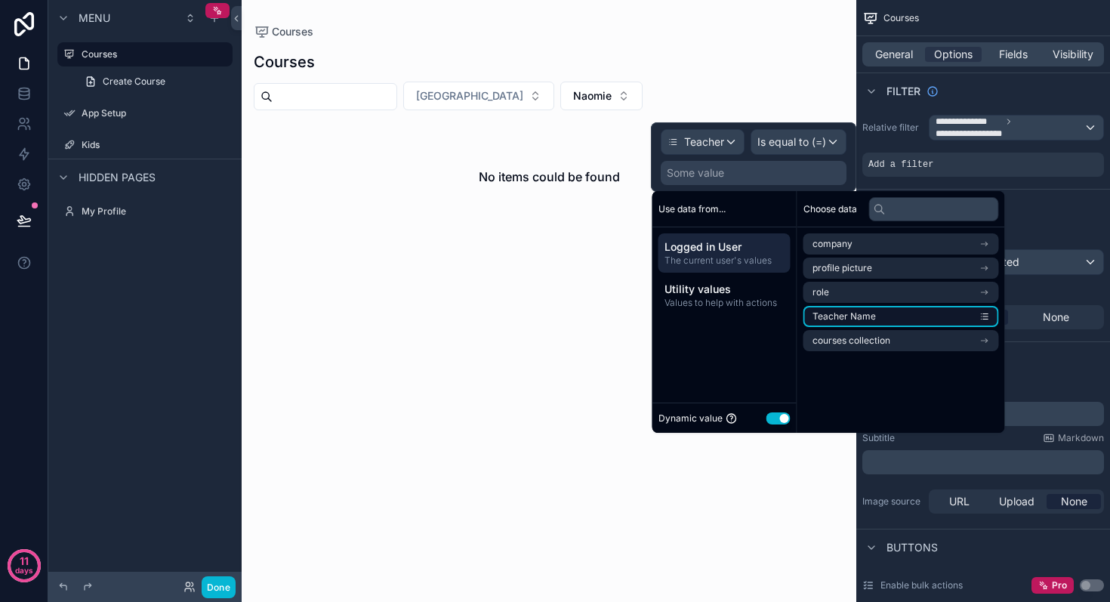
click at [836, 313] on span "Teacher Name" at bounding box center [843, 316] width 63 height 12
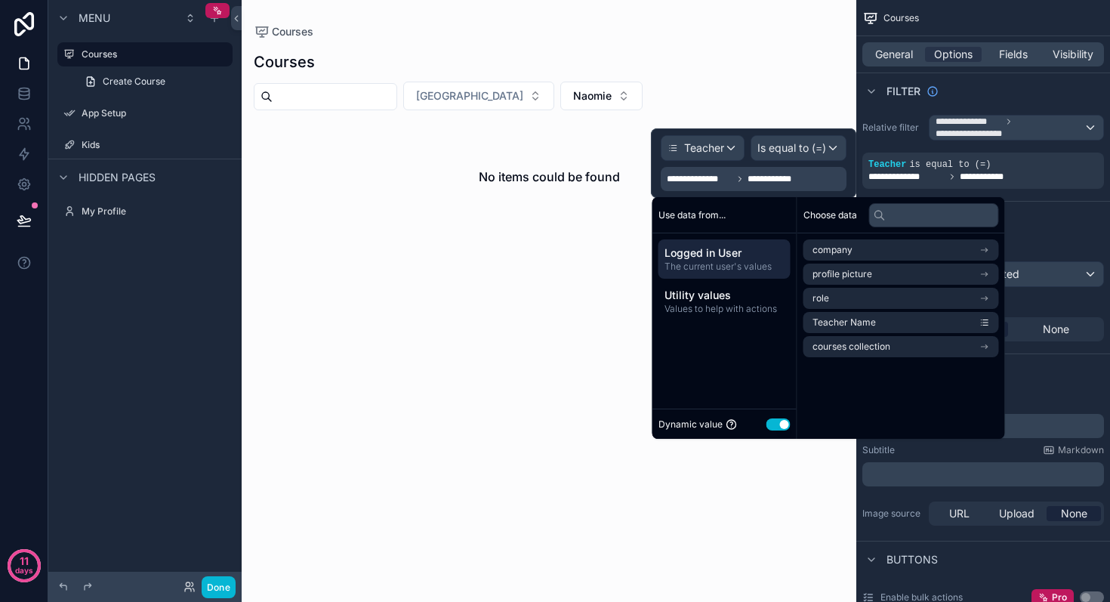
click at [605, 248] on div "scrollable content" at bounding box center [549, 141] width 614 height 282
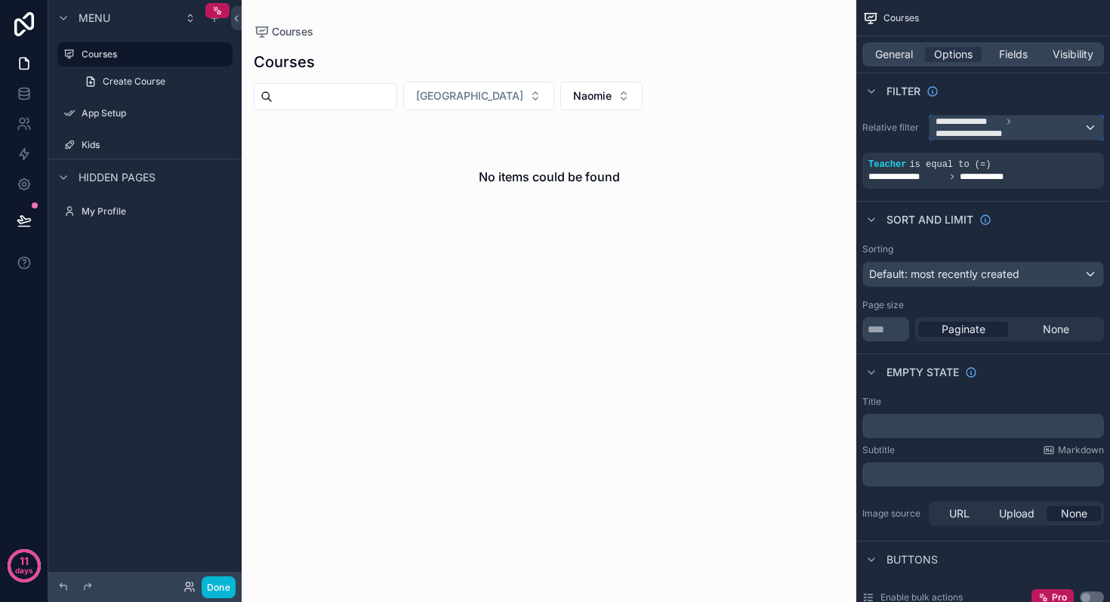
click at [982, 131] on span "**********" at bounding box center [974, 134] width 79 height 12
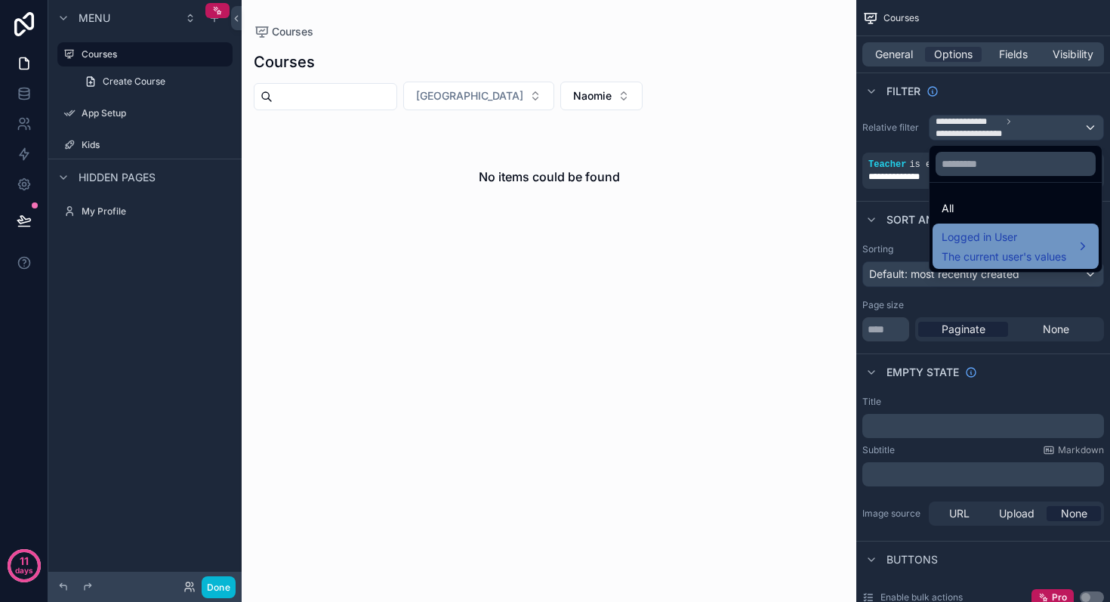
click at [971, 236] on span "Logged in User" at bounding box center [1003, 237] width 125 height 18
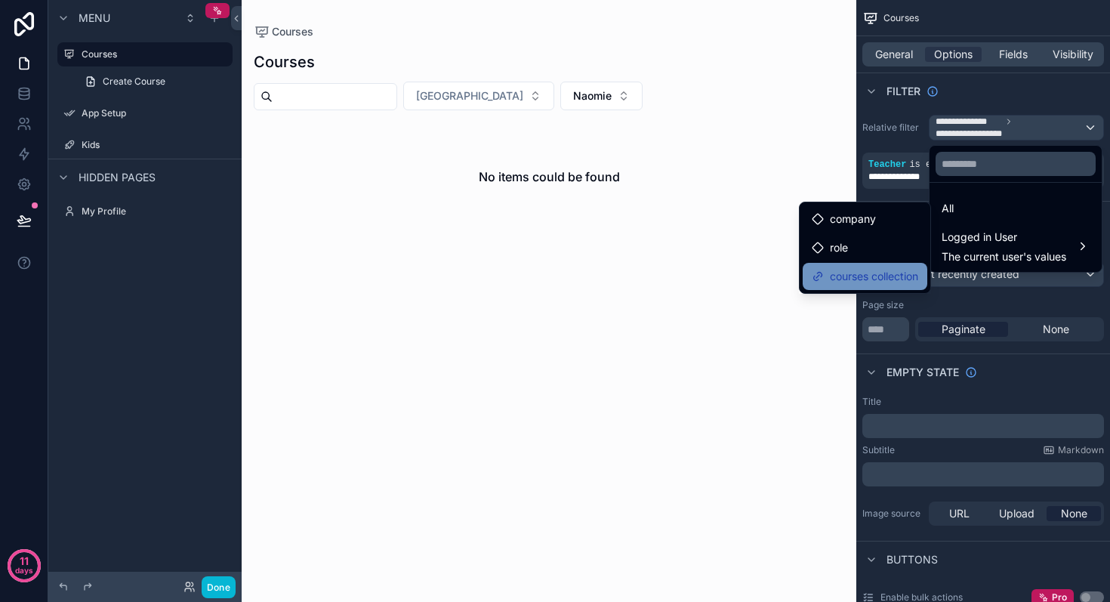
click at [887, 279] on span "courses collection" at bounding box center [874, 276] width 88 height 18
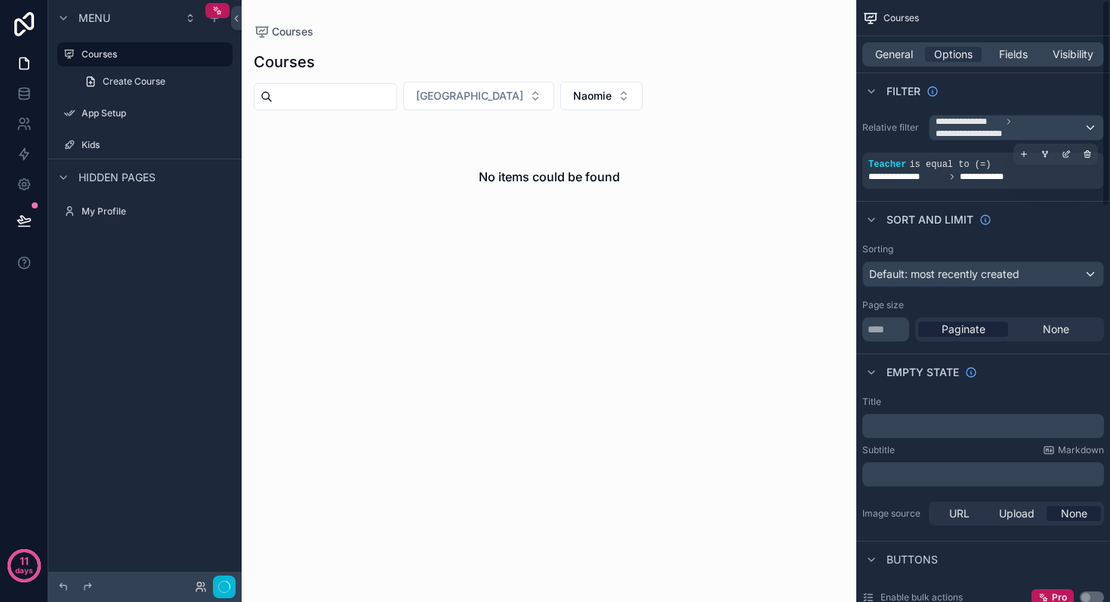
click at [930, 176] on span "**********" at bounding box center [906, 177] width 76 height 12
click at [1088, 154] on icon "scrollable content" at bounding box center [1086, 153] width 9 height 9
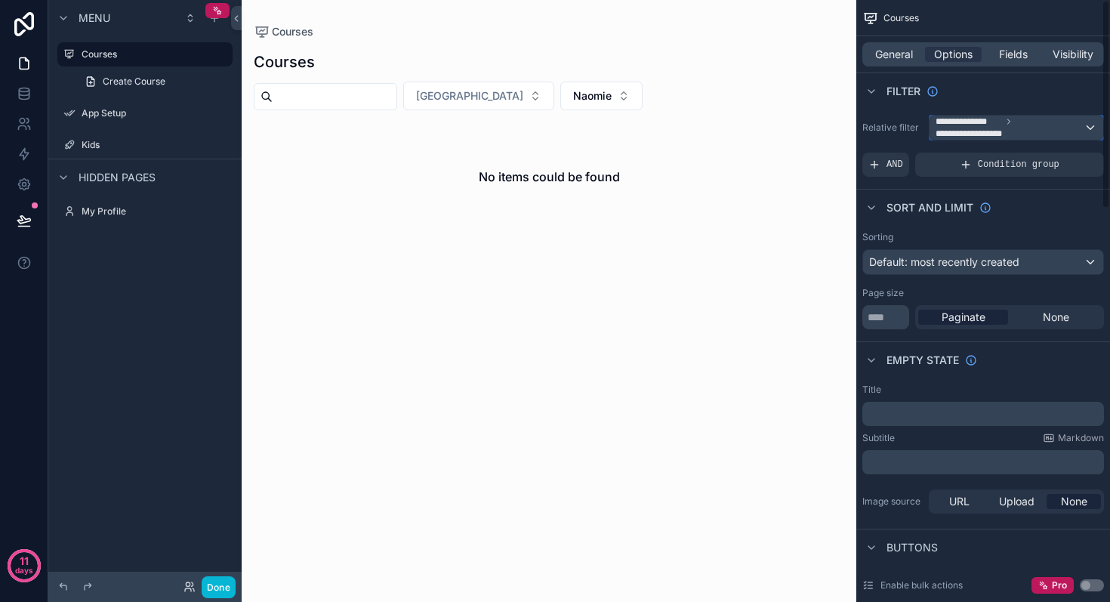
click at [1027, 124] on span "**********" at bounding box center [1009, 127] width 148 height 24
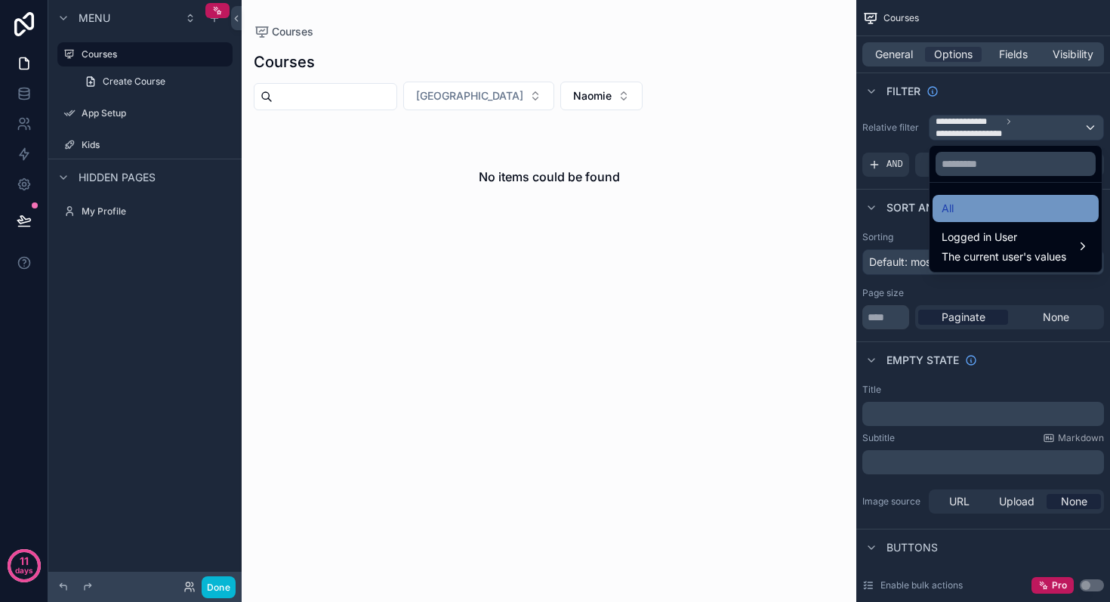
click at [965, 206] on div "All" at bounding box center [1015, 208] width 148 height 18
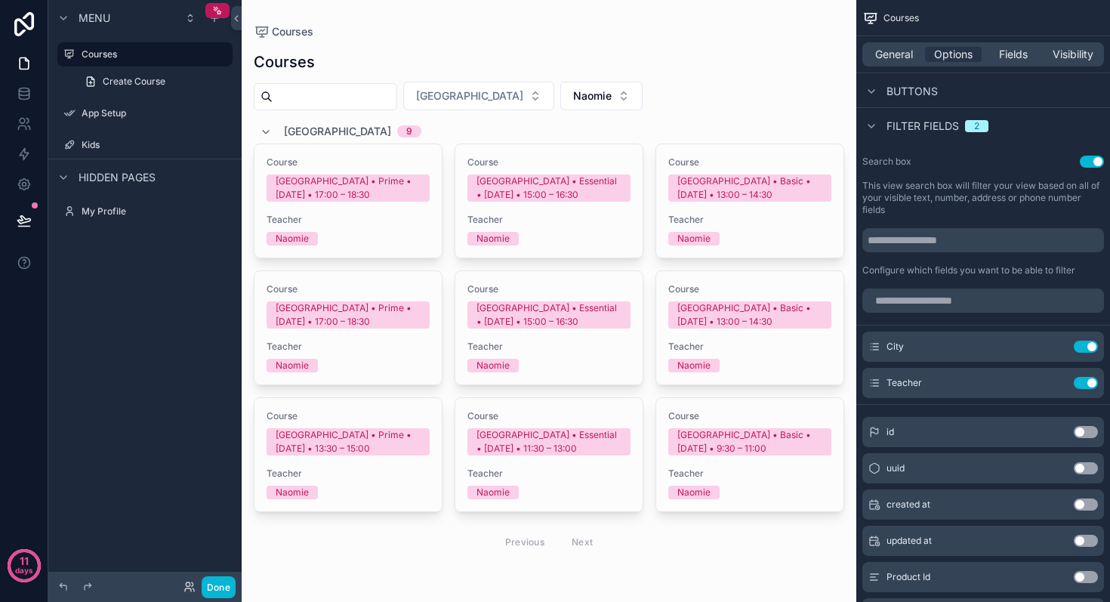
scroll to position [6, 0]
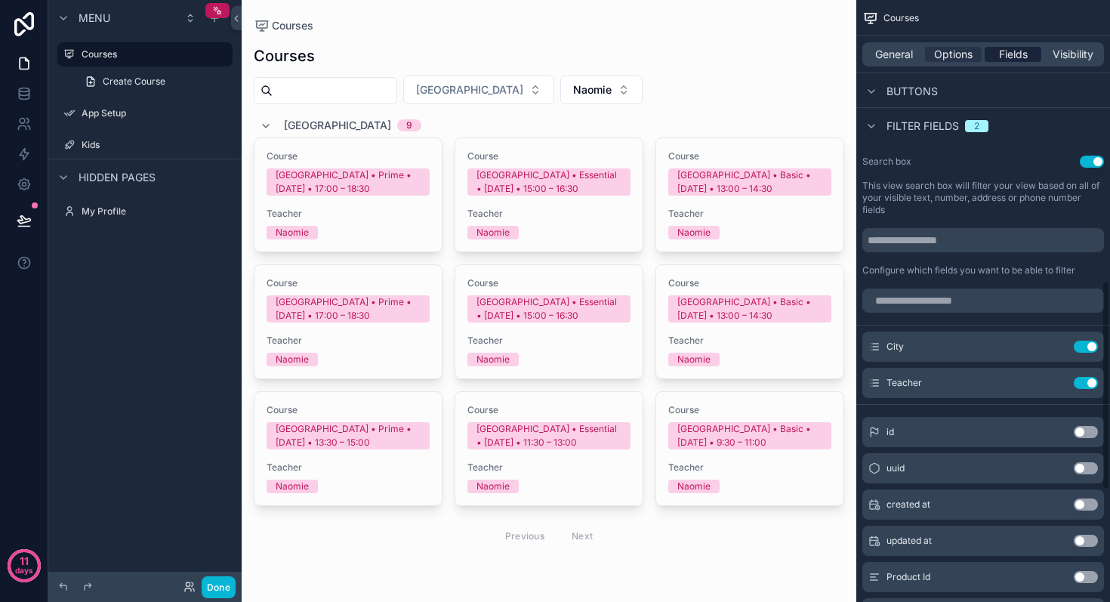
click at [1002, 51] on span "Fields" at bounding box center [1013, 54] width 29 height 15
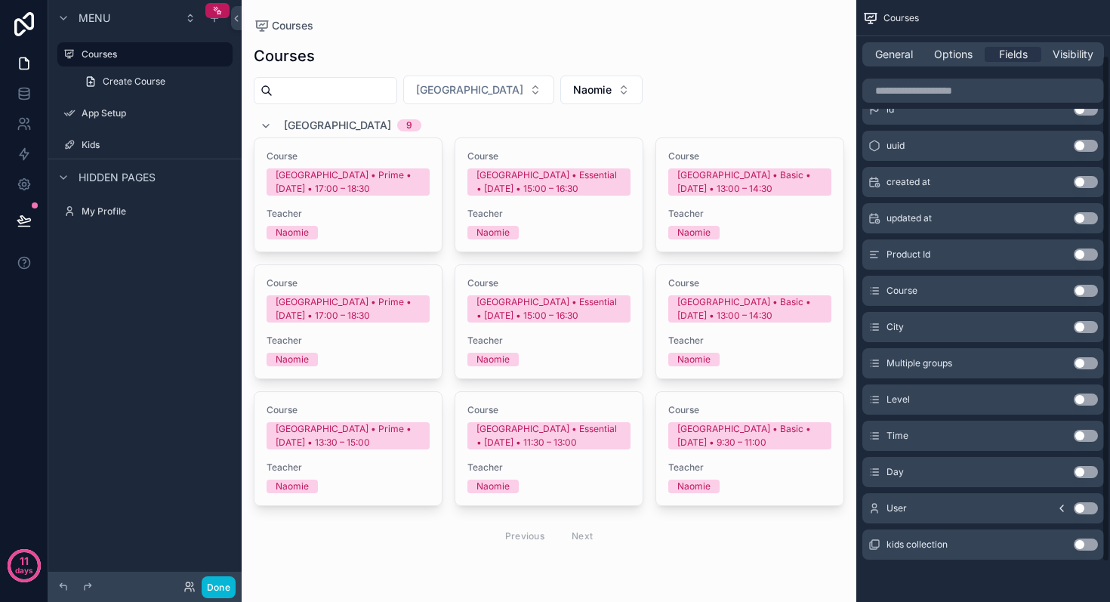
scroll to position [0, 0]
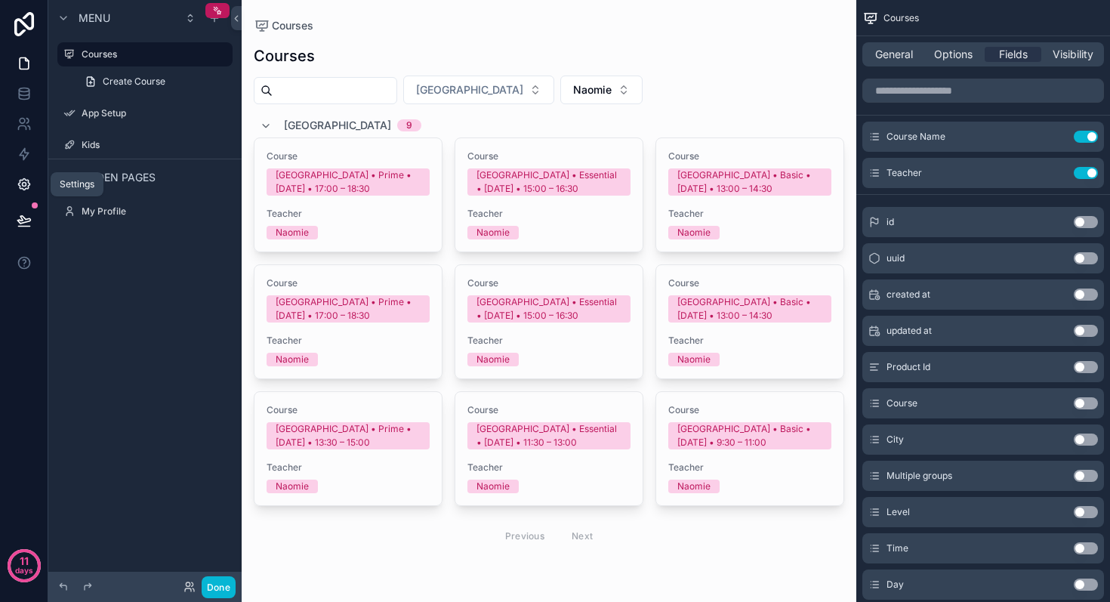
click at [22, 173] on link at bounding box center [24, 184] width 48 height 30
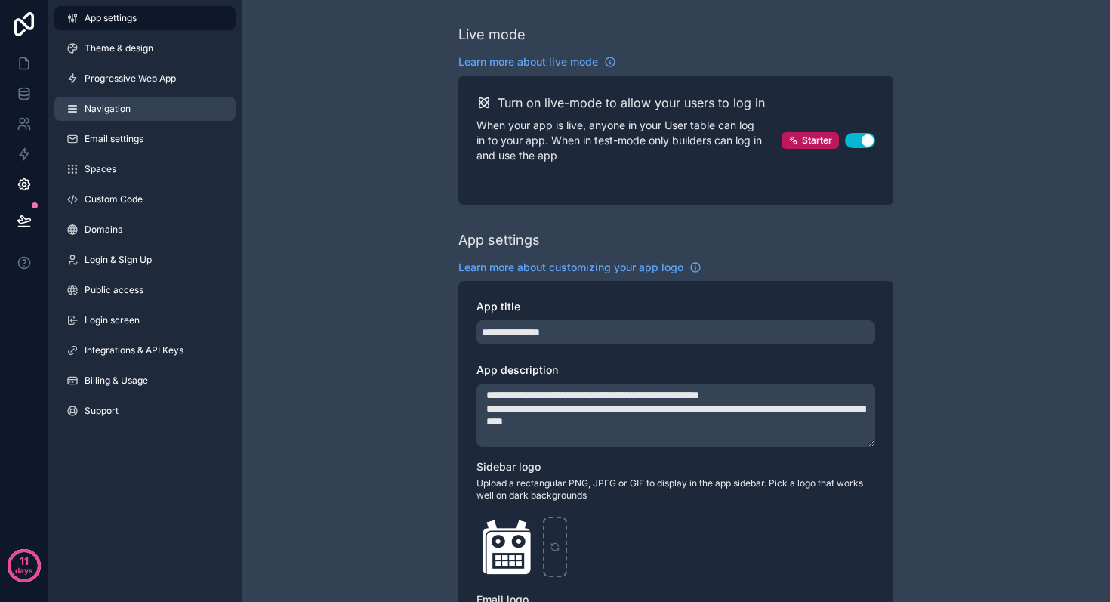
click at [143, 109] on link "Navigation" at bounding box center [144, 109] width 181 height 24
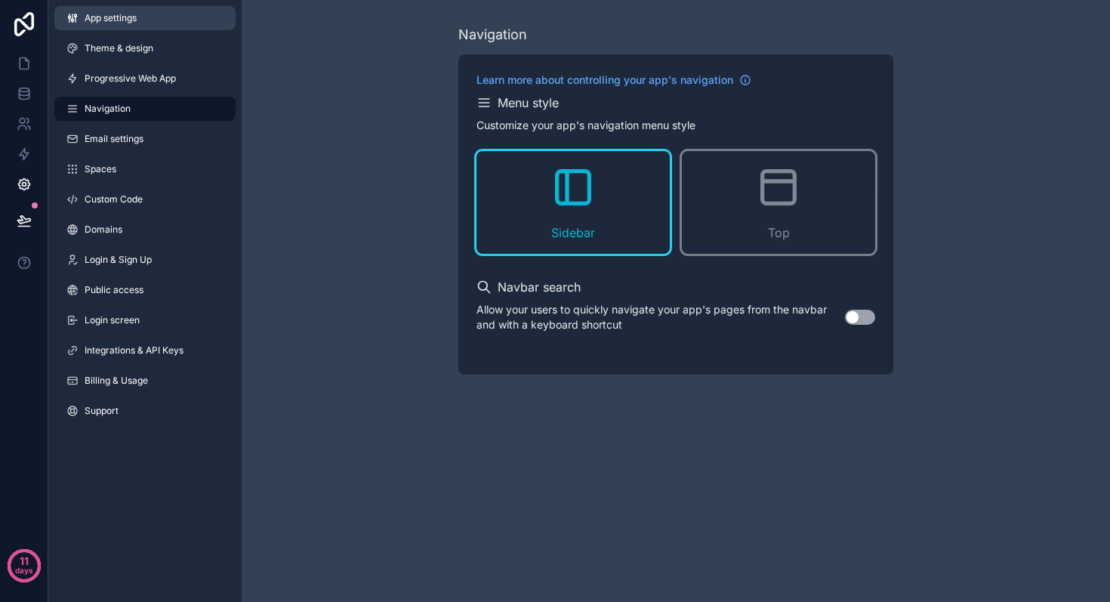
click at [87, 17] on span "App settings" at bounding box center [111, 18] width 52 height 12
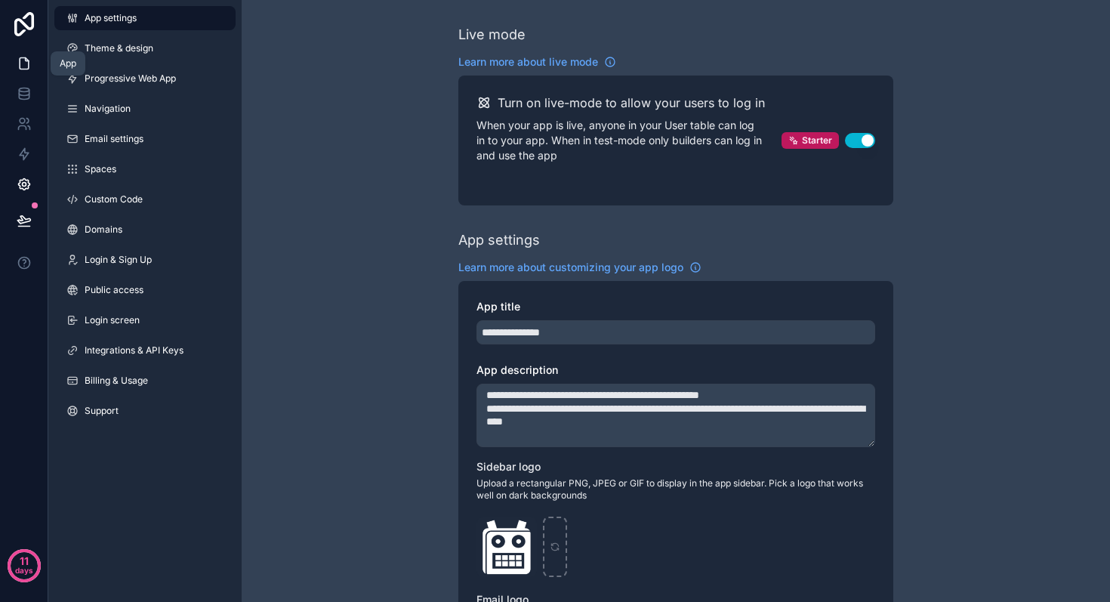
click at [32, 63] on link at bounding box center [24, 63] width 48 height 30
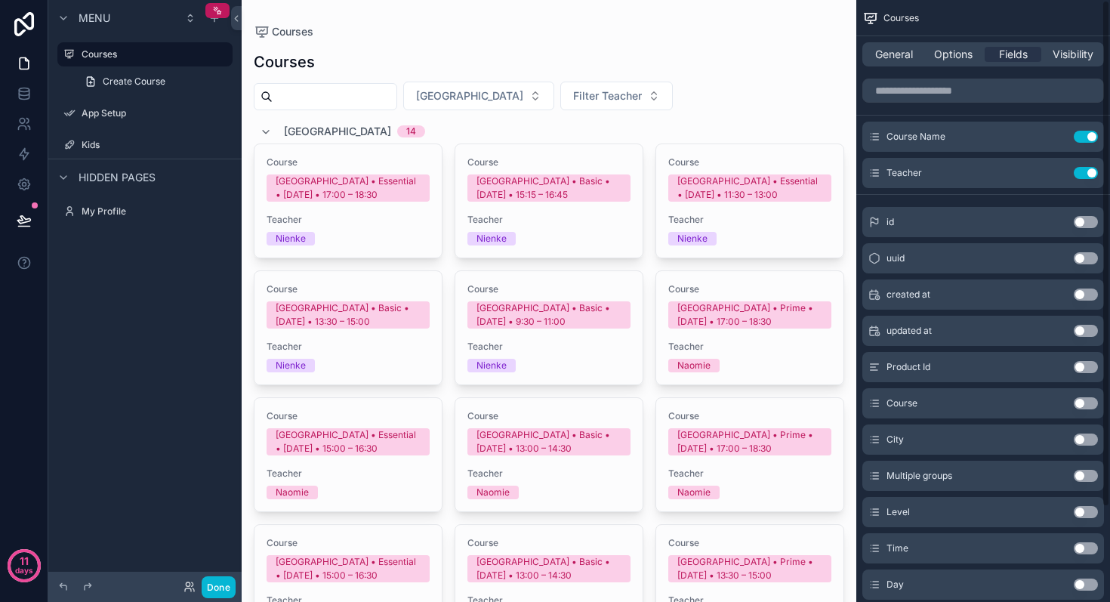
click at [753, 94] on div "Filter City Filter Teacher" at bounding box center [549, 96] width 590 height 29
click at [958, 58] on span "Options" at bounding box center [953, 54] width 38 height 15
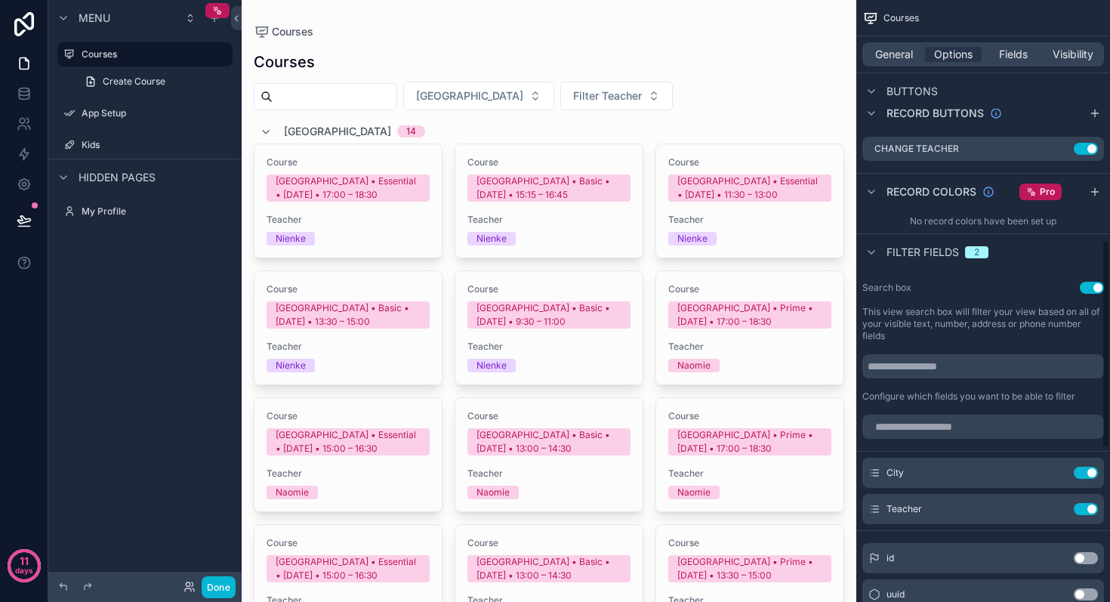
scroll to position [694, 0]
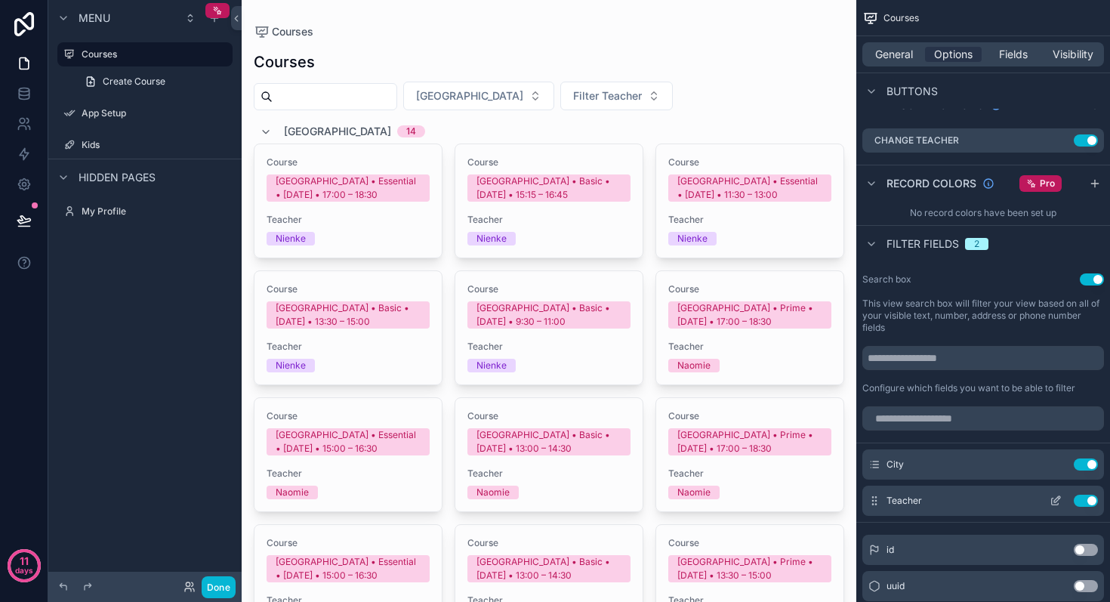
click at [1052, 504] on icon "scrollable content" at bounding box center [1054, 501] width 7 height 7
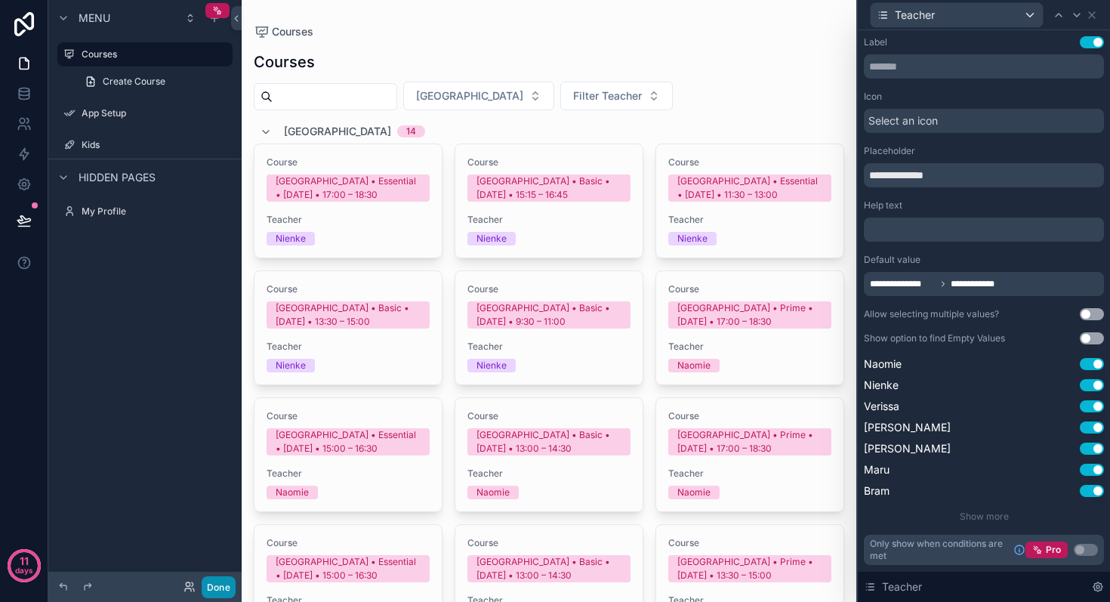
click at [214, 578] on button "Done" at bounding box center [219, 587] width 34 height 22
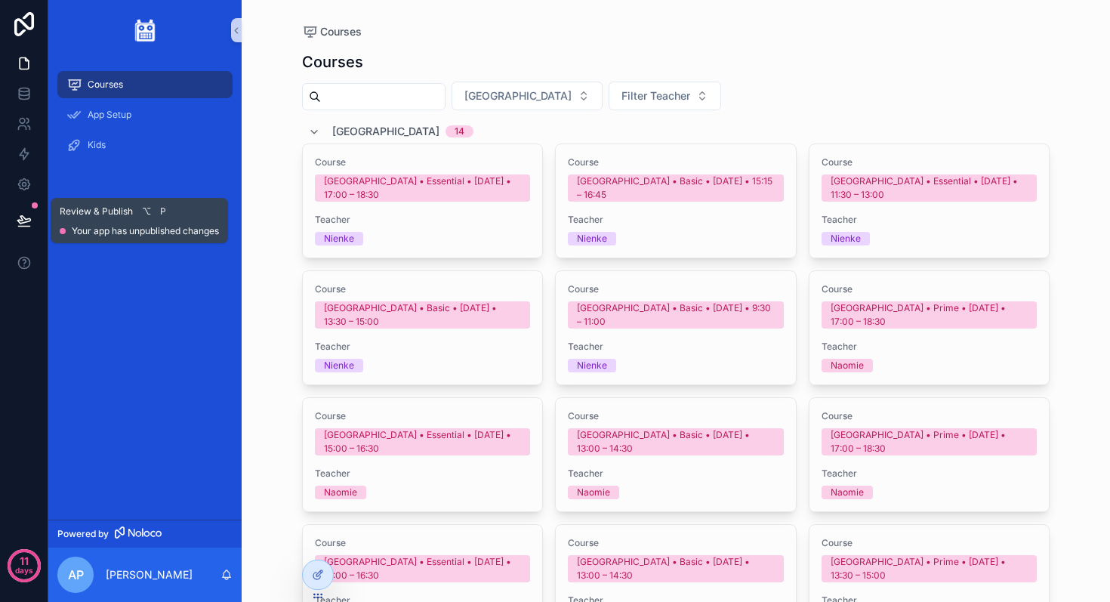
click at [23, 221] on icon at bounding box center [24, 220] width 15 height 15
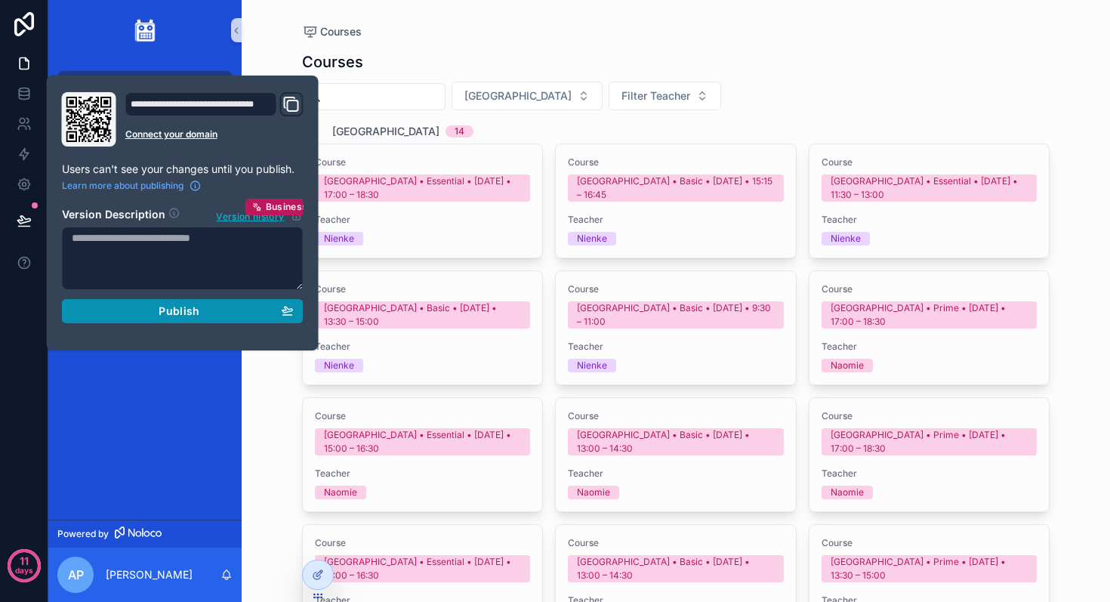
click at [137, 300] on button "Publish" at bounding box center [183, 311] width 242 height 24
